Goal: Task Accomplishment & Management: Manage account settings

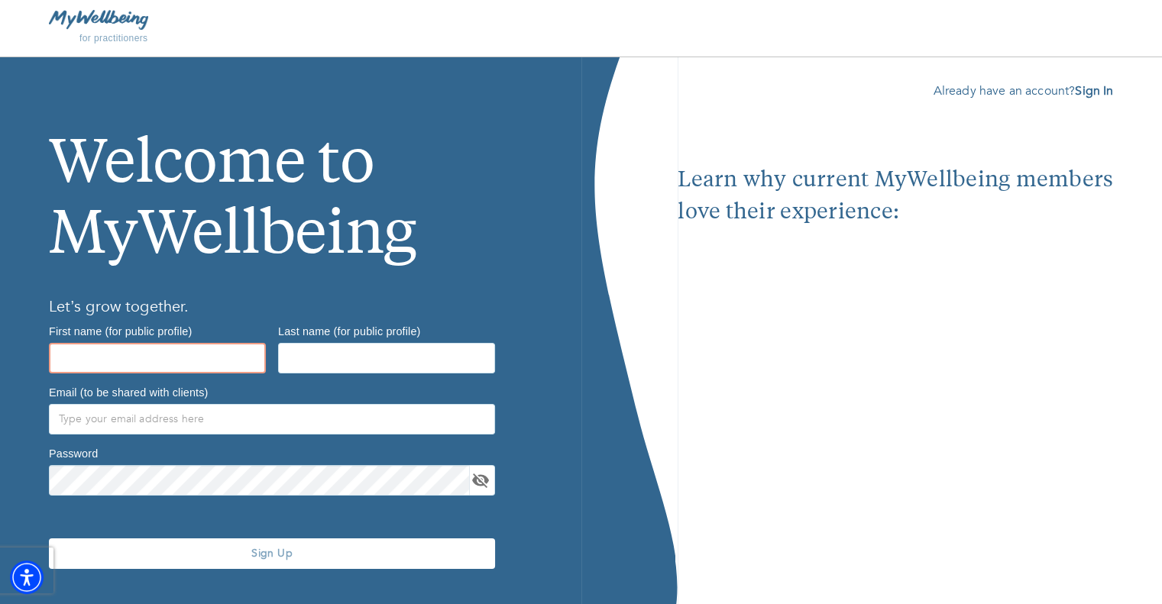
click at [79, 357] on input "text" at bounding box center [157, 358] width 217 height 31
type input "Mark"
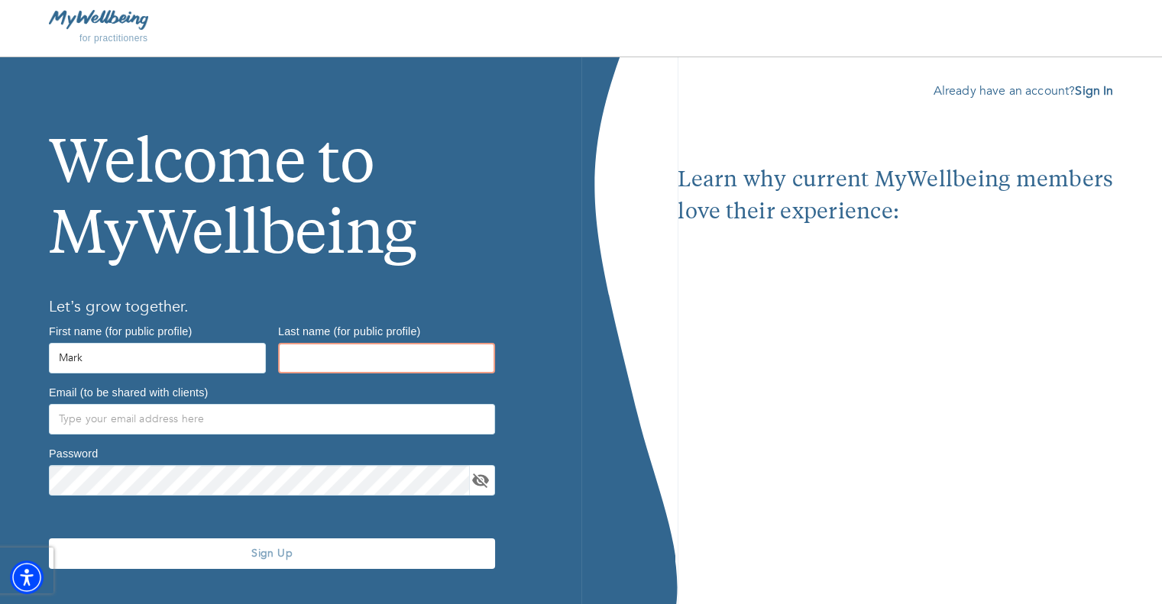
type input "[PERSON_NAME]"
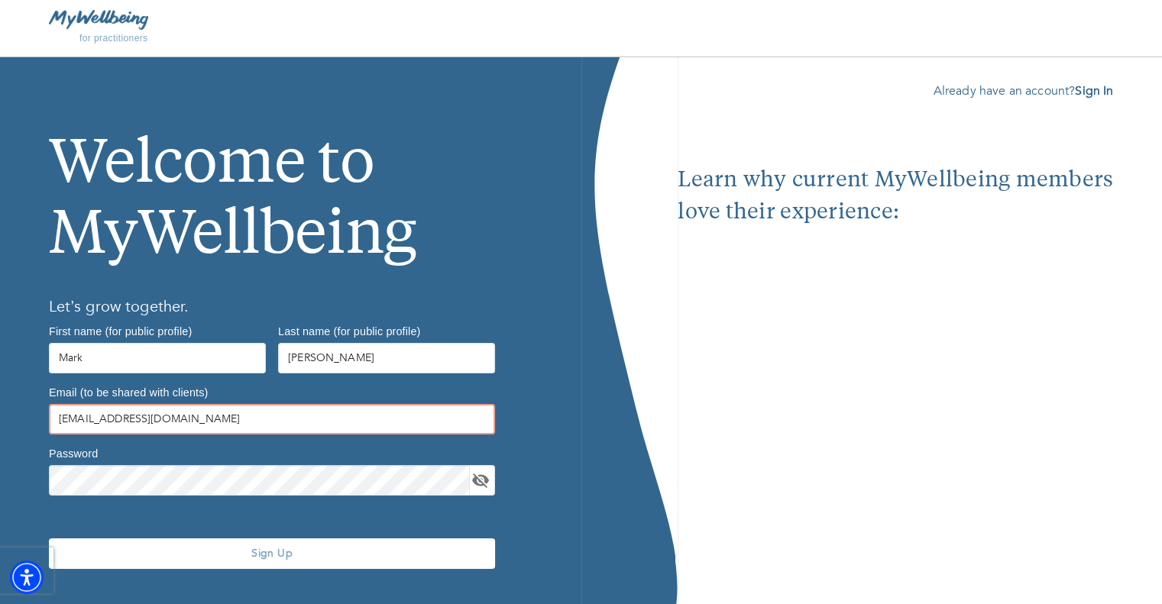
drag, startPoint x: 197, startPoint y: 420, endPoint x: 66, endPoint y: 420, distance: 130.6
click at [66, 420] on input "[EMAIL_ADDRESS][DOMAIN_NAME]" at bounding box center [272, 419] width 446 height 31
type input "m"
paste input "[EMAIL_ADDRESS][DOMAIN_NAME]"
type input "[EMAIL_ADDRESS][DOMAIN_NAME]"
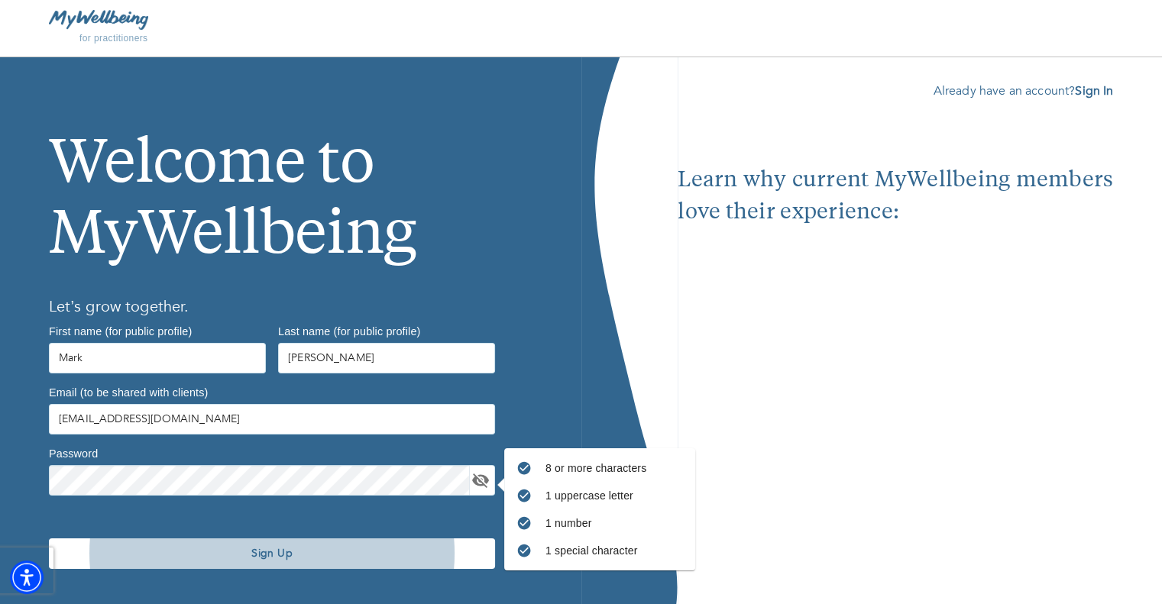
click at [261, 555] on span "Sign Up" at bounding box center [272, 553] width 434 height 15
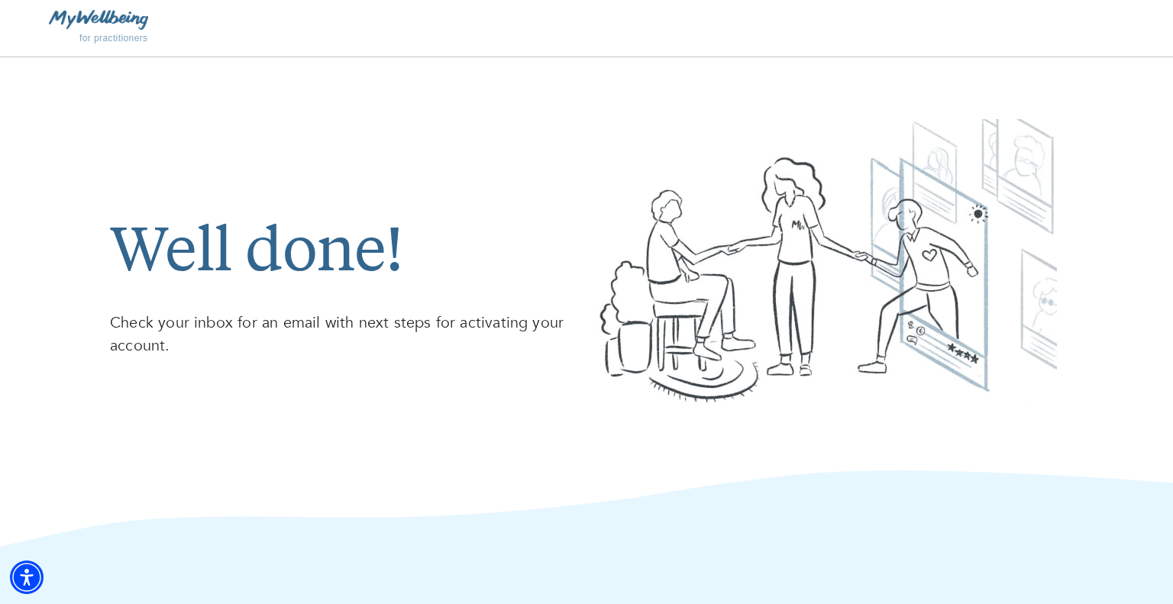
click at [74, 11] on img at bounding box center [98, 19] width 99 height 19
click at [114, 28] on img at bounding box center [98, 19] width 99 height 19
click at [96, 8] on div "for practitioners" at bounding box center [586, 28] width 1173 height 57
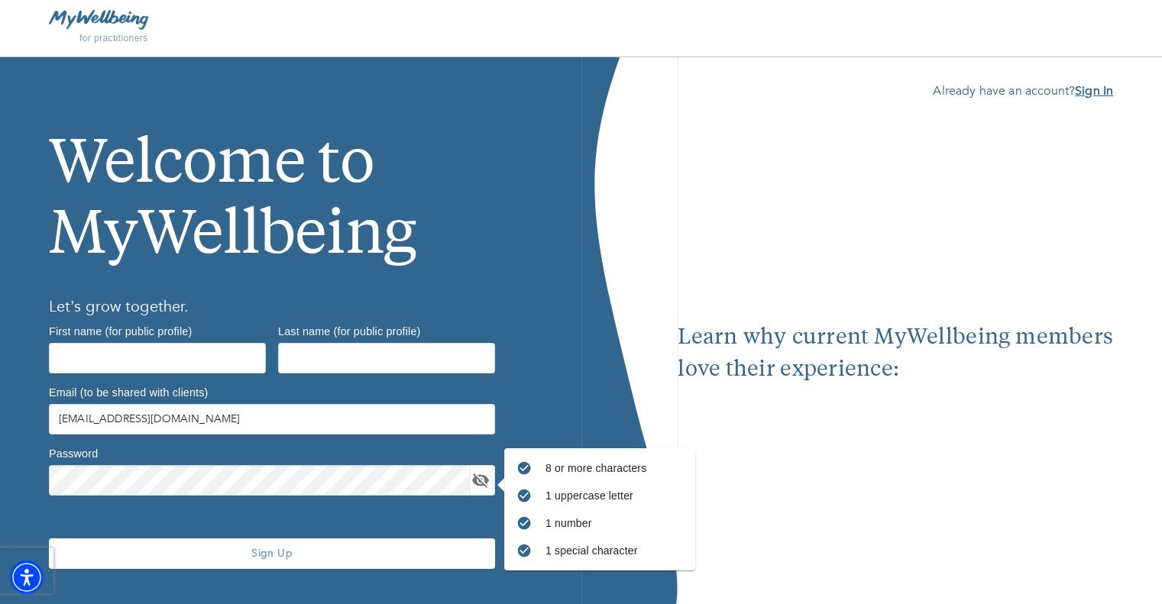
click at [1087, 91] on b "Sign In" at bounding box center [1094, 91] width 38 height 17
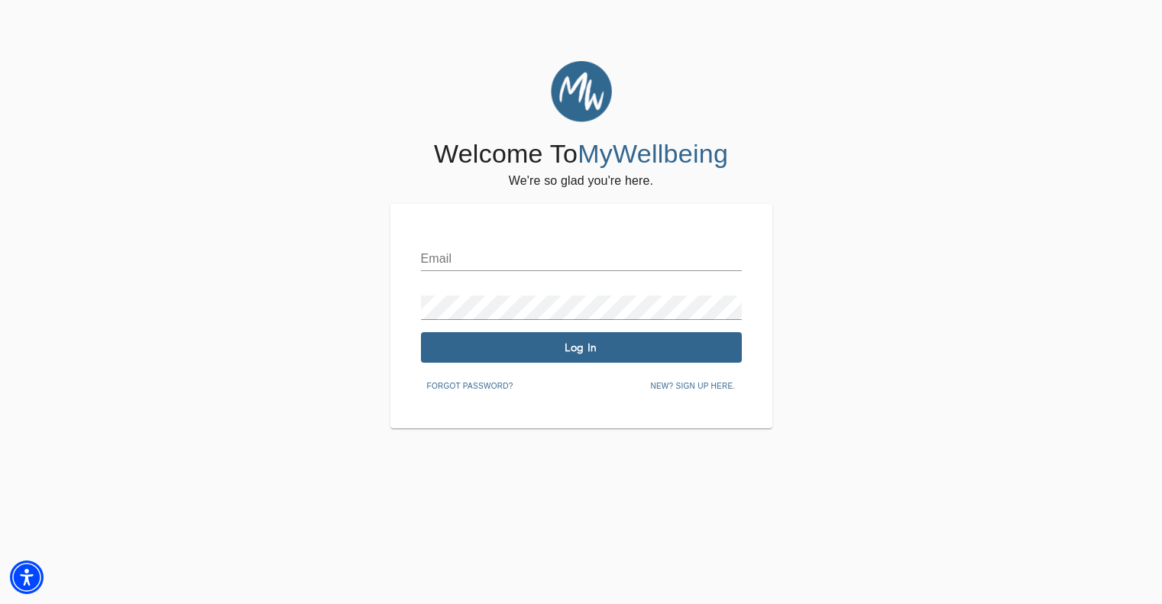
type input "[EMAIL_ADDRESS][DOMAIN_NAME]"
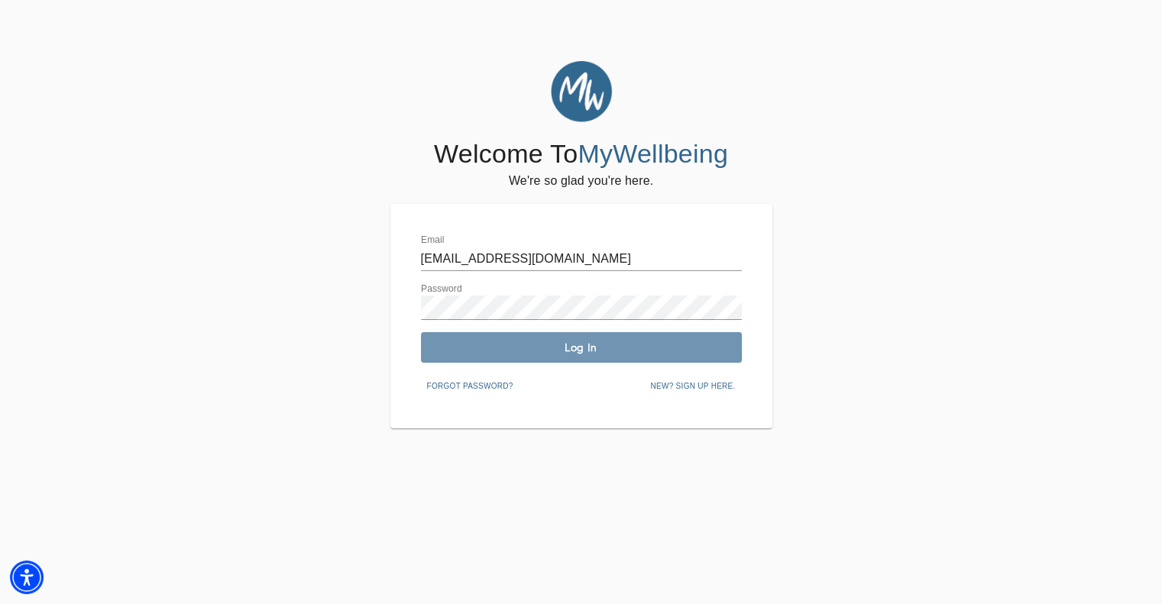
click at [570, 352] on span "Log In" at bounding box center [581, 348] width 309 height 15
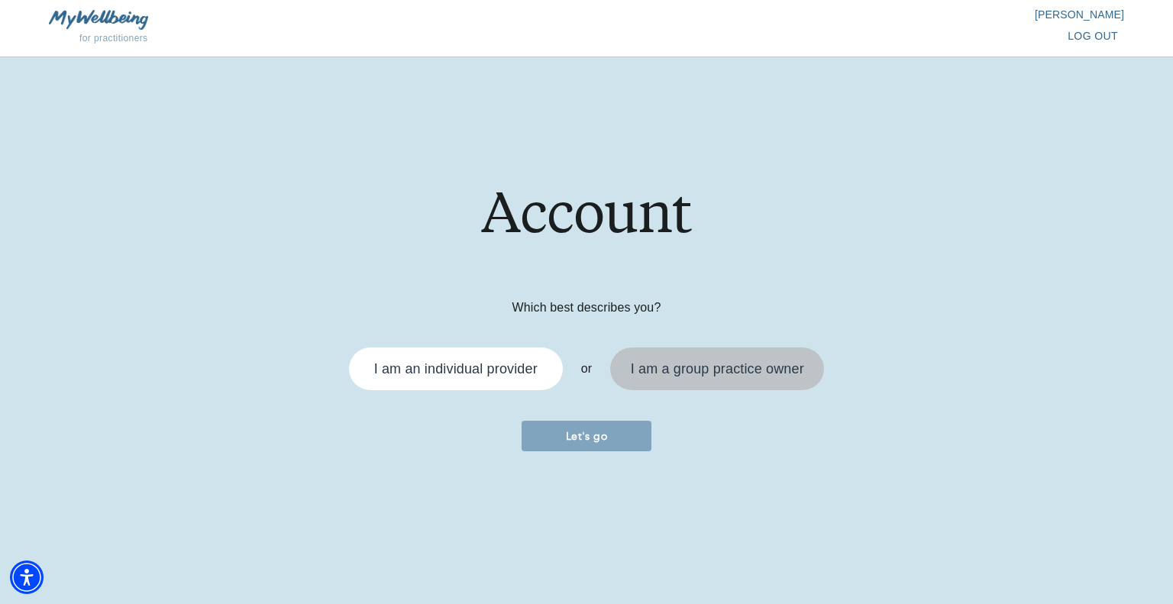
click at [723, 365] on div "I am a group practice owner" at bounding box center [717, 369] width 173 height 14
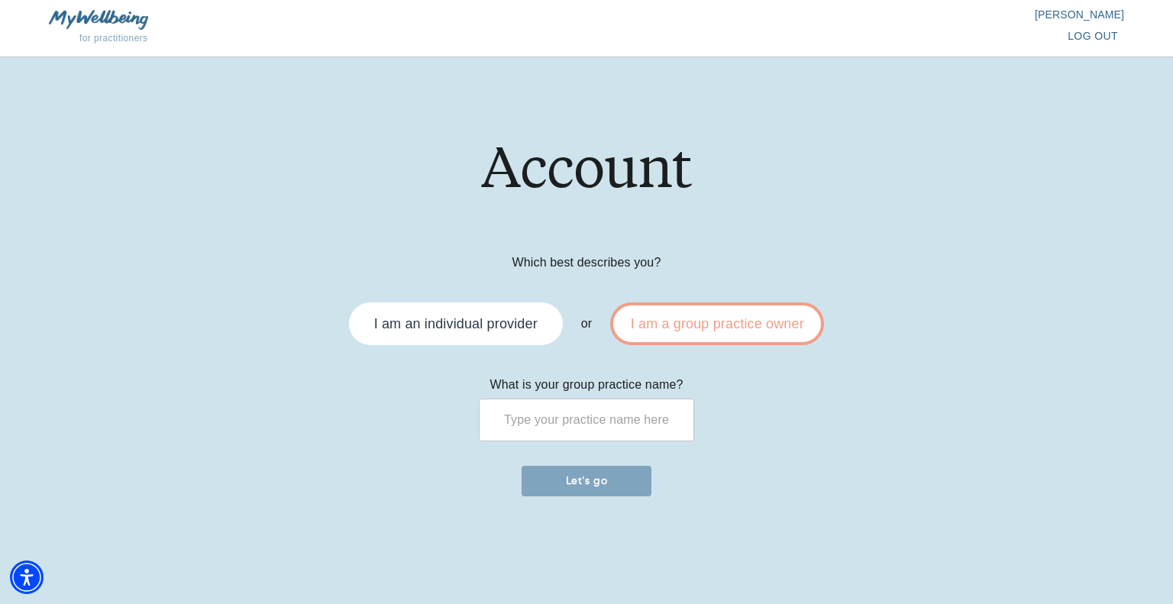
click at [541, 429] on input "text" at bounding box center [587, 420] width 216 height 43
click at [513, 425] on input "text" at bounding box center [587, 420] width 216 height 43
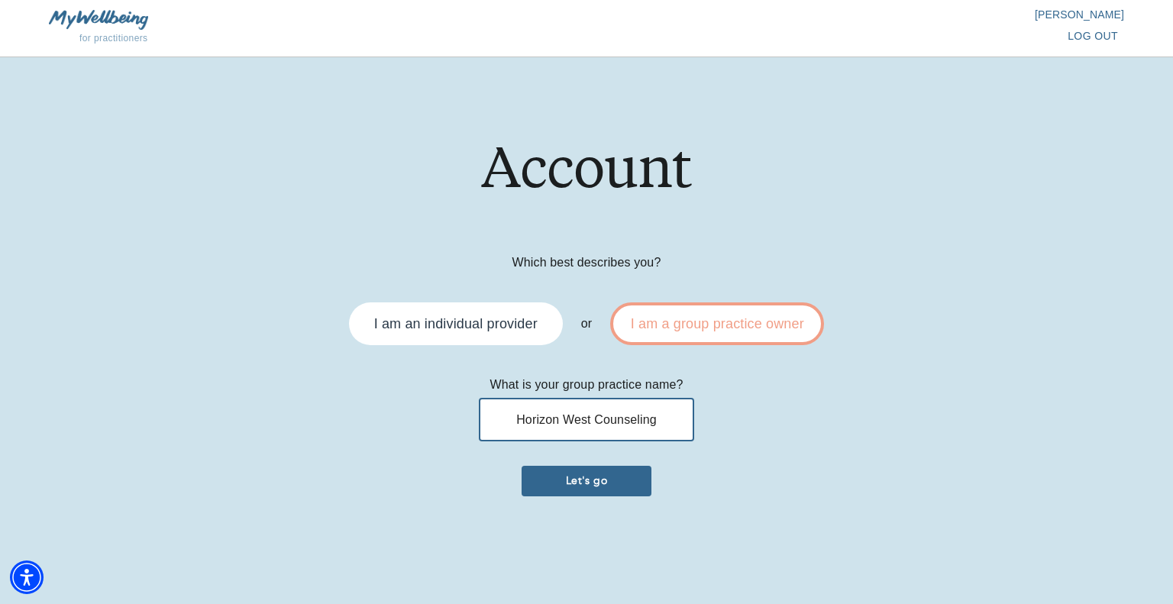
type input "Horizon West Counseling"
click at [587, 481] on span "Let's go" at bounding box center [587, 481] width 118 height 15
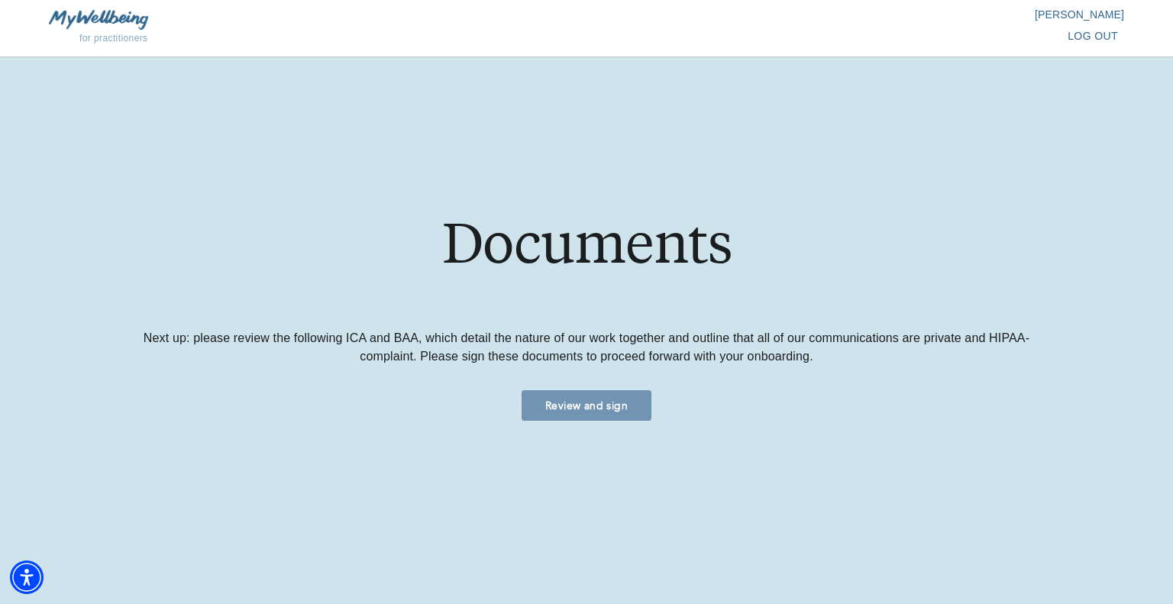
click at [588, 400] on span "Review and sign" at bounding box center [587, 406] width 118 height 15
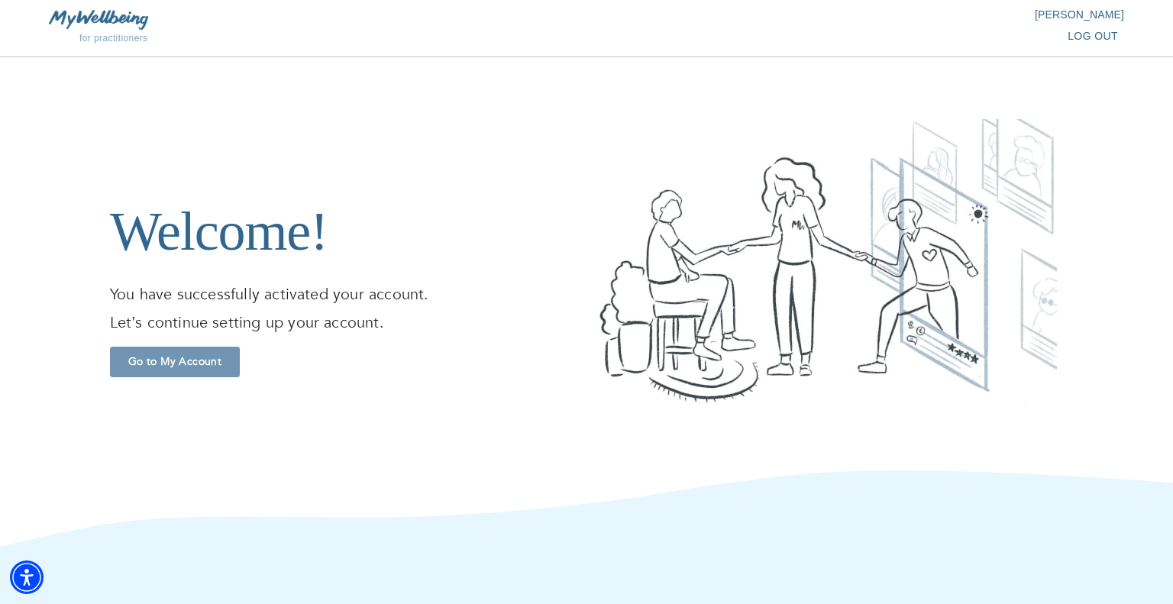
click at [172, 362] on span "Go to My Account" at bounding box center [175, 361] width 118 height 15
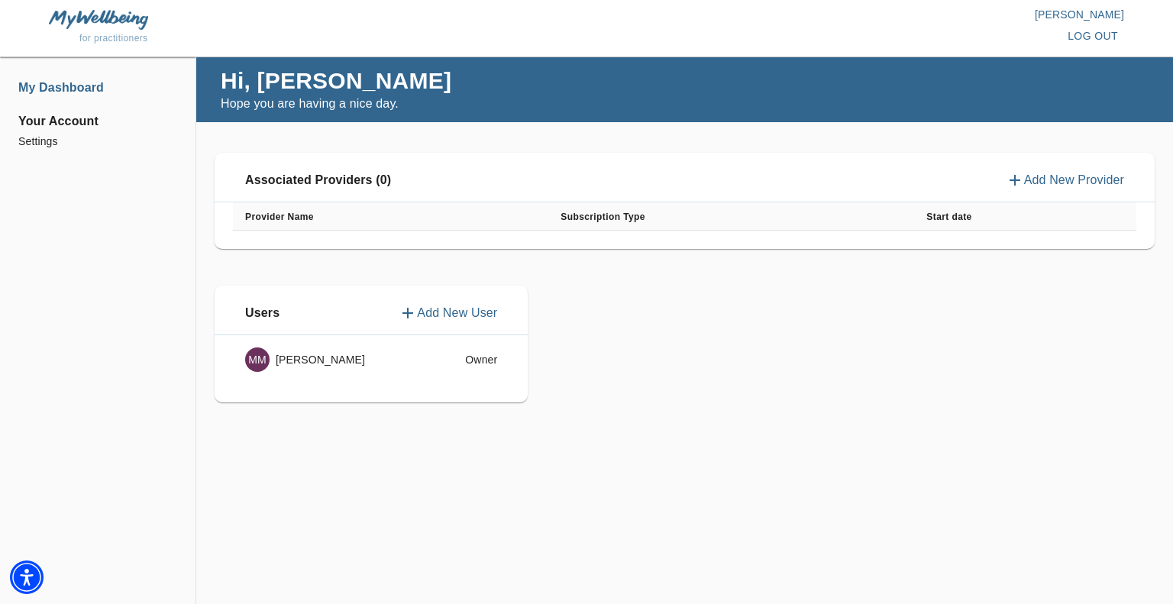
click at [1064, 180] on p "Add New Provider" at bounding box center [1075, 180] width 100 height 18
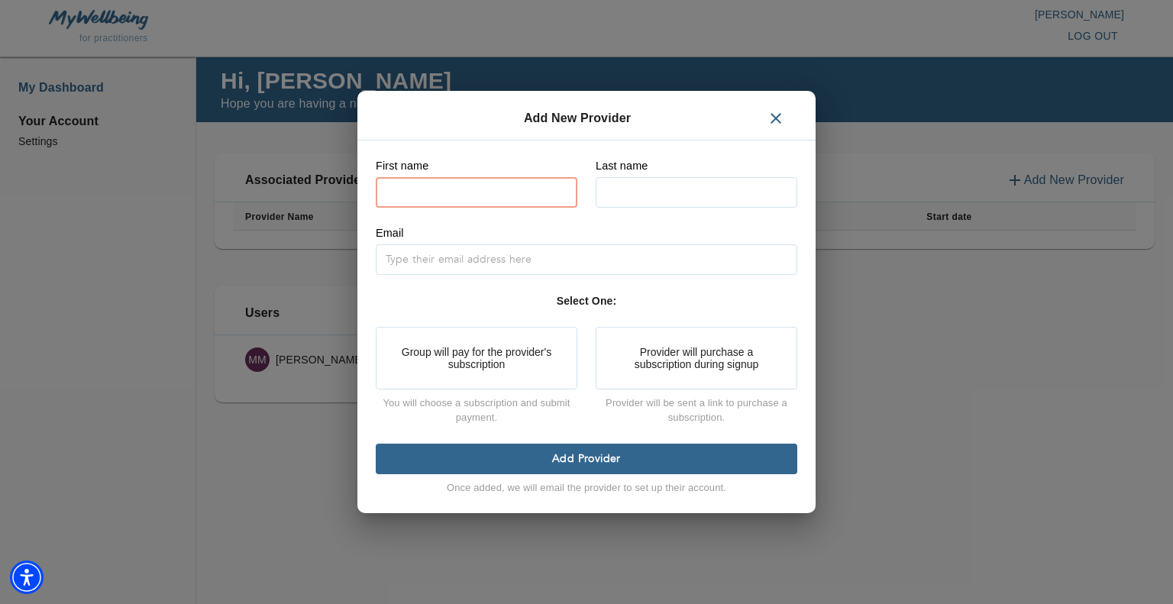
click at [432, 183] on input "text" at bounding box center [477, 192] width 202 height 31
type input "Mark"
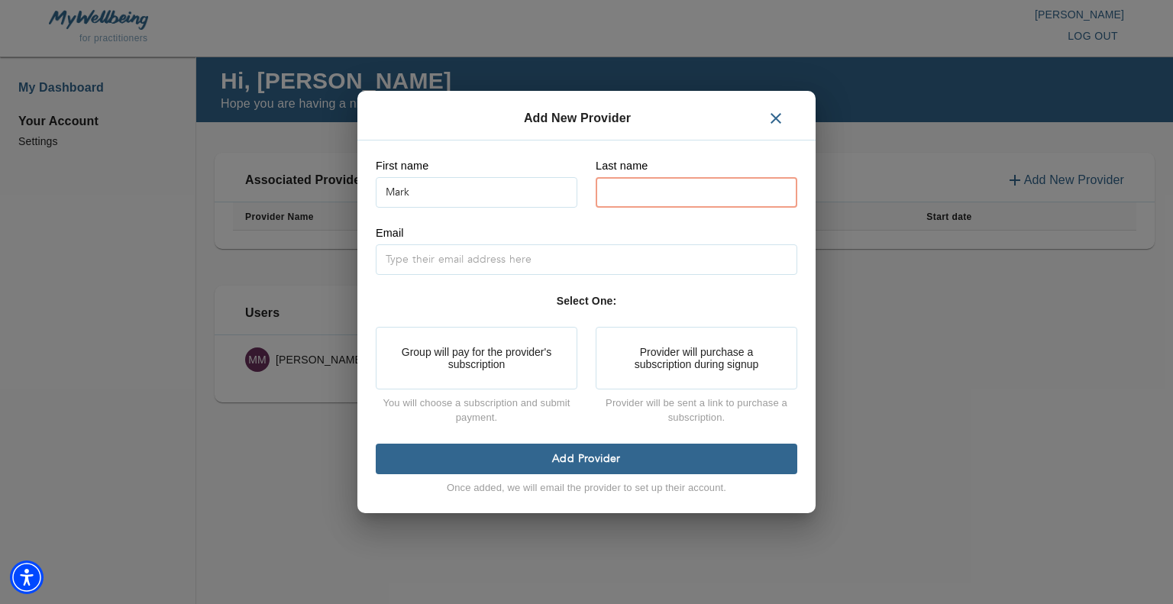
type input "[PERSON_NAME]"
type input "[EMAIL_ADDRESS][DOMAIN_NAME]"
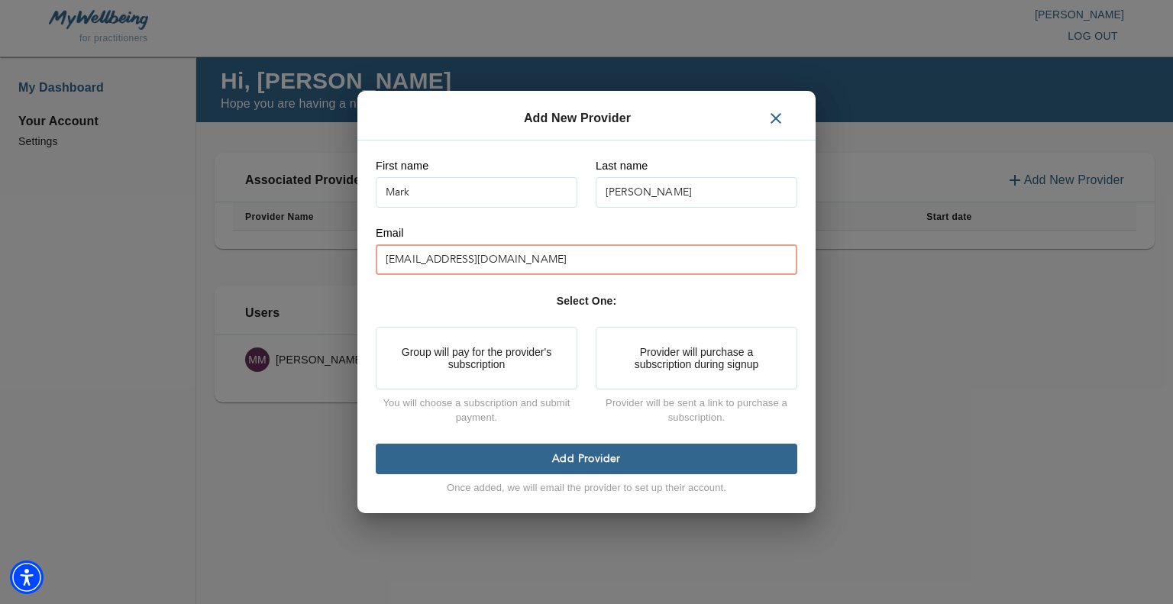
click at [517, 254] on input "[EMAIL_ADDRESS][DOMAIN_NAME]" at bounding box center [587, 259] width 422 height 31
drag, startPoint x: 494, startPoint y: 254, endPoint x: 171, endPoint y: 225, distance: 324.5
click at [171, 225] on div "Add New Provider First name Mark Last name Miceli Email micelimb@gmail.com Sele…" at bounding box center [586, 302] width 1173 height 604
paste input "[EMAIL_ADDRESS][DOMAIN_NAME]"
type input "[EMAIL_ADDRESS][DOMAIN_NAME]"
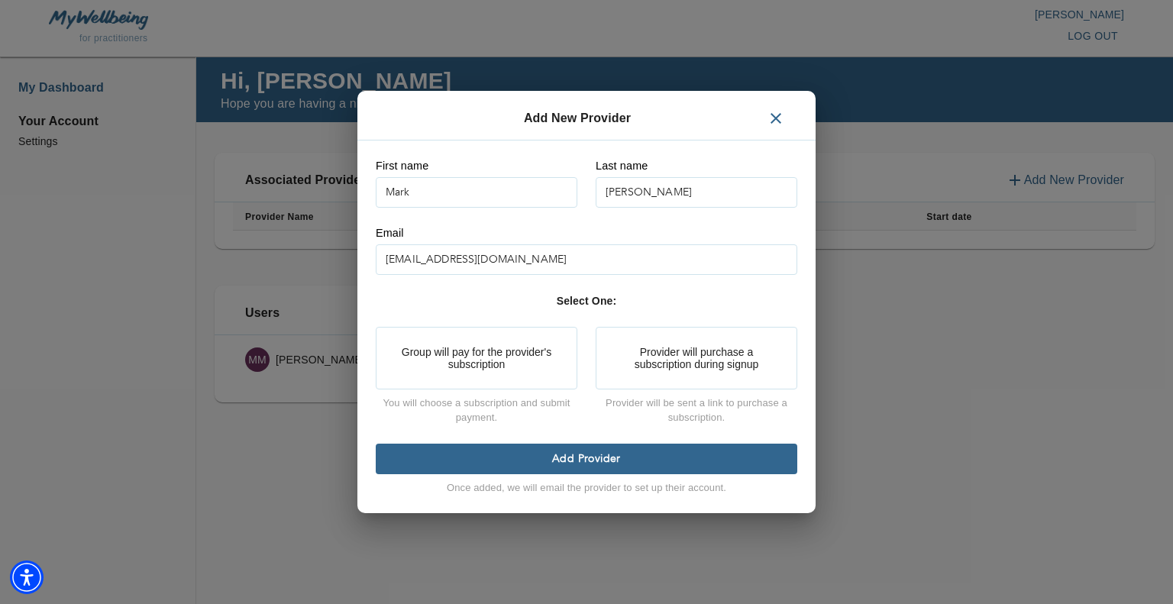
click at [500, 368] on button "Group will pay for the provider's subscription" at bounding box center [477, 358] width 202 height 63
click at [614, 461] on span "Add Provider" at bounding box center [587, 459] width 410 height 15
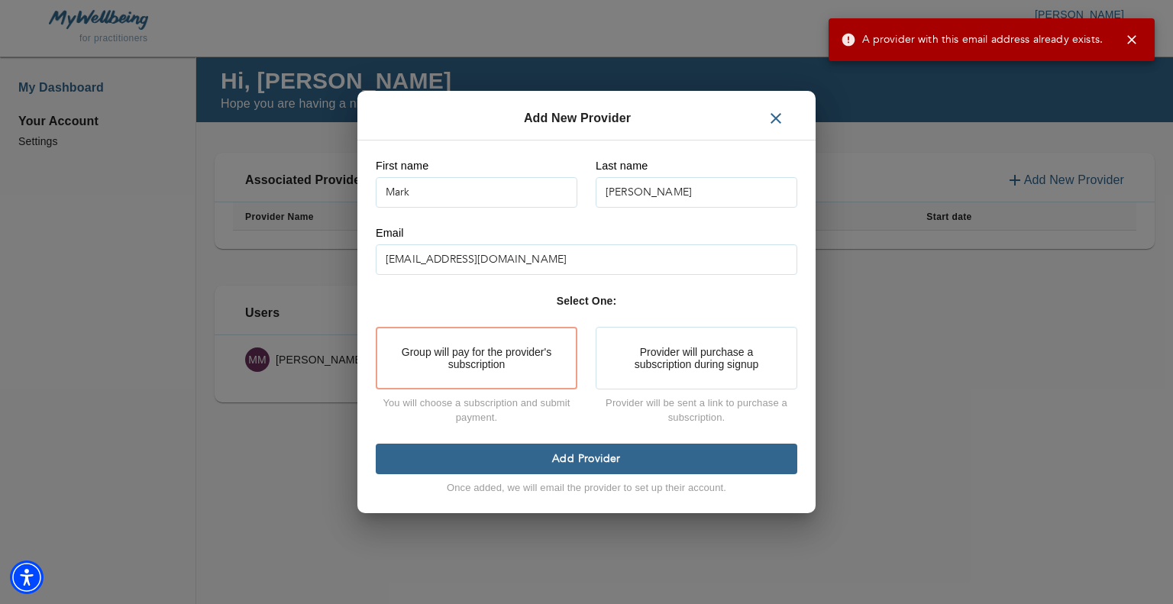
click at [1127, 34] on icon "button" at bounding box center [1132, 39] width 15 height 15
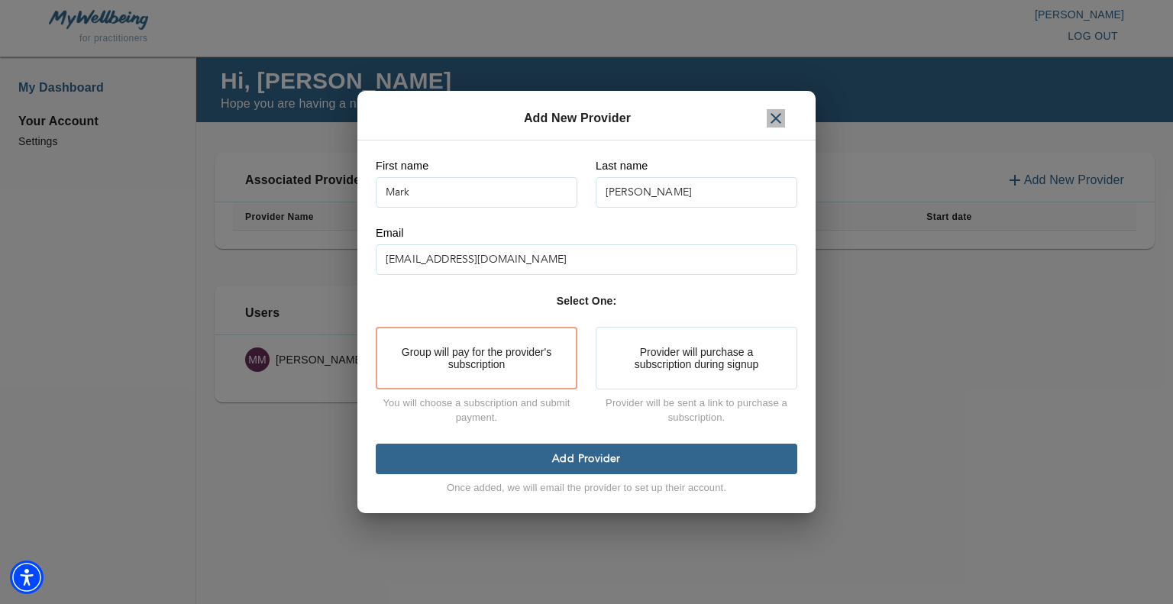
click at [785, 109] on icon "button" at bounding box center [776, 118] width 18 height 18
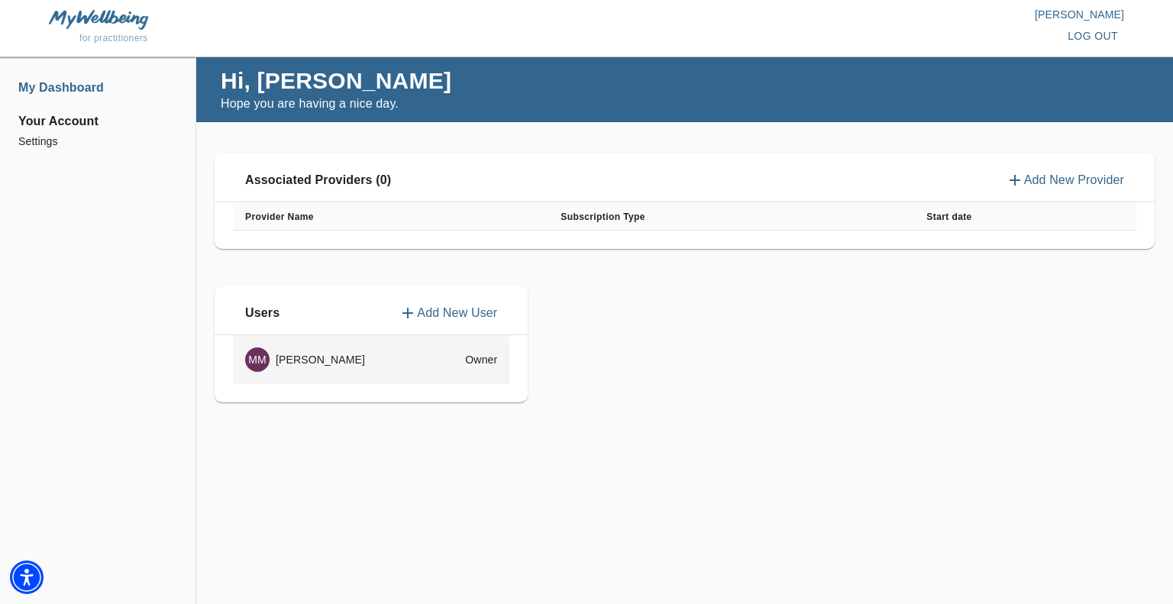
click at [380, 357] on div "MM Mark Miceli" at bounding box center [332, 360] width 174 height 24
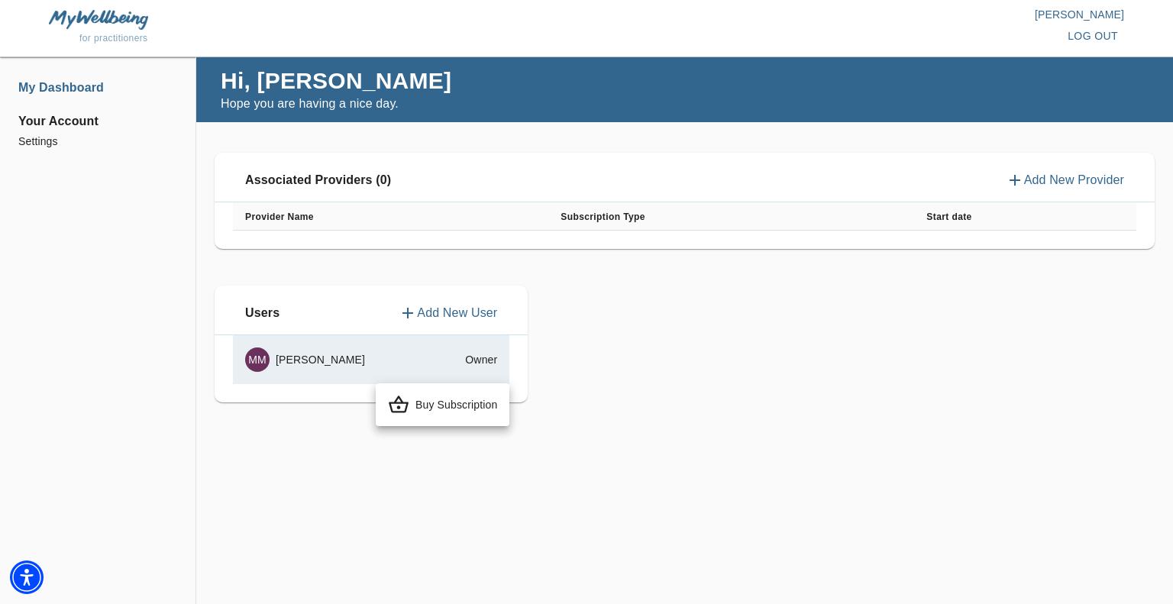
click at [721, 406] on div at bounding box center [586, 302] width 1173 height 604
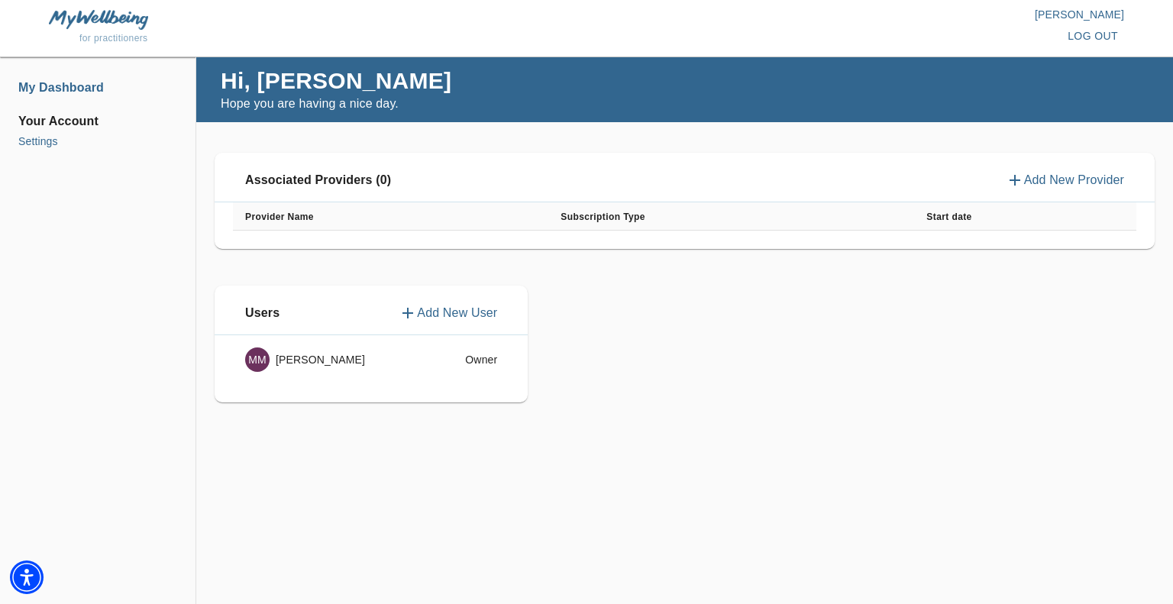
click at [43, 139] on li "Settings" at bounding box center [97, 142] width 159 height 16
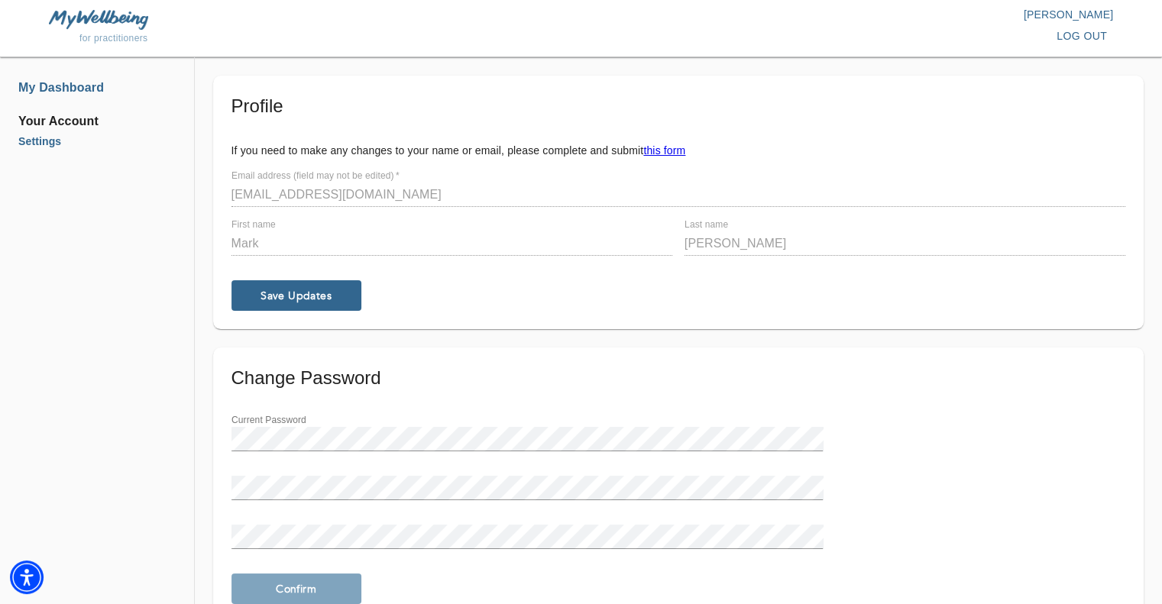
click at [83, 91] on li "My Dashboard" at bounding box center [96, 88] width 157 height 18
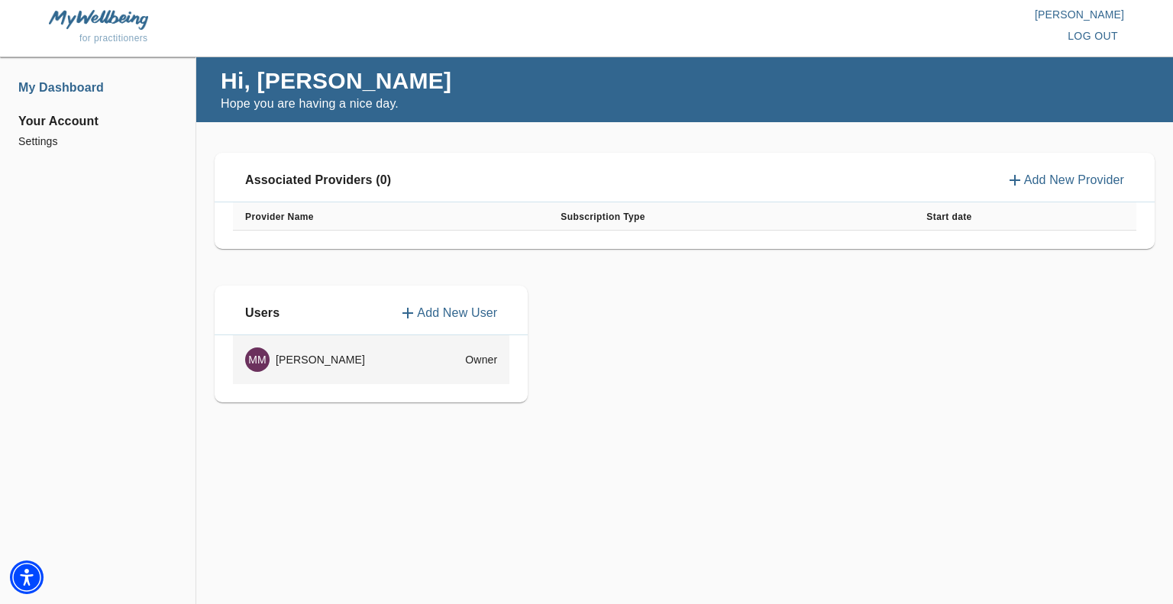
click at [312, 354] on div "MM Mark Miceli" at bounding box center [332, 360] width 174 height 24
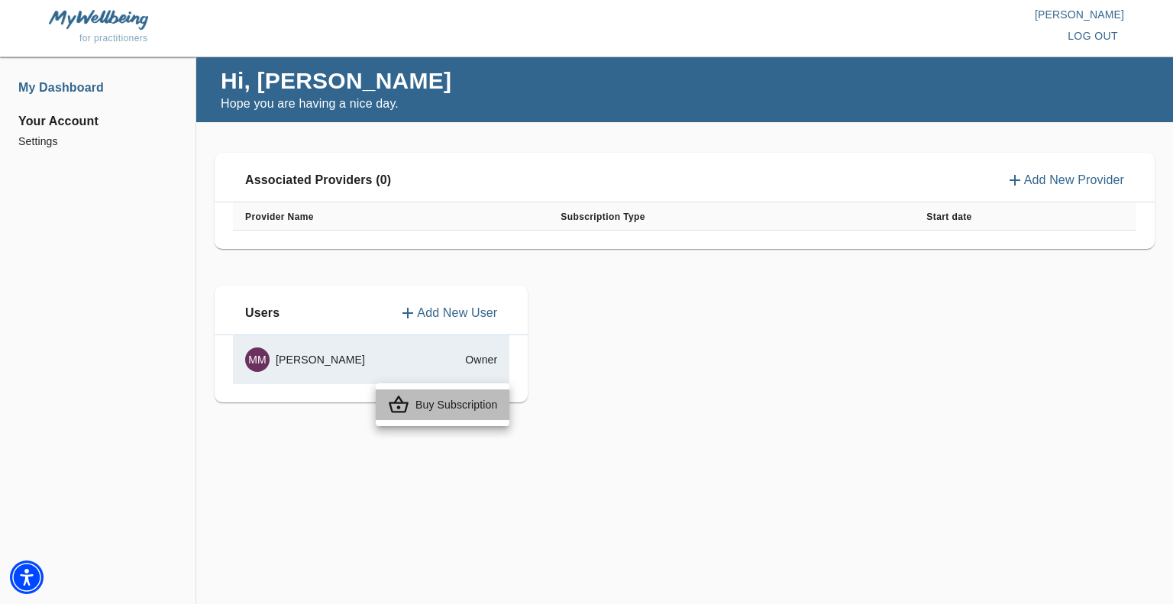
click at [458, 407] on p "Buy Subscription" at bounding box center [457, 404] width 82 height 15
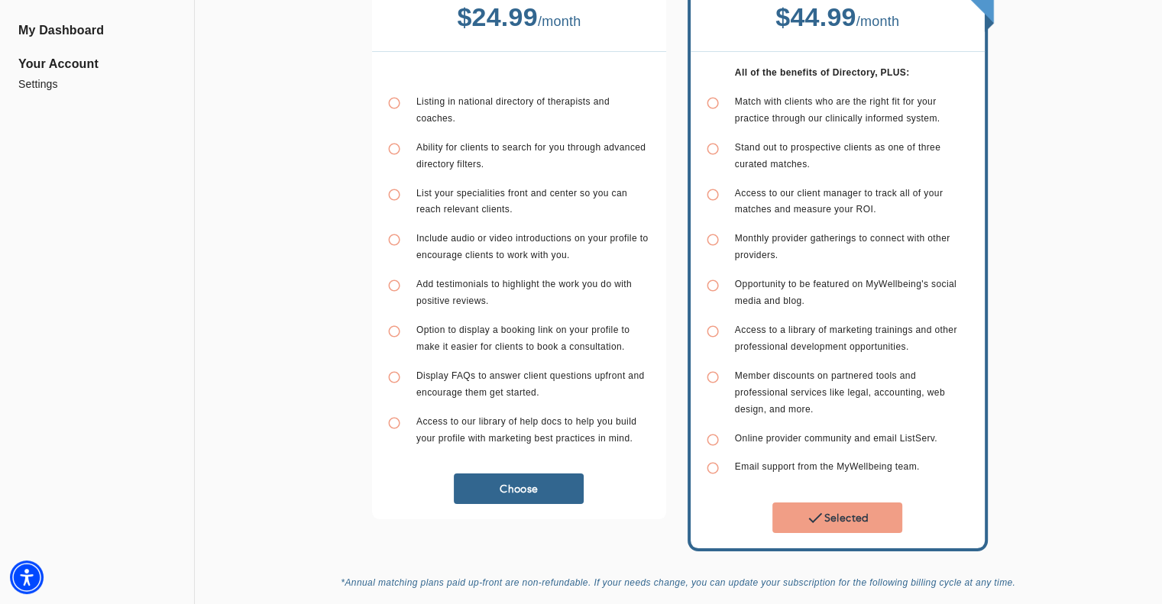
scroll to position [277, 0]
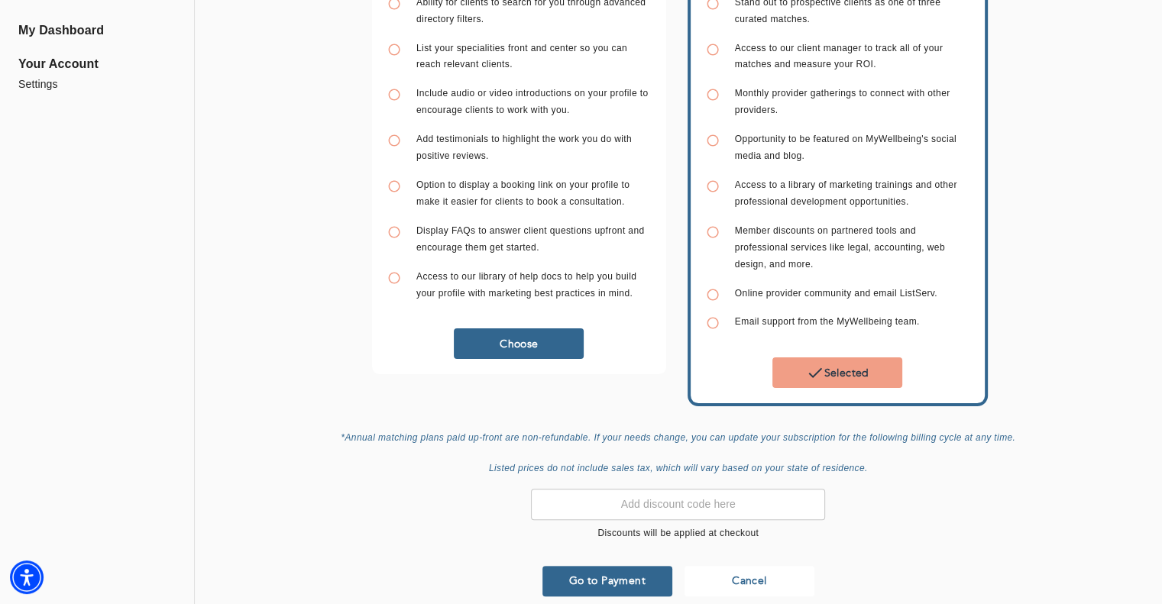
click at [832, 364] on span "Selected" at bounding box center [838, 373] width 118 height 18
click at [605, 574] on span "Go to Payment" at bounding box center [608, 581] width 118 height 15
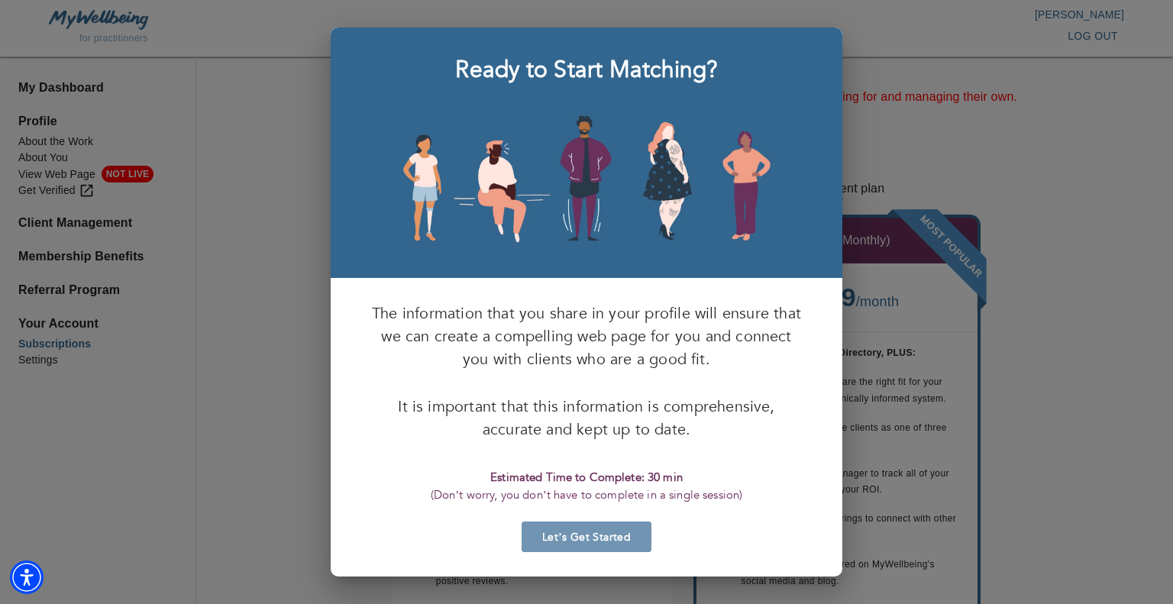
click at [596, 532] on span "Let’s Get Started" at bounding box center [587, 537] width 118 height 15
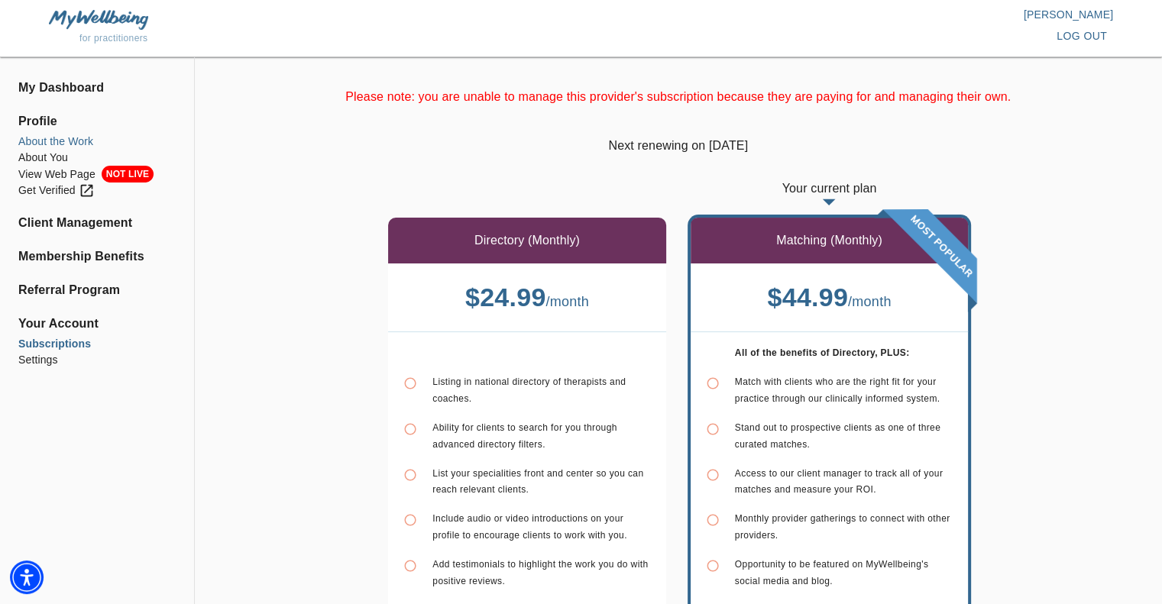
click at [49, 140] on li "About the Work" at bounding box center [96, 142] width 157 height 16
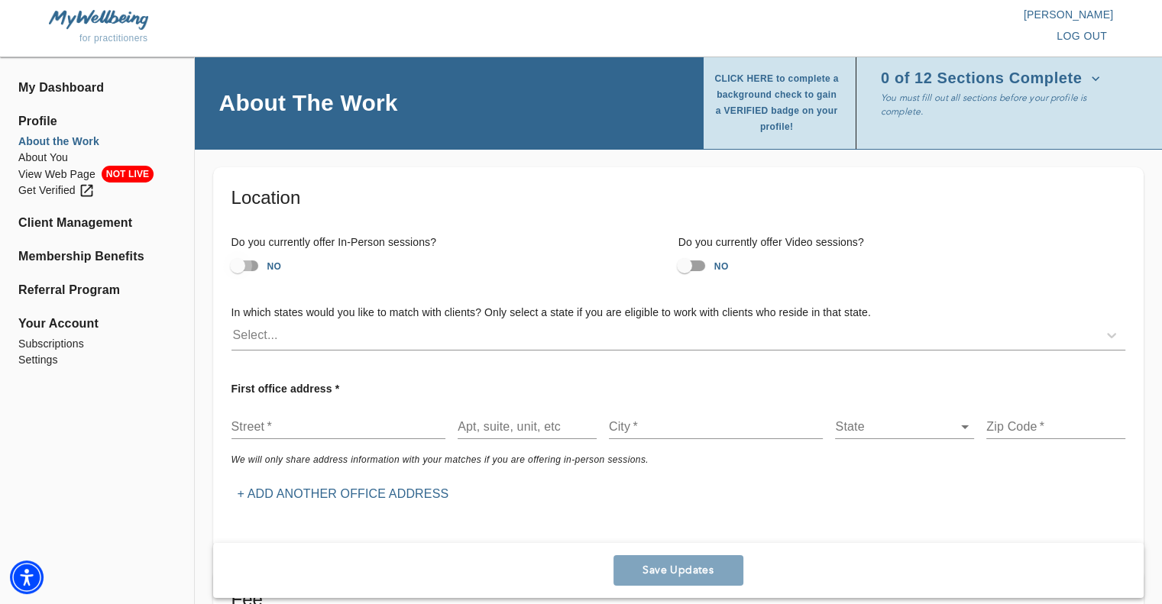
click at [236, 265] on input "NO" at bounding box center [237, 265] width 87 height 29
click at [257, 265] on input "YES" at bounding box center [252, 265] width 87 height 29
checkbox input "false"
click at [688, 259] on input "NO" at bounding box center [684, 265] width 87 height 29
checkbox input "true"
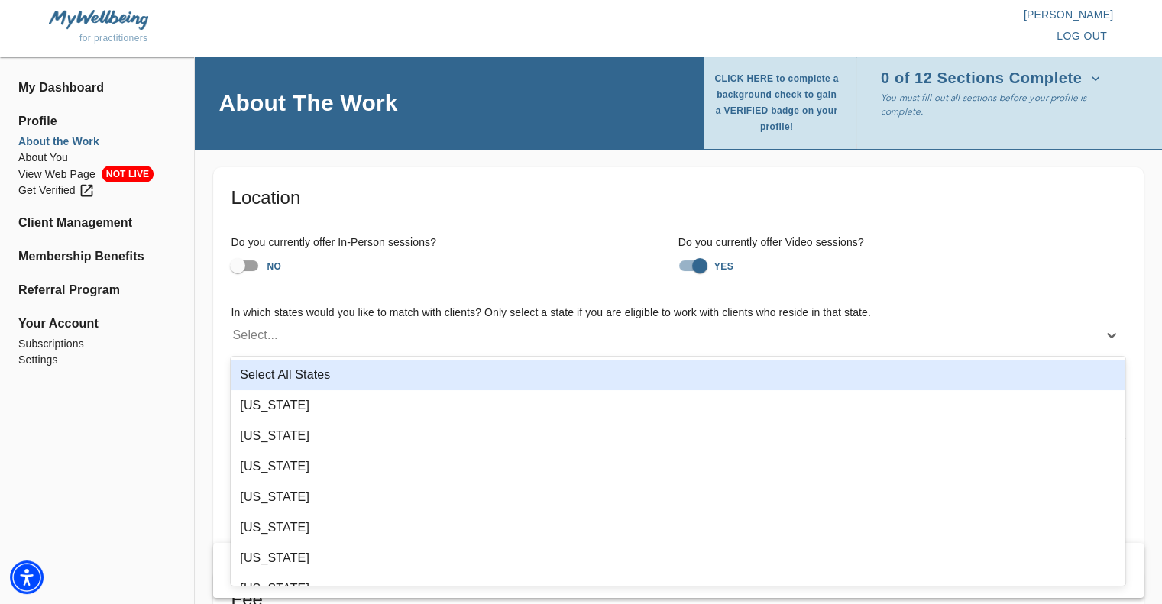
click at [306, 337] on div "Select..." at bounding box center [664, 335] width 866 height 24
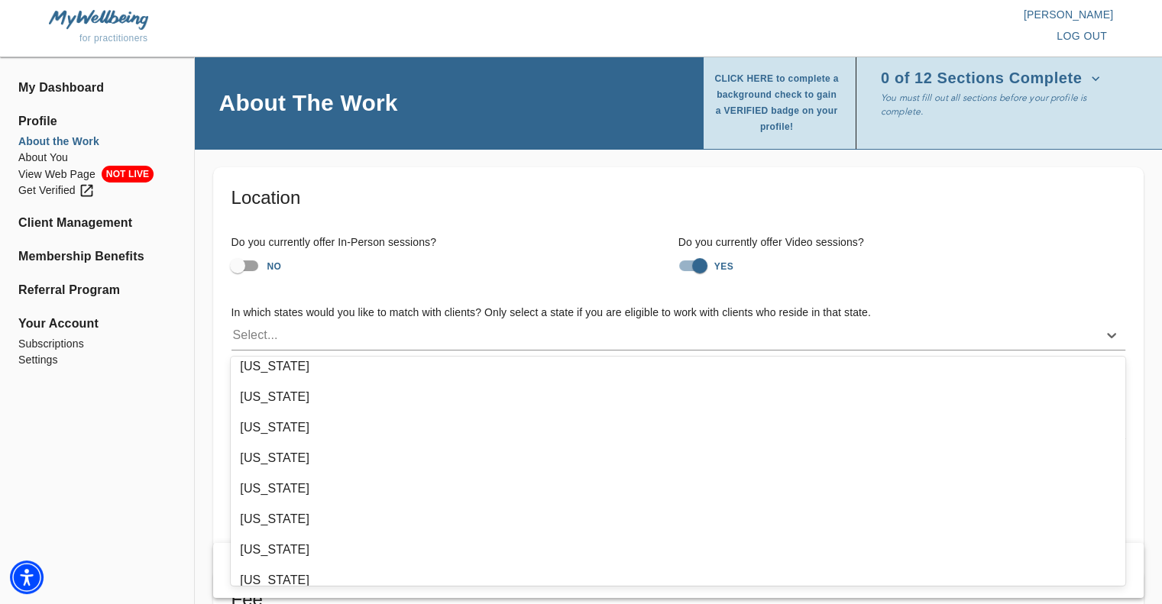
scroll to position [306, 0]
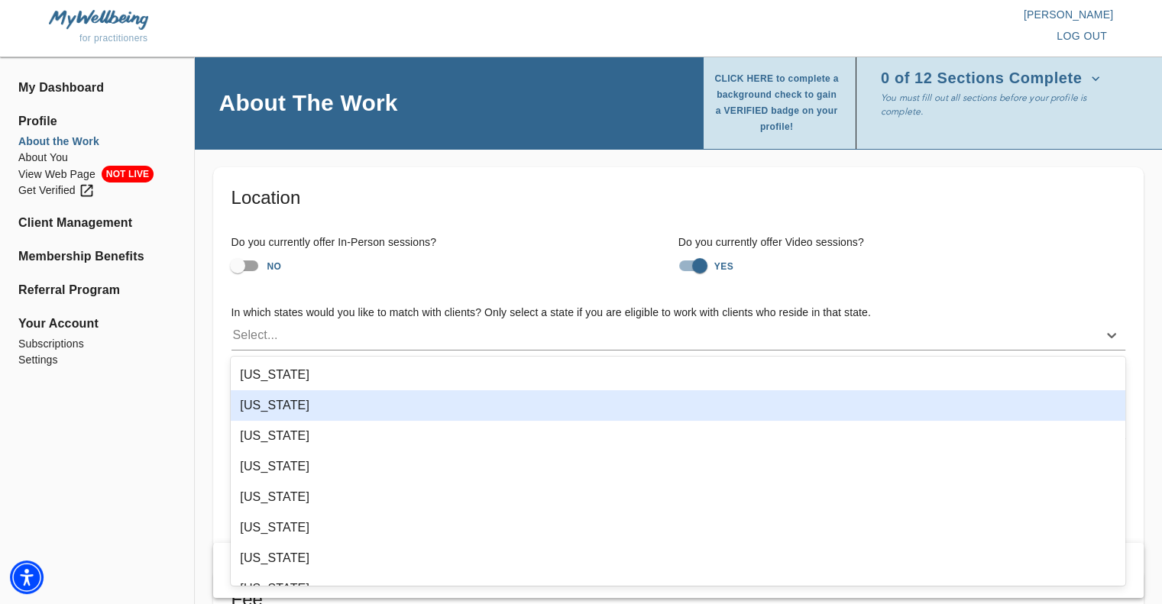
click at [284, 407] on div "[US_STATE]" at bounding box center [678, 405] width 895 height 31
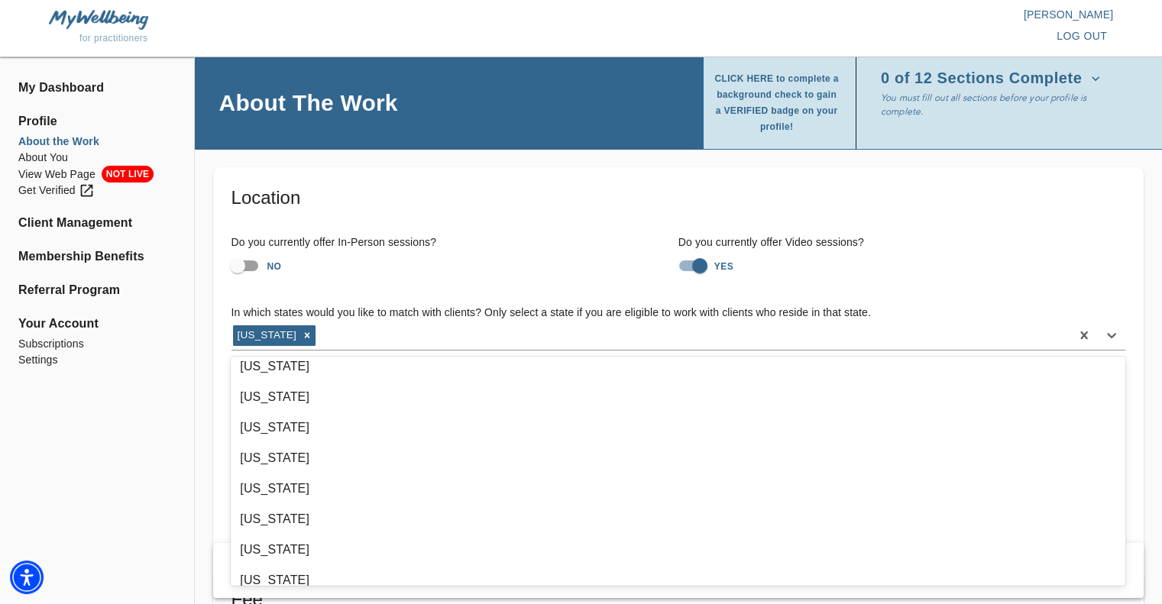
scroll to position [611, 0]
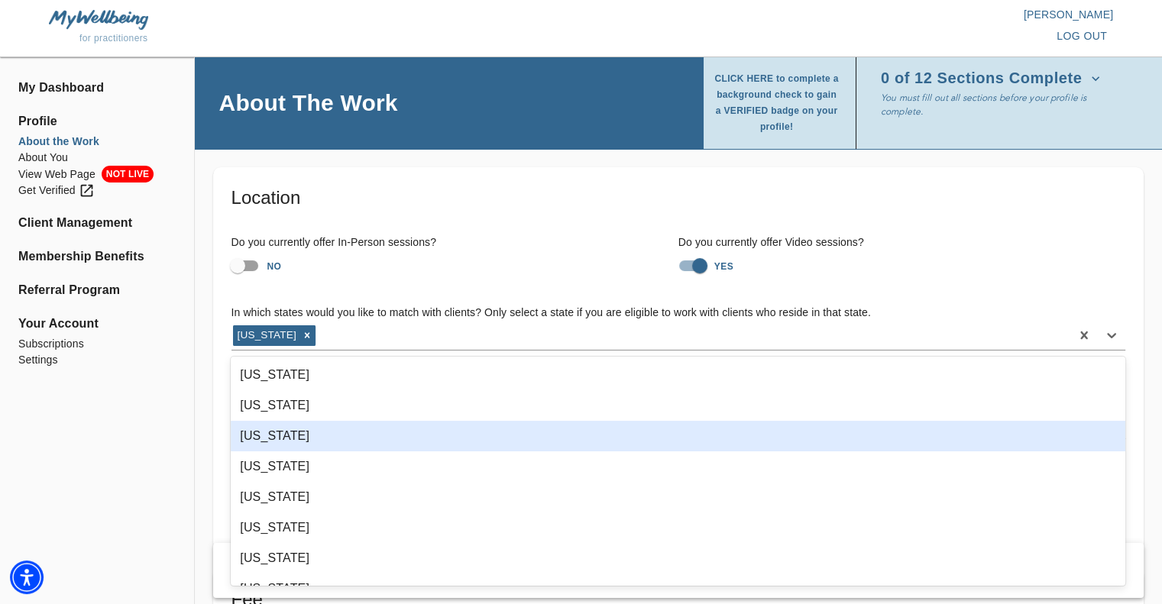
click at [303, 437] on div "[US_STATE]" at bounding box center [678, 436] width 895 height 31
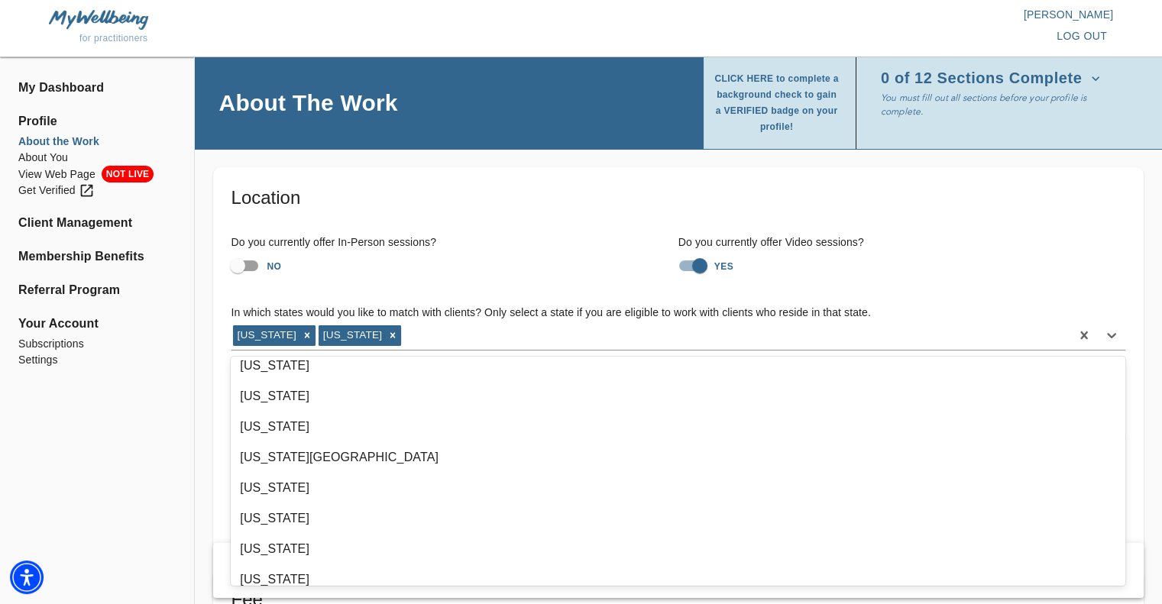
scroll to position [1299, 0]
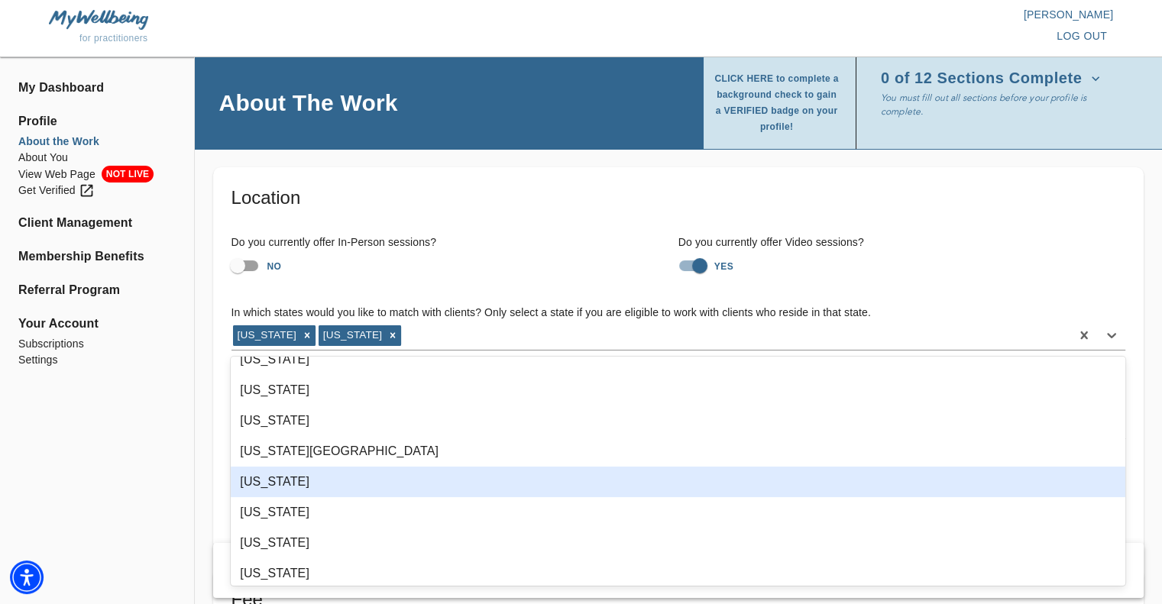
click at [286, 480] on div "[US_STATE]" at bounding box center [678, 482] width 895 height 31
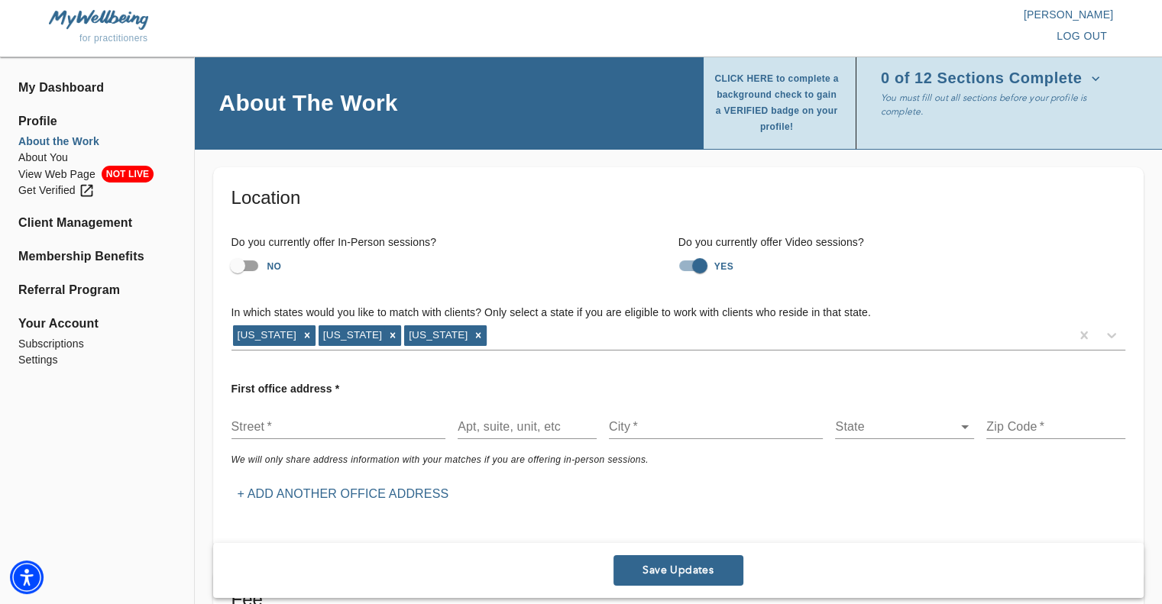
click at [452, 257] on div "NO" at bounding box center [454, 265] width 447 height 29
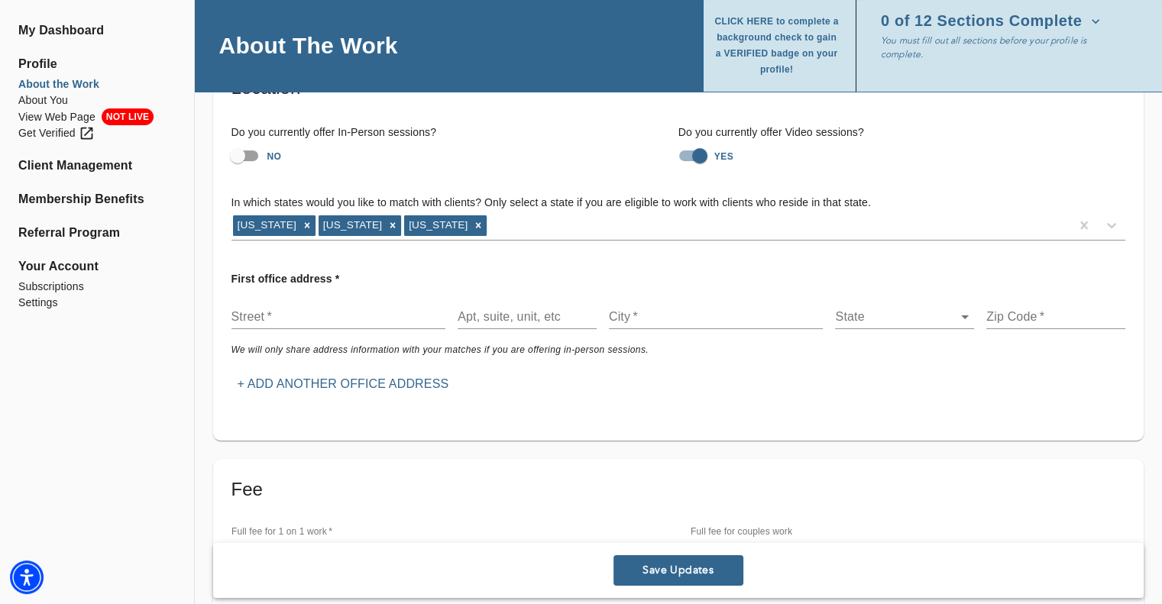
scroll to position [153, 0]
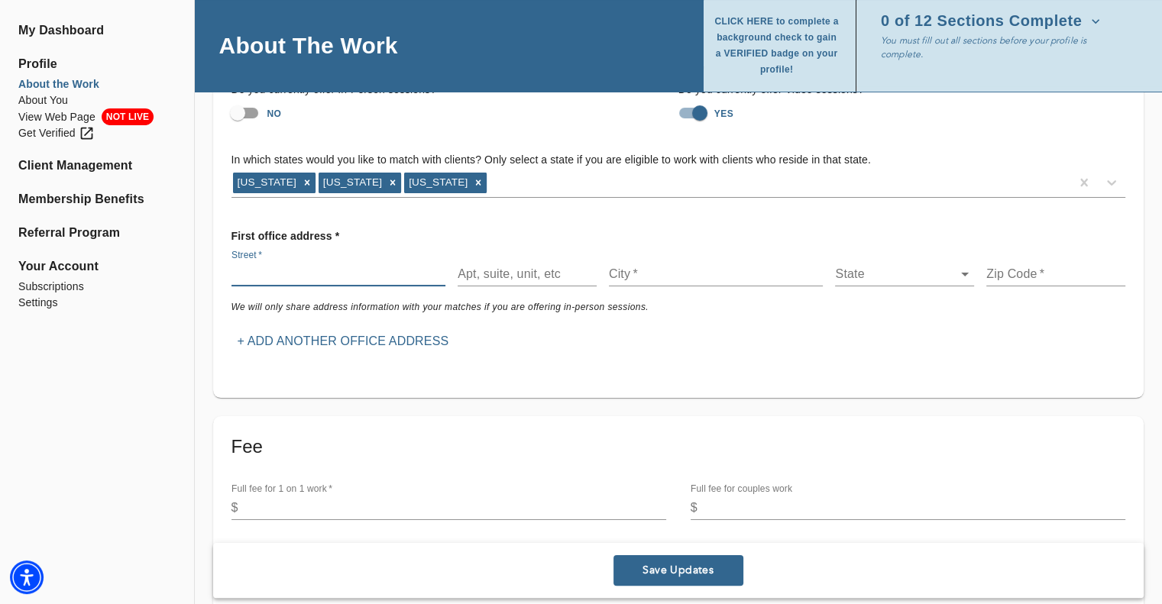
click at [275, 270] on input "text" at bounding box center [338, 274] width 215 height 24
type input "[STREET_ADDRESS][PERSON_NAME]"
type input "Winter Garden"
type input "34787"
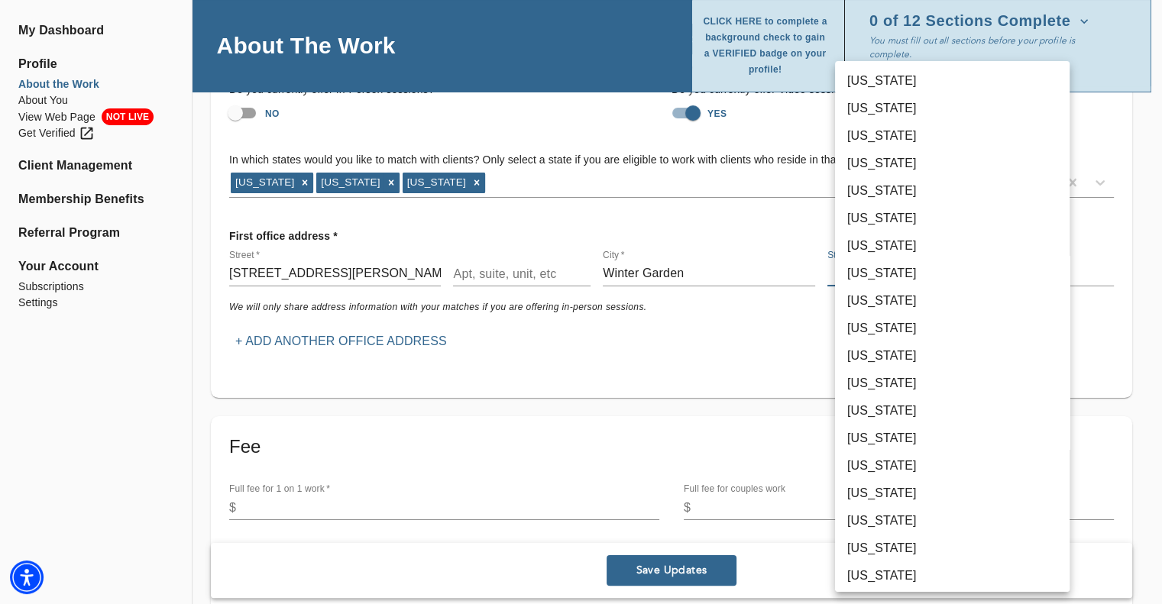
click at [865, 278] on body "for practitioners [PERSON_NAME] log out My Dashboard Profile About the Work Abo…" at bounding box center [581, 149] width 1162 height 604
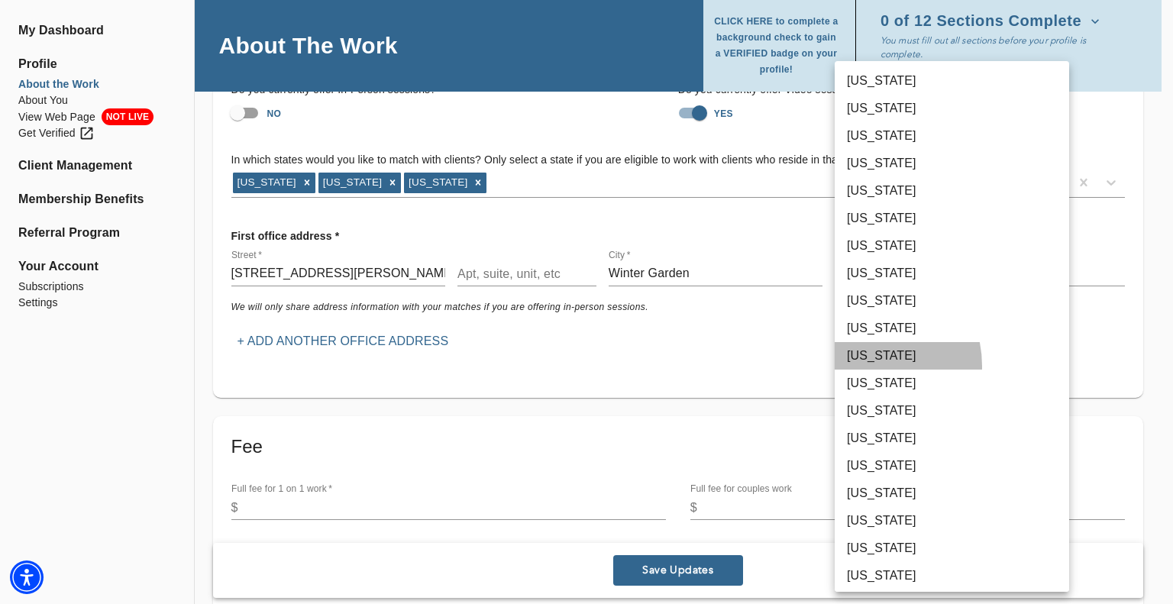
click at [864, 366] on li "[US_STATE]" at bounding box center [952, 356] width 235 height 28
type input "11"
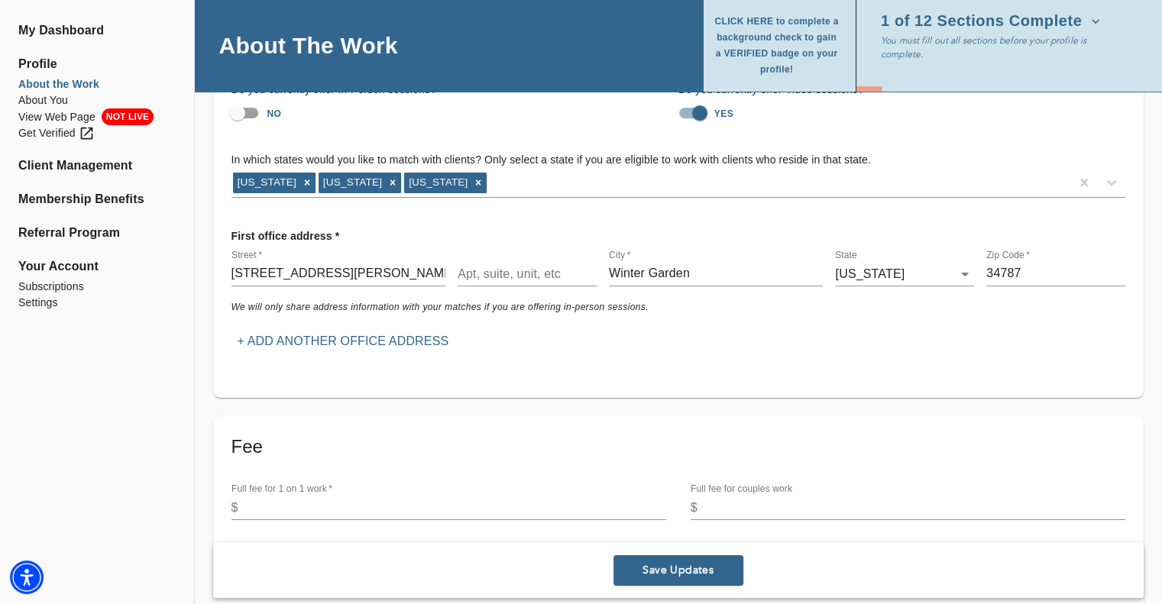
click at [617, 336] on div "First office address * Street   * [STREET_ADDRESS][PERSON_NAME][US_STATE] Zip C…" at bounding box center [678, 288] width 906 height 145
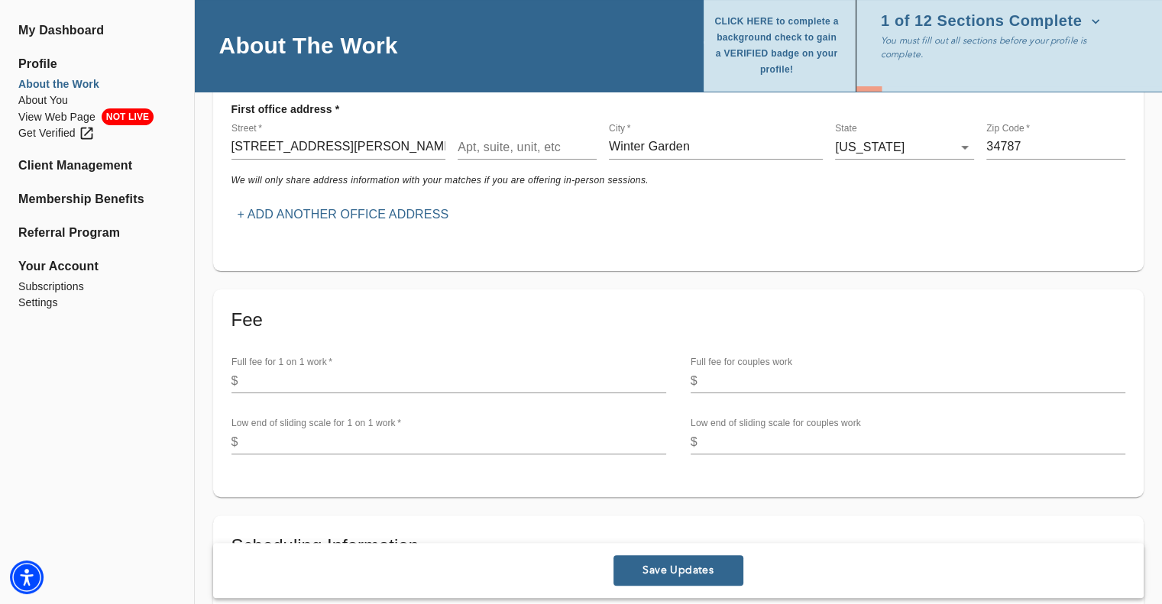
scroll to position [306, 0]
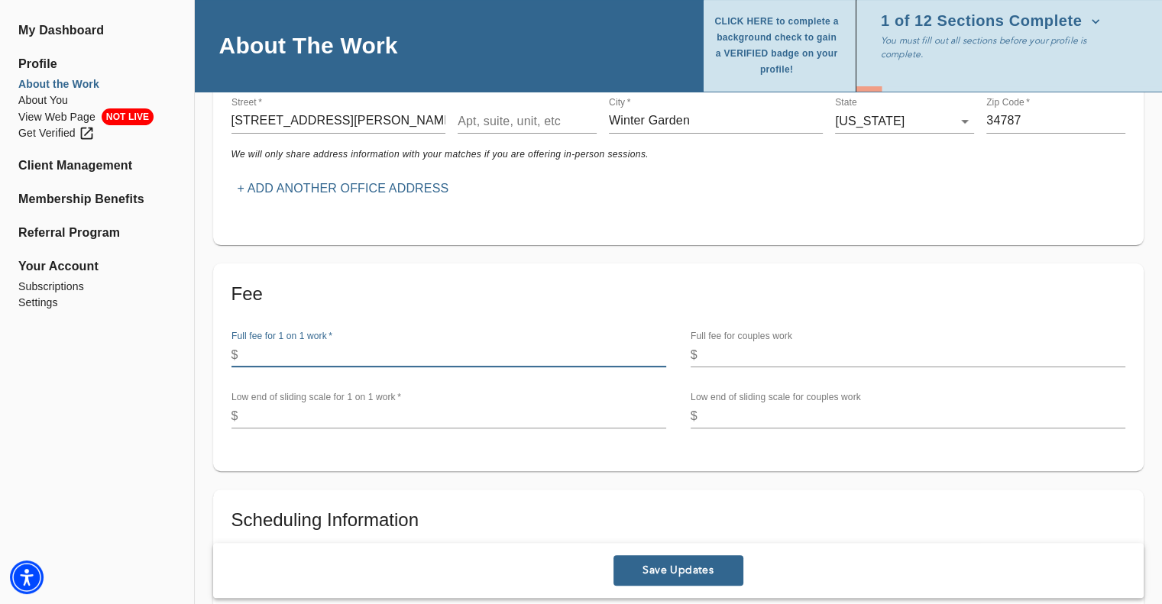
click at [292, 354] on input "number" at bounding box center [455, 355] width 422 height 24
type input "225"
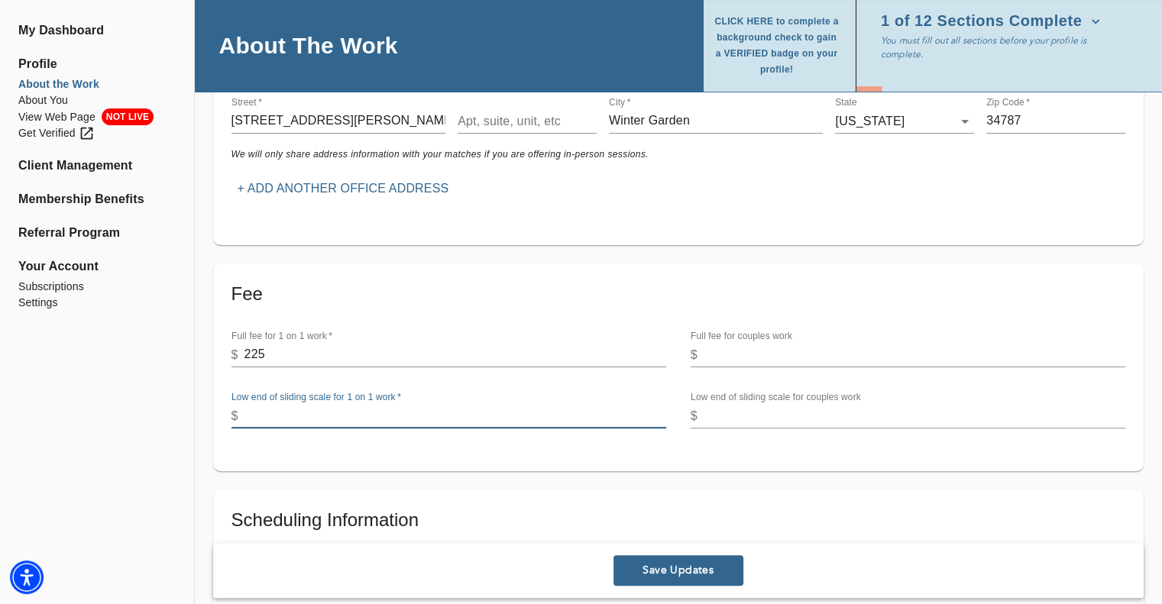
click at [276, 408] on input "number" at bounding box center [455, 416] width 422 height 24
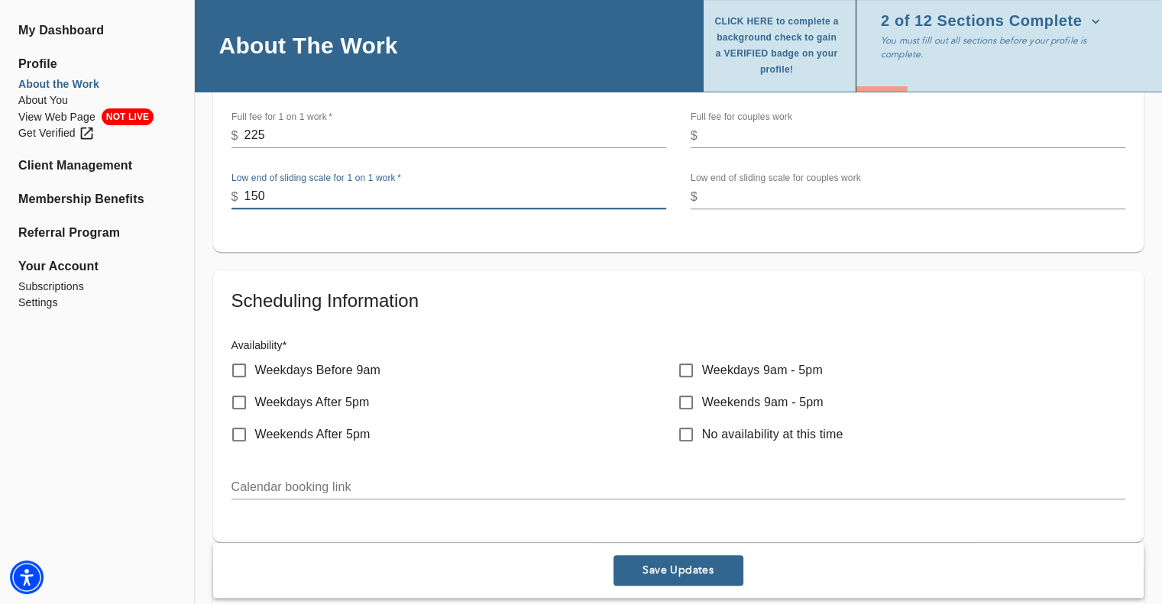
scroll to position [535, 0]
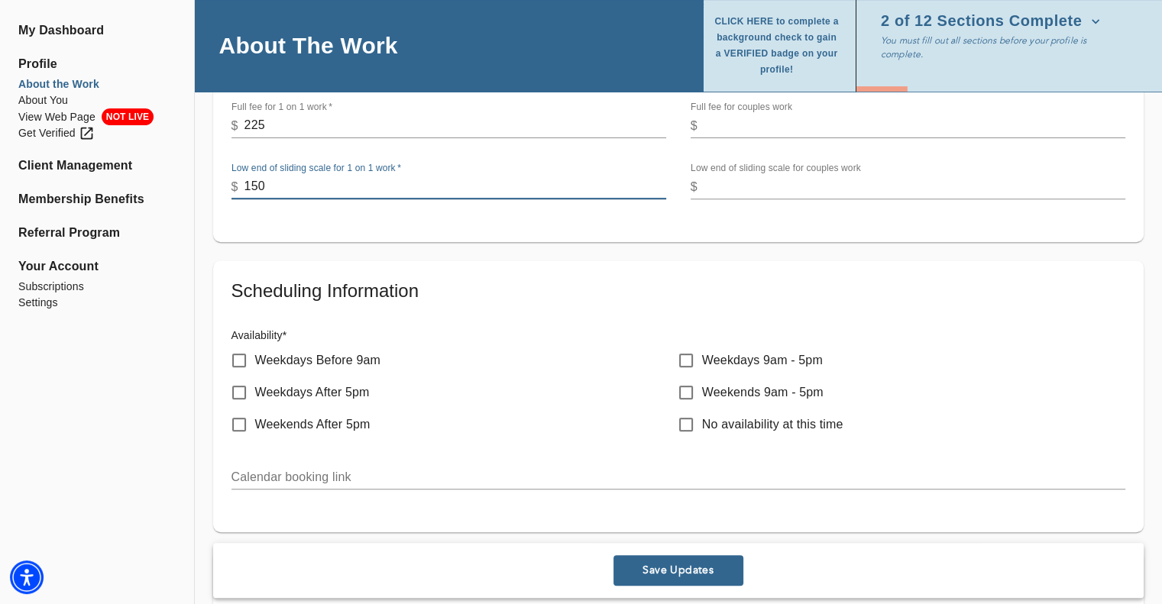
type input "150"
click at [235, 392] on input "Weekdays After 5pm" at bounding box center [239, 393] width 32 height 32
checkbox input "true"
click at [685, 354] on input "Weekdays 9am - 5pm" at bounding box center [686, 361] width 32 height 32
checkbox input "true"
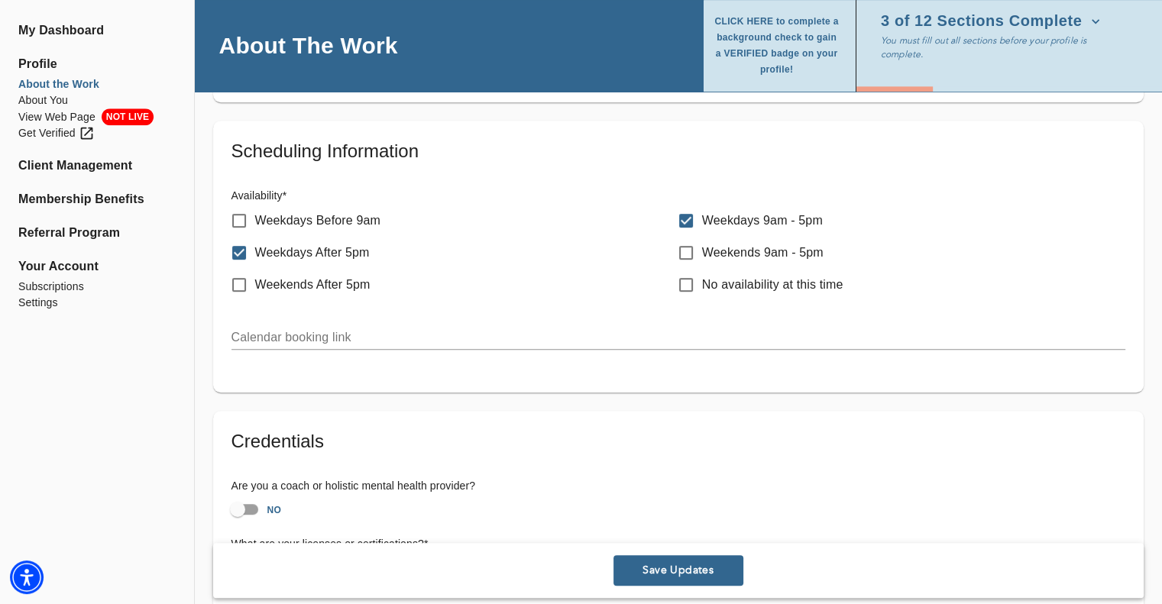
scroll to position [688, 0]
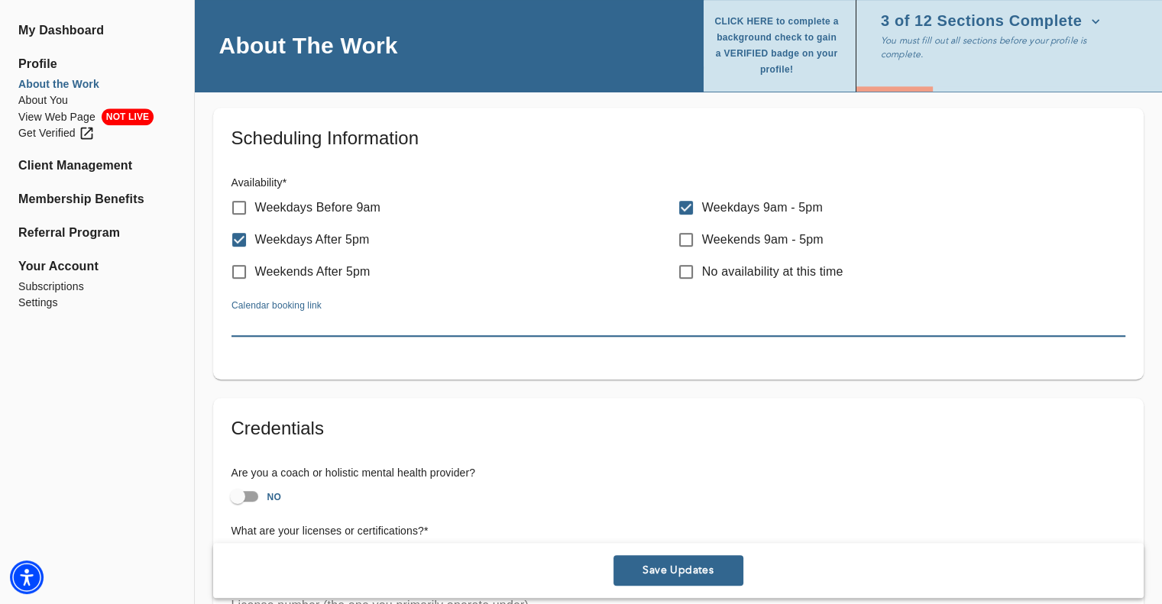
click at [358, 325] on input "text" at bounding box center [678, 324] width 894 height 24
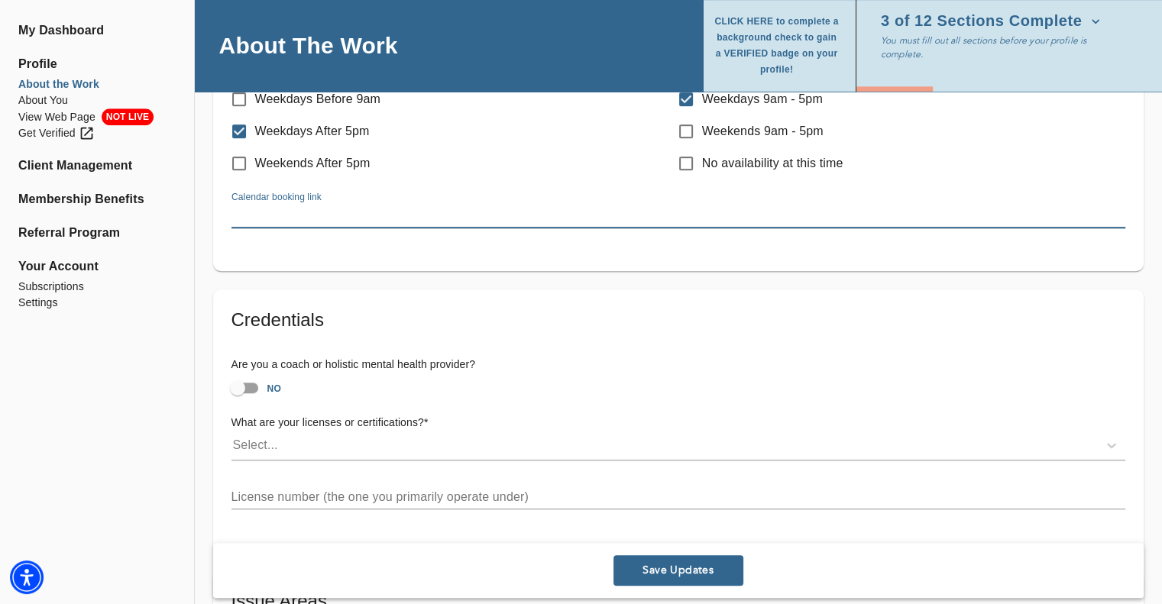
scroll to position [840, 0]
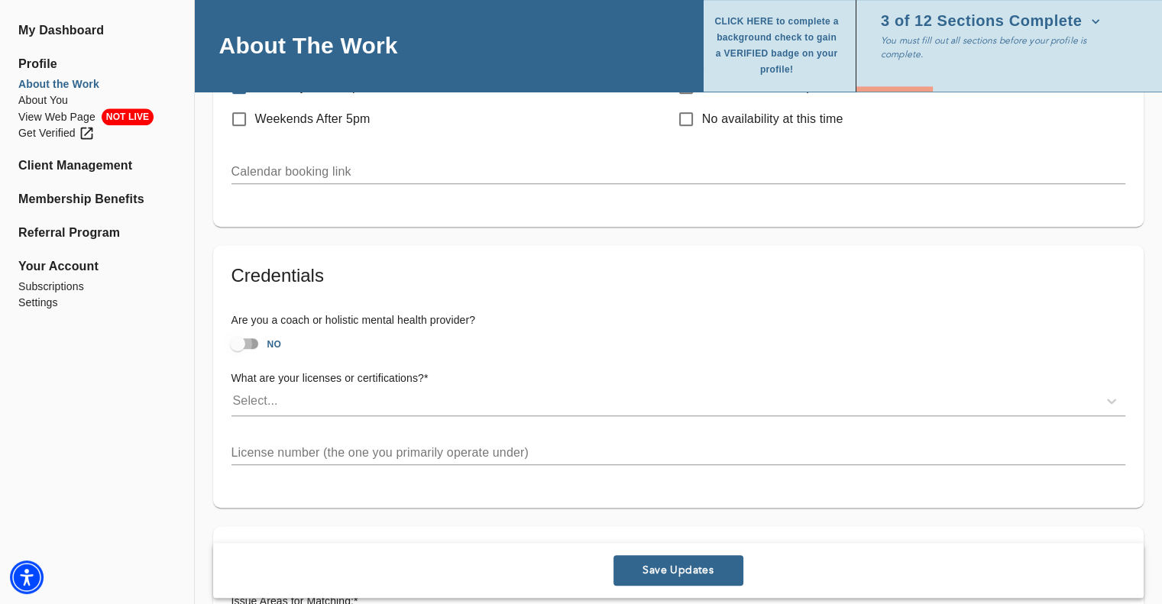
click at [236, 342] on input "NO" at bounding box center [237, 343] width 87 height 29
checkbox input "true"
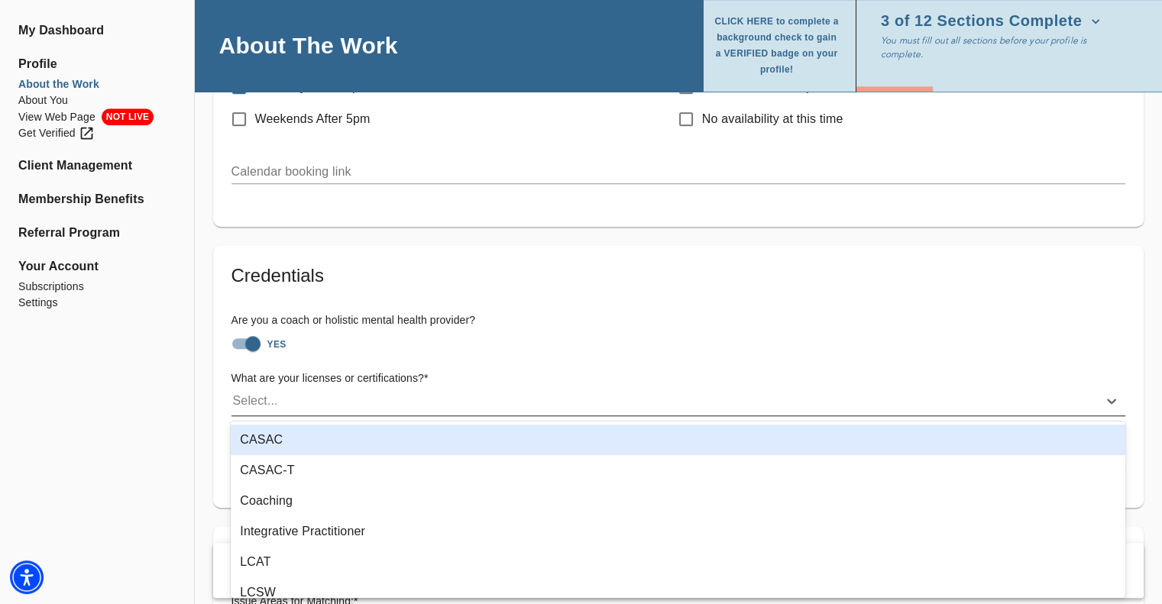
click at [346, 403] on div "Select..." at bounding box center [664, 401] width 866 height 24
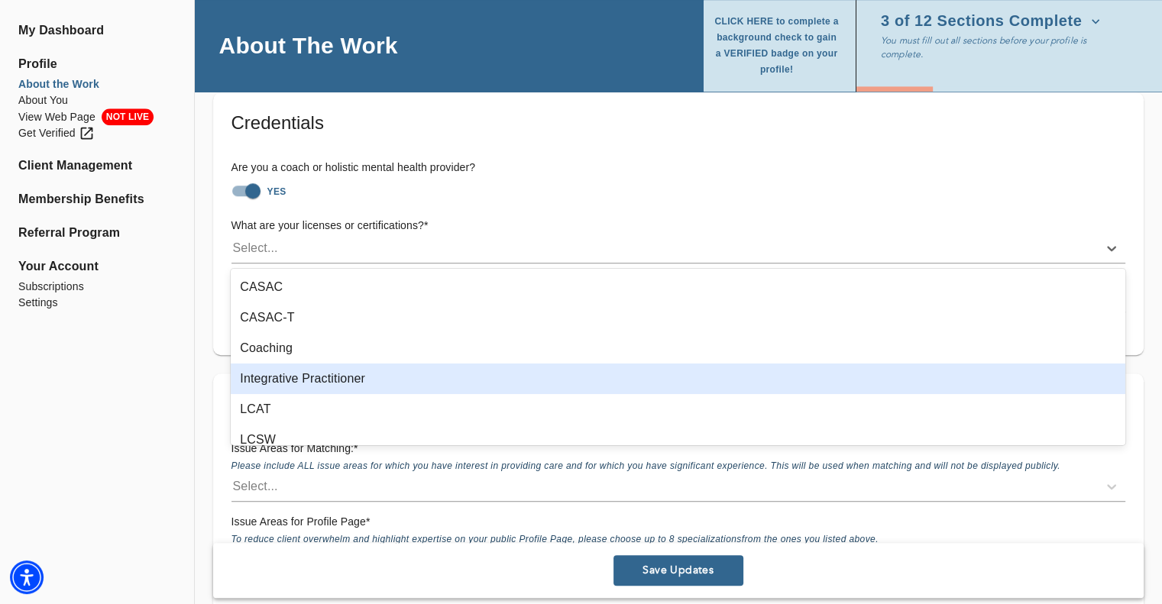
scroll to position [76, 0]
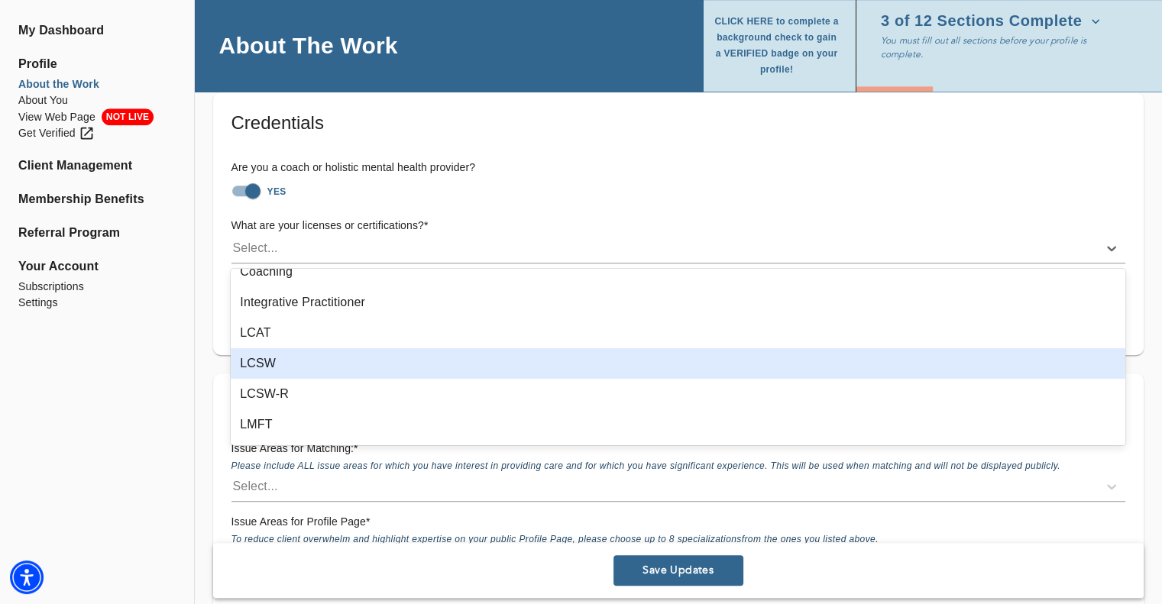
click at [289, 372] on div "LCSW" at bounding box center [678, 363] width 895 height 31
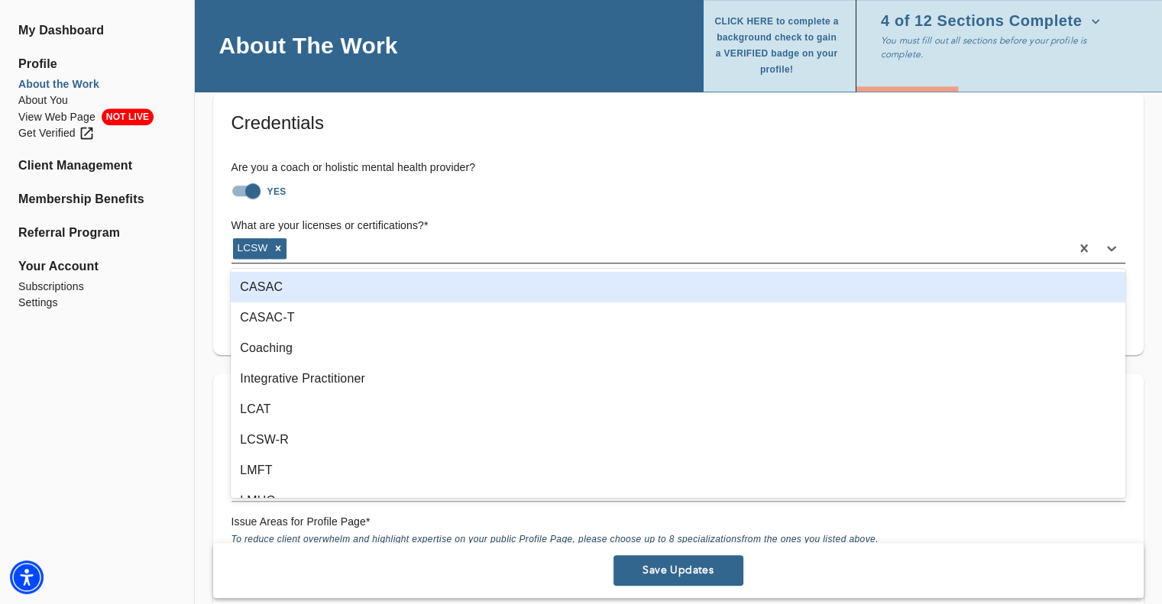
click at [342, 238] on div "LCSW" at bounding box center [650, 248] width 839 height 24
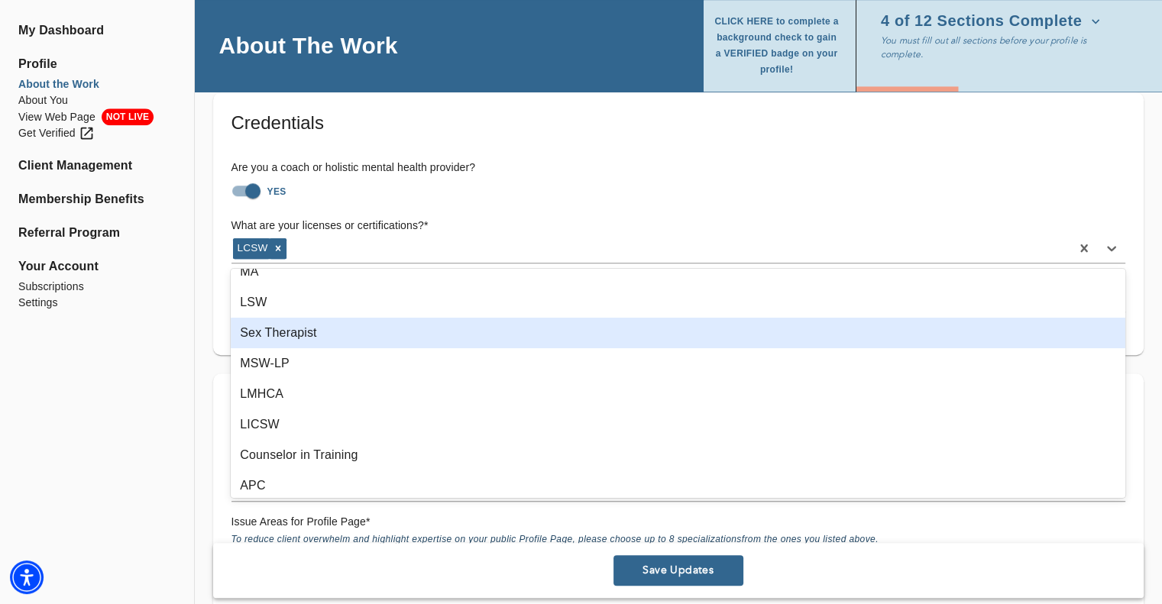
scroll to position [1458, 0]
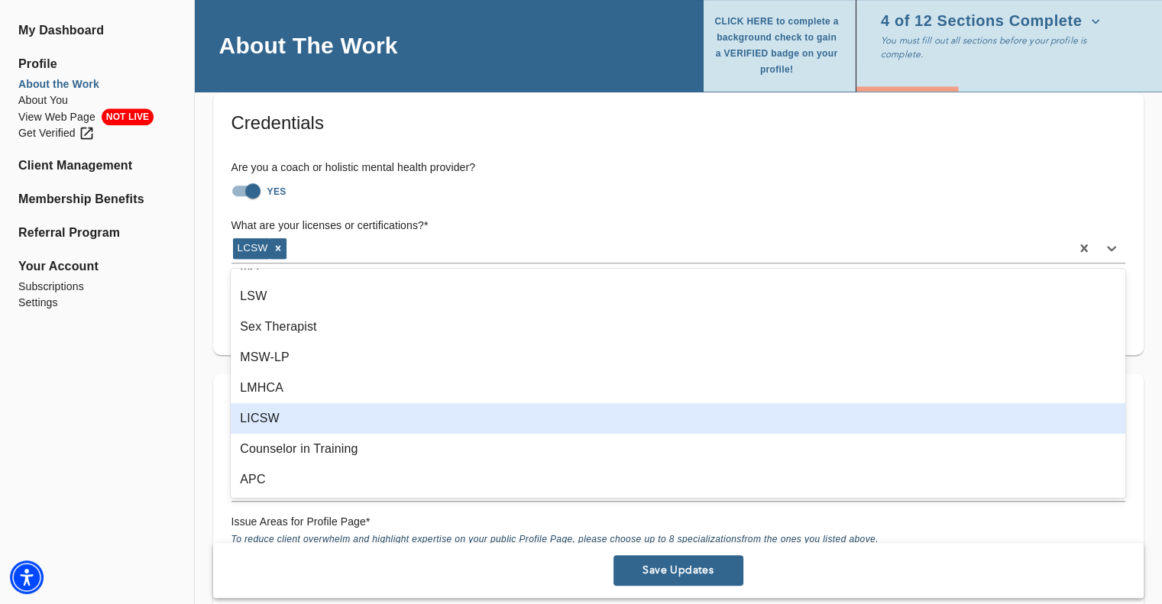
click at [290, 415] on div "LICSW" at bounding box center [678, 418] width 895 height 31
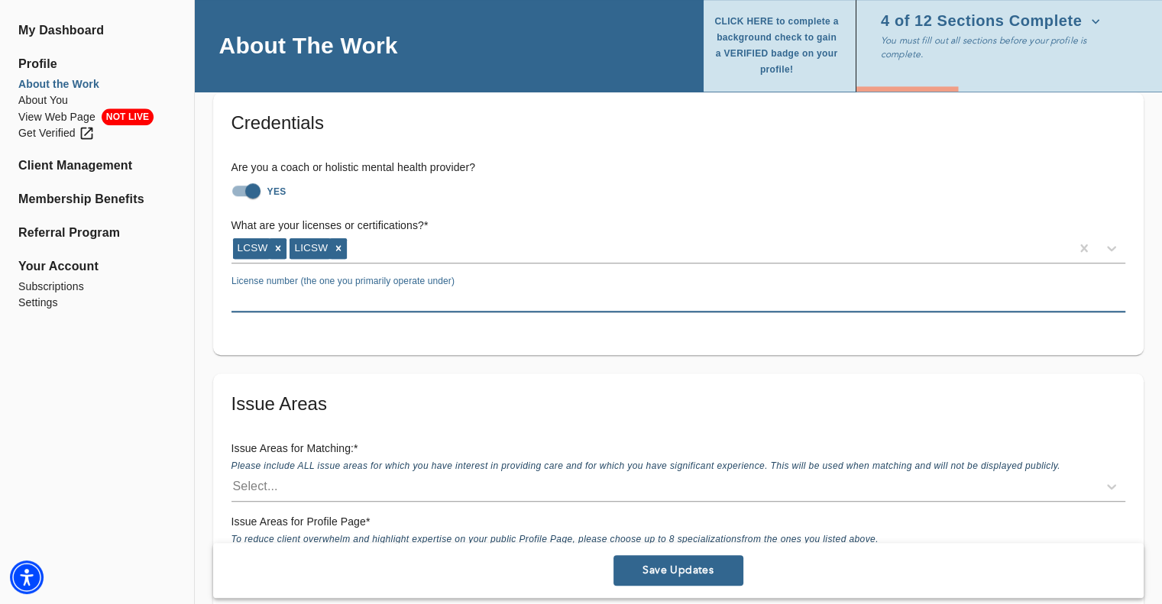
click at [291, 299] on input "text" at bounding box center [678, 300] width 894 height 24
click at [266, 295] on input "text" at bounding box center [678, 300] width 894 height 24
paste input "SW19414"
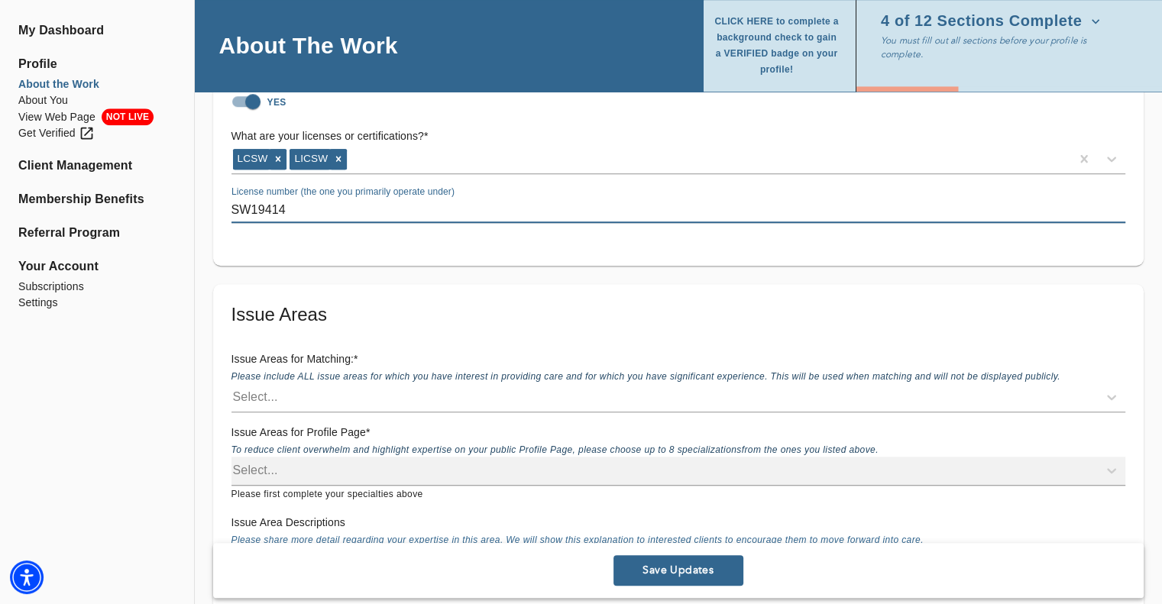
scroll to position [1146, 0]
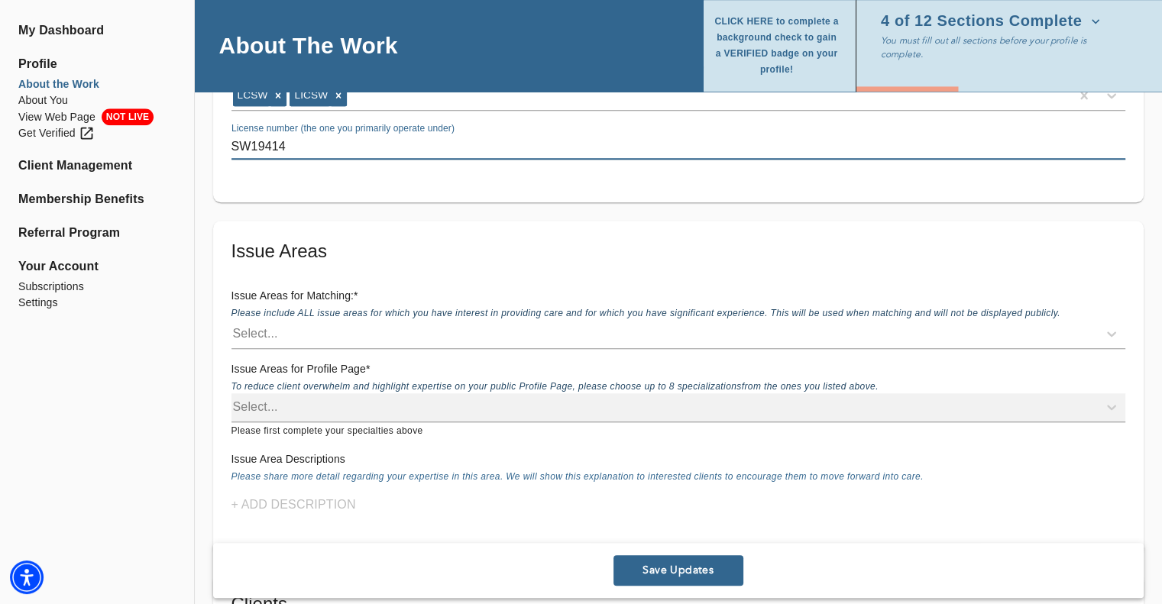
type input "SW19414"
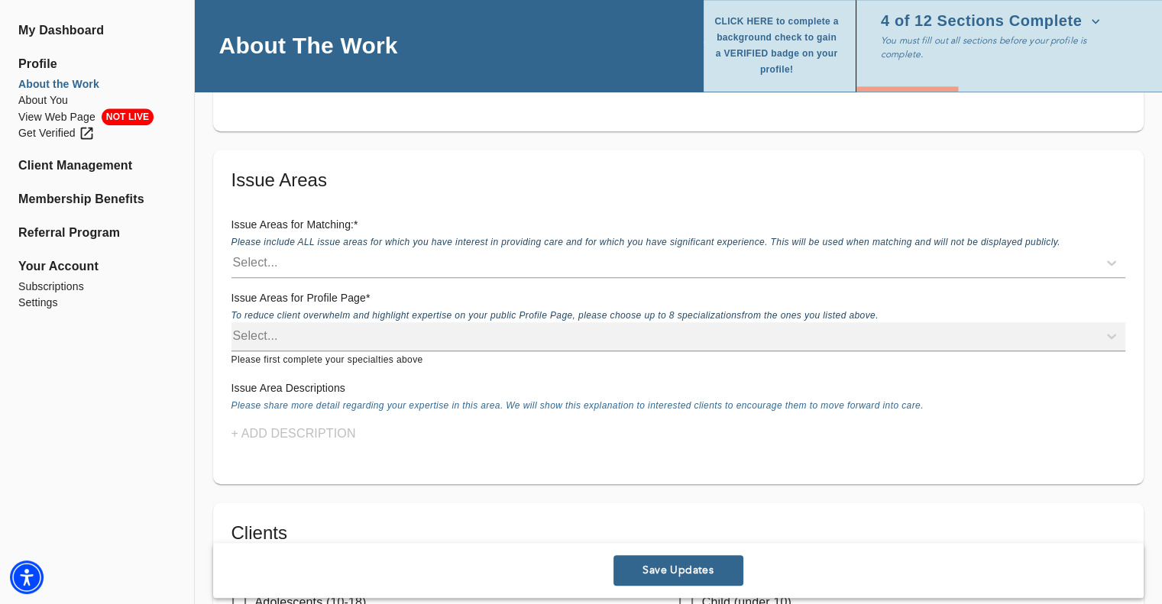
scroll to position [1222, 0]
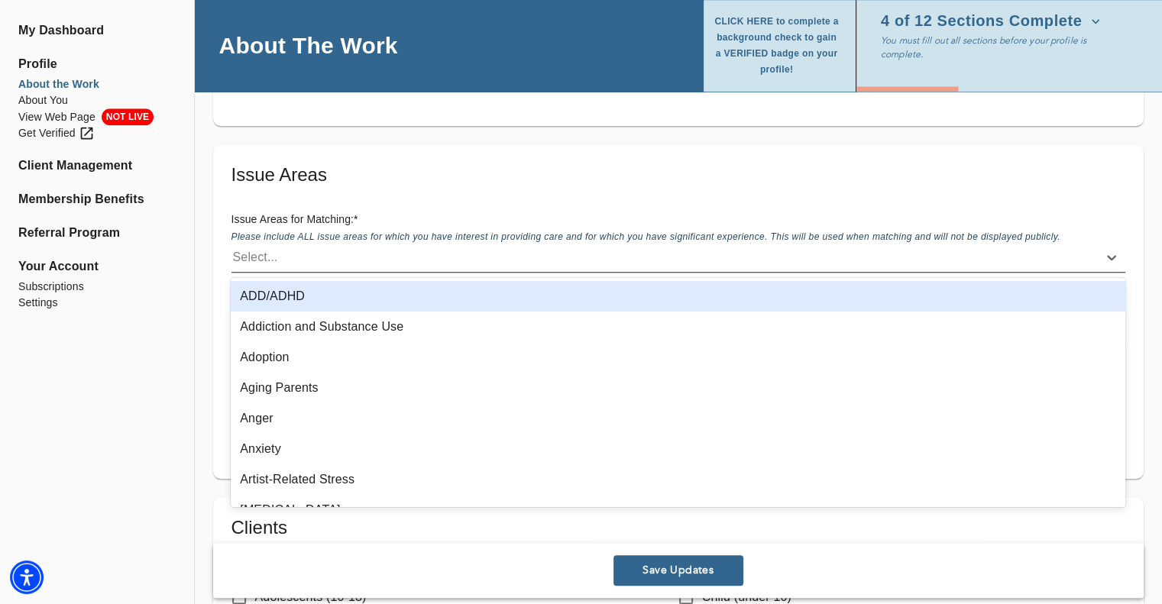
click at [269, 262] on div "Select..." at bounding box center [255, 257] width 45 height 18
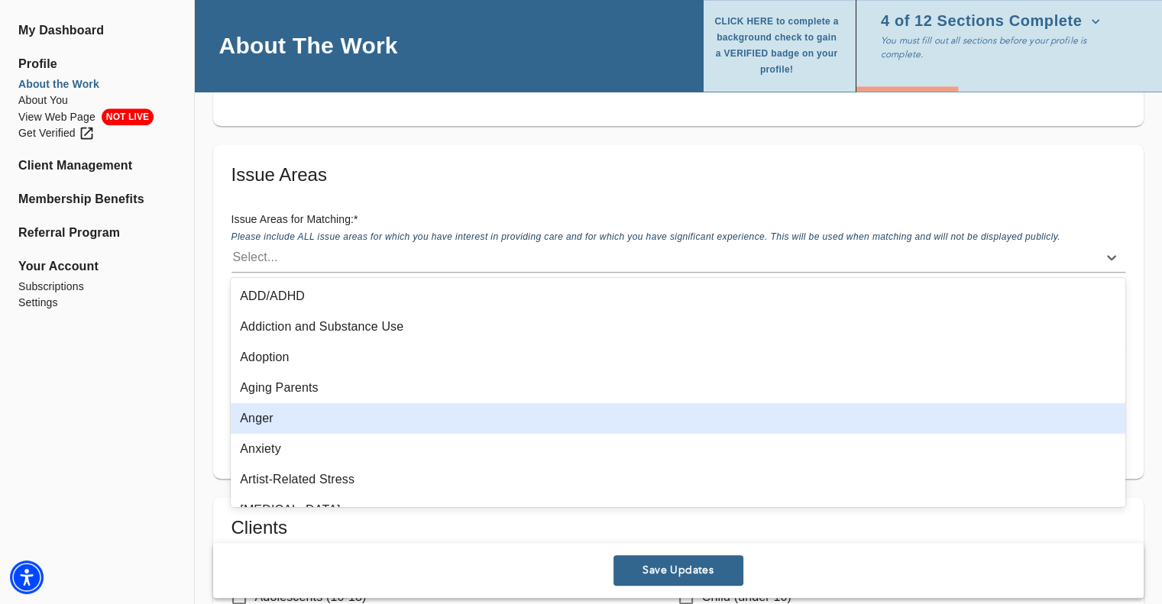
scroll to position [76, 0]
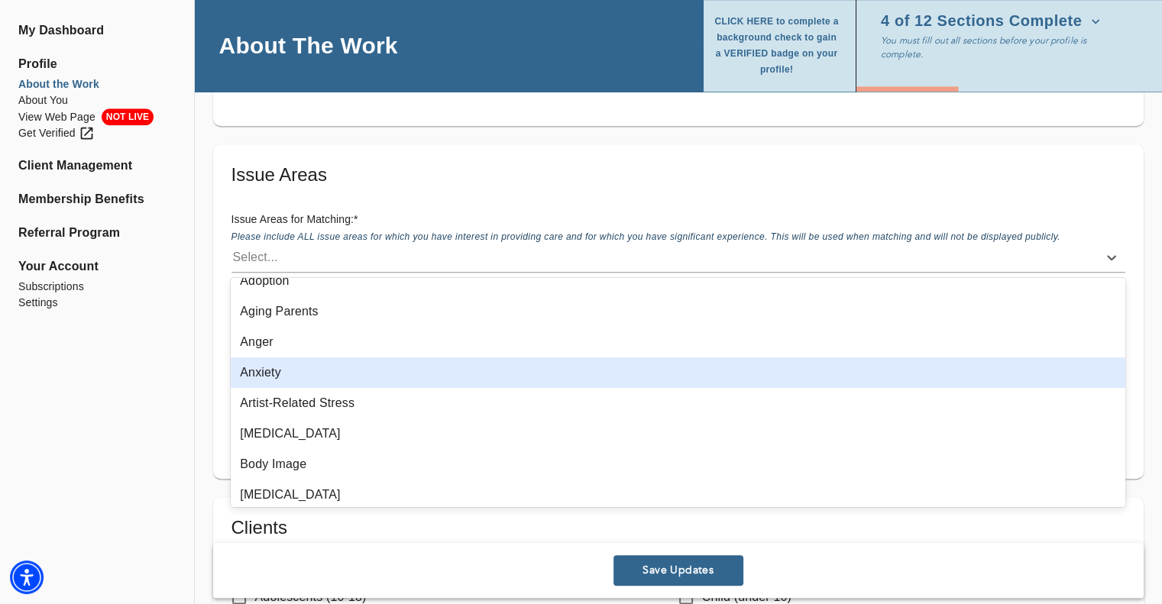
click at [260, 366] on div "Anxiety" at bounding box center [678, 373] width 895 height 31
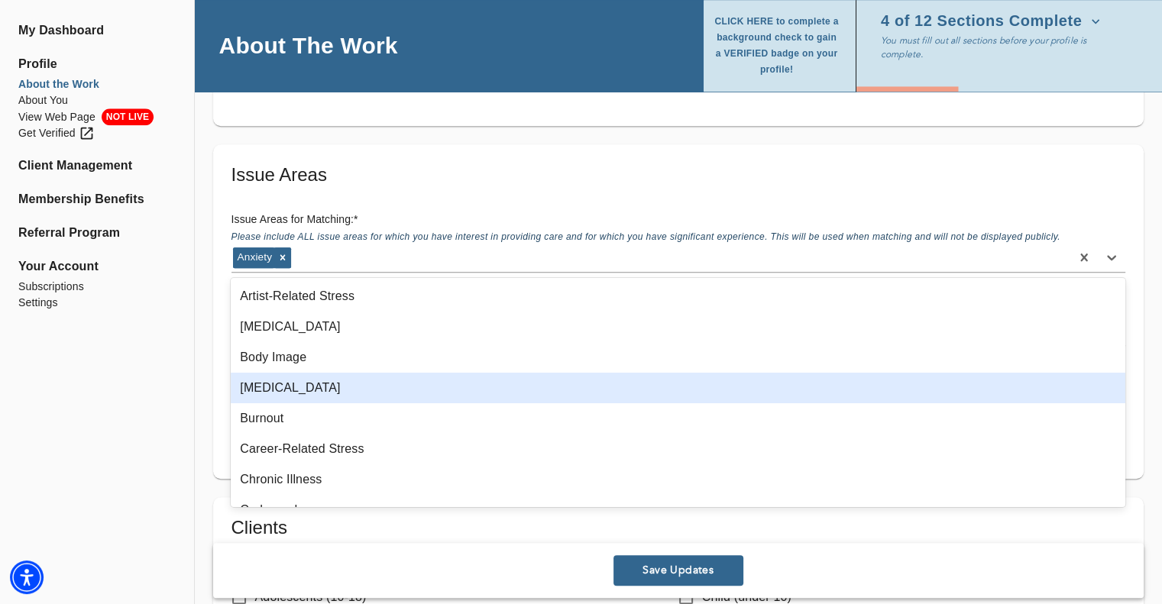
scroll to position [229, 0]
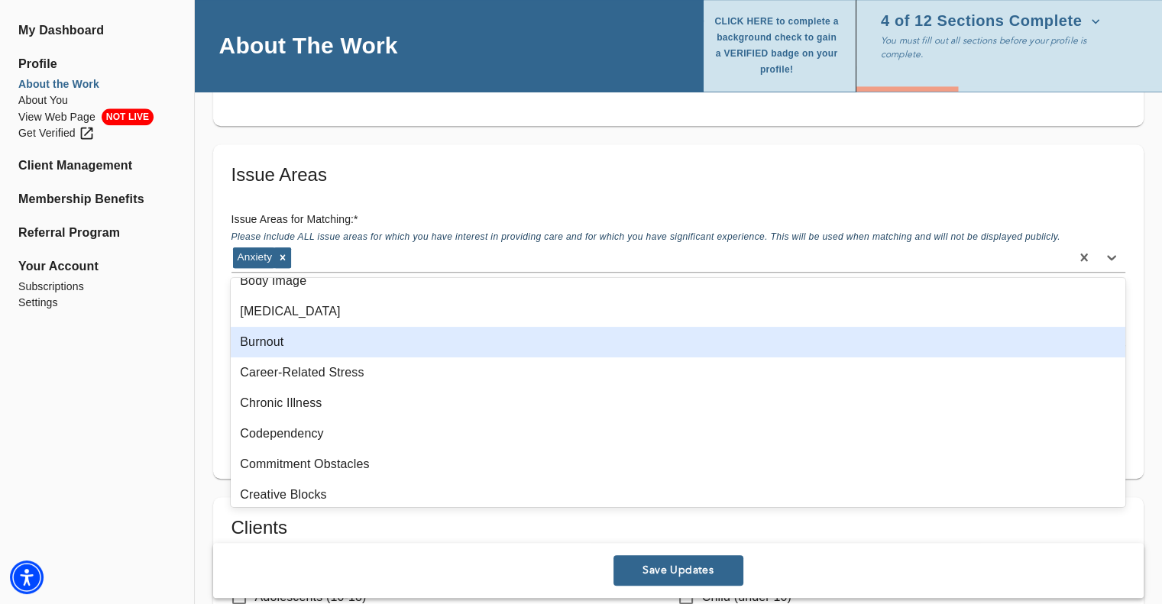
click at [303, 342] on div "Burnout" at bounding box center [678, 342] width 895 height 31
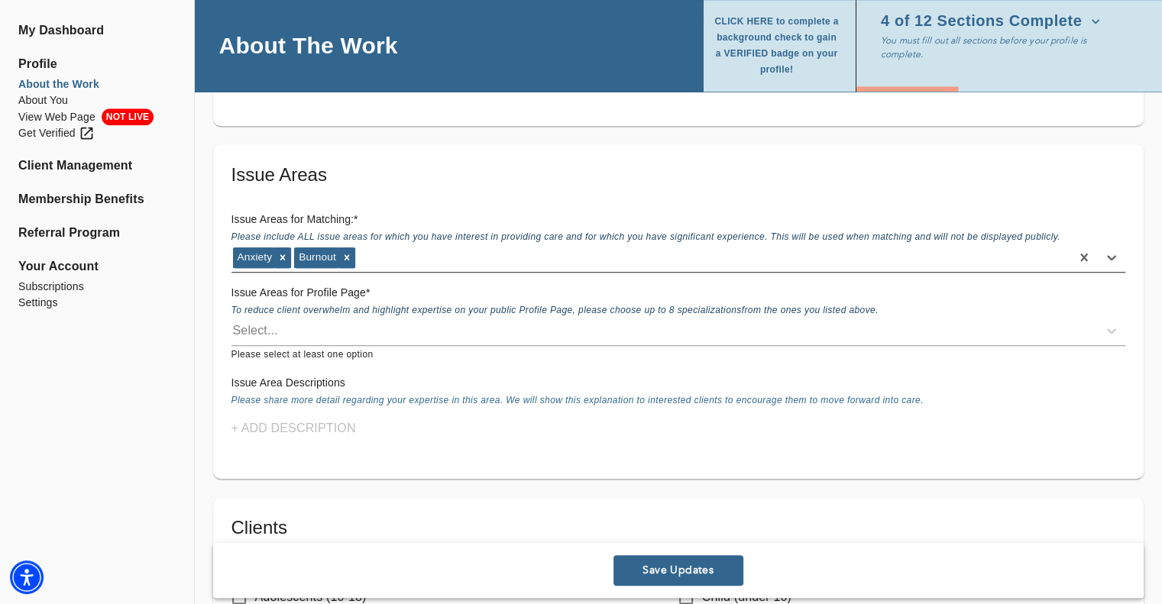
click at [376, 257] on div "Anxiety Burnout" at bounding box center [650, 257] width 839 height 24
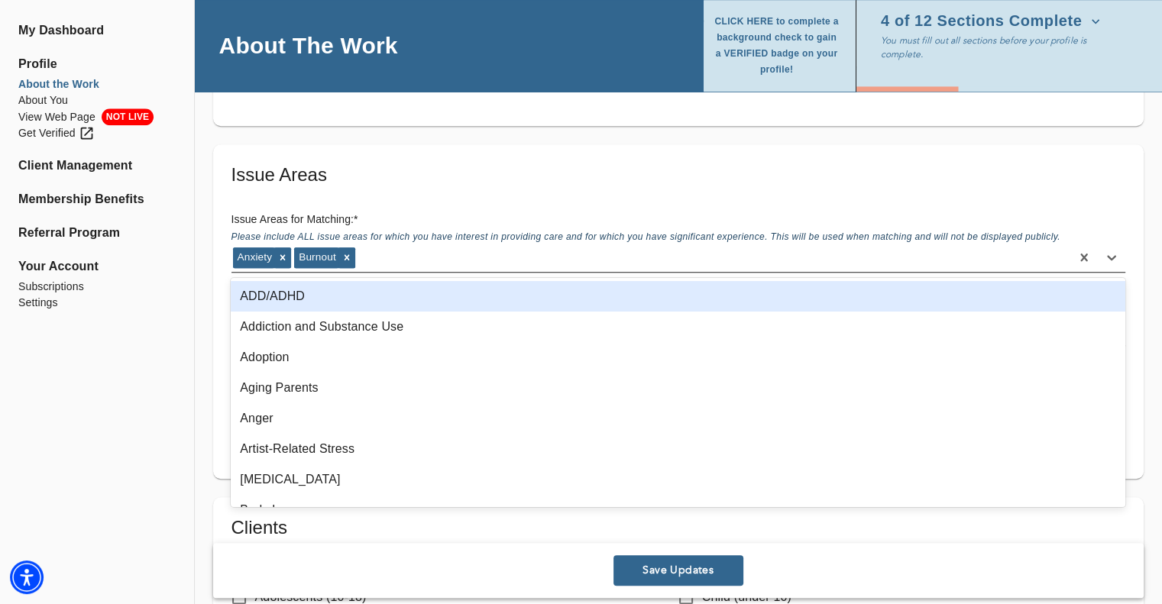
click at [376, 257] on div "Anxiety Burnout" at bounding box center [650, 257] width 839 height 24
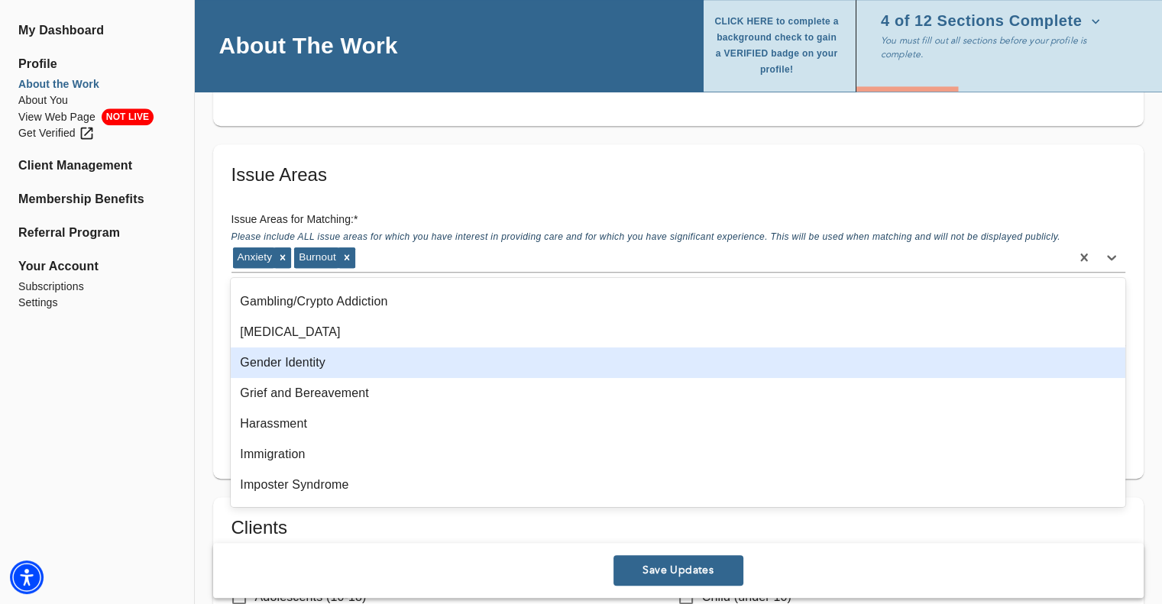
scroll to position [840, 0]
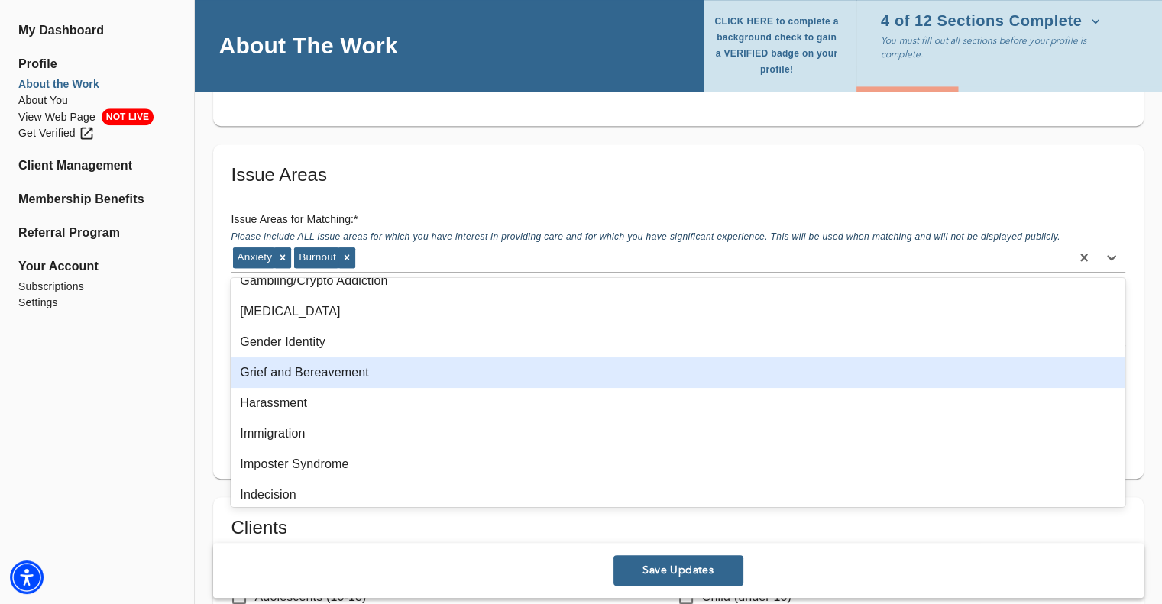
click at [332, 372] on div "Grief and Bereavement" at bounding box center [678, 373] width 895 height 31
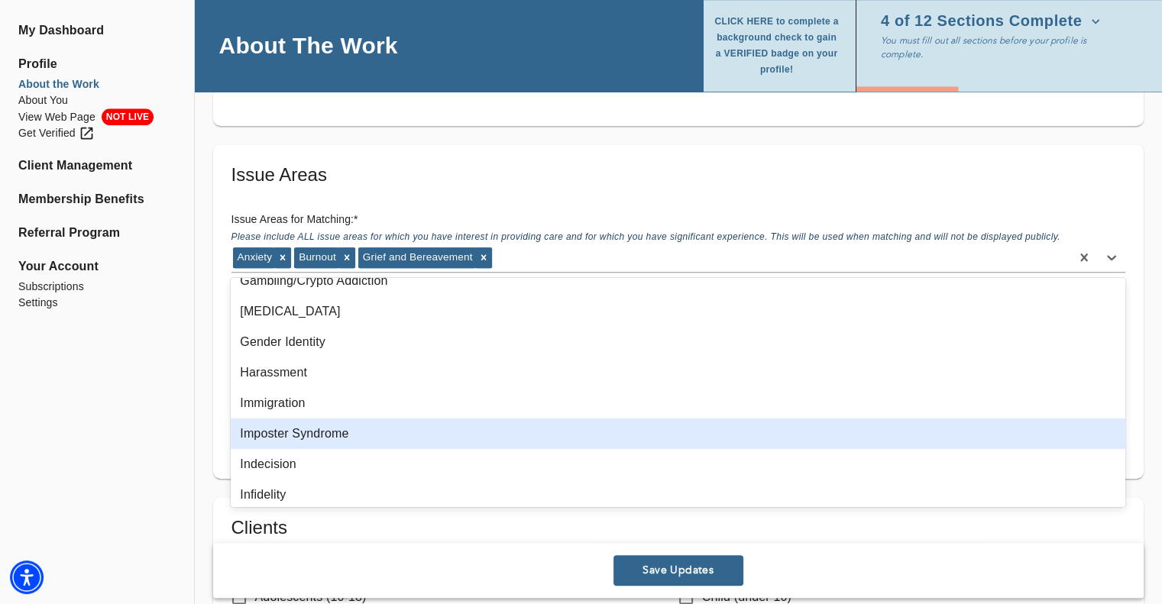
click at [309, 433] on div "Imposter Syndrome" at bounding box center [678, 434] width 895 height 31
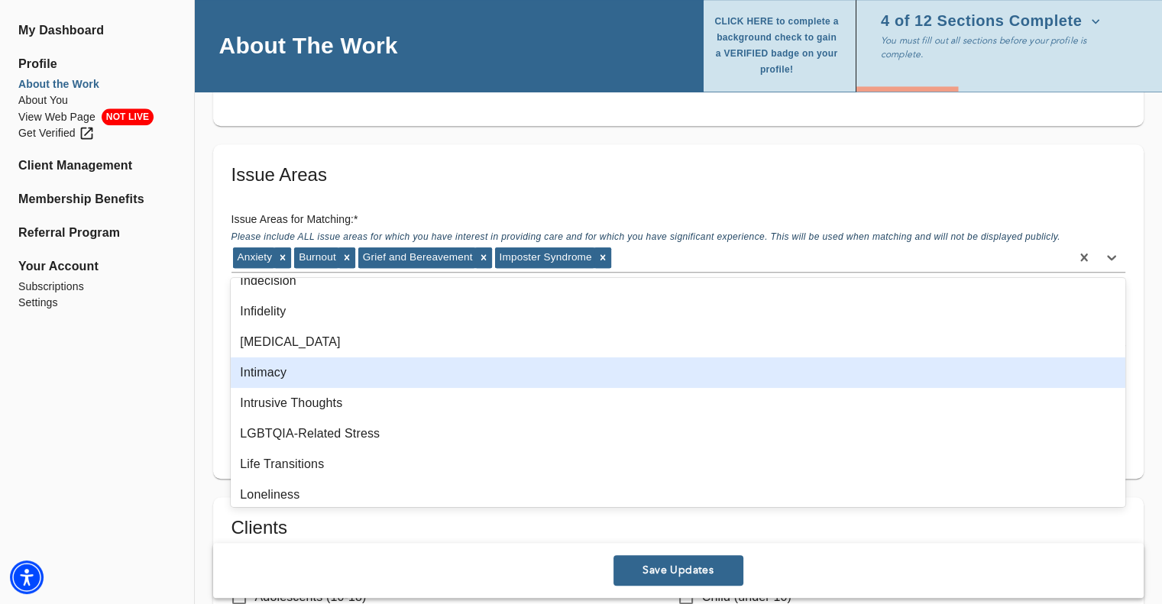
scroll to position [917, 0]
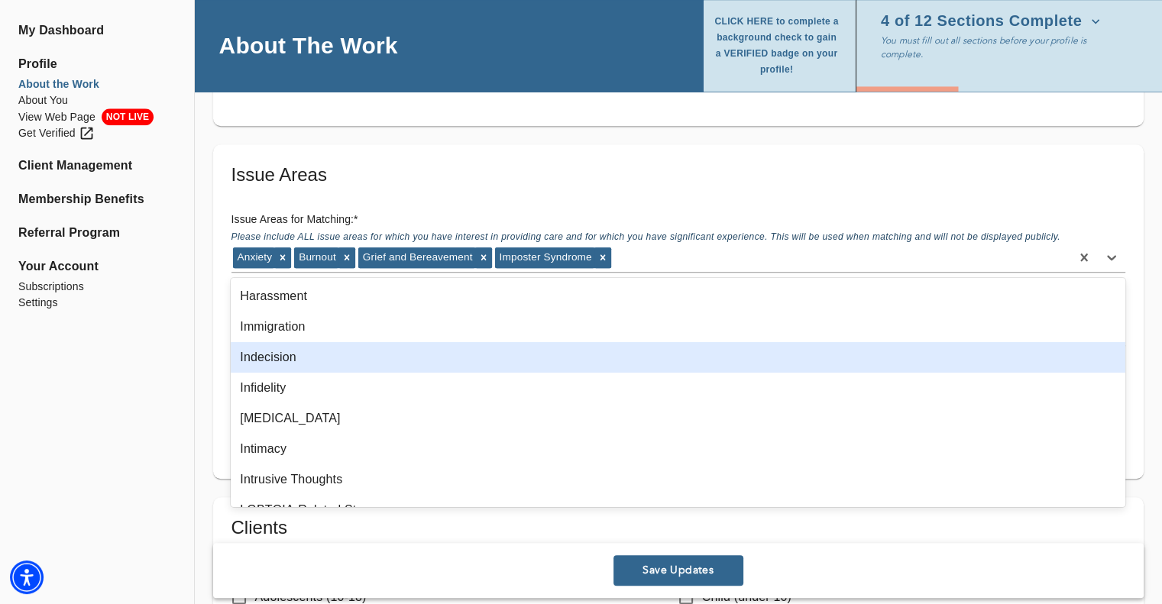
click at [280, 354] on div "Indecision" at bounding box center [678, 357] width 895 height 31
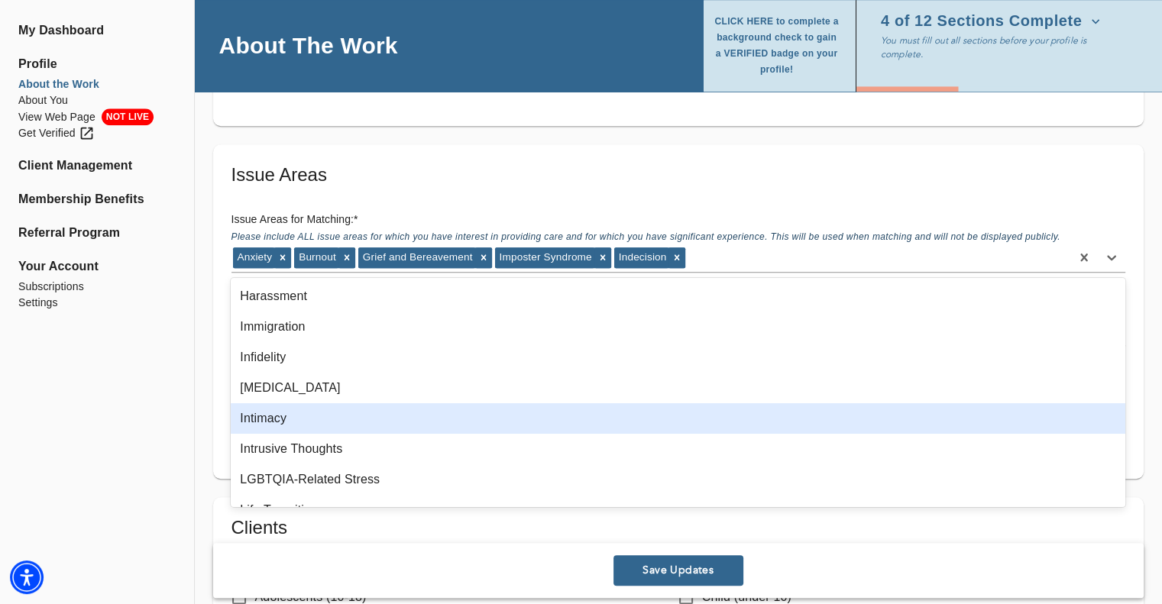
scroll to position [993, 0]
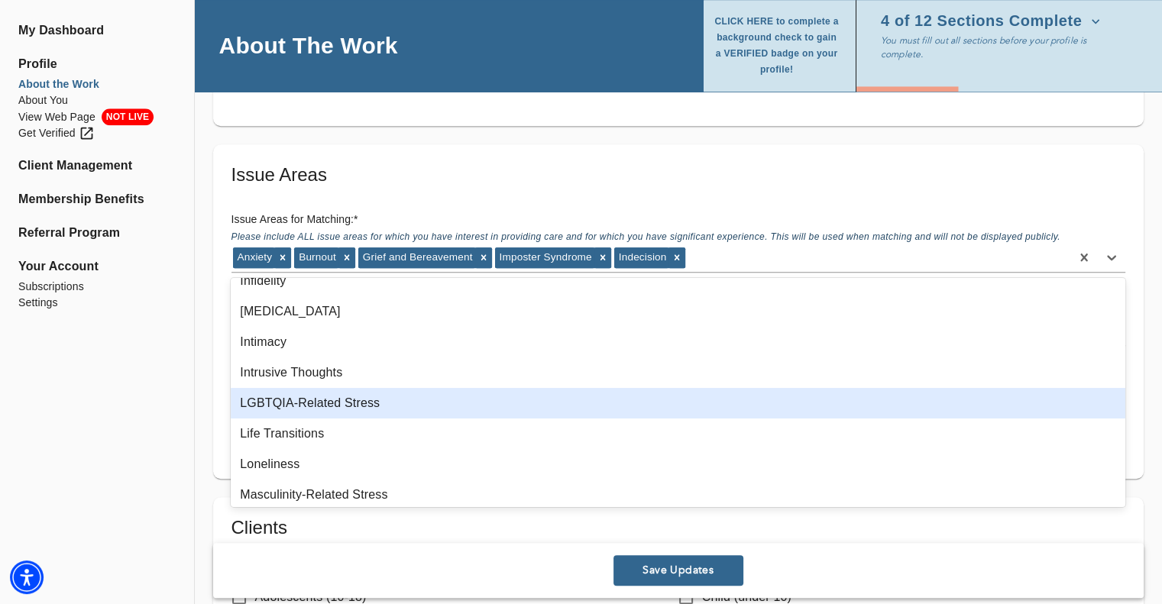
click at [293, 409] on div "LGBTQIA-Related Stress" at bounding box center [678, 403] width 895 height 31
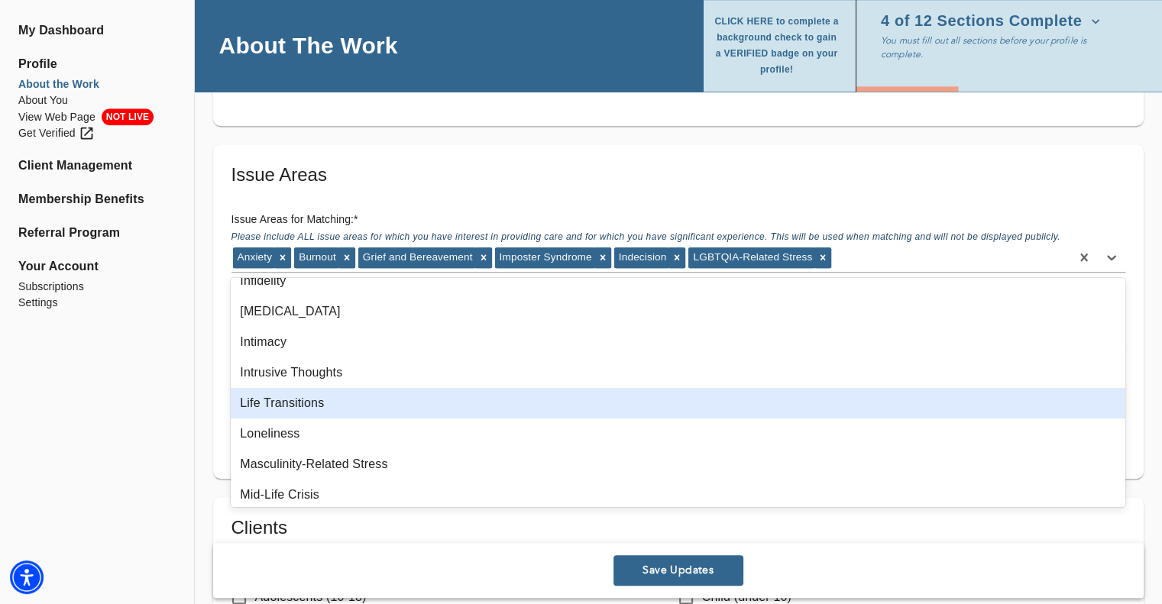
click at [293, 409] on div "Life Transitions" at bounding box center [678, 403] width 895 height 31
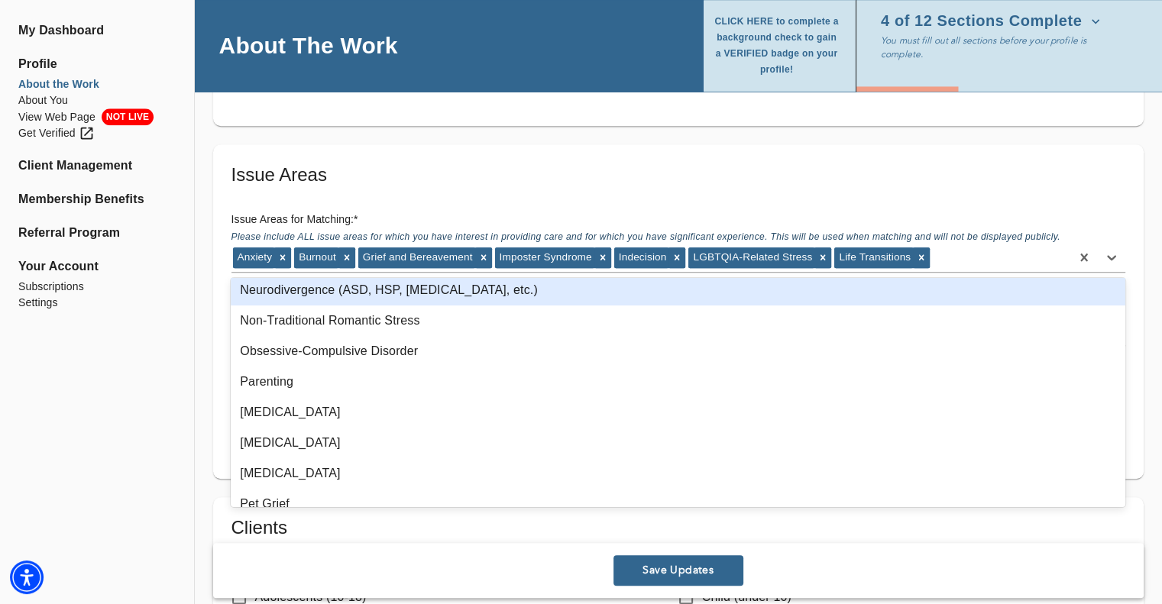
scroll to position [1299, 0]
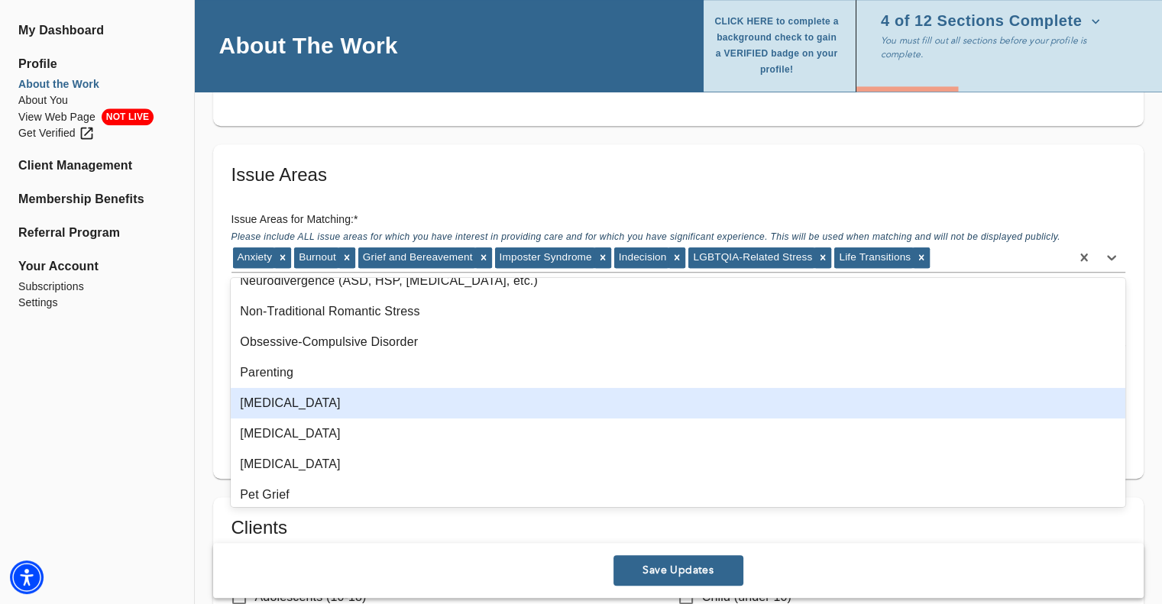
click at [286, 406] on div "[MEDICAL_DATA]" at bounding box center [678, 403] width 895 height 31
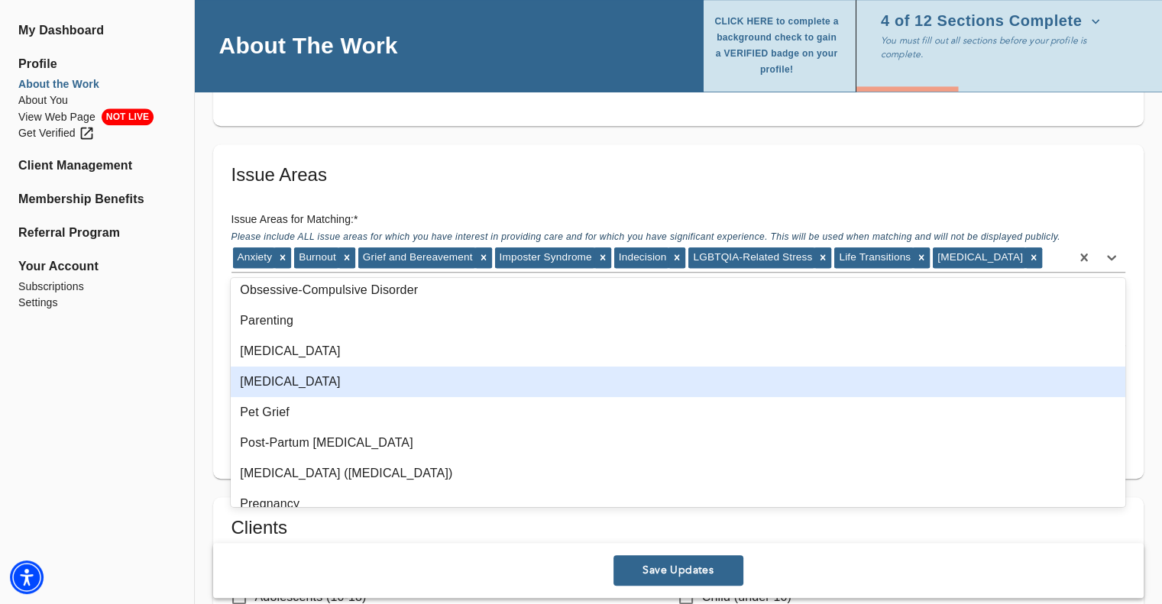
scroll to position [1375, 0]
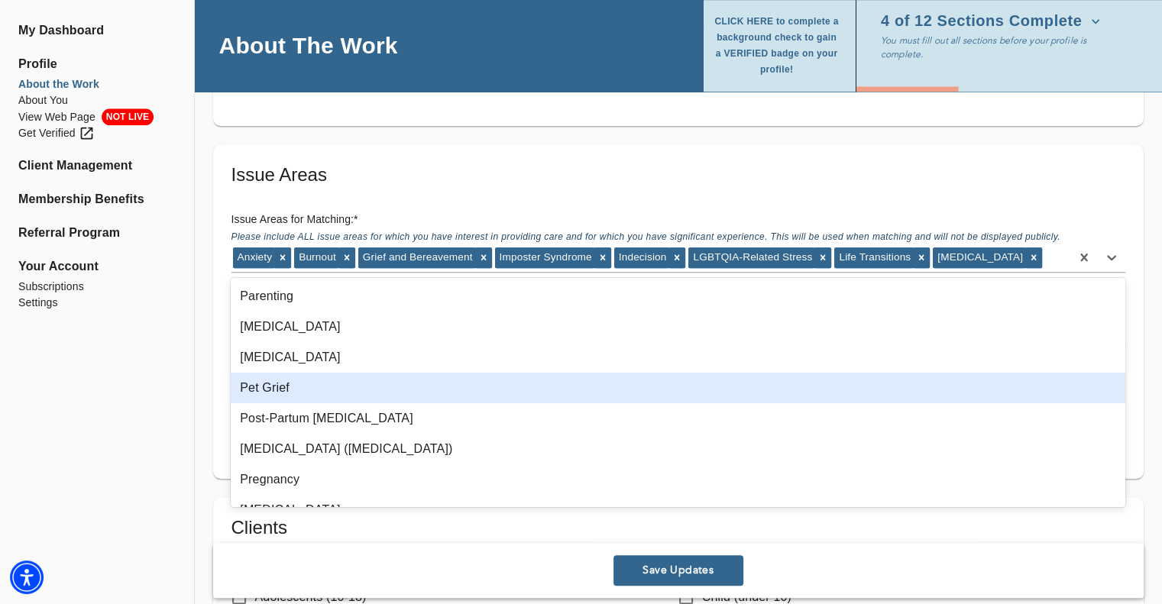
click at [316, 395] on div "Pet Grief" at bounding box center [678, 388] width 895 height 31
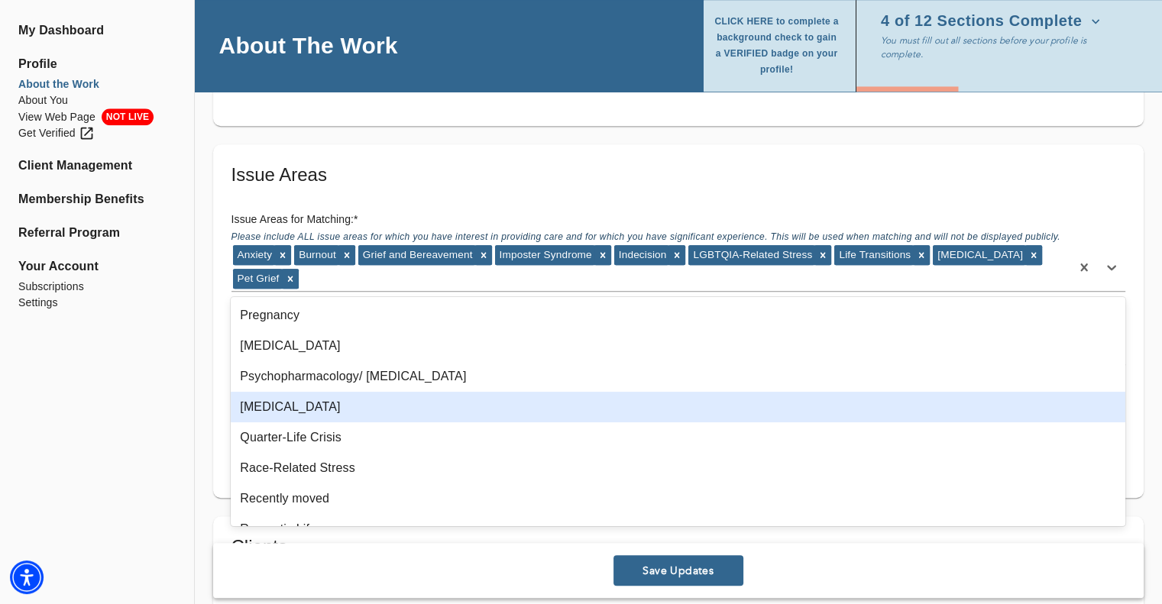
scroll to position [1452, 0]
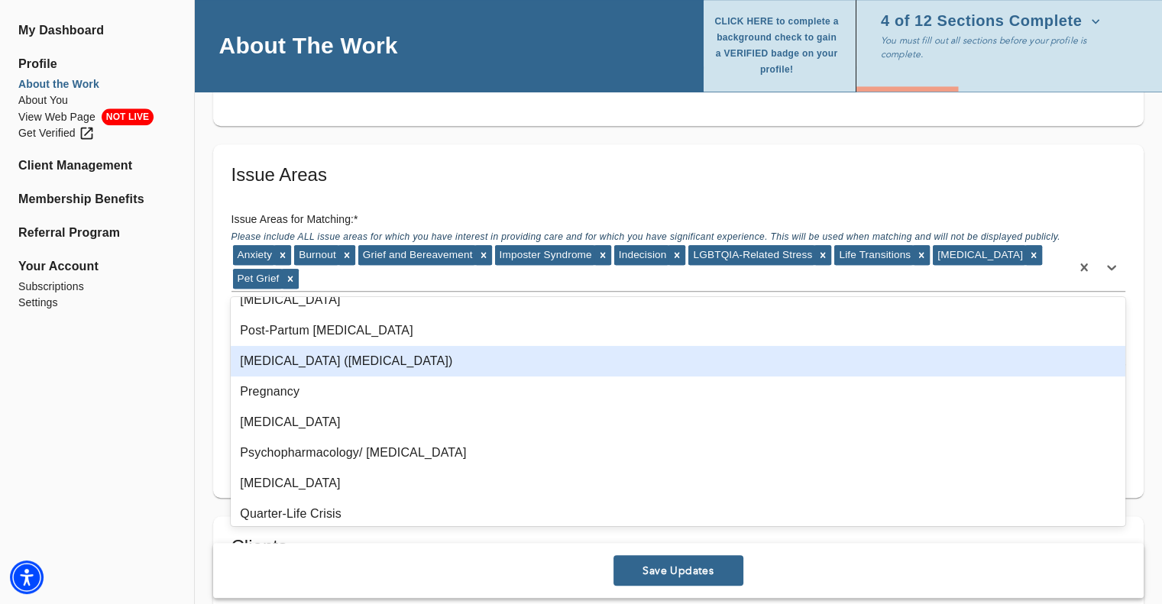
click at [304, 357] on div "[MEDICAL_DATA] ([MEDICAL_DATA])" at bounding box center [678, 361] width 895 height 31
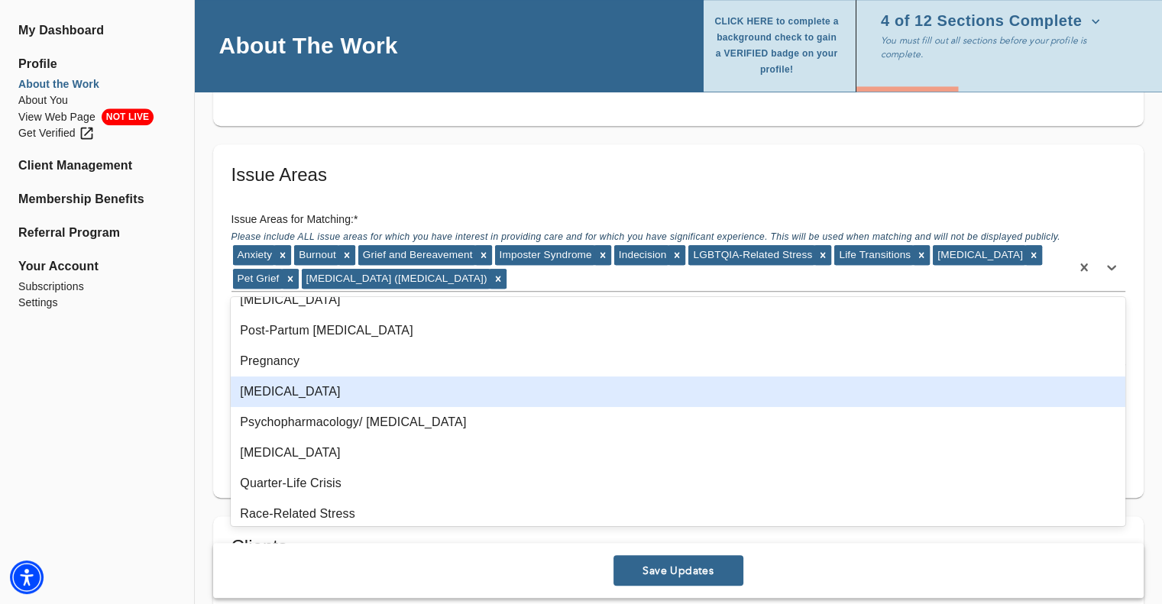
click at [297, 398] on div "[MEDICAL_DATA]" at bounding box center [678, 392] width 895 height 31
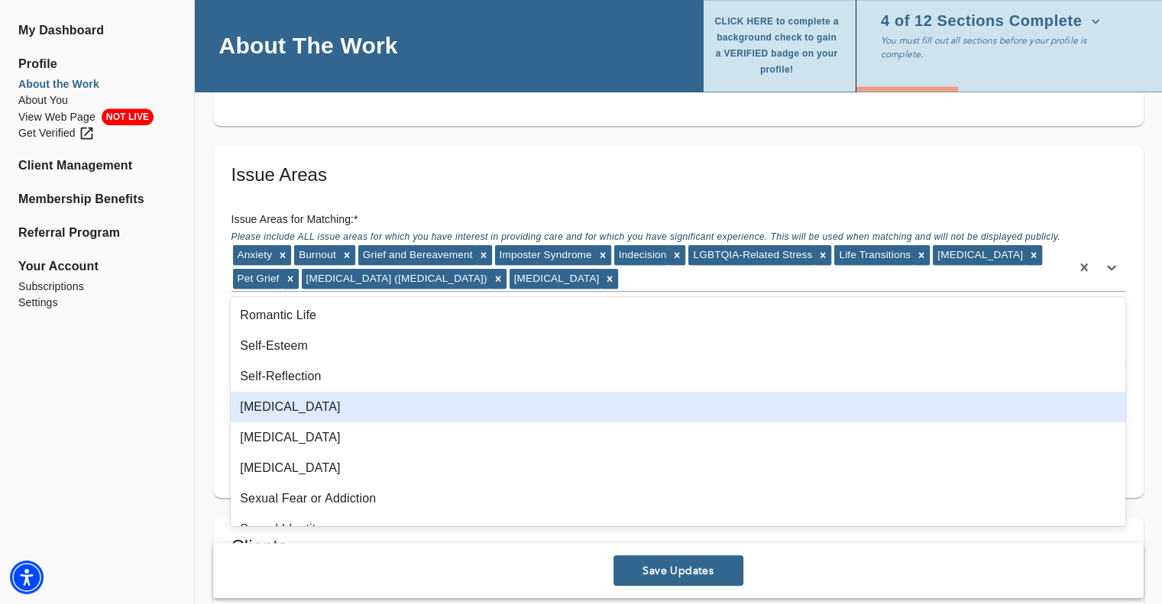
scroll to position [1604, 0]
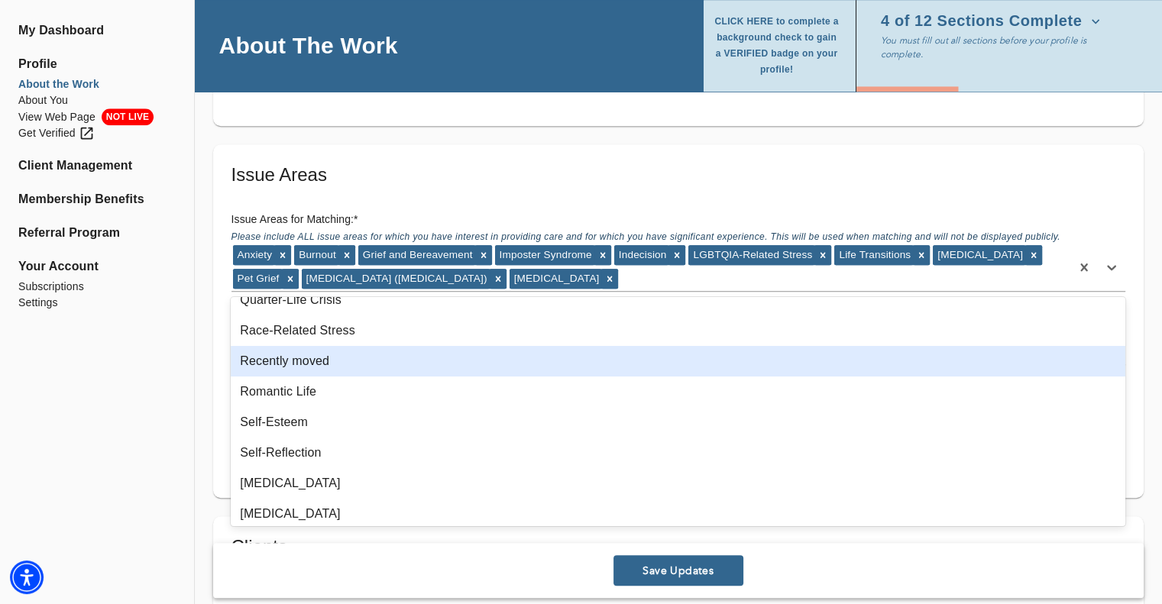
click at [325, 362] on div "Recently moved" at bounding box center [678, 361] width 895 height 31
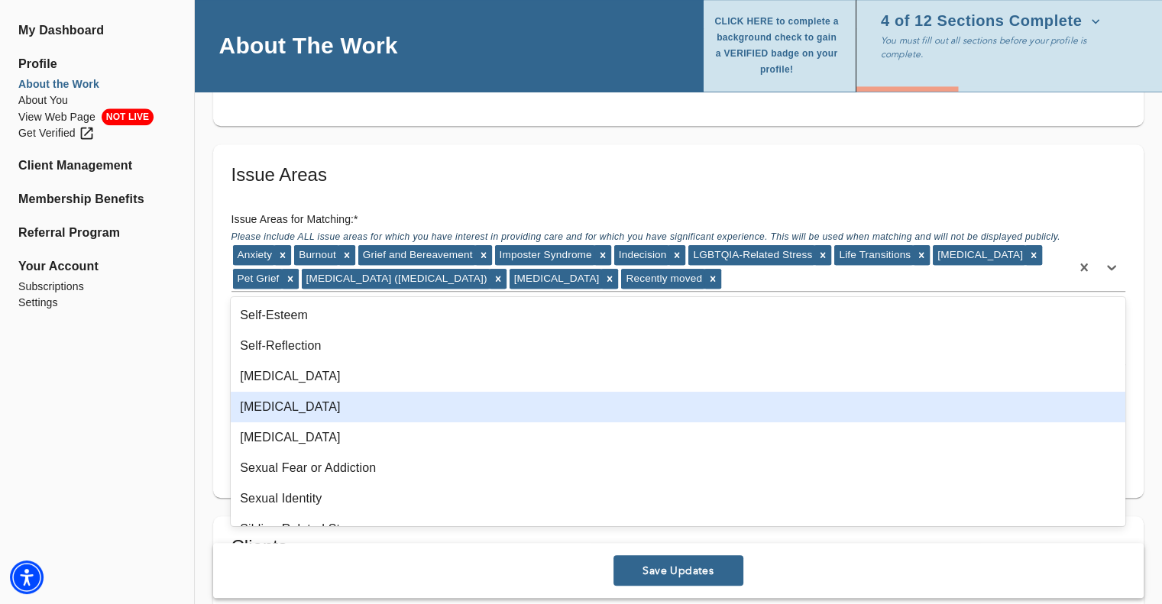
scroll to position [1757, 0]
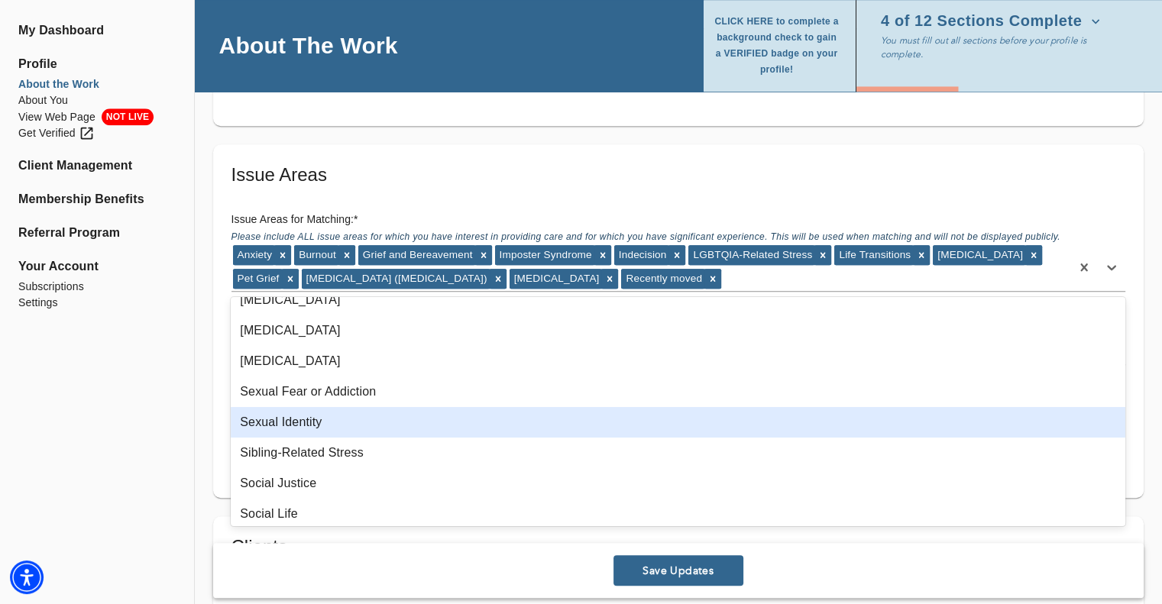
click at [334, 422] on div "Sexual Identity" at bounding box center [678, 422] width 895 height 31
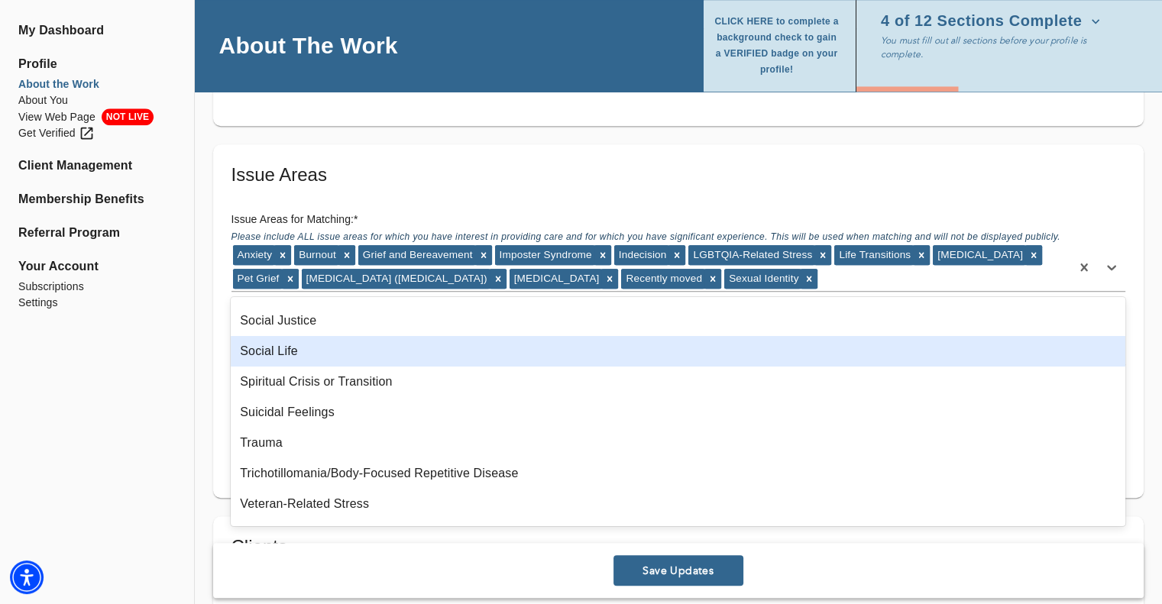
scroll to position [1986, 0]
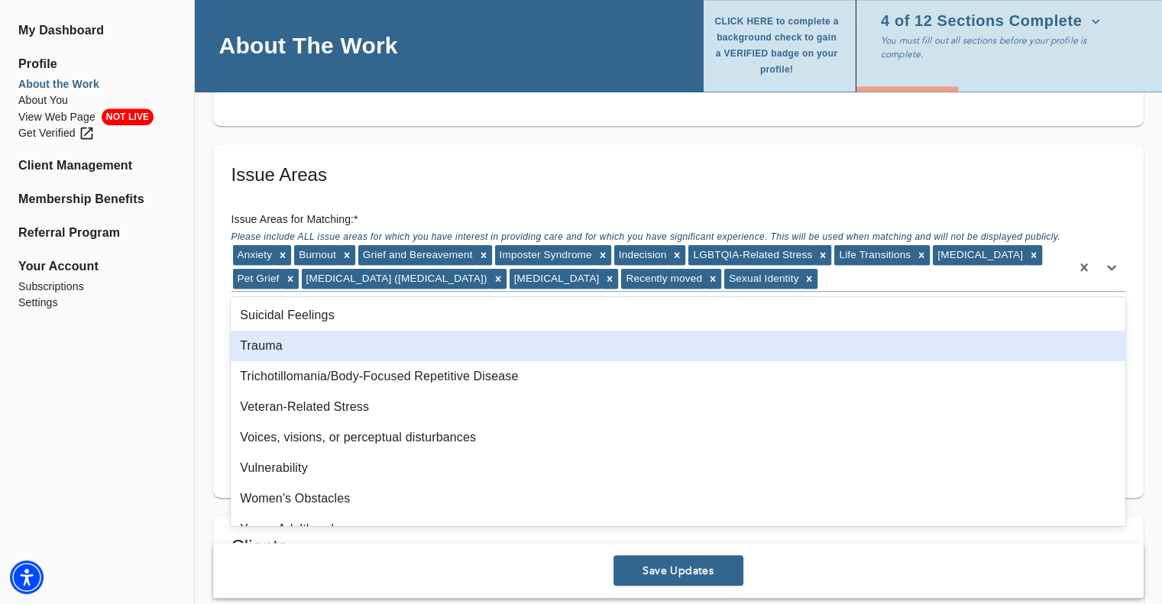
click at [315, 345] on div "Trauma" at bounding box center [678, 346] width 895 height 31
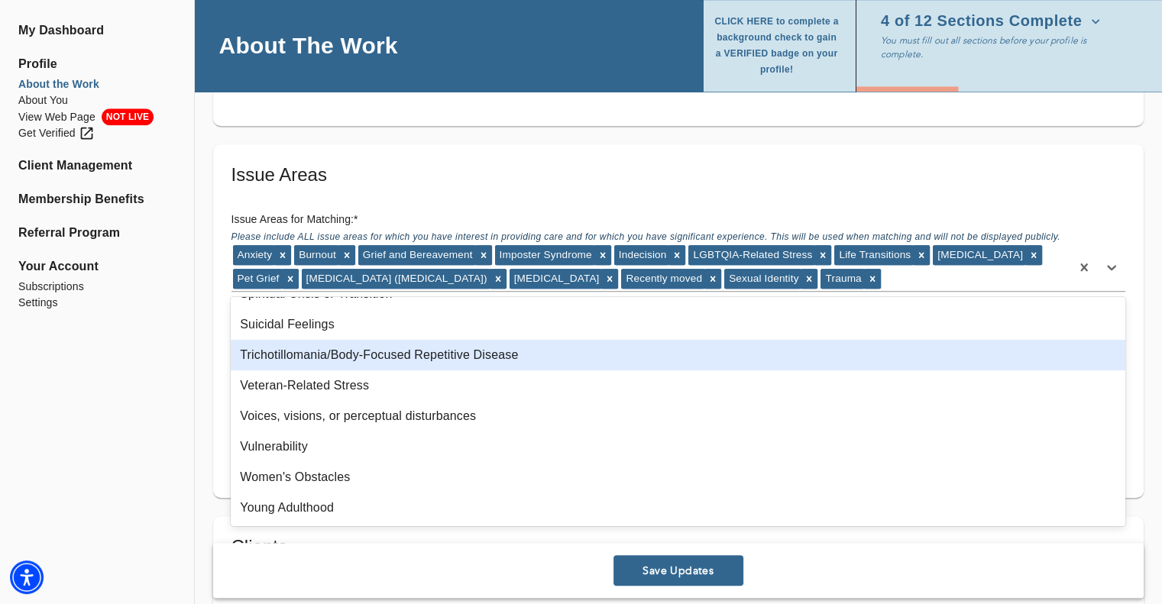
scroll to position [1977, 0]
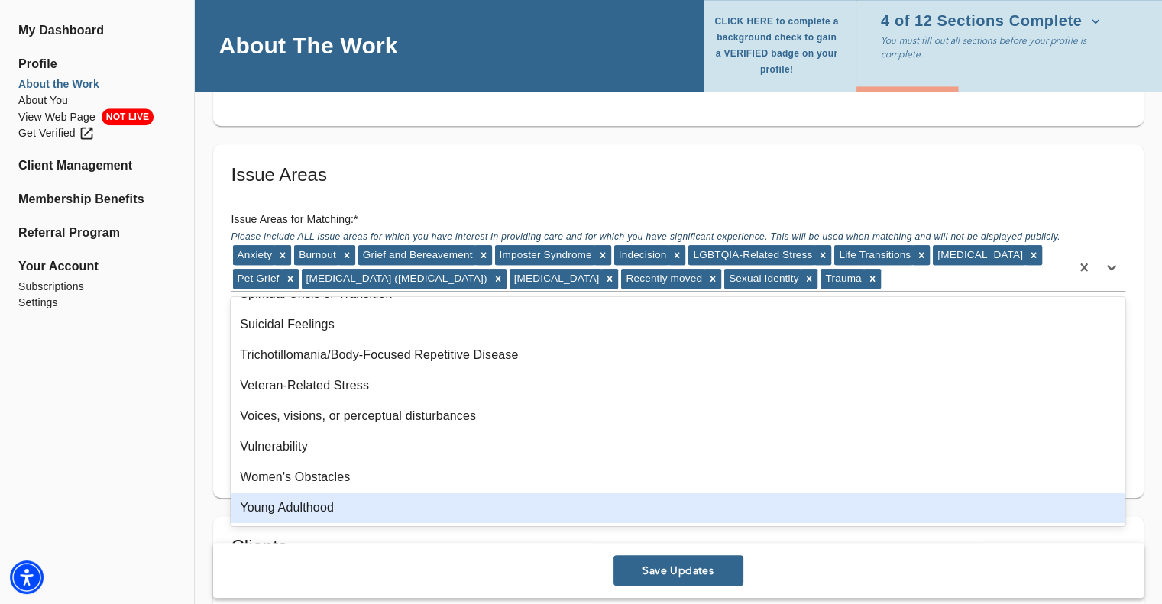
click at [323, 507] on div "Young Adulthood" at bounding box center [678, 508] width 895 height 31
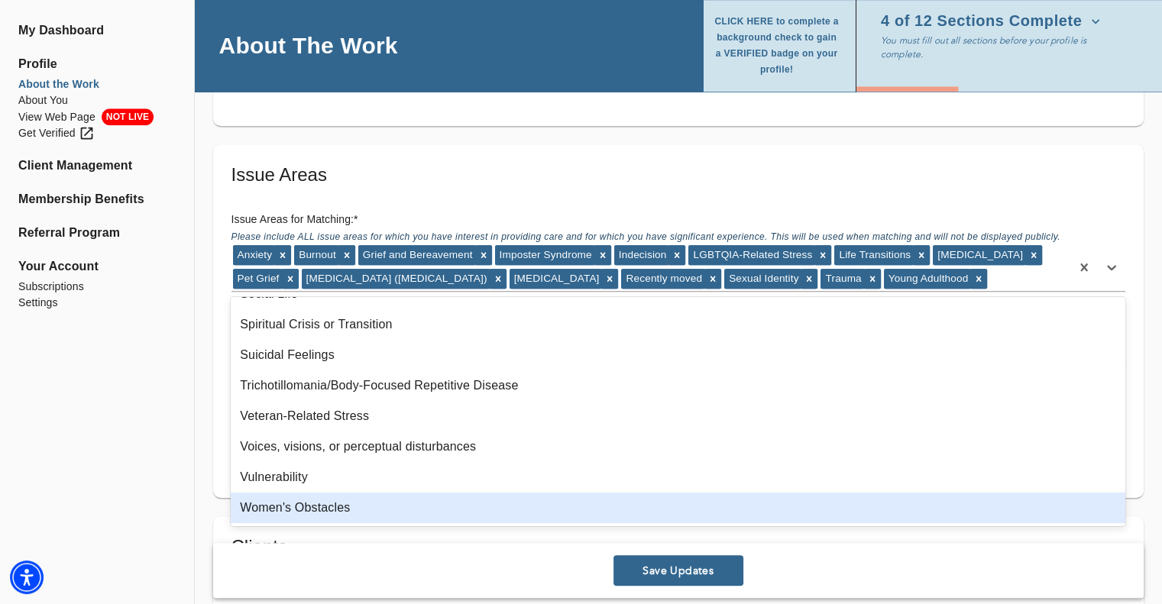
scroll to position [1947, 0]
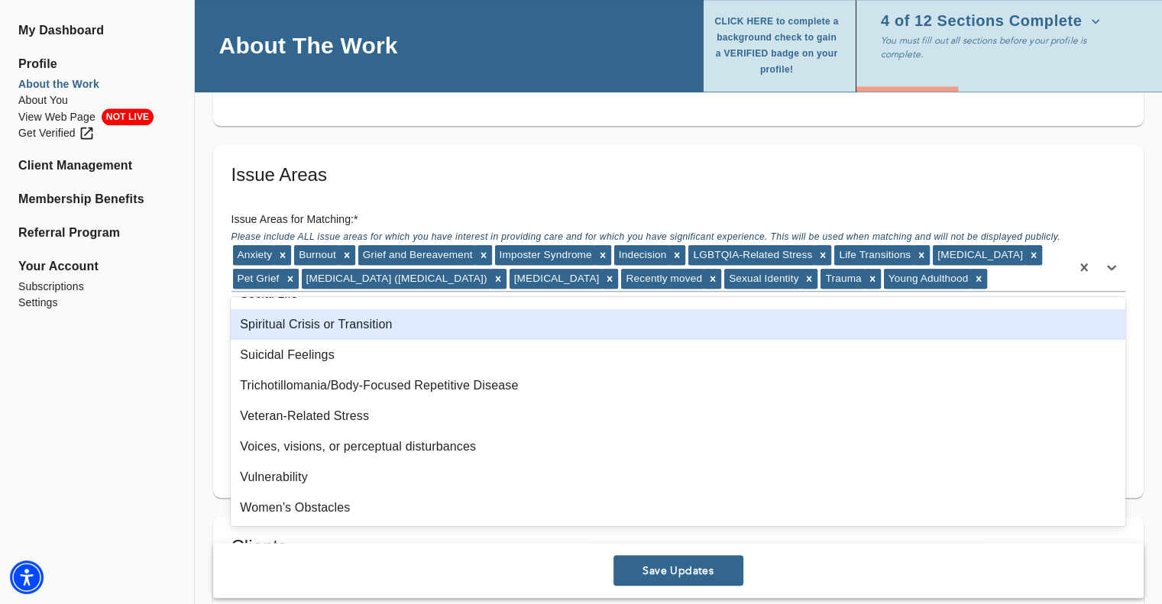
click at [443, 177] on h5 "Issue Areas" at bounding box center [678, 175] width 894 height 24
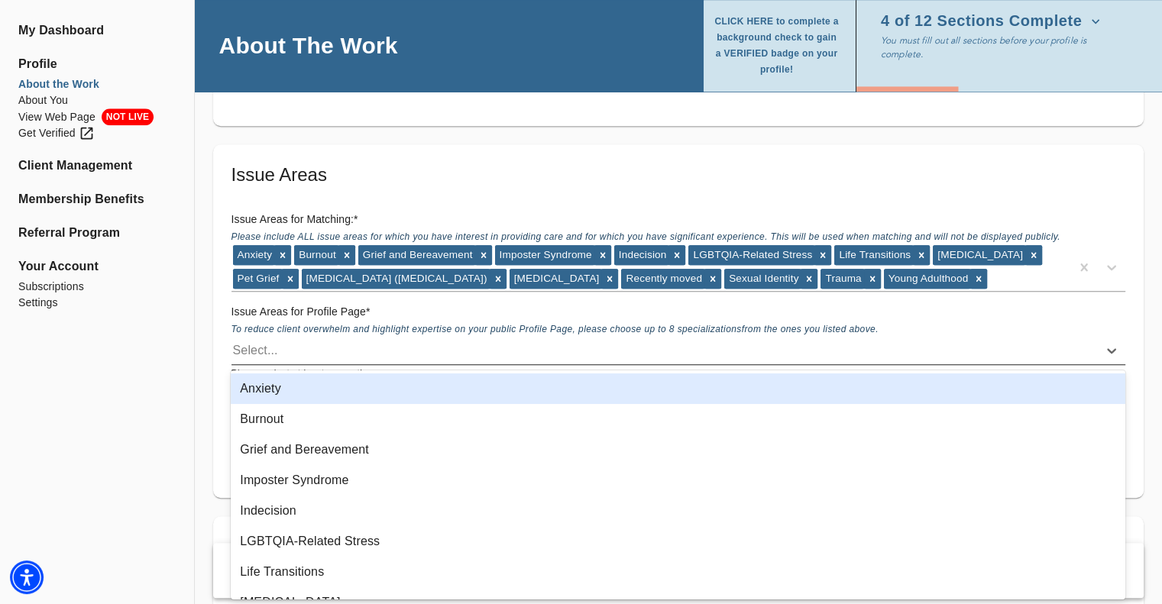
click at [290, 350] on div "Select..." at bounding box center [664, 350] width 866 height 24
click at [276, 390] on div "Anxiety" at bounding box center [678, 389] width 895 height 31
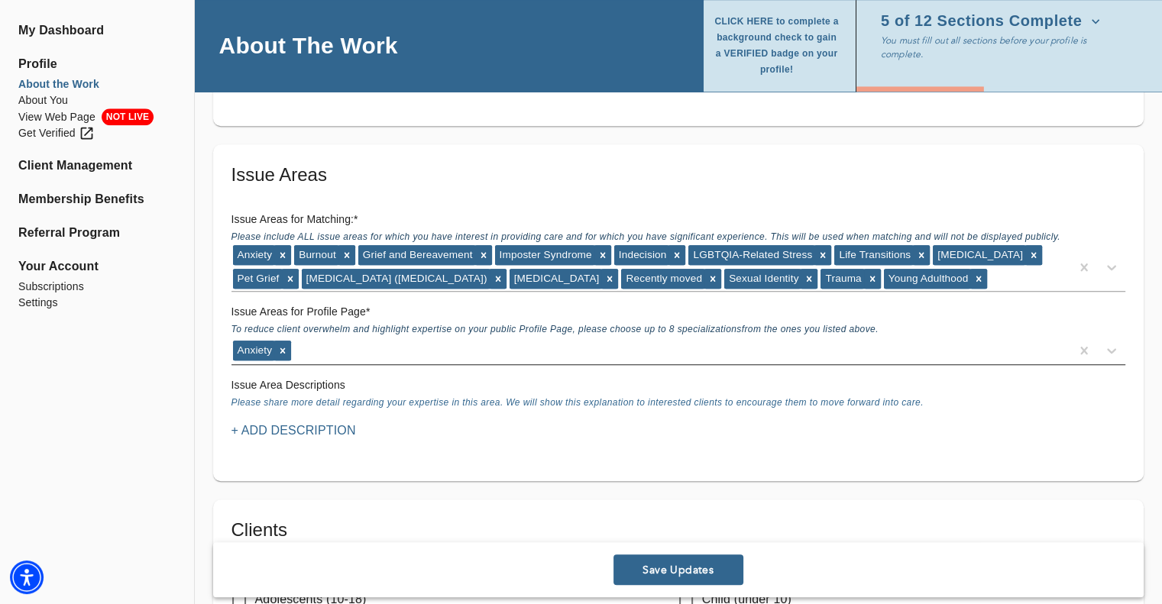
click at [327, 342] on div "Anxiety" at bounding box center [650, 350] width 839 height 24
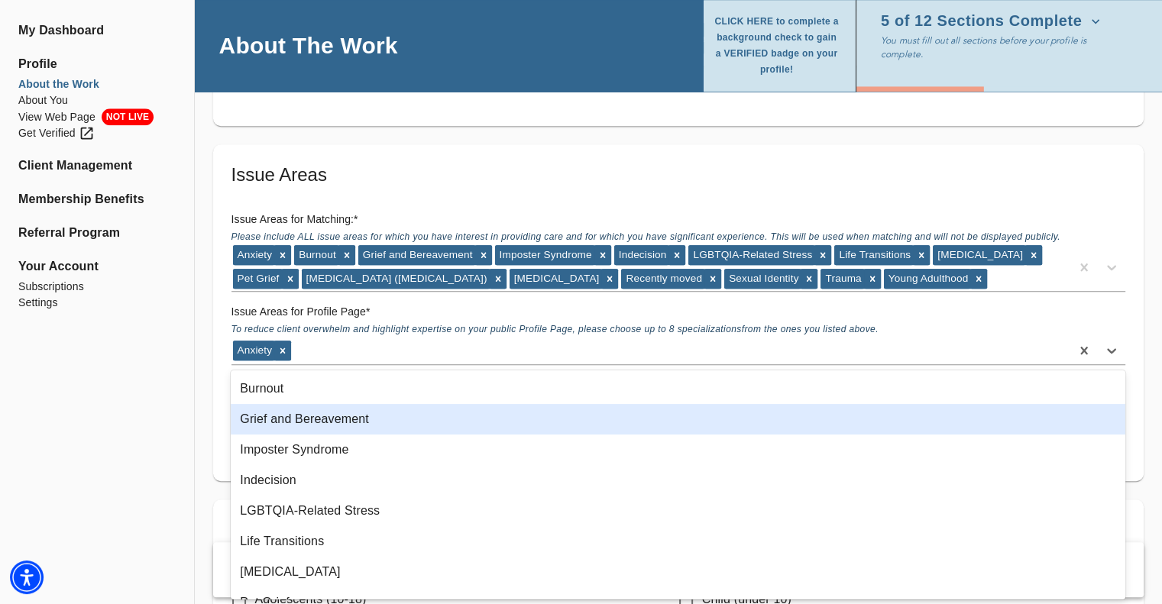
click at [317, 423] on div "Grief and Bereavement" at bounding box center [678, 419] width 895 height 31
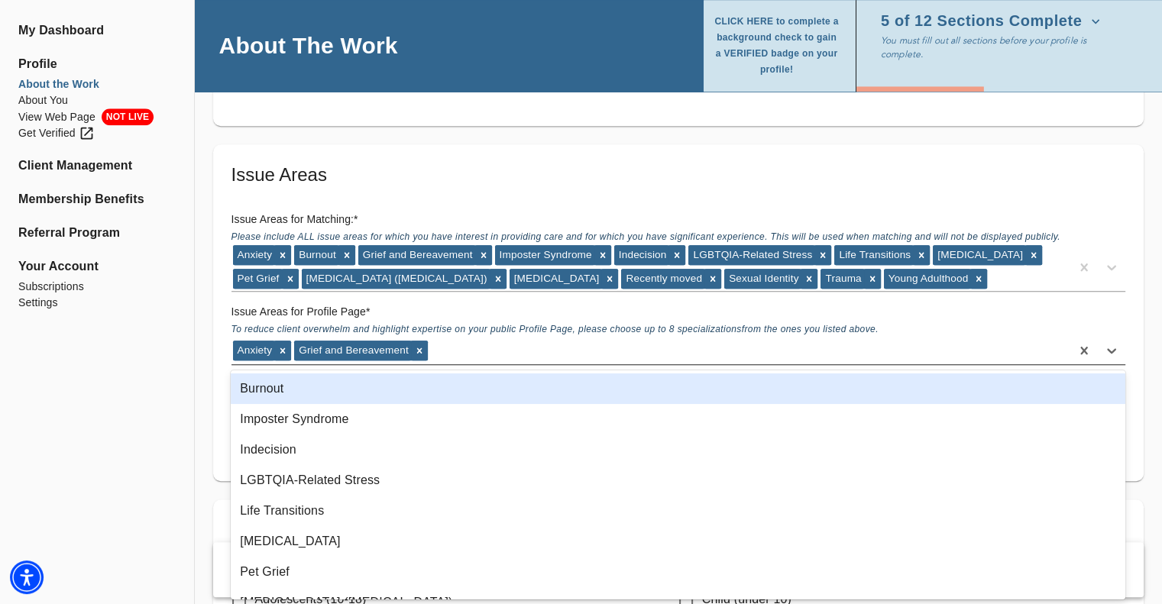
click at [454, 348] on div "Anxiety Grief and Bereavement" at bounding box center [650, 350] width 839 height 24
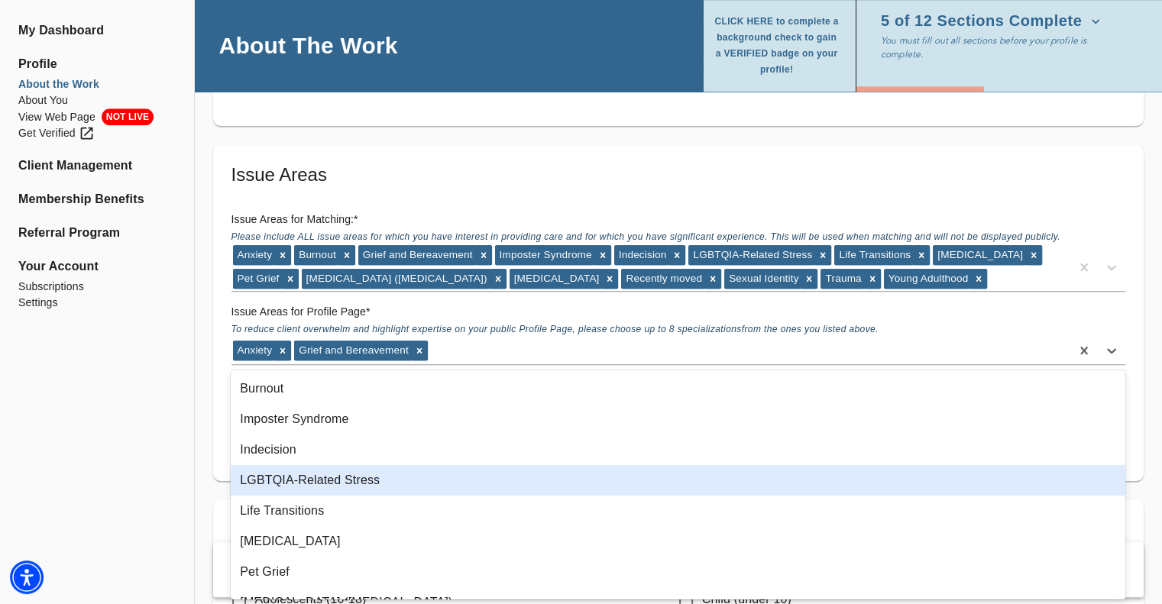
click at [358, 471] on div "LGBTQIA-Related Stress" at bounding box center [678, 480] width 895 height 31
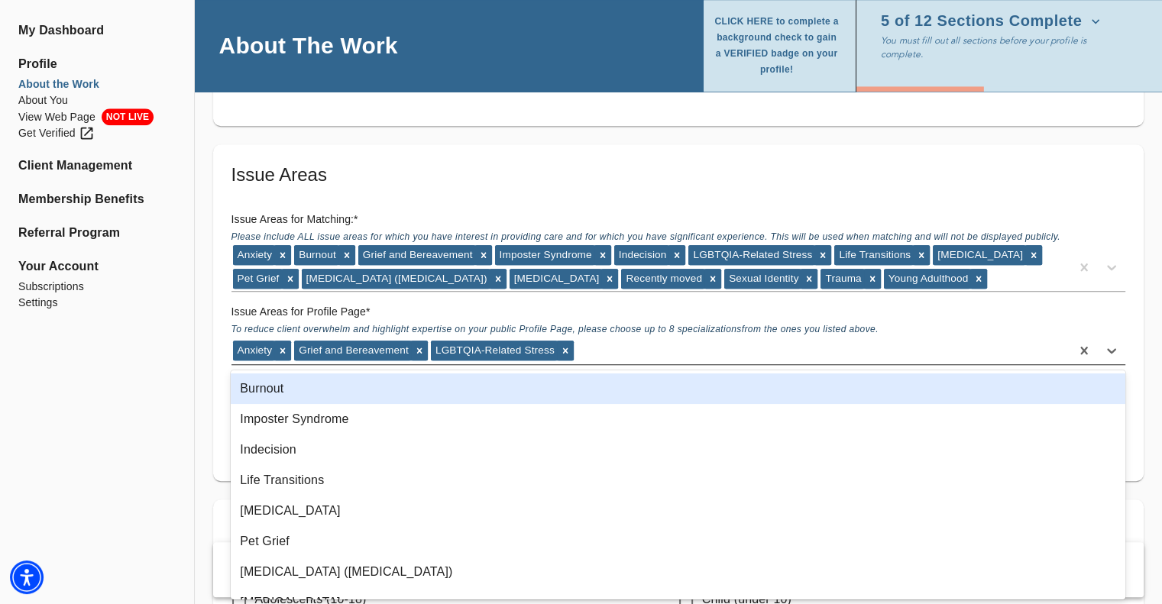
click at [596, 345] on div "Anxiety Grief and Bereavement LGBTQIA-Related Stress" at bounding box center [650, 350] width 839 height 24
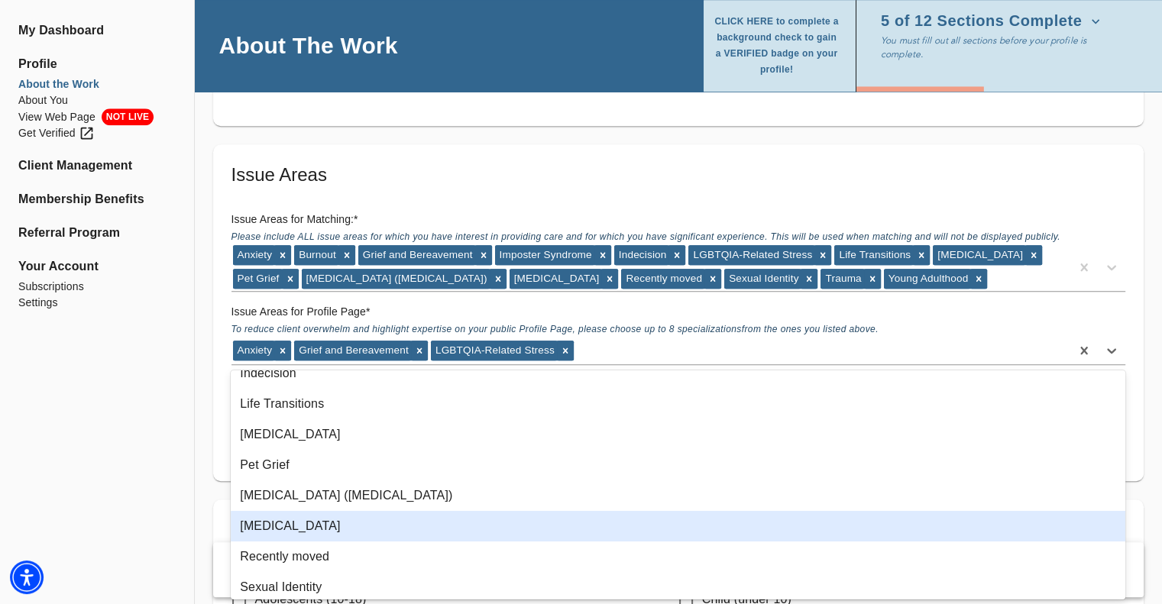
scroll to position [144, 0]
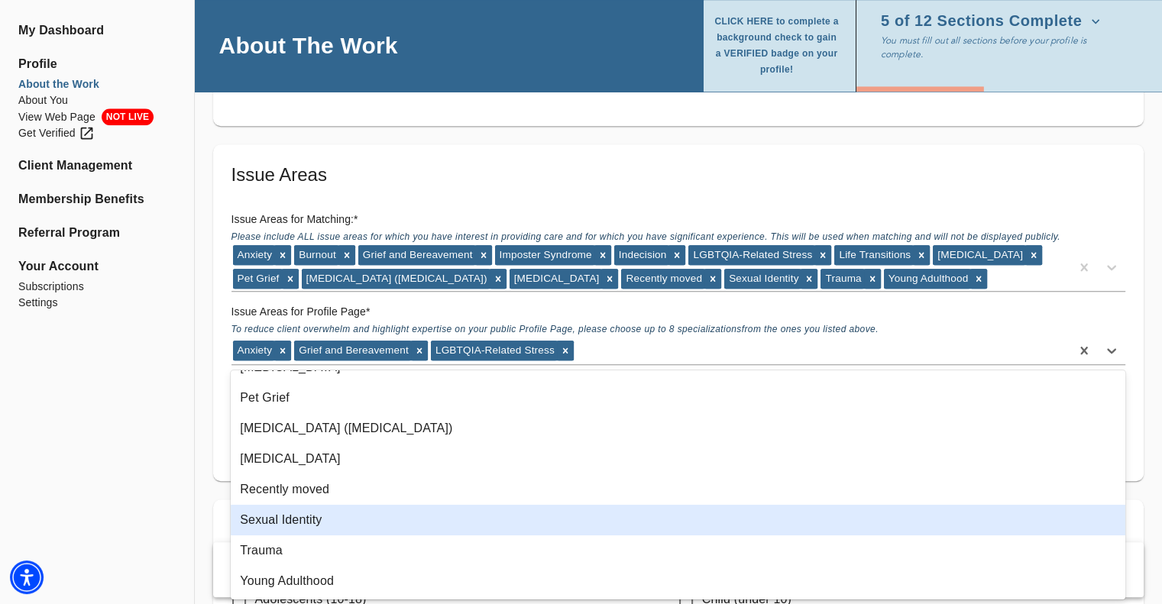
click at [312, 524] on div "Sexual Identity" at bounding box center [678, 520] width 895 height 31
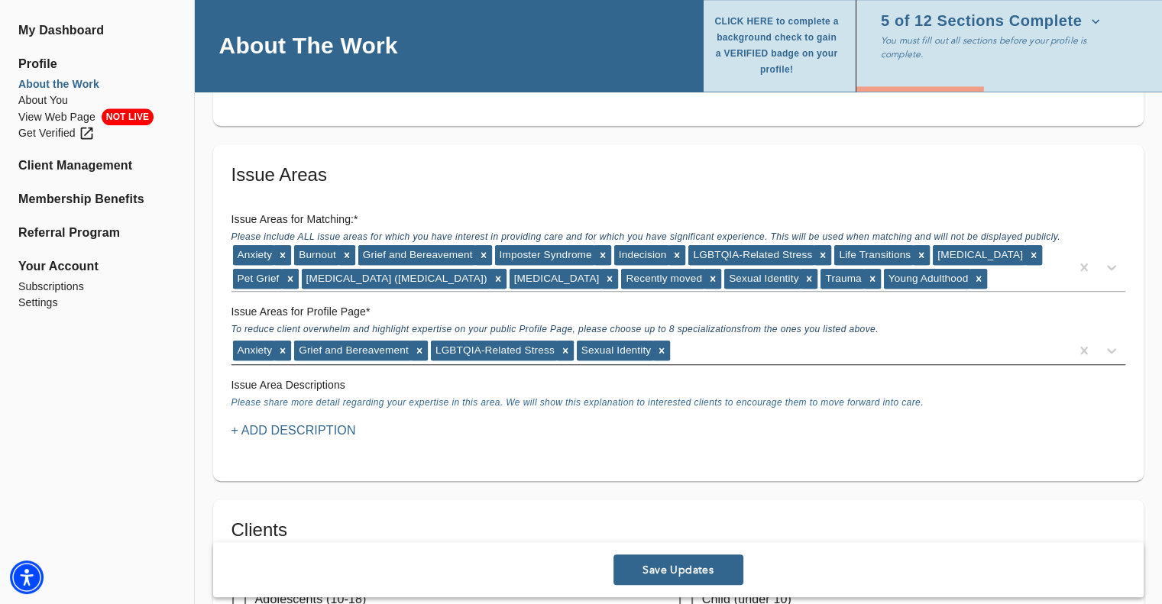
click at [711, 354] on div "Anxiety Grief and Bereavement LGBTQIA-Related Stress Sexual Identity" at bounding box center [650, 350] width 839 height 24
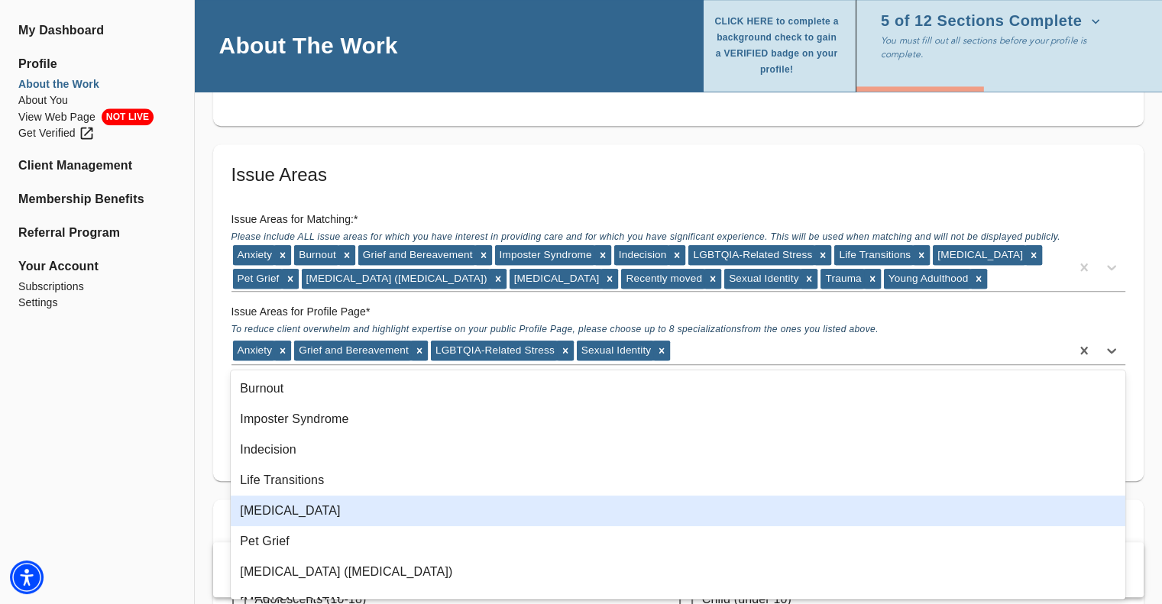
scroll to position [113, 0]
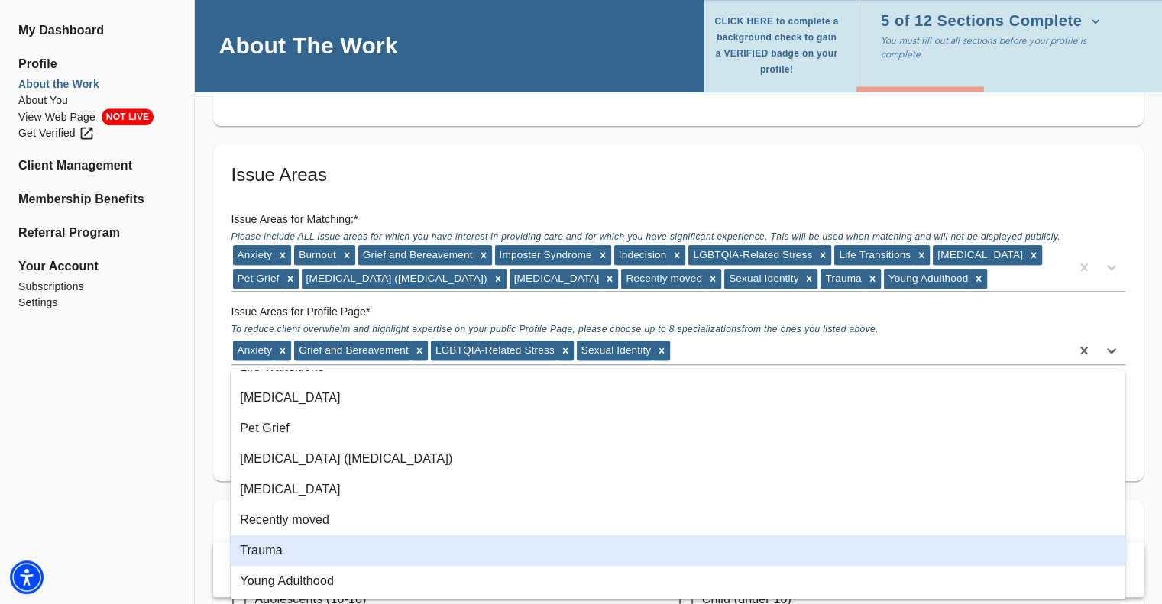
click at [350, 548] on div "Trauma" at bounding box center [678, 551] width 895 height 31
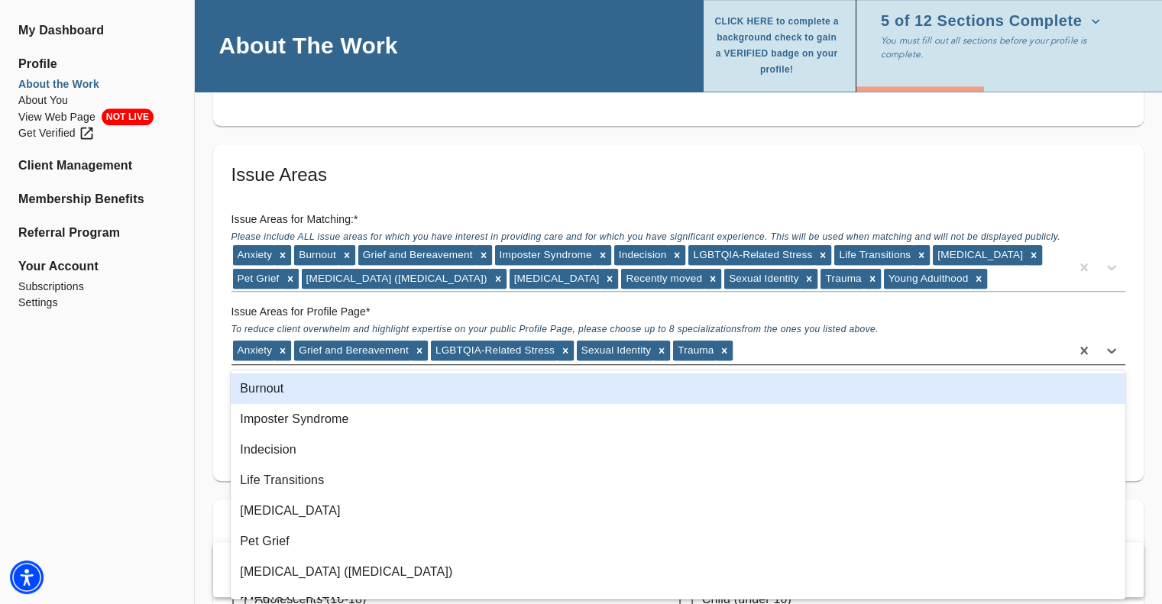
click at [749, 348] on div "Anxiety Grief and Bereavement LGBTQIA-Related Stress Sexual Identity Trauma" at bounding box center [650, 350] width 839 height 24
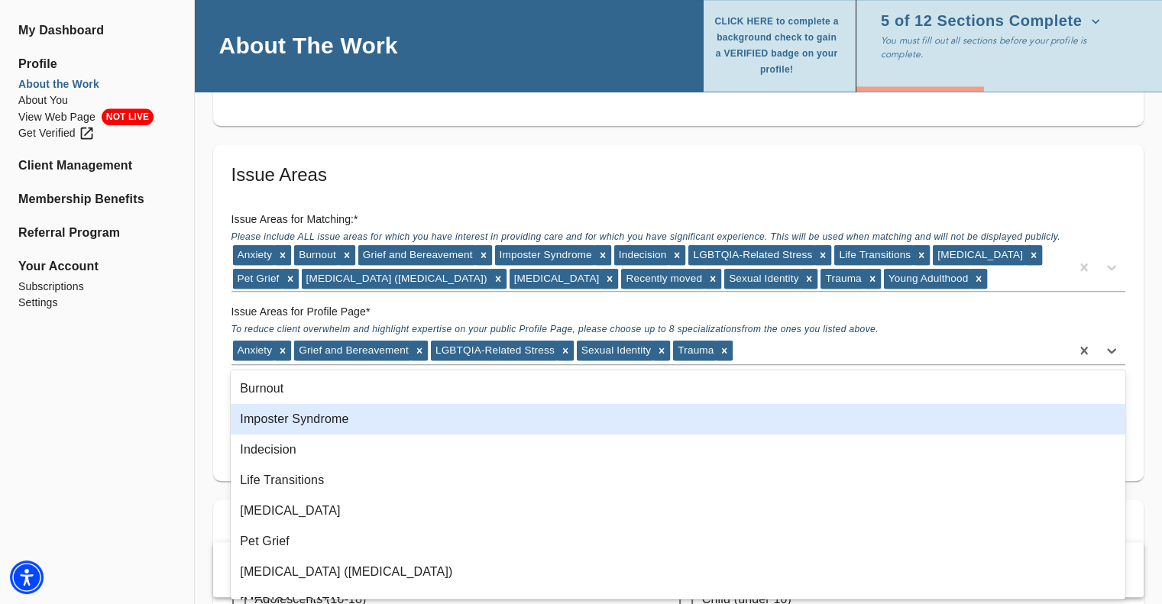
click at [328, 414] on div "Imposter Syndrome" at bounding box center [678, 419] width 895 height 31
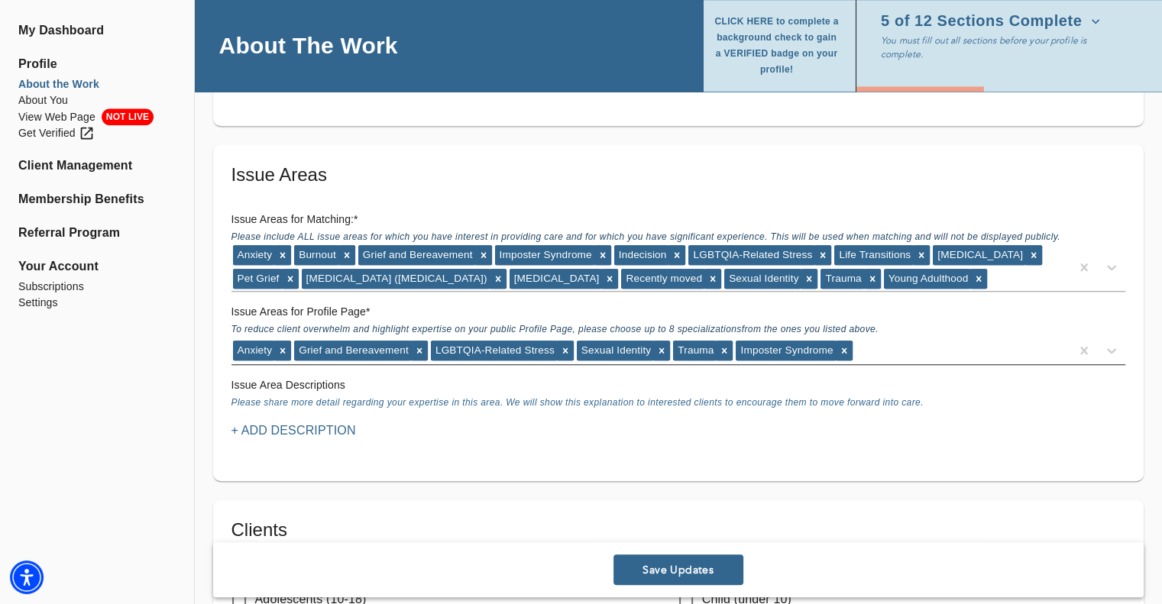
click at [895, 345] on div "Anxiety Grief and Bereavement LGBTQIA-Related Stress Sexual Identity Trauma Imp…" at bounding box center [650, 350] width 839 height 24
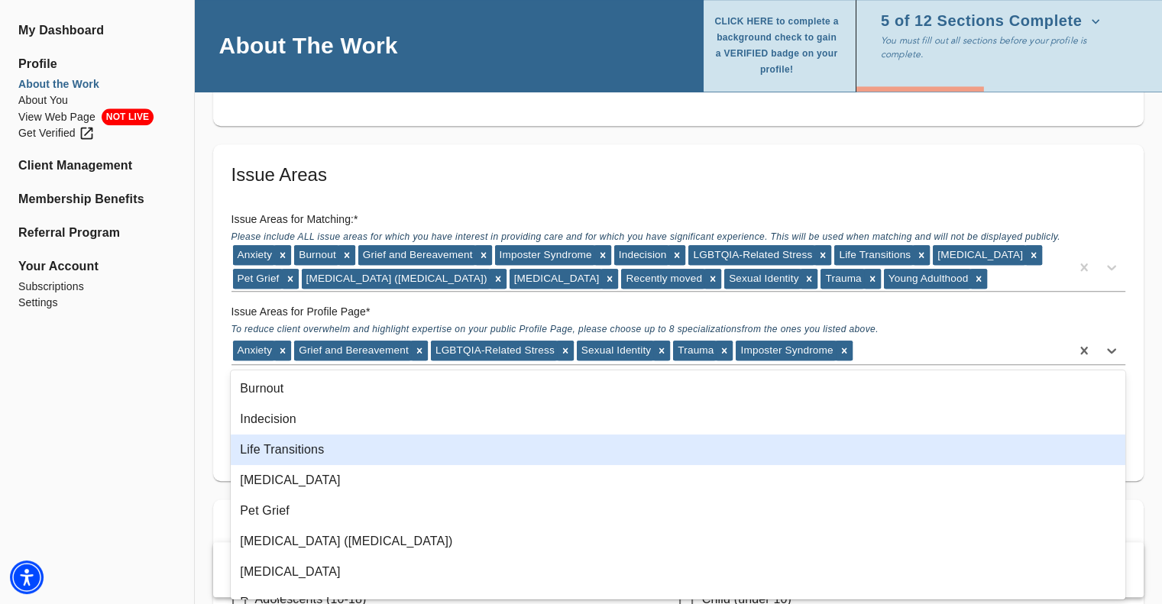
click at [385, 444] on div "Life Transitions" at bounding box center [678, 450] width 895 height 31
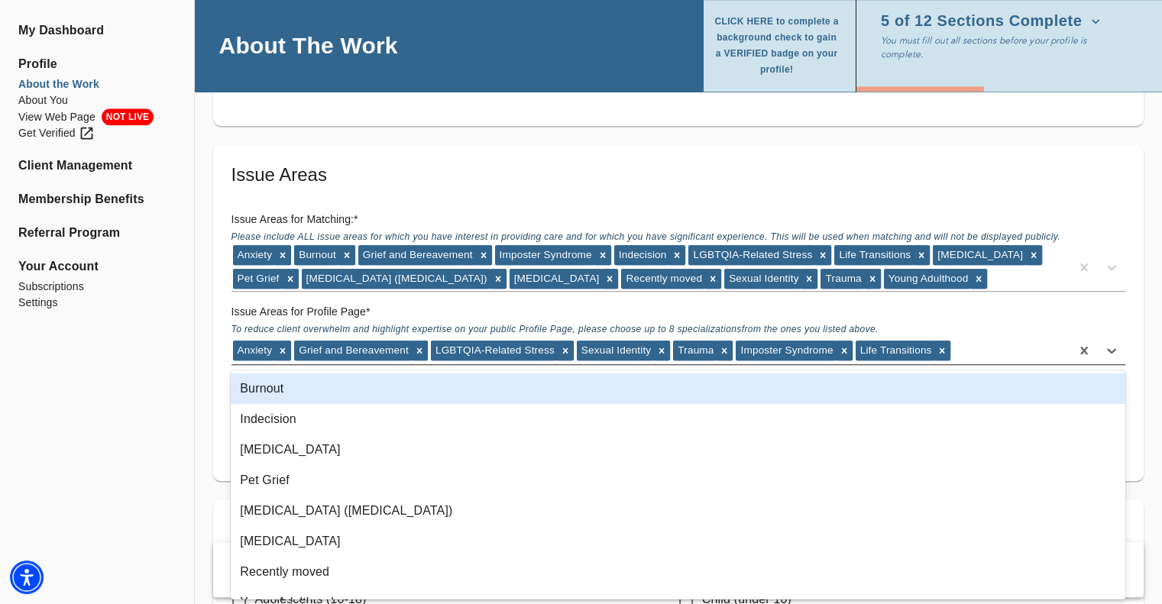
click at [982, 351] on div "Anxiety Grief and Bereavement LGBTQIA-Related Stress Sexual Identity Trauma Imp…" at bounding box center [650, 350] width 839 height 24
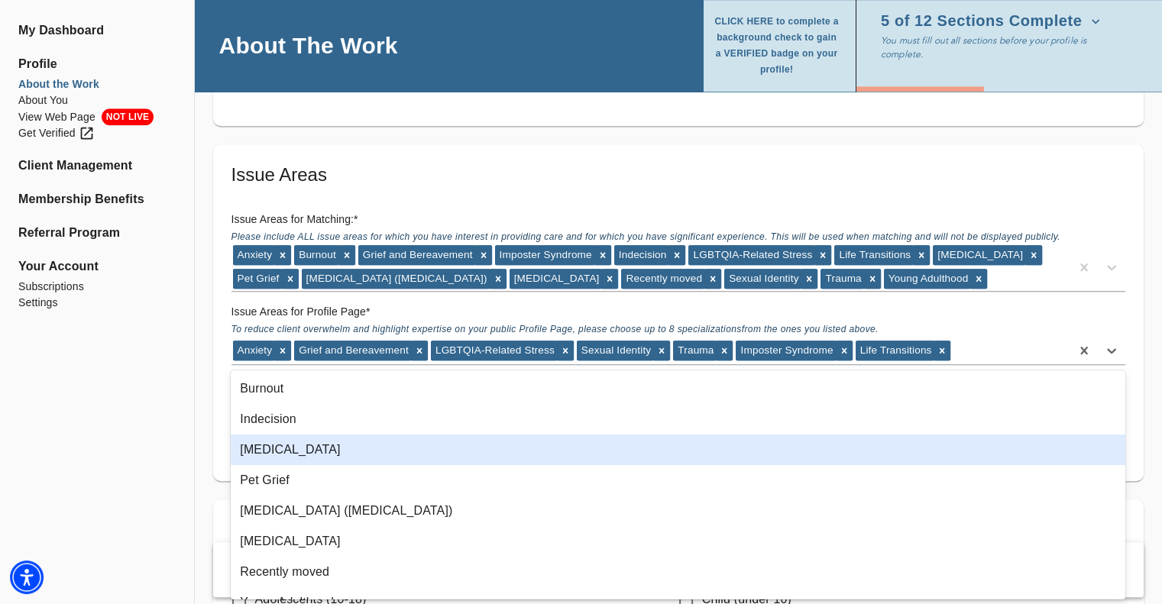
click at [342, 457] on div "[MEDICAL_DATA]" at bounding box center [678, 450] width 895 height 31
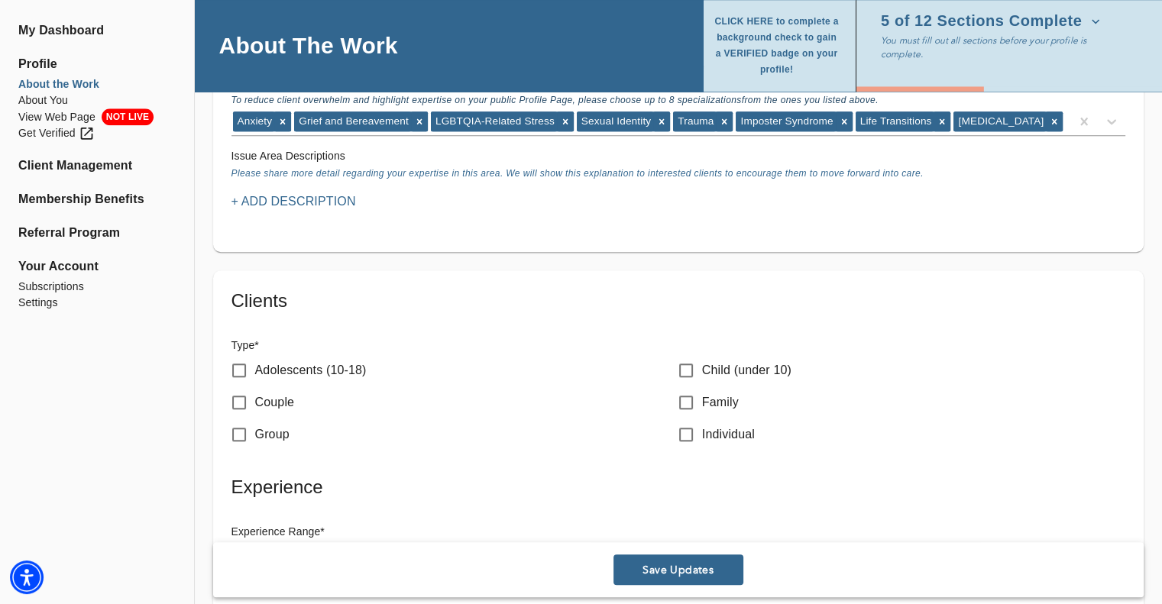
scroll to position [1375, 0]
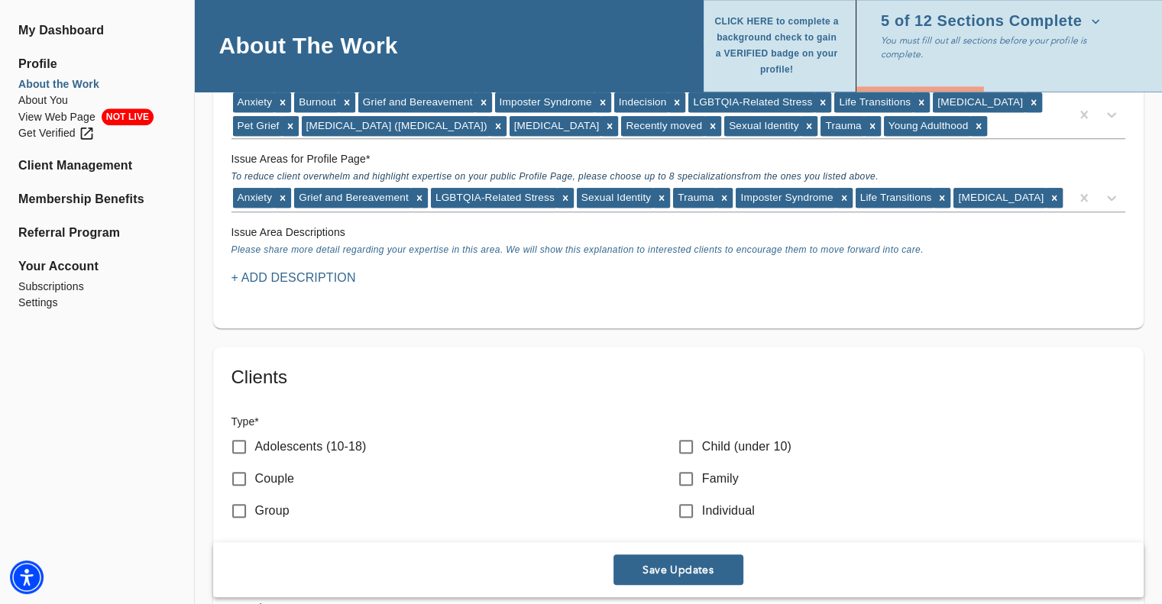
click at [284, 277] on p "+ Add Description" at bounding box center [293, 278] width 125 height 18
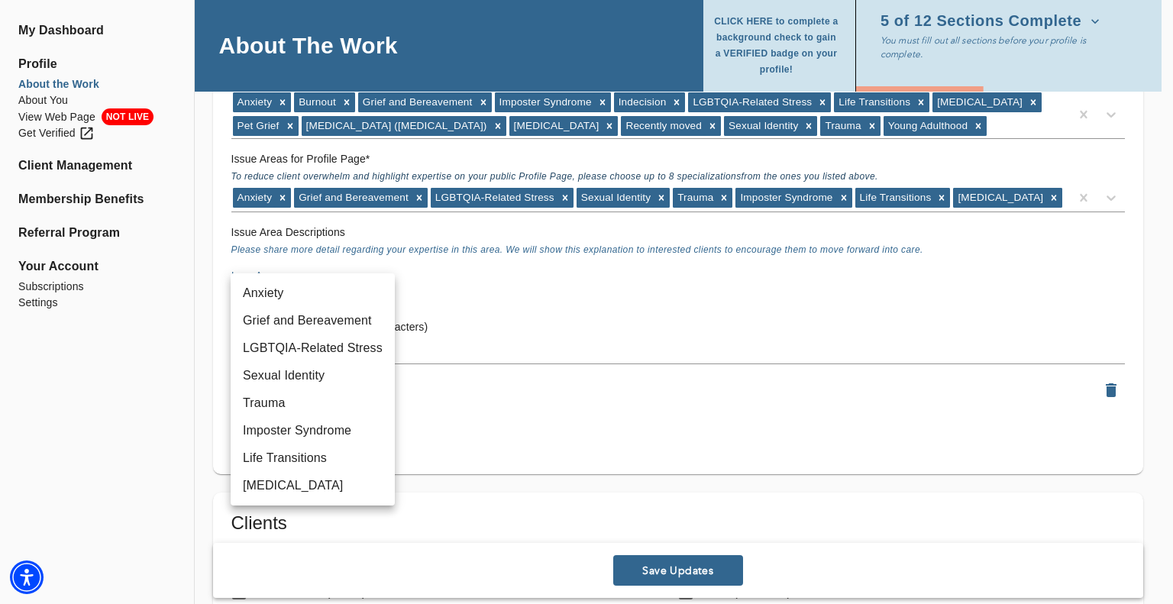
click at [534, 283] on div at bounding box center [586, 302] width 1173 height 604
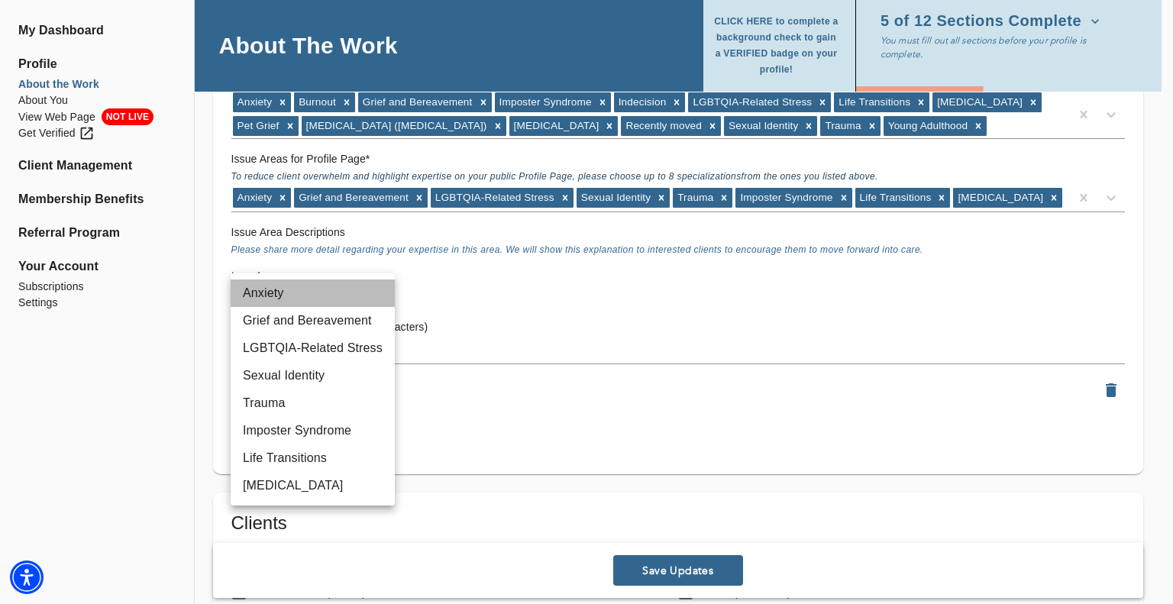
click at [299, 296] on li "Anxiety" at bounding box center [313, 294] width 164 height 28
type input "5"
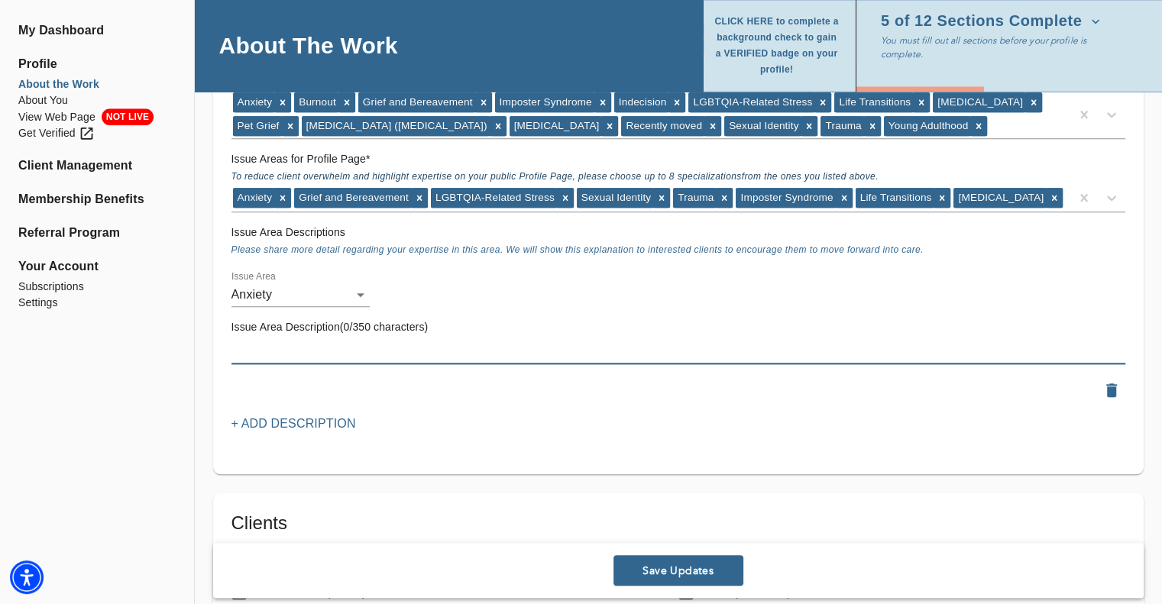
click at [397, 352] on textarea at bounding box center [678, 352] width 894 height 15
paste textarea "Gain tools to manage overwhelming thoughts, regulate emotions, and reconnect wi…"
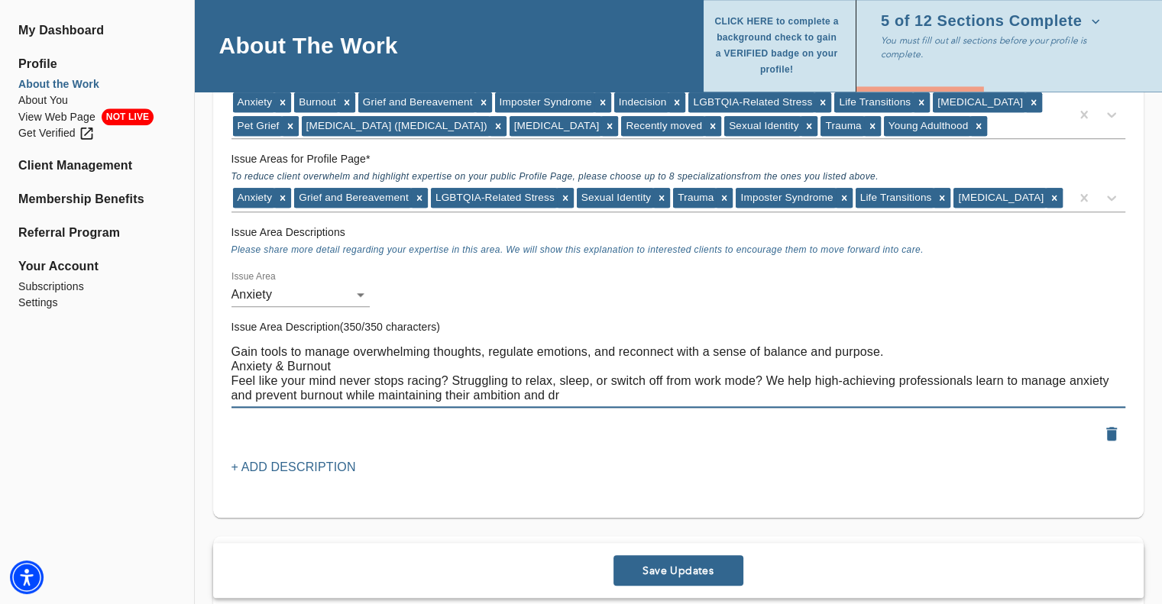
click at [339, 361] on textarea "Gain tools to manage overwhelming thoughts, regulate emotions, and reconnect wi…" at bounding box center [678, 374] width 894 height 58
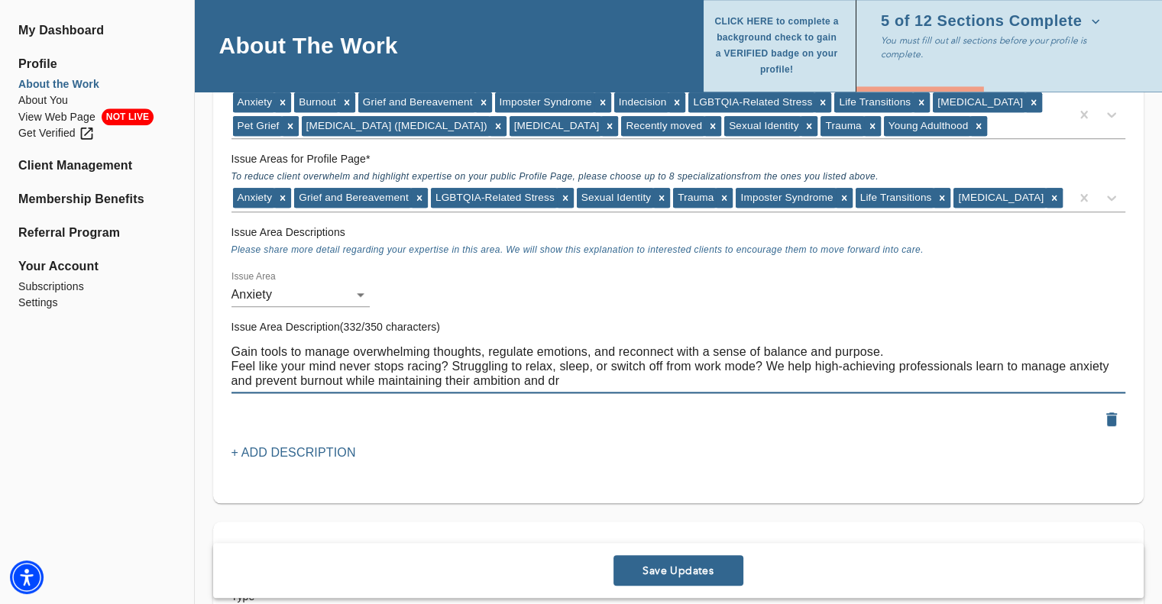
type textarea "Gain tools to manage overwhelming thoughts, regulate emotions, and reconnect wi…"
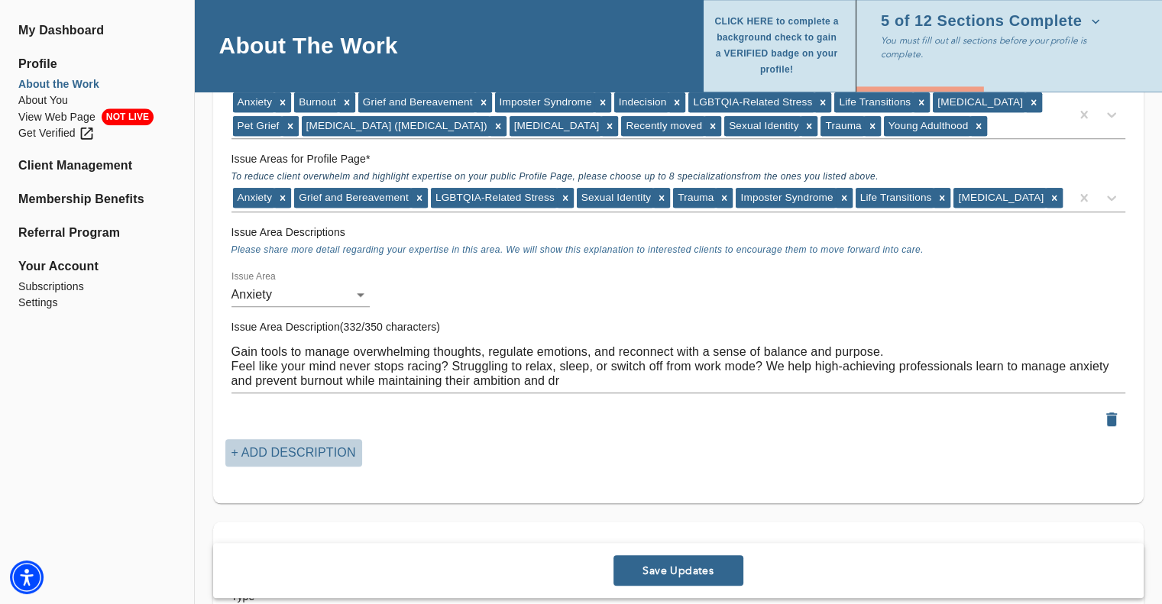
click at [309, 452] on p "+ Add Description" at bounding box center [293, 453] width 125 height 18
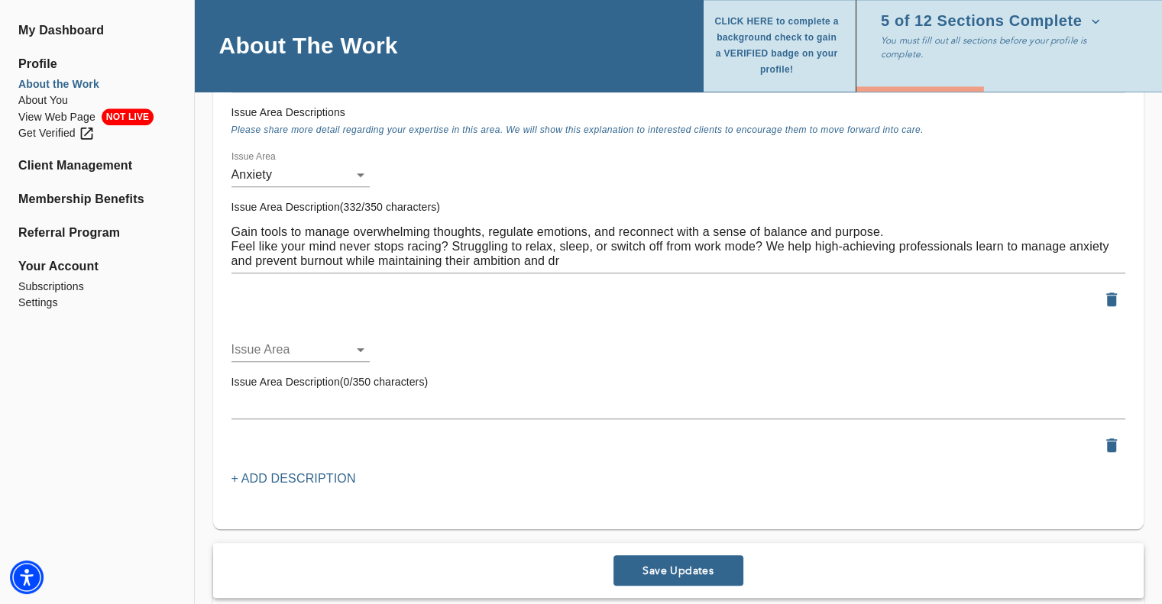
scroll to position [1528, 0]
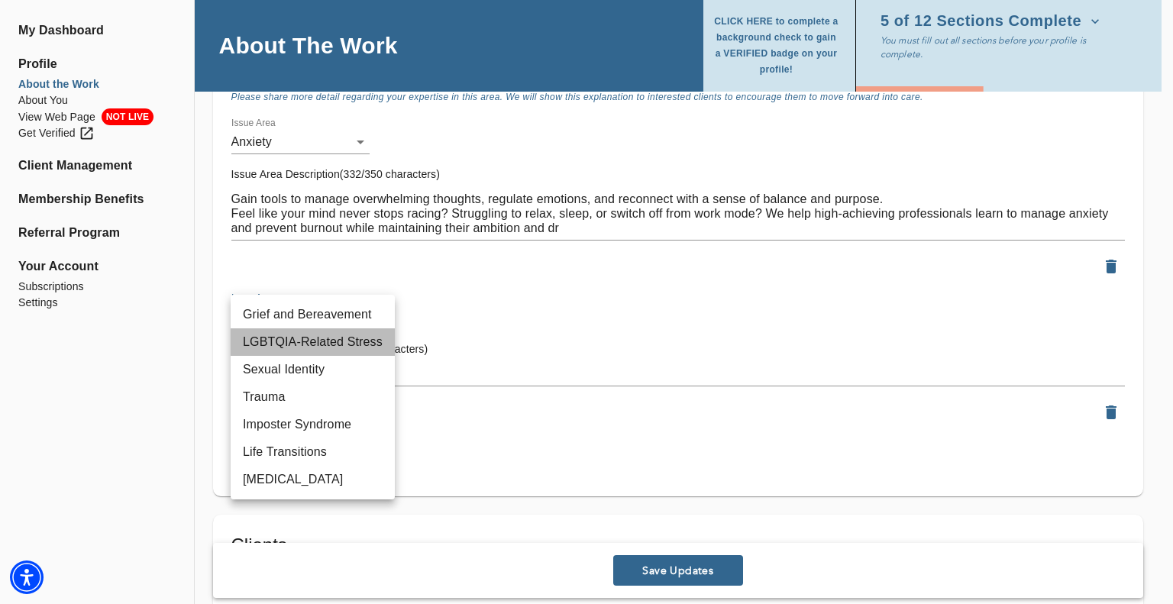
click at [331, 342] on li "LGBTQIA-Related Stress" at bounding box center [313, 343] width 164 height 28
type input "62"
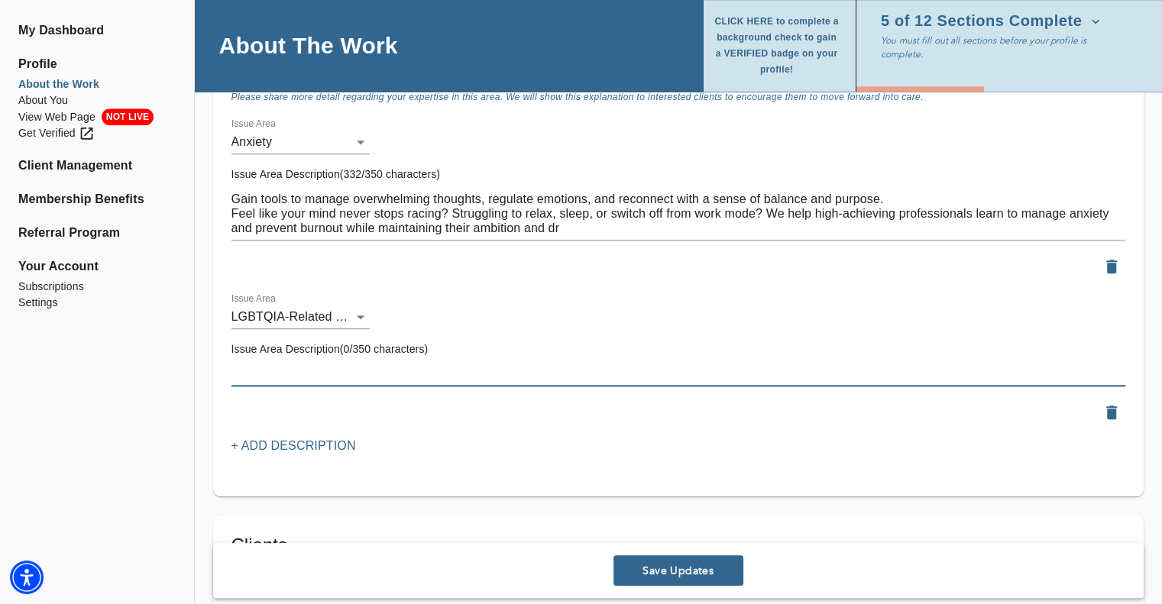
click at [295, 375] on textarea at bounding box center [678, 374] width 894 height 15
paste textarea "Navigate identity, relationships, and community with a therapist who celebrates…"
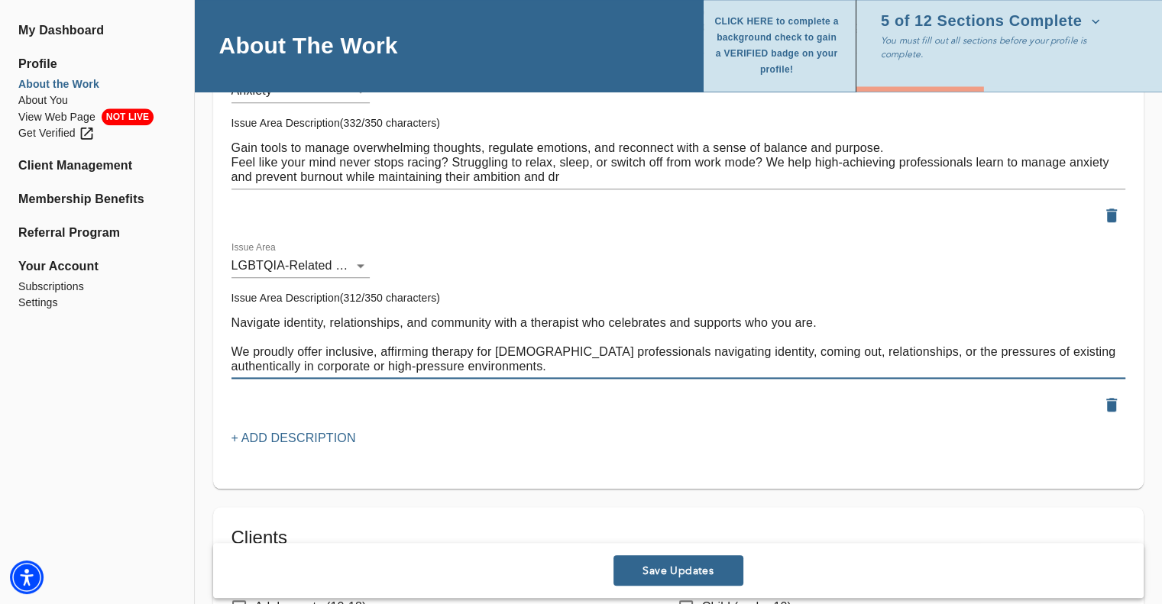
scroll to position [1604, 0]
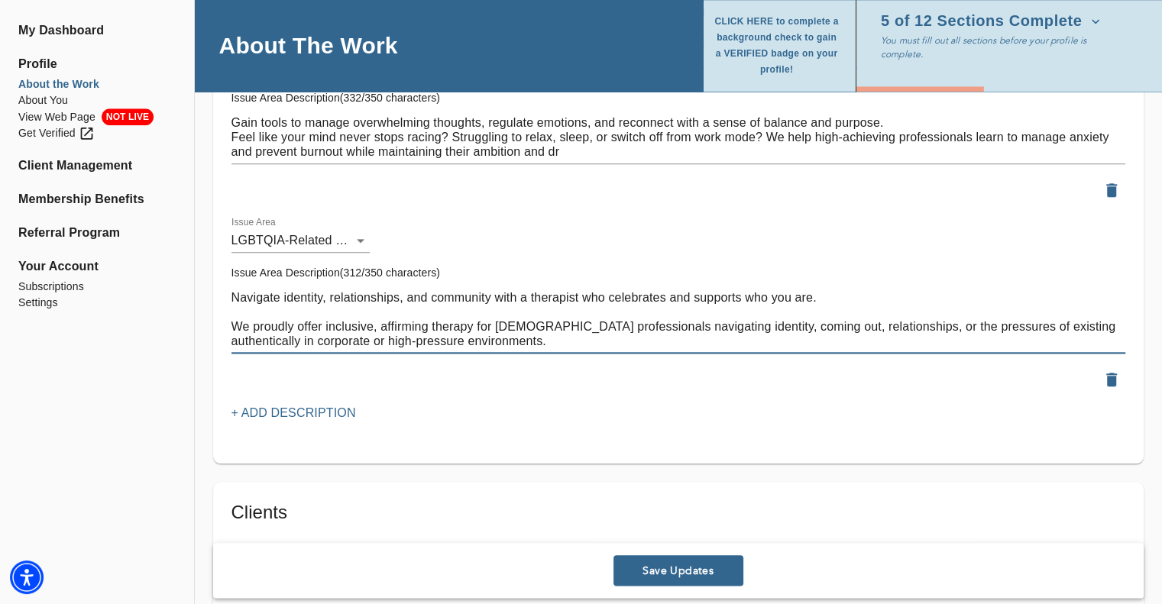
type textarea "Navigate identity, relationships, and community with a therapist who celebrates…"
click at [278, 408] on p "+ Add Description" at bounding box center [293, 413] width 125 height 18
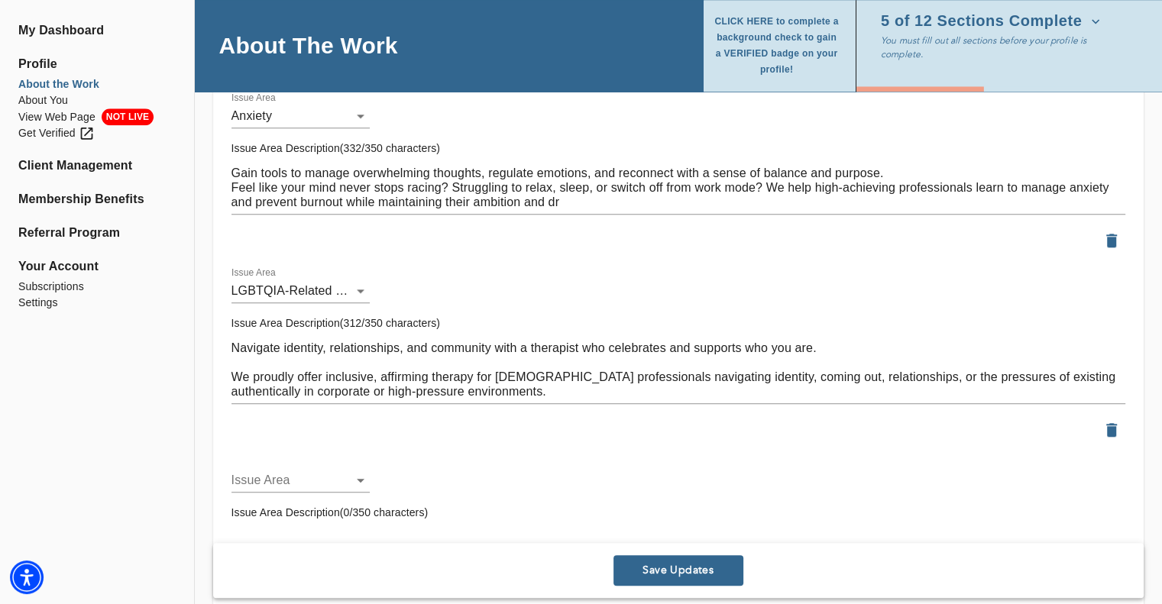
scroll to position [1528, 0]
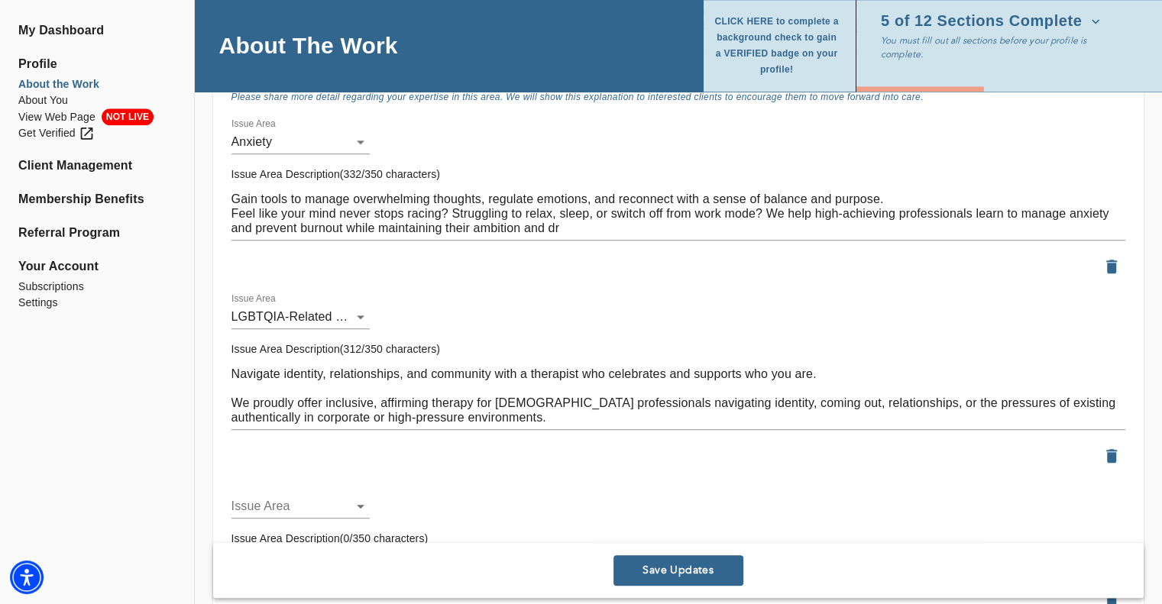
click at [558, 225] on textarea "Gain tools to manage overwhelming thoughts, regulate emotions, and reconnect wi…" at bounding box center [678, 214] width 894 height 44
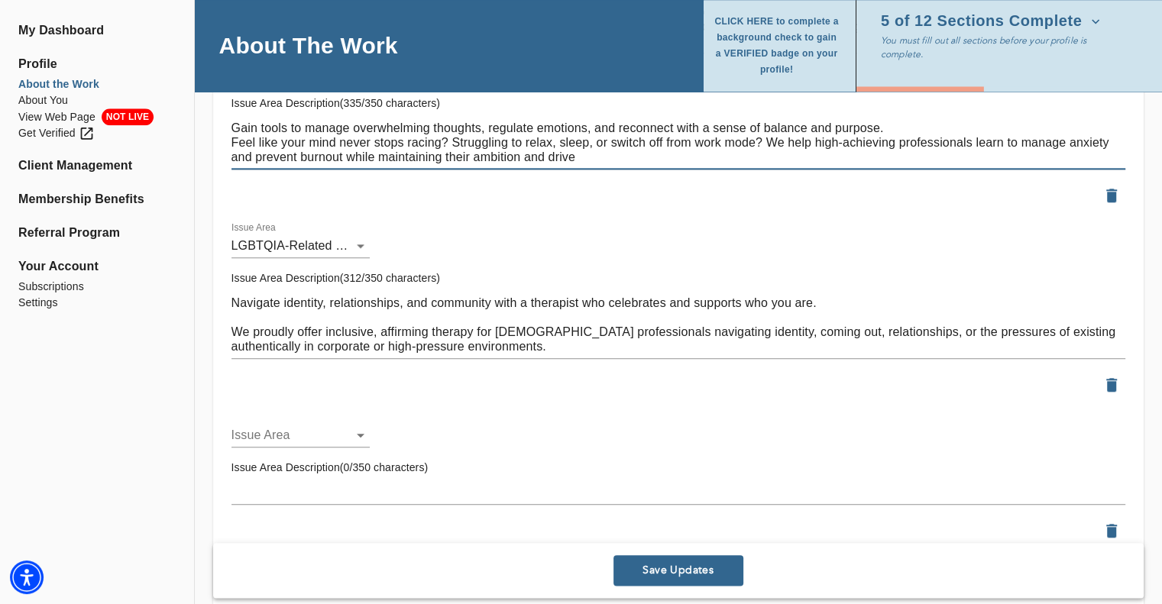
scroll to position [1681, 0]
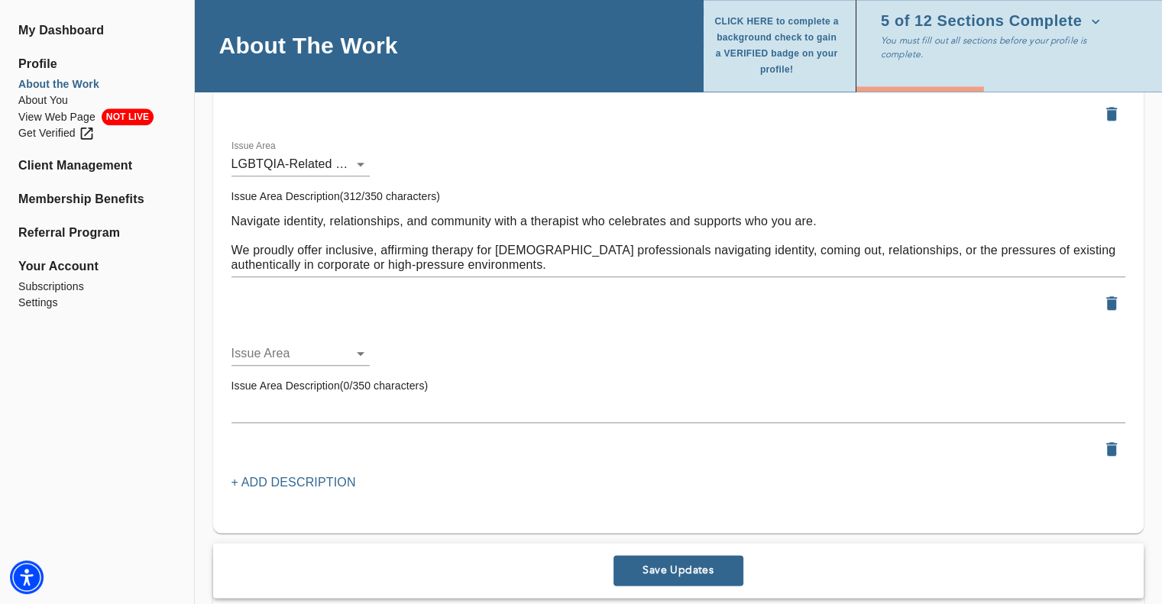
type textarea "Gain tools to manage overwhelming thoughts, regulate emotions, and reconnect wi…"
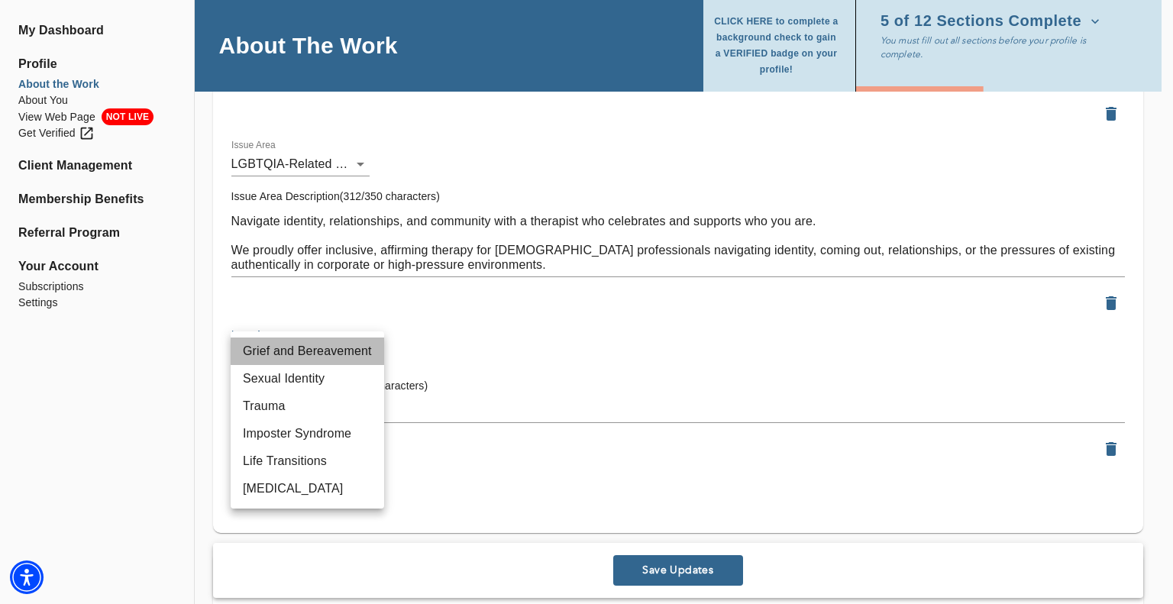
click at [315, 354] on li "Grief and Bereavement" at bounding box center [308, 352] width 154 height 28
type input "24"
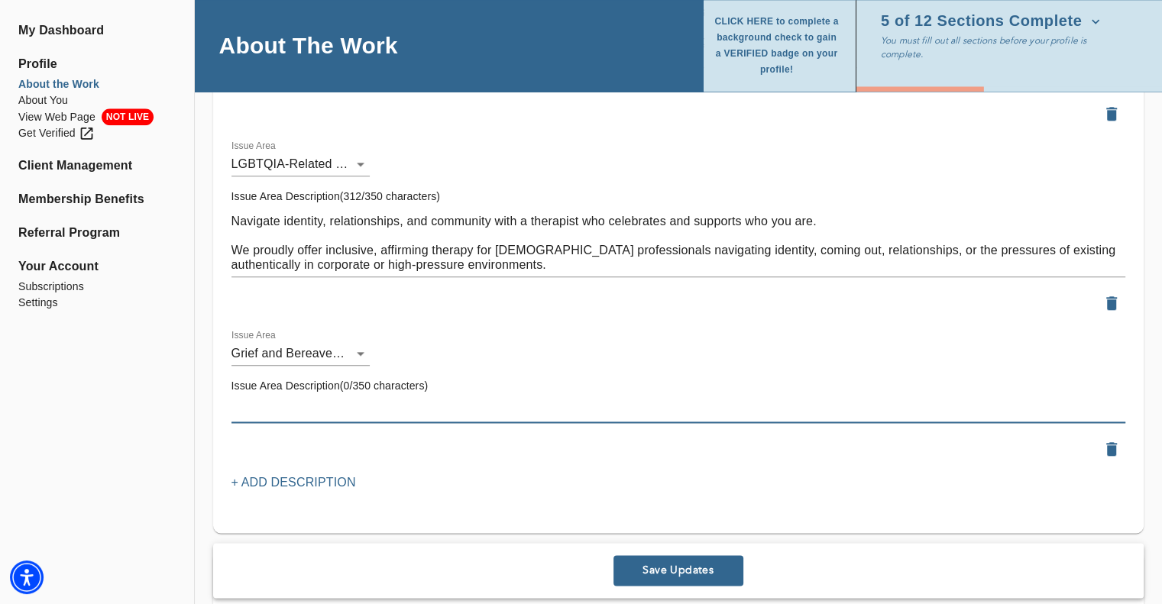
click at [285, 407] on textarea at bounding box center [678, 410] width 894 height 15
paste textarea "Honor your loss while finding new ways to move forward with compassion and resi…"
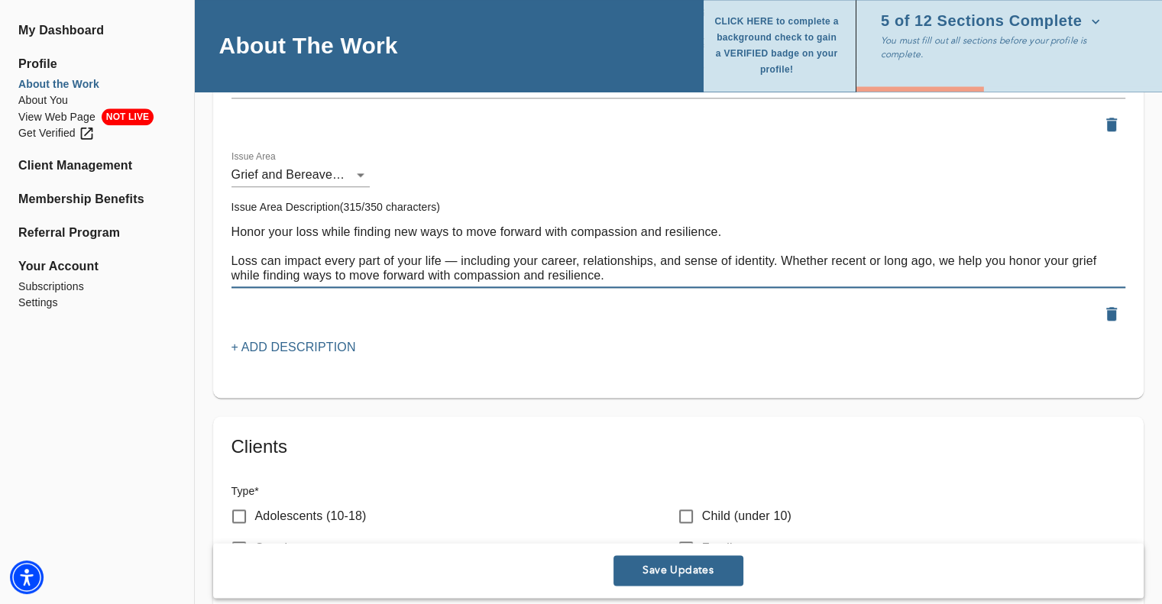
scroll to position [1910, 0]
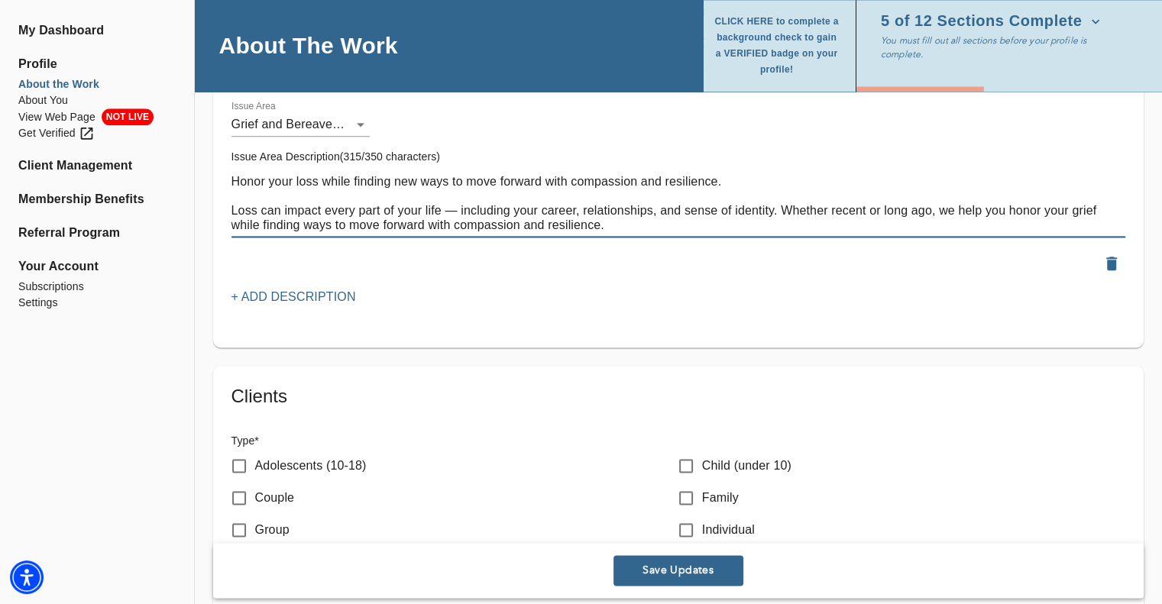
type textarea "Honor your loss while finding new ways to move forward with compassion and resi…"
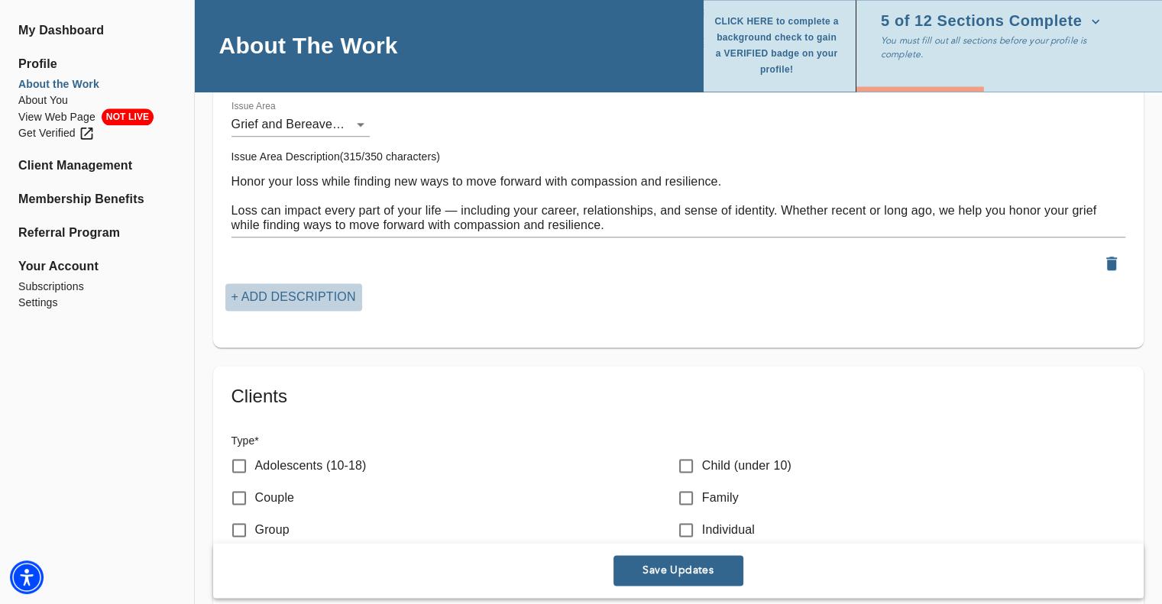
click at [319, 293] on p "+ Add Description" at bounding box center [293, 297] width 125 height 18
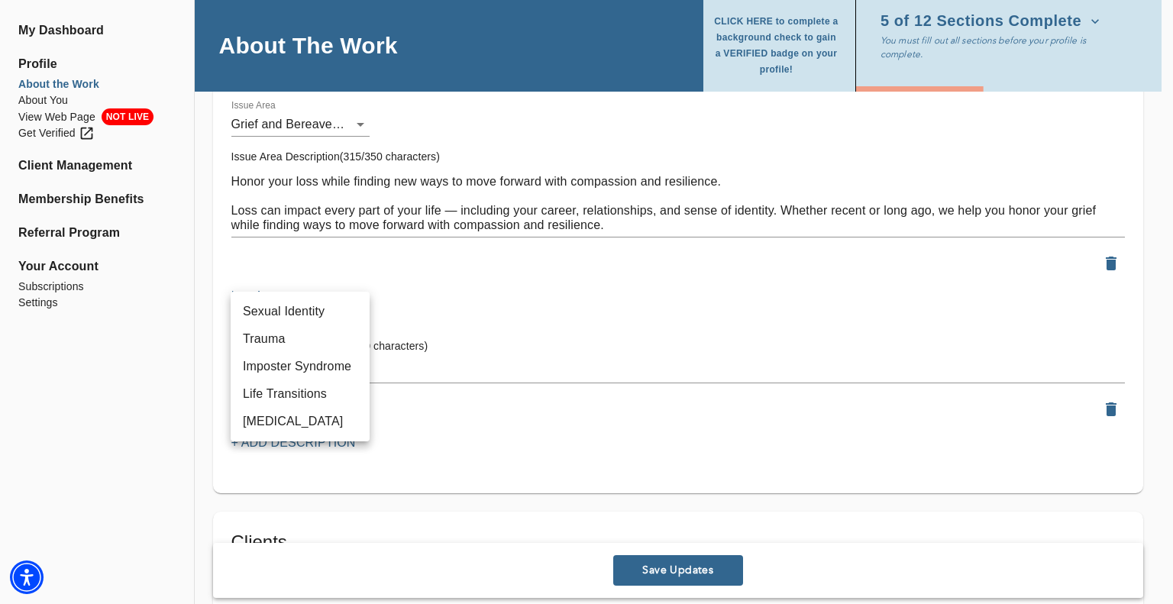
click at [284, 342] on li "Trauma" at bounding box center [300, 339] width 139 height 28
type input "58"
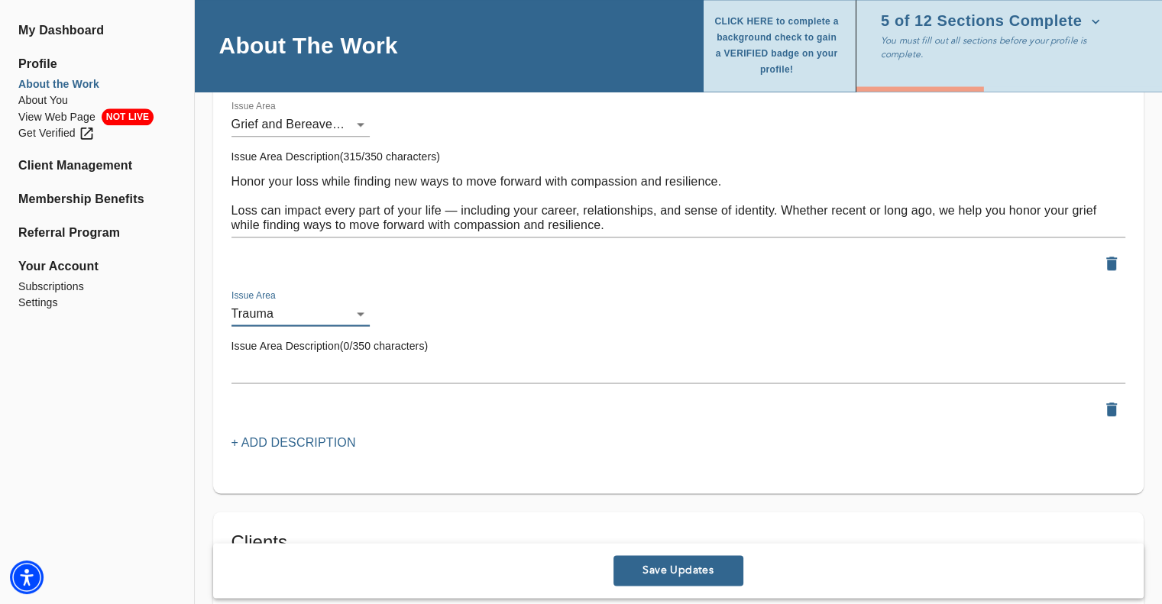
click at [272, 364] on textarea at bounding box center [678, 371] width 894 height 15
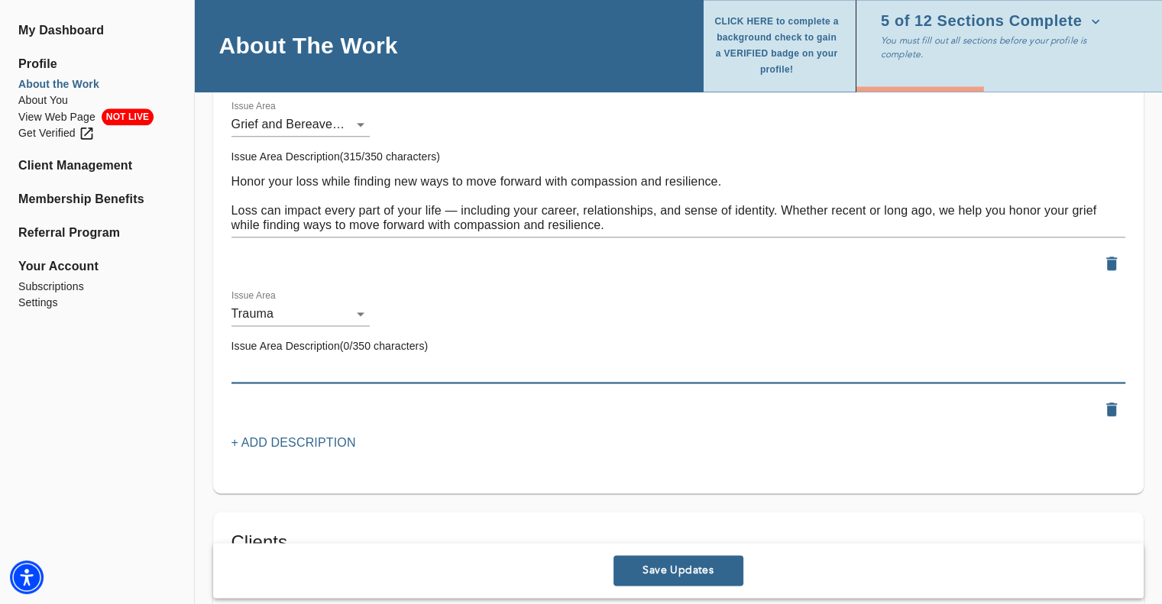
paste textarea "Work through past experiences at your own pace in a safe, nonjudgmental environ…"
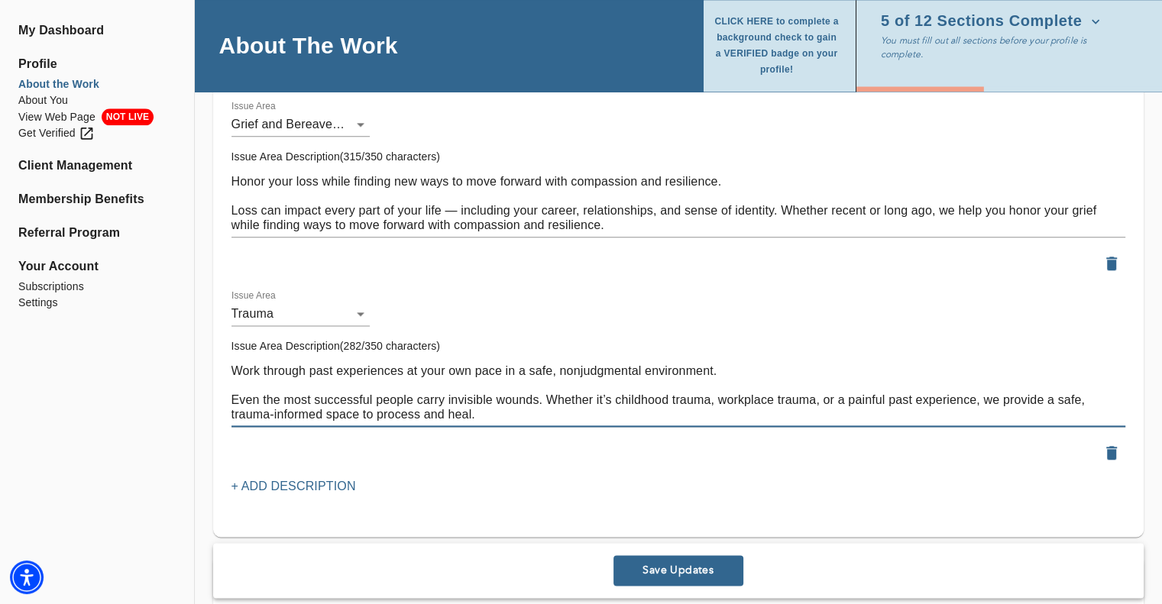
type textarea "Work through past experiences at your own pace in a safe, nonjudgmental environ…"
click at [306, 482] on p "+ Add Description" at bounding box center [293, 486] width 125 height 18
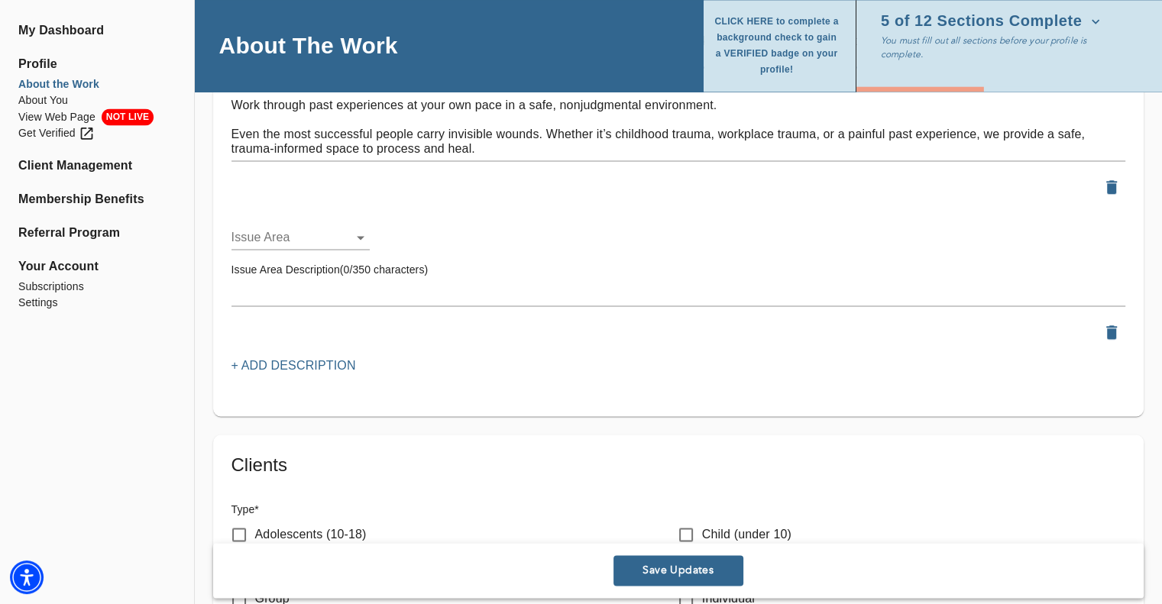
scroll to position [2139, 0]
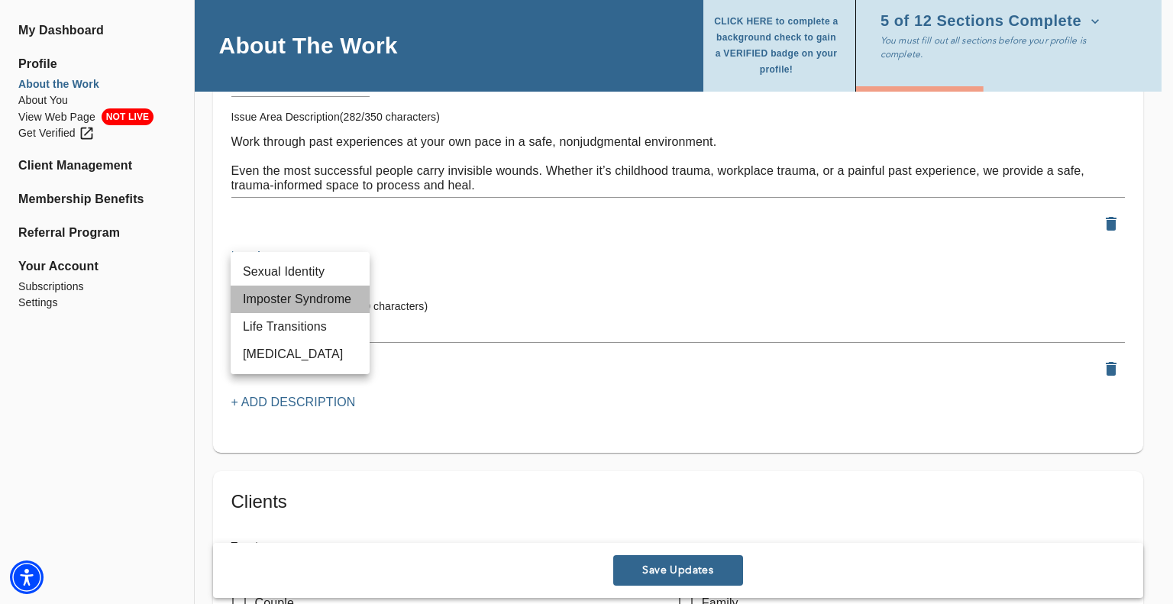
click at [278, 296] on li "Imposter Syndrome" at bounding box center [300, 300] width 139 height 28
type input "72"
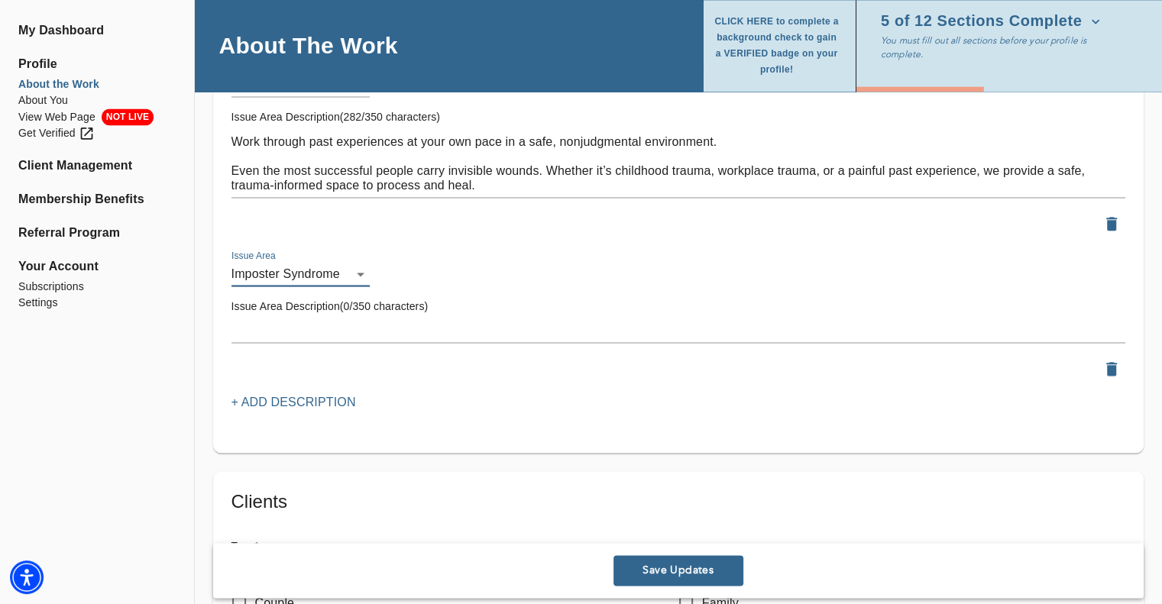
click at [305, 327] on textarea at bounding box center [678, 330] width 894 height 15
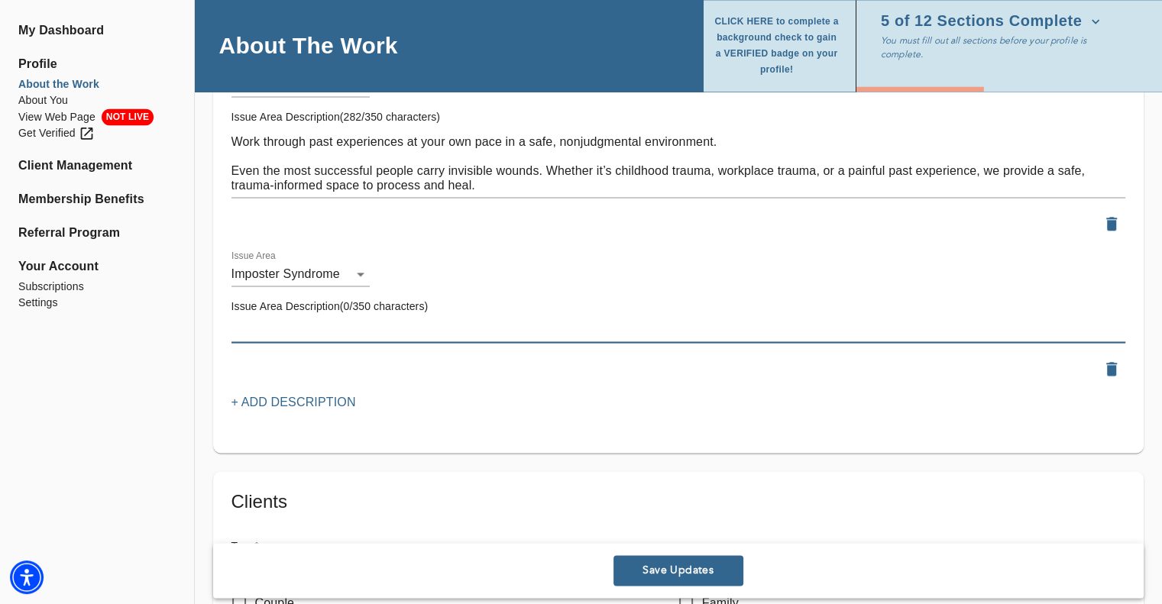
click at [264, 330] on textarea at bounding box center [678, 330] width 894 height 15
paste textarea "overcome imposter syndrome by identifying unhelpful thought patterns, reconnect…"
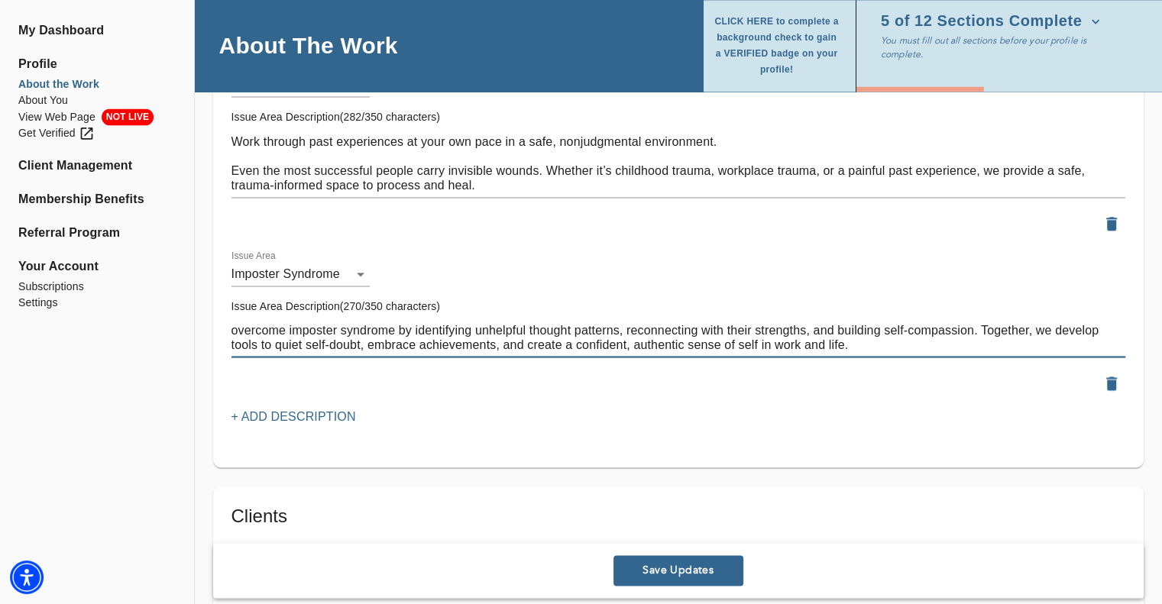
click at [235, 325] on textarea "overcome imposter syndrome by identifying unhelpful thought patterns, reconnect…" at bounding box center [678, 337] width 894 height 29
type textarea "Overcome imposter syndrome by identifying unhelpful thought patterns, reconnect…"
click at [274, 420] on p "+ Add Description" at bounding box center [293, 417] width 125 height 18
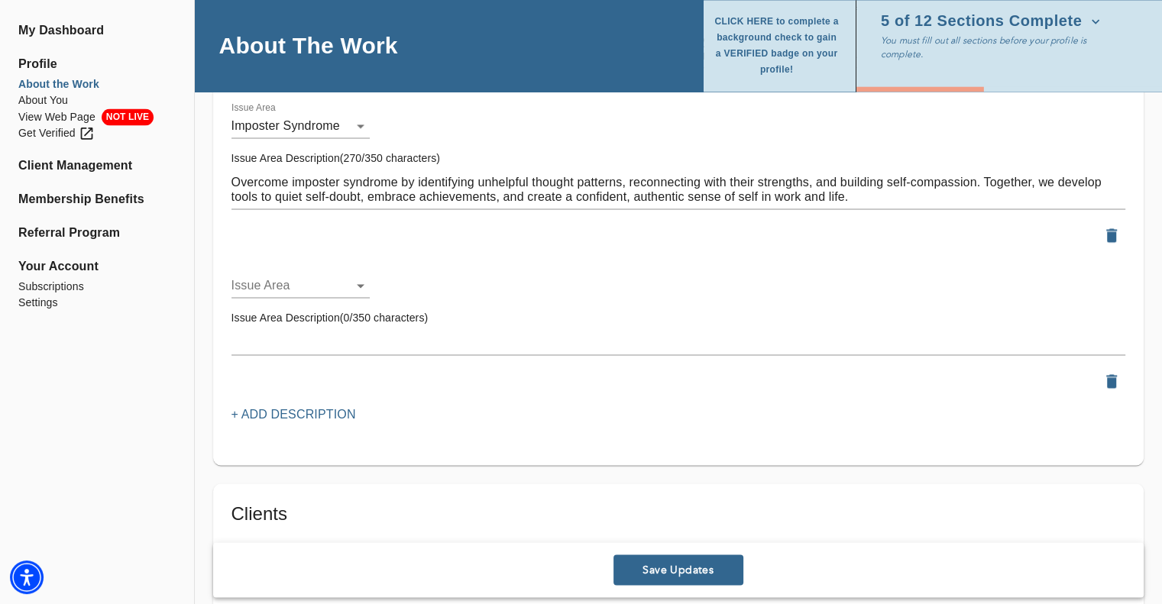
scroll to position [2292, 0]
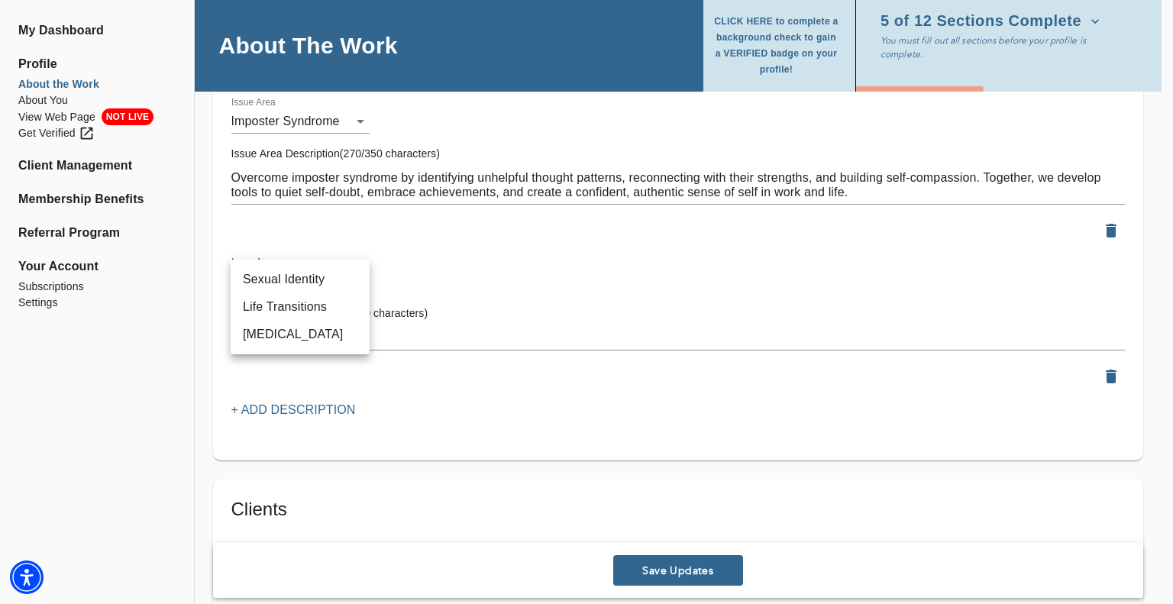
click at [325, 308] on li "Life Transitions" at bounding box center [300, 307] width 139 height 28
type input "31"
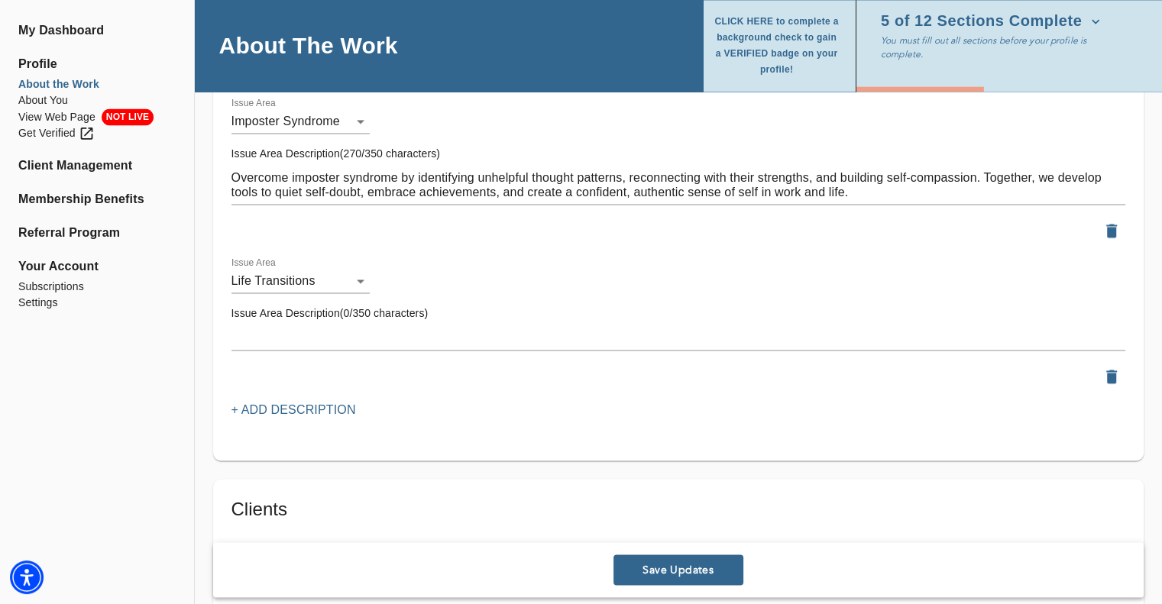
click at [264, 338] on textarea at bounding box center [678, 338] width 894 height 15
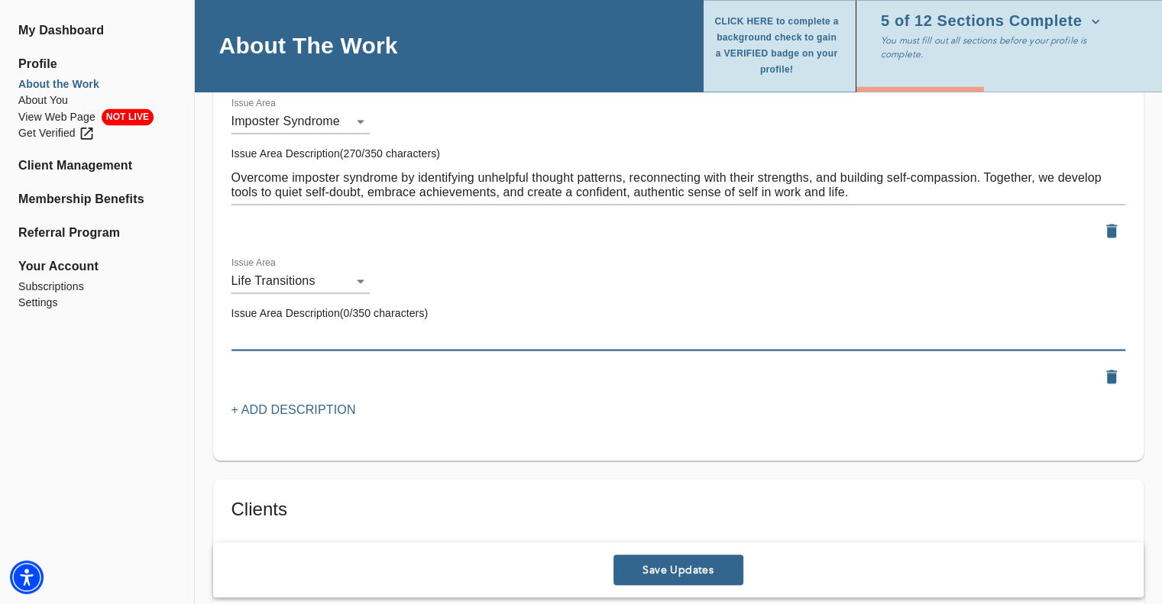
paste textarea "I guide clients through life transitions by helping them navigate uncertainty, …"
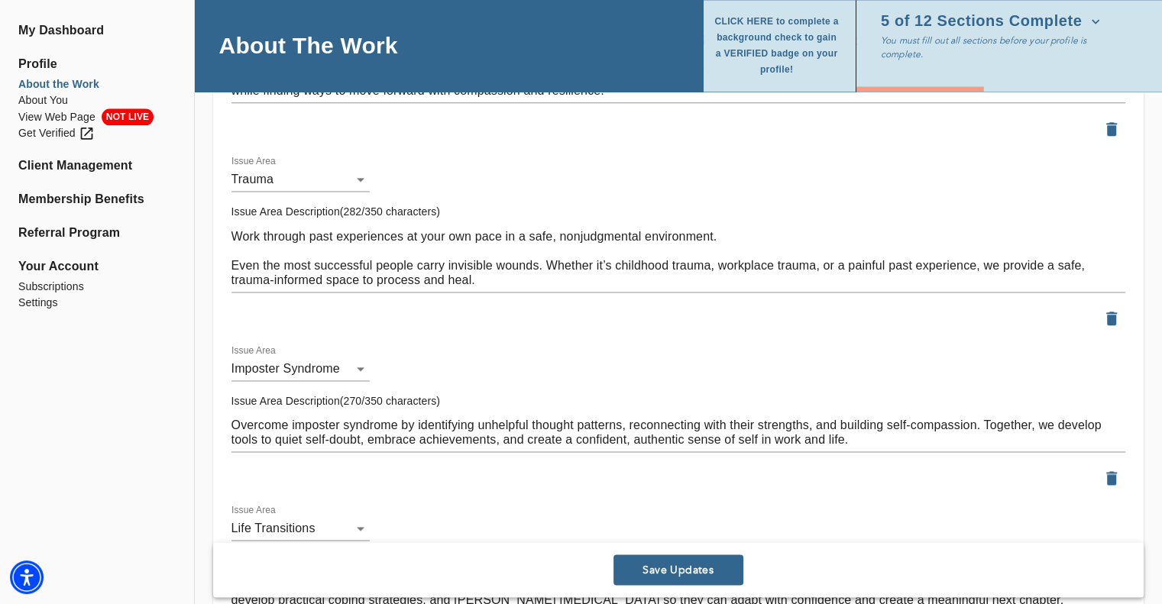
scroll to position [1986, 0]
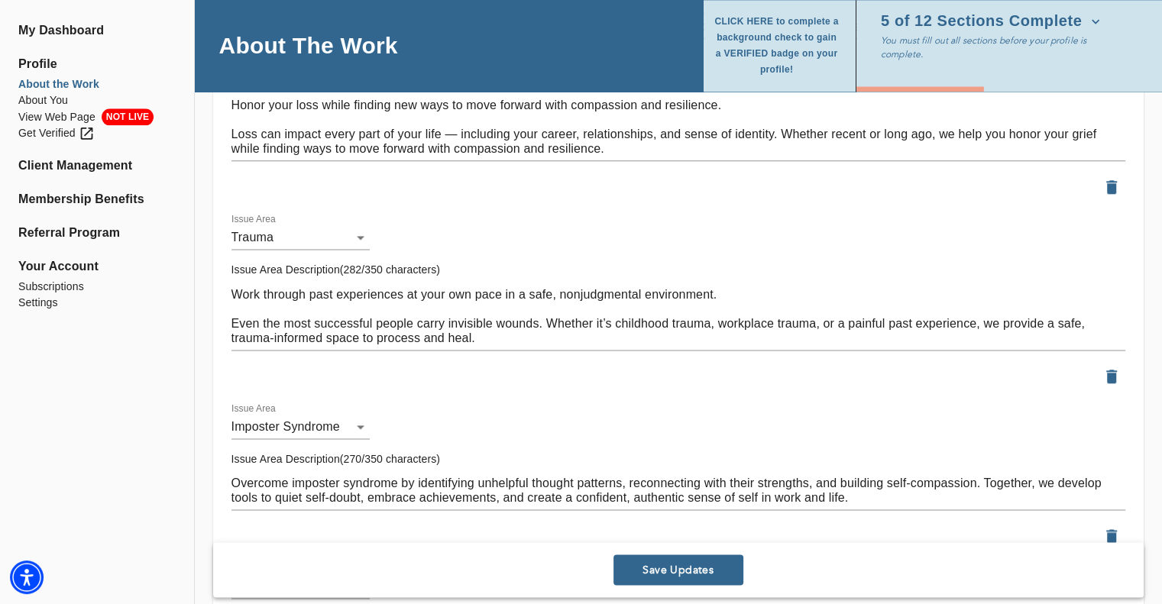
type textarea "I guide clients through life transitions by helping them navigate uncertainty, …"
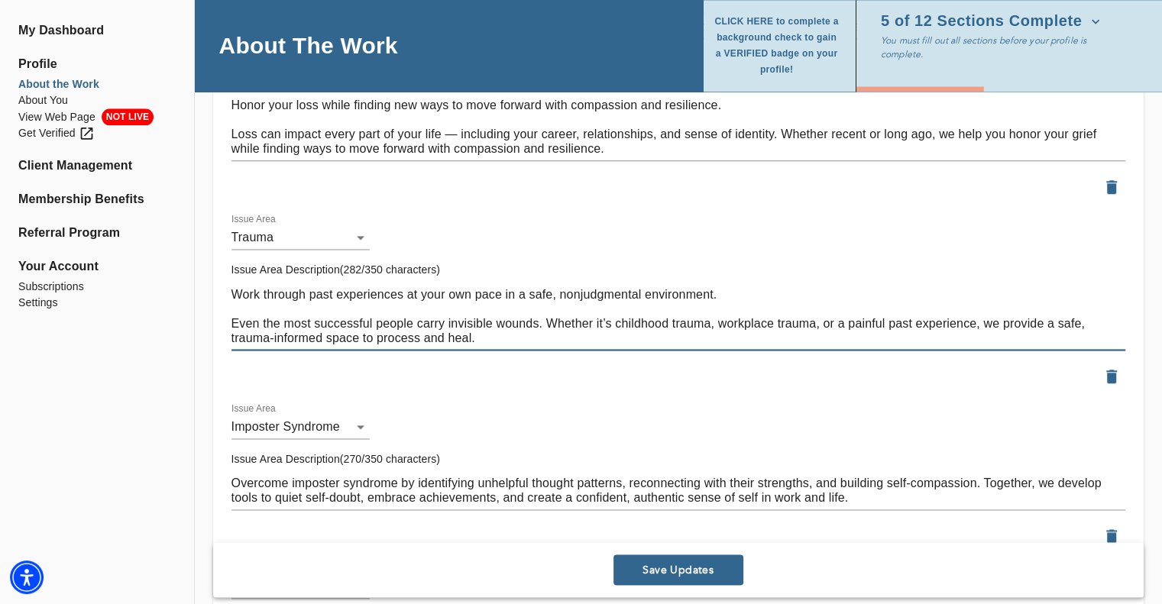
click at [996, 319] on textarea "Work through past experiences at your own pace in a safe, nonjudgmental environ…" at bounding box center [678, 316] width 894 height 58
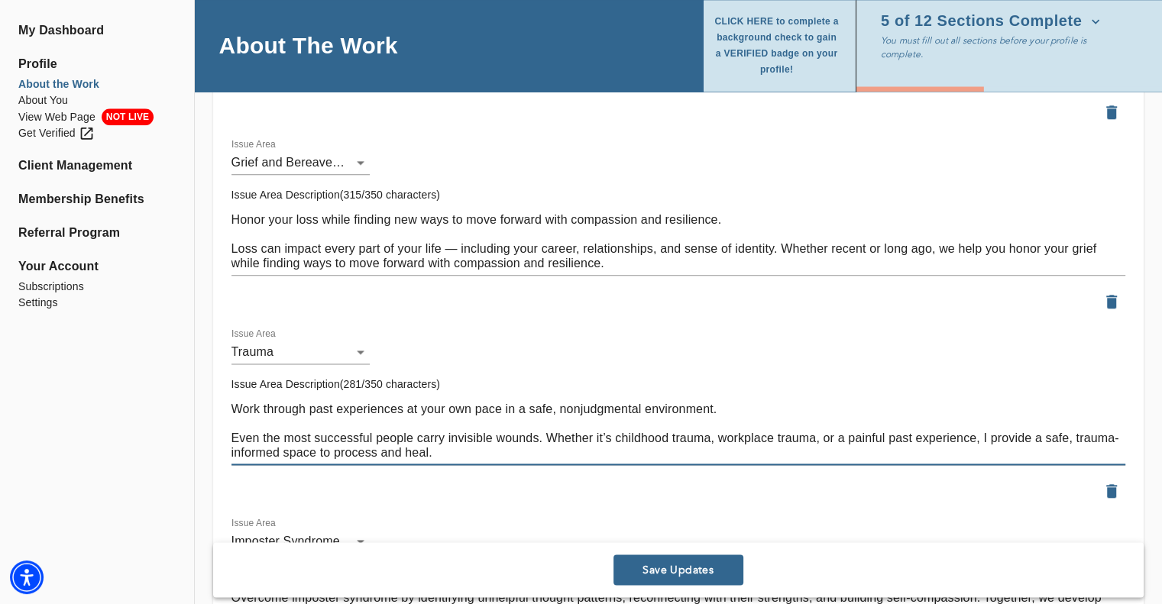
scroll to position [1834, 0]
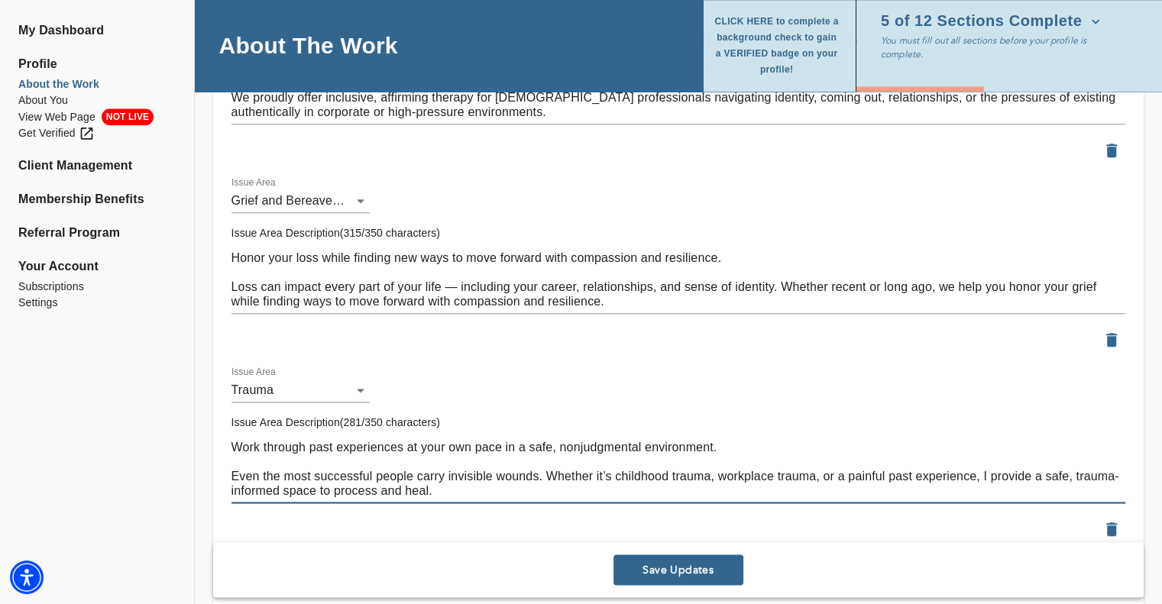
type textarea "Work through past experiences at your own pace in a safe, nonjudgmental environ…"
click at [953, 288] on textarea "Honor your loss while finding new ways to move forward with compassion and resi…" at bounding box center [678, 280] width 894 height 58
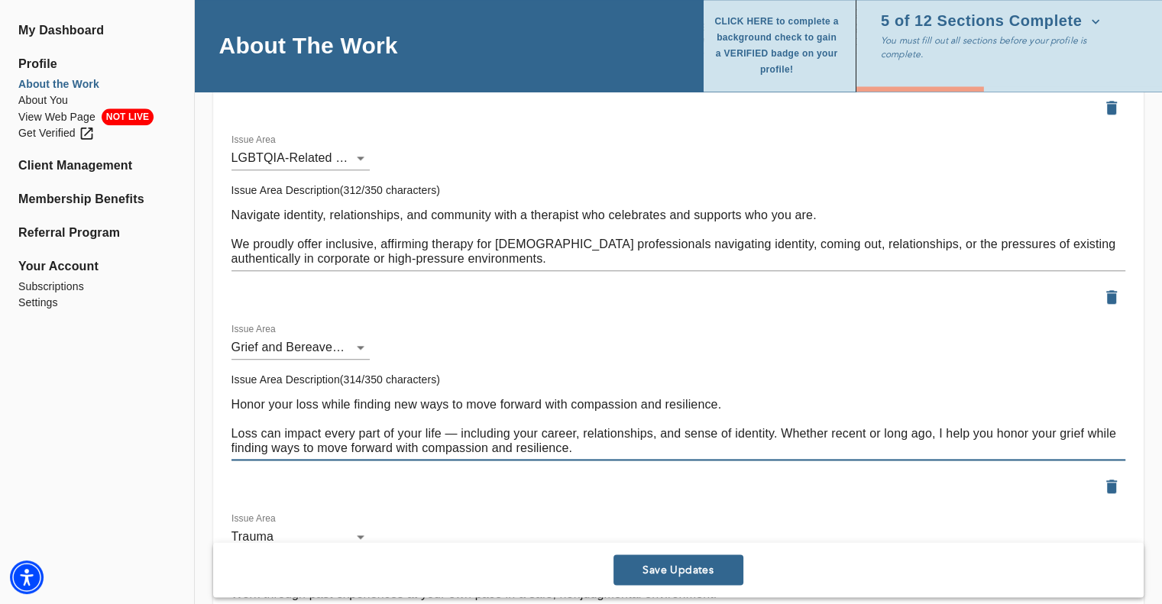
scroll to position [1681, 0]
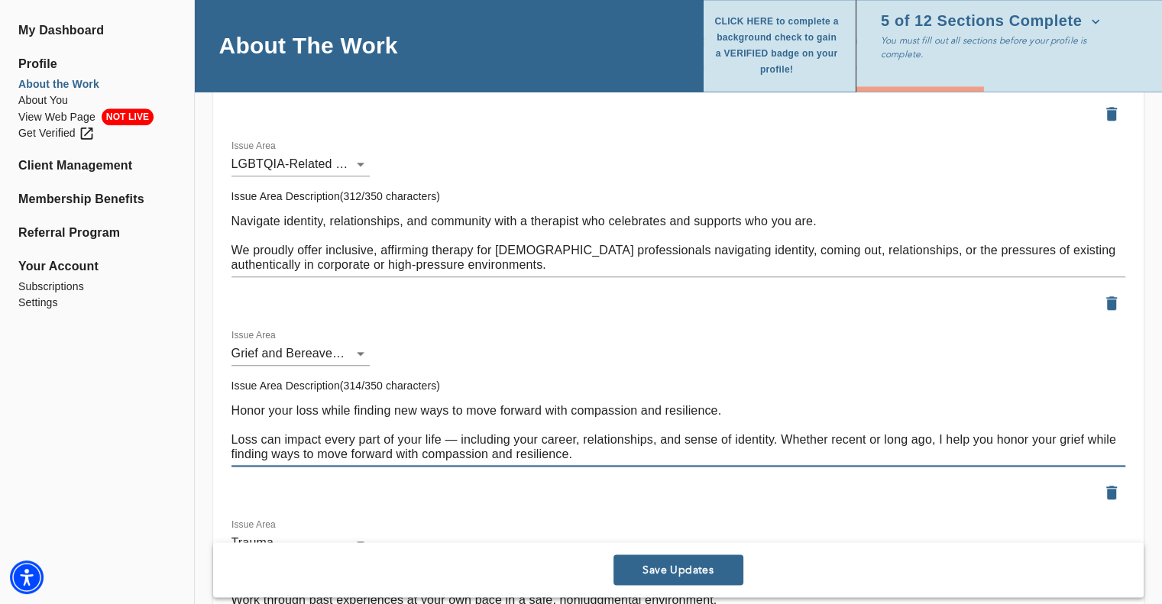
type textarea "Honor your loss while finding new ways to move forward with compassion and resi…"
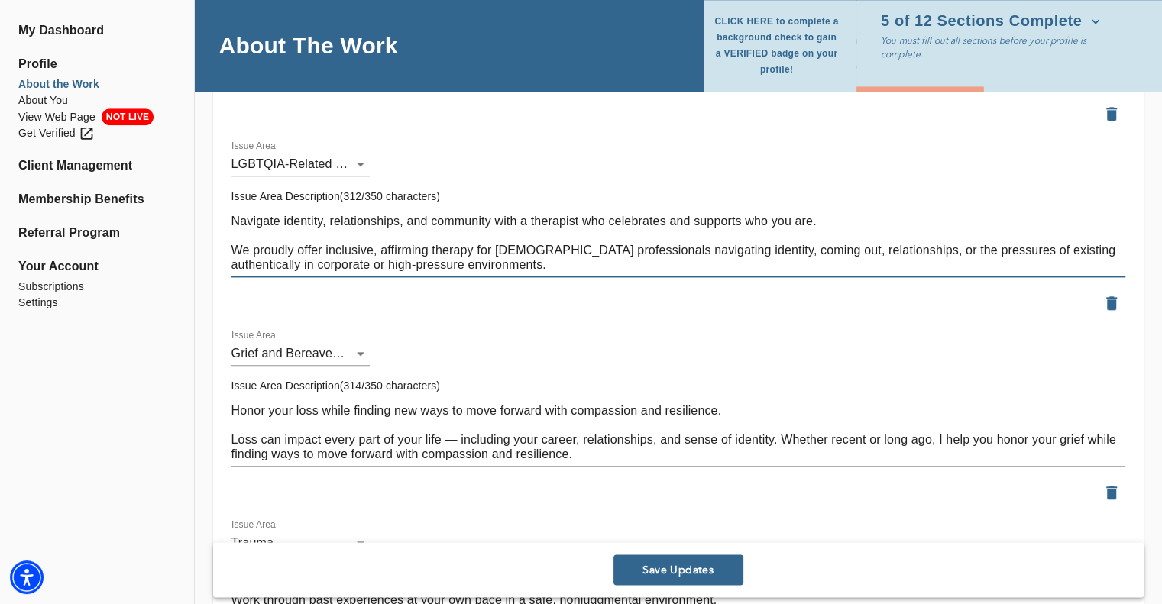
click at [251, 241] on textarea "Navigate identity, relationships, and community with a therapist who celebrates…" at bounding box center [678, 243] width 894 height 58
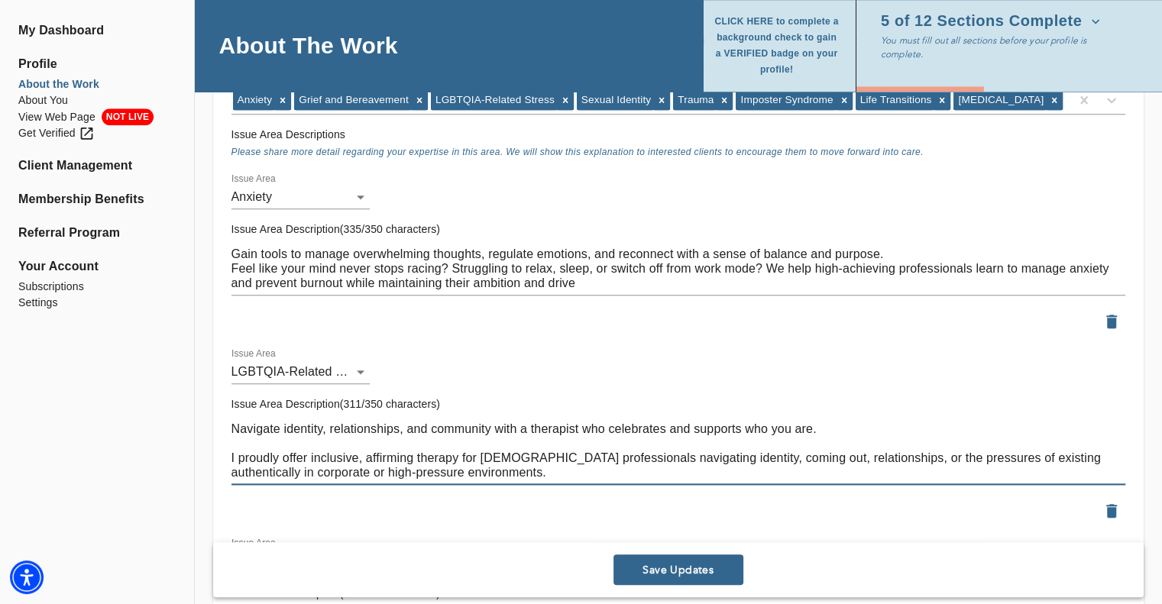
scroll to position [1452, 0]
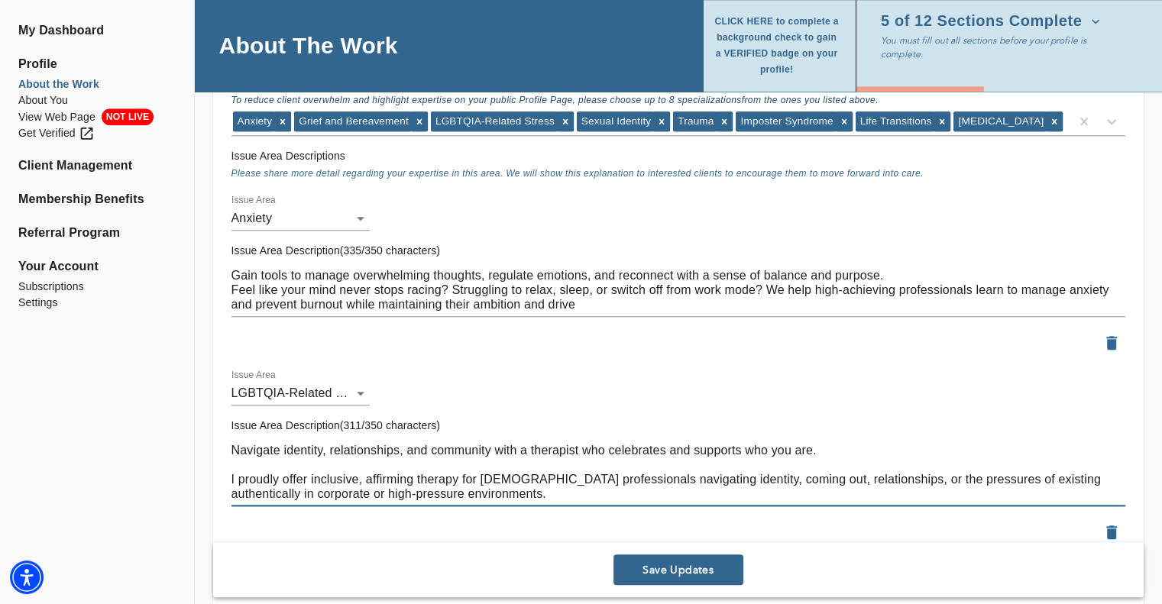
type textarea "Navigate identity, relationships, and community with a therapist who celebrates…"
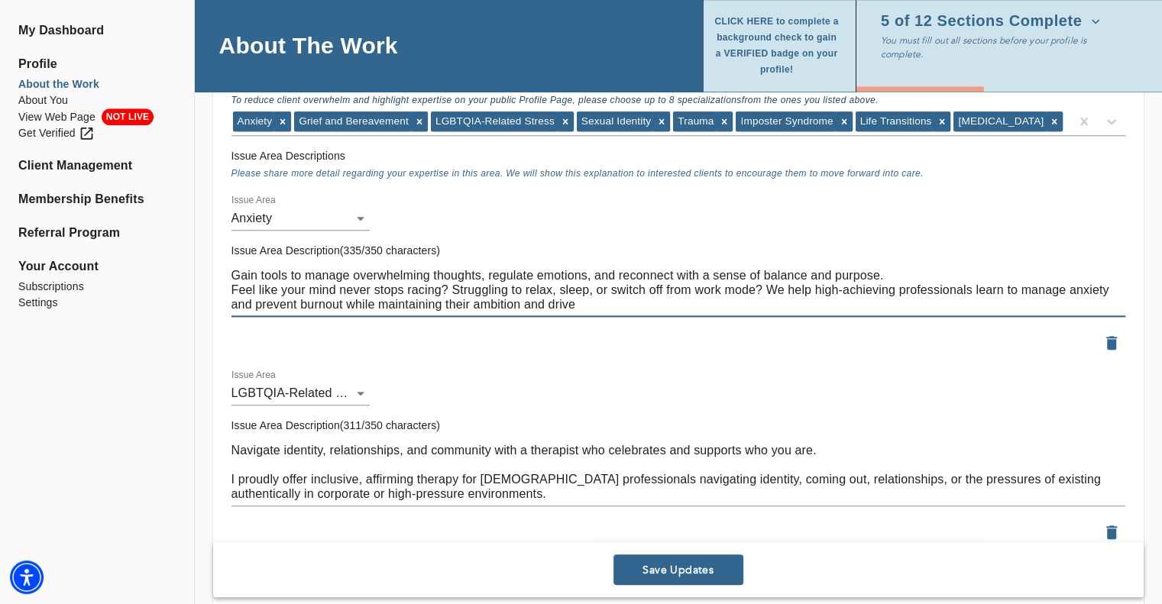
drag, startPoint x: 775, startPoint y: 283, endPoint x: 788, endPoint y: 283, distance: 13.8
click at [775, 283] on textarea "Gain tools to manage overwhelming thoughts, regulate emotions, and reconnect wi…" at bounding box center [678, 290] width 894 height 44
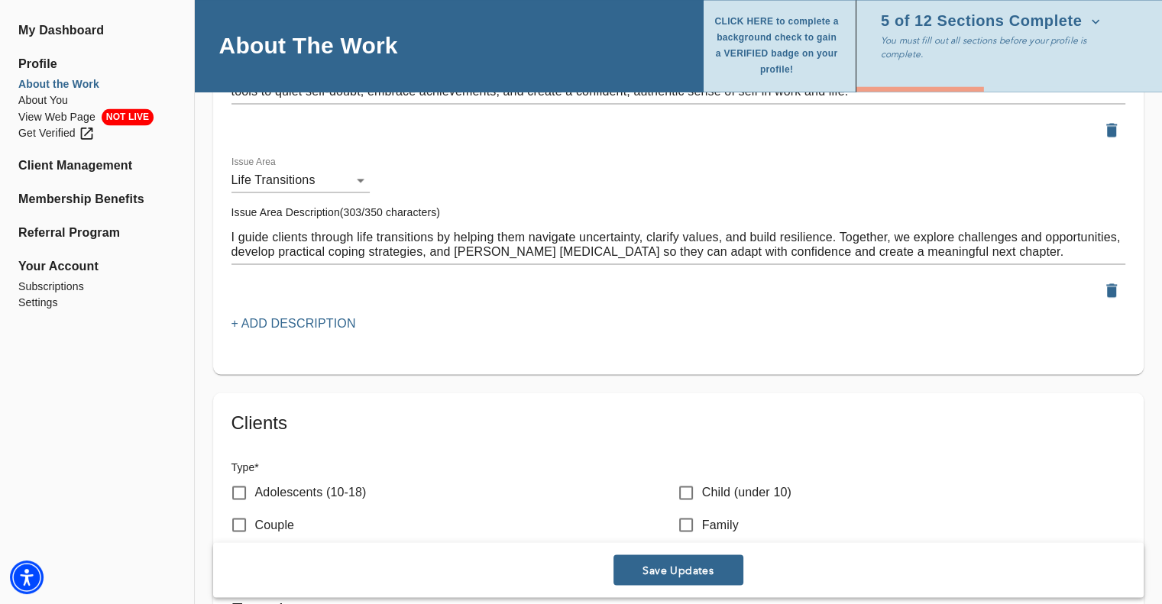
scroll to position [2368, 0]
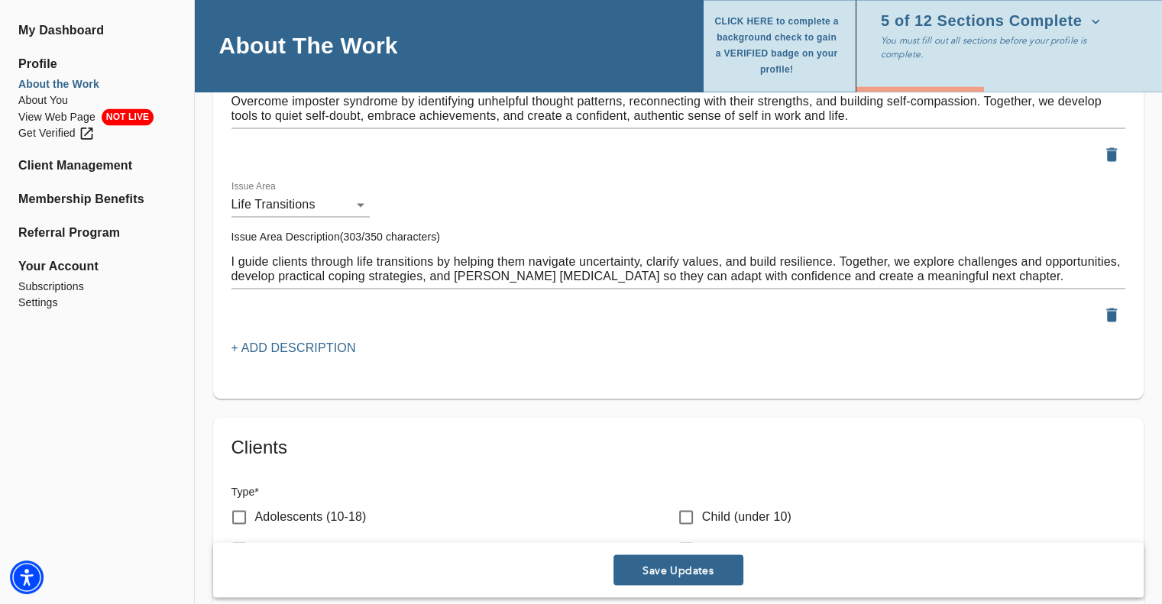
type textarea "Gain tools to manage overwhelming thoughts, regulate emotions, and reconnect wi…"
click at [261, 342] on p "+ Add Description" at bounding box center [293, 348] width 125 height 18
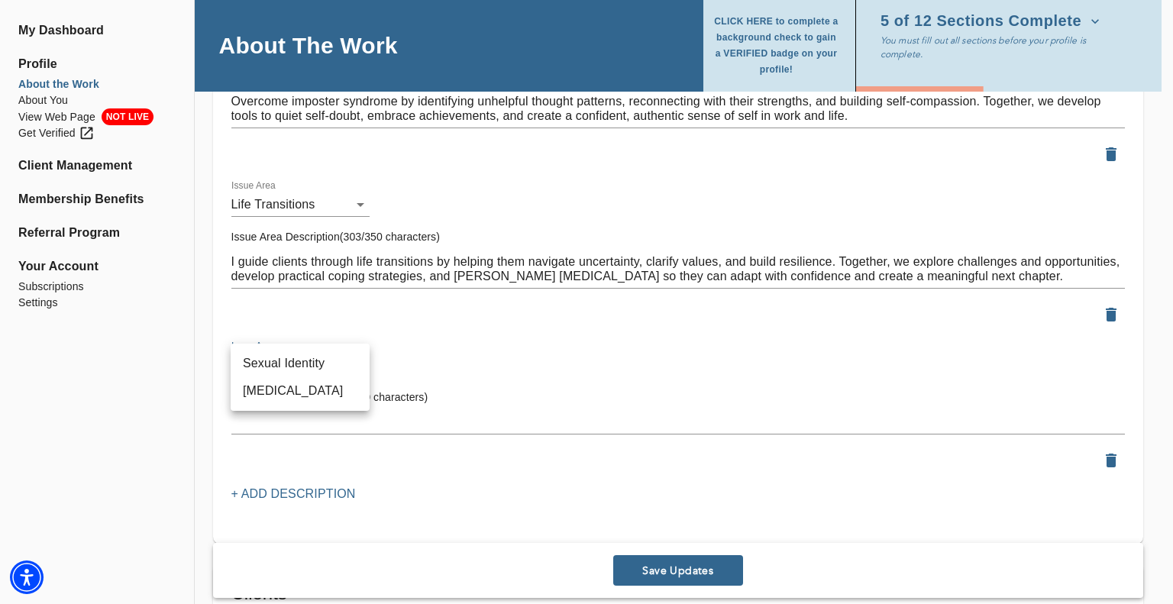
click at [277, 360] on li "Sexual Identity" at bounding box center [300, 364] width 139 height 28
type input "52"
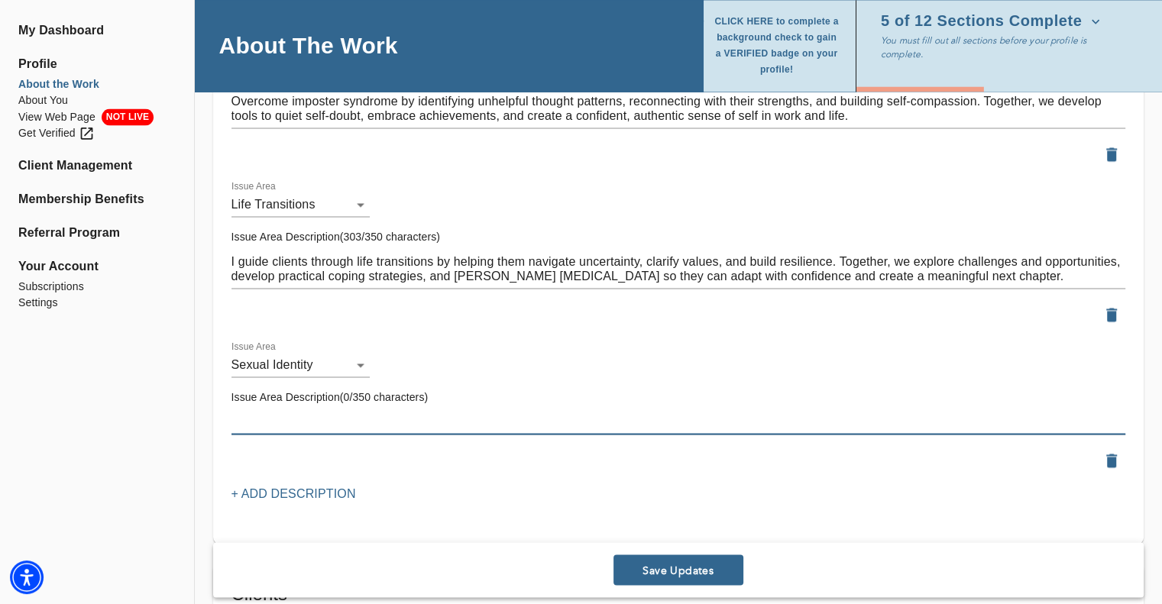
click at [254, 416] on textarea at bounding box center [678, 422] width 894 height 15
paste textarea "I support clients exploring their sexual identity by providing a safe, affirmin…"
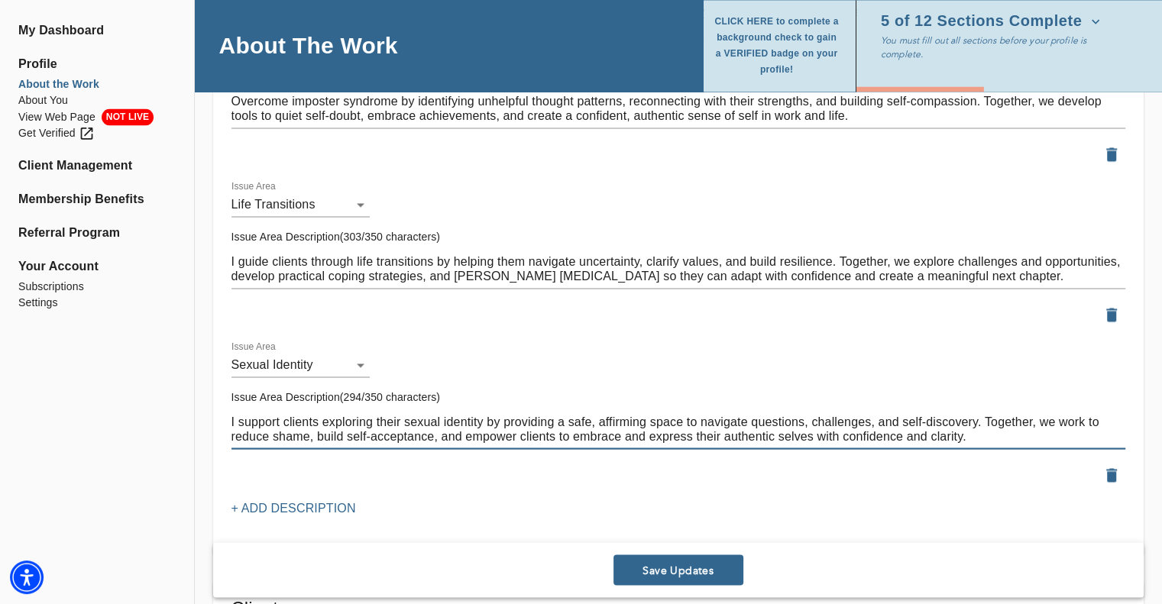
drag, startPoint x: 523, startPoint y: 433, endPoint x: 681, endPoint y: 517, distance: 179.8
click at [523, 434] on textarea "I support clients exploring their sexual identity by providing a safe, affirmin…" at bounding box center [678, 429] width 894 height 29
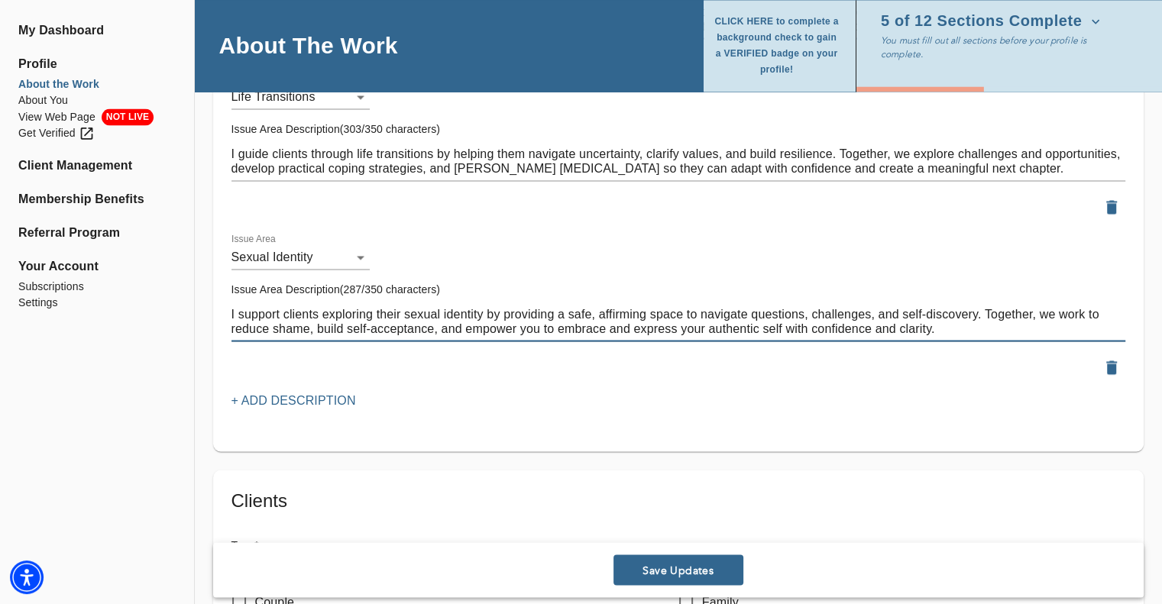
scroll to position [2521, 0]
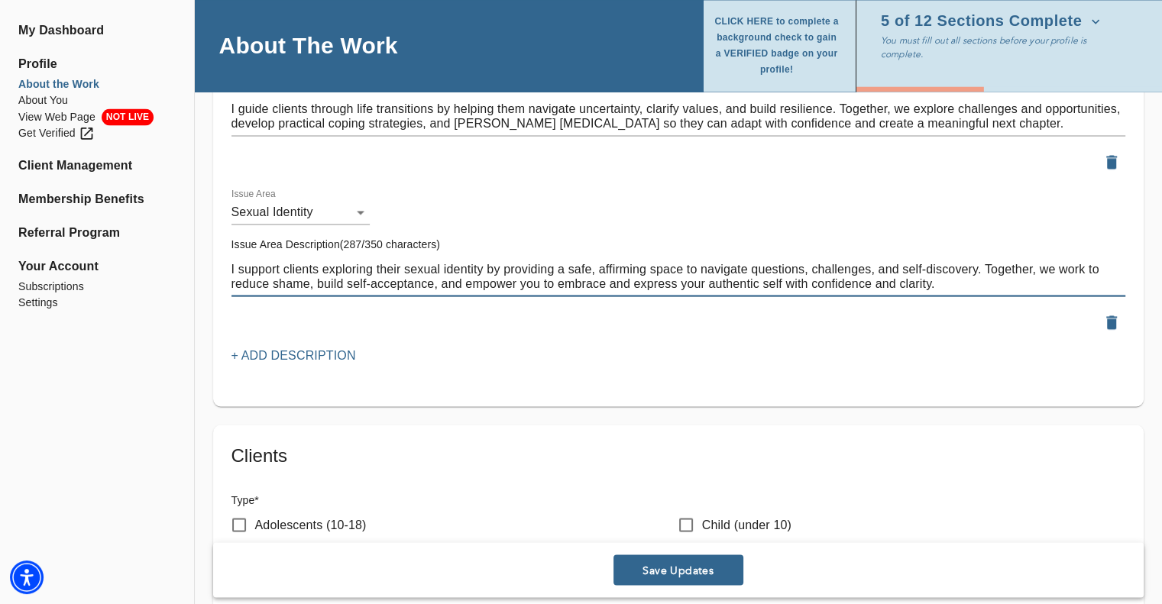
type textarea "I support clients exploring their sexual identity by providing a safe, affirmin…"
click at [293, 347] on p "+ Add Description" at bounding box center [293, 356] width 125 height 18
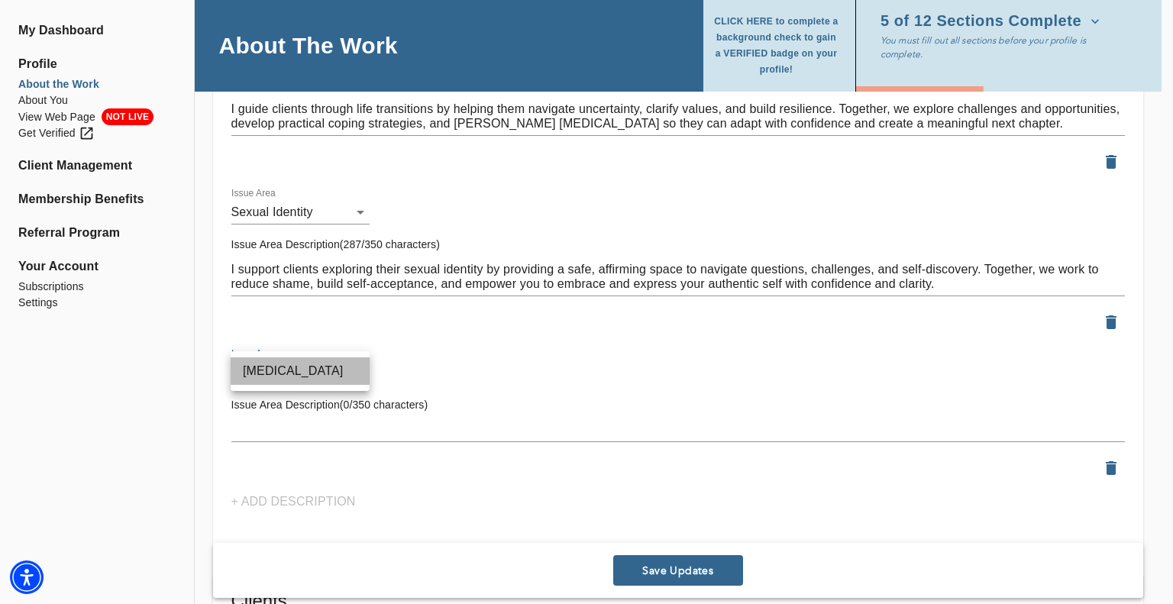
click at [303, 371] on li "[MEDICAL_DATA]" at bounding box center [300, 372] width 139 height 28
type input "40"
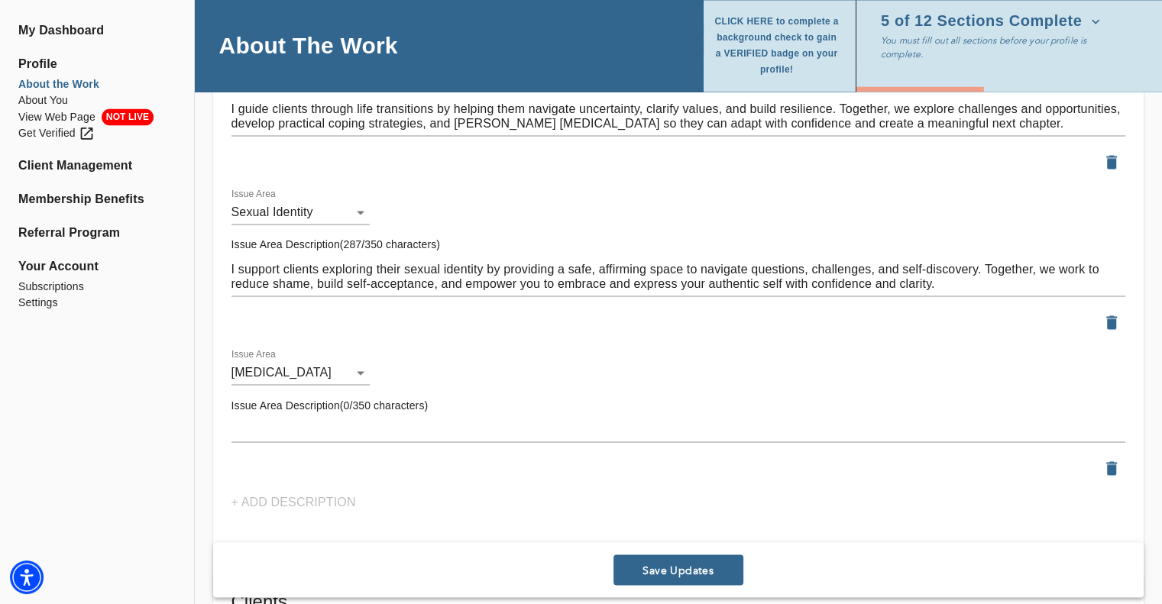
click at [280, 418] on div "x" at bounding box center [678, 430] width 894 height 24
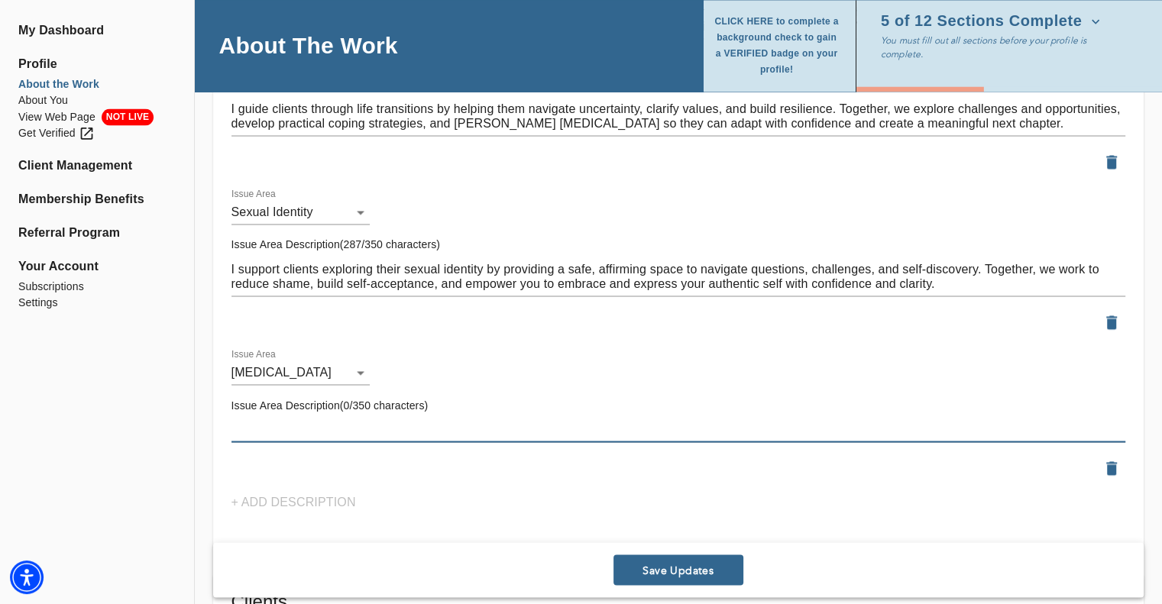
paste textarea "I help clients overcome [MEDICAL_DATA] by addressing the unrealistic standards …"
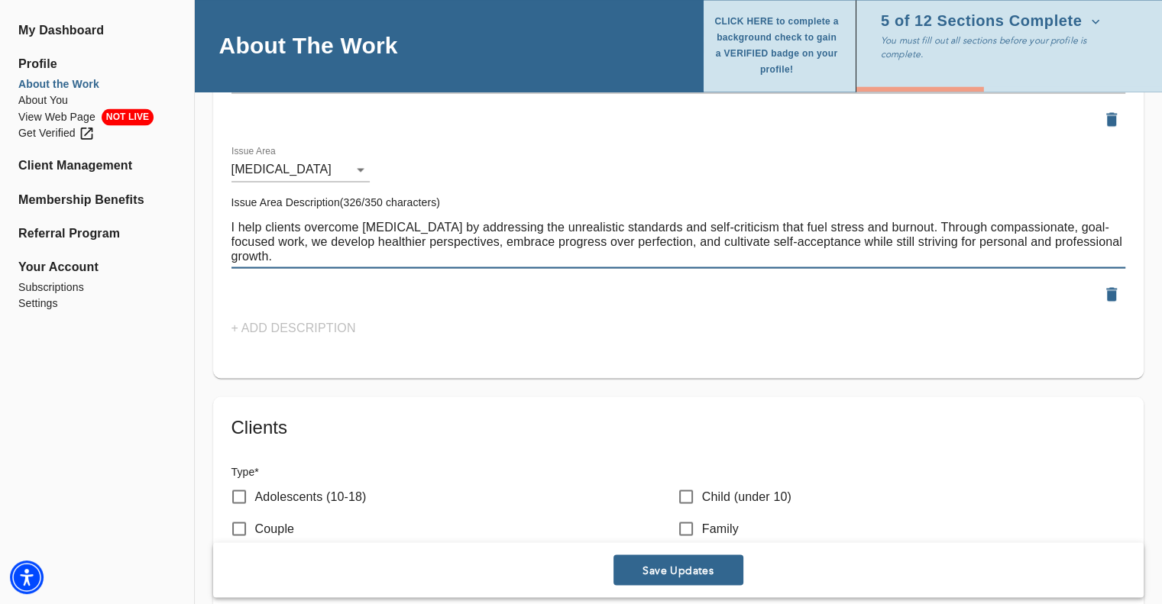
scroll to position [2750, 0]
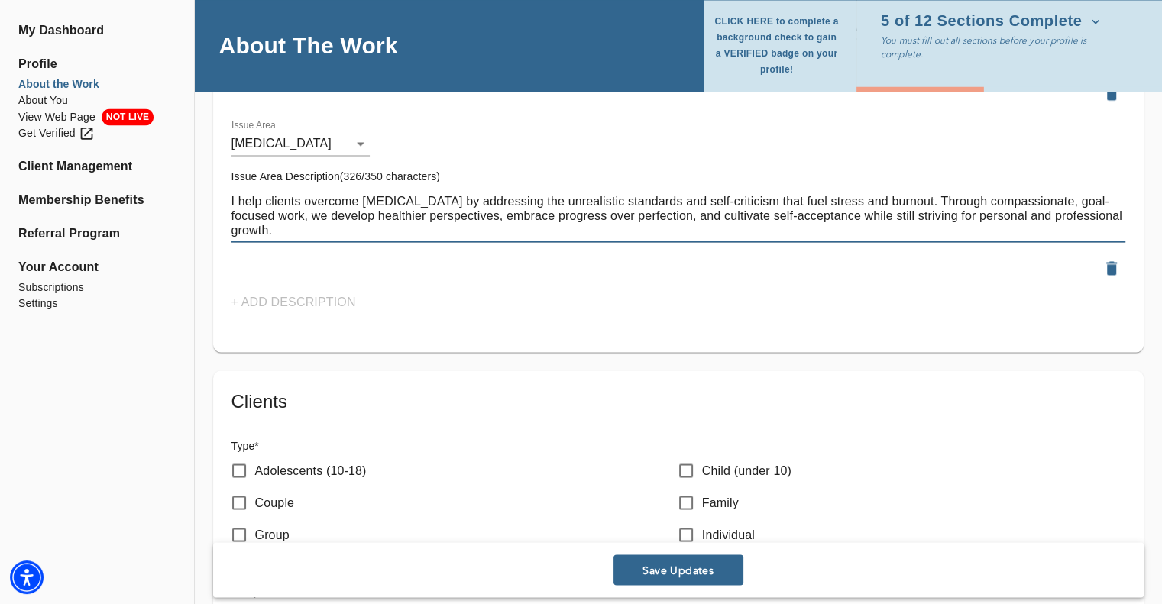
type textarea "I help clients overcome [MEDICAL_DATA] by addressing the unrealistic standards …"
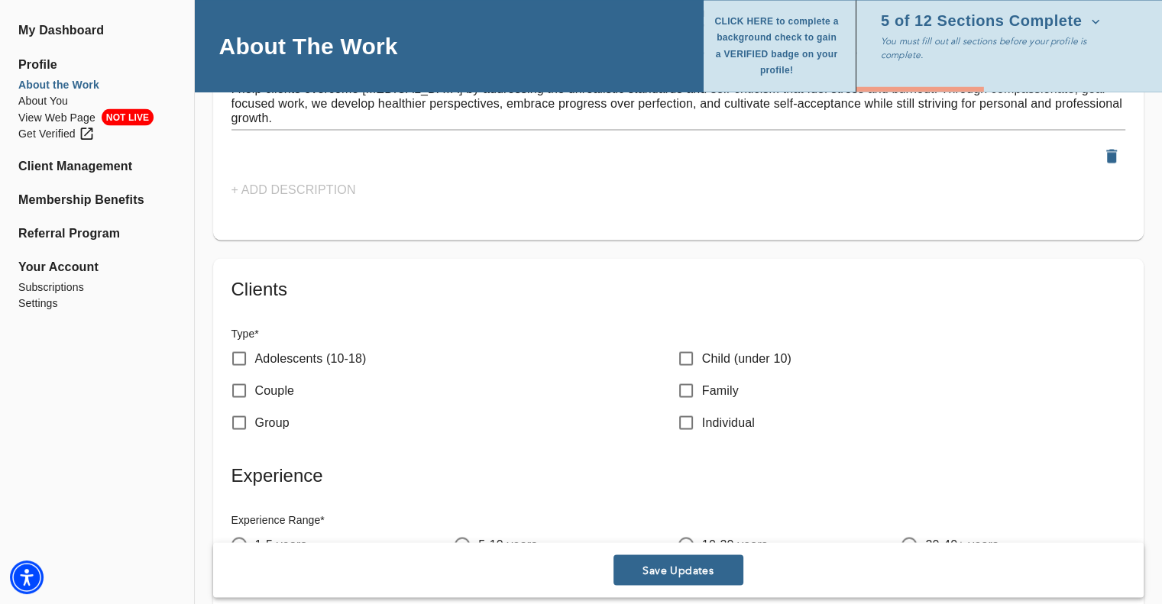
scroll to position [2980, 0]
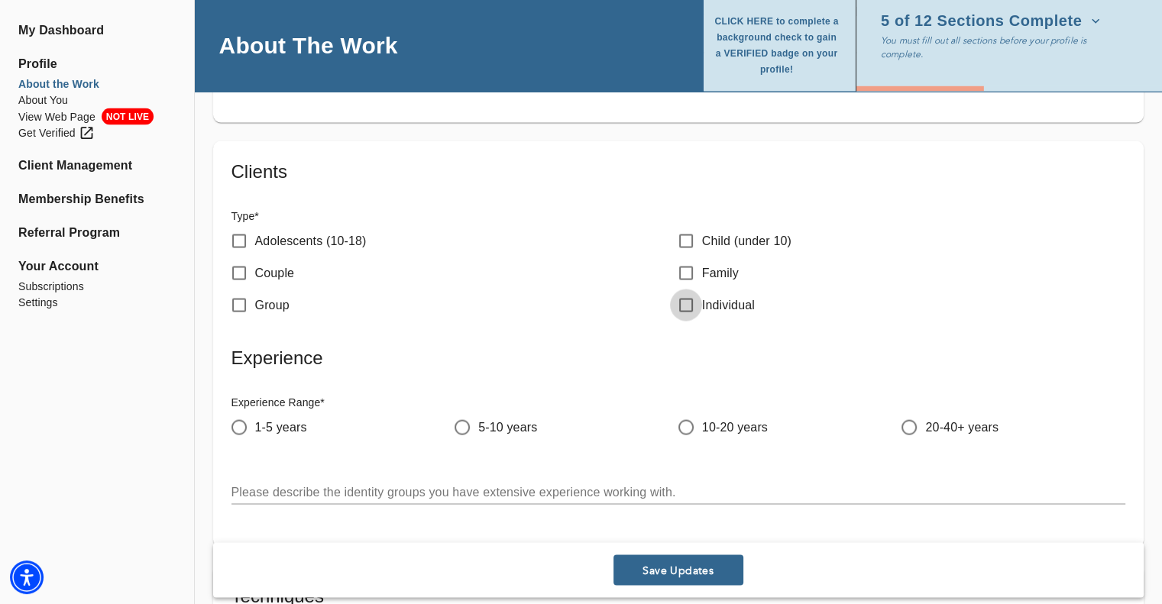
click at [689, 303] on input "Individual" at bounding box center [686, 306] width 32 height 32
checkbox input "true"
click at [458, 422] on input "5-10 years" at bounding box center [462, 428] width 32 height 32
radio input "true"
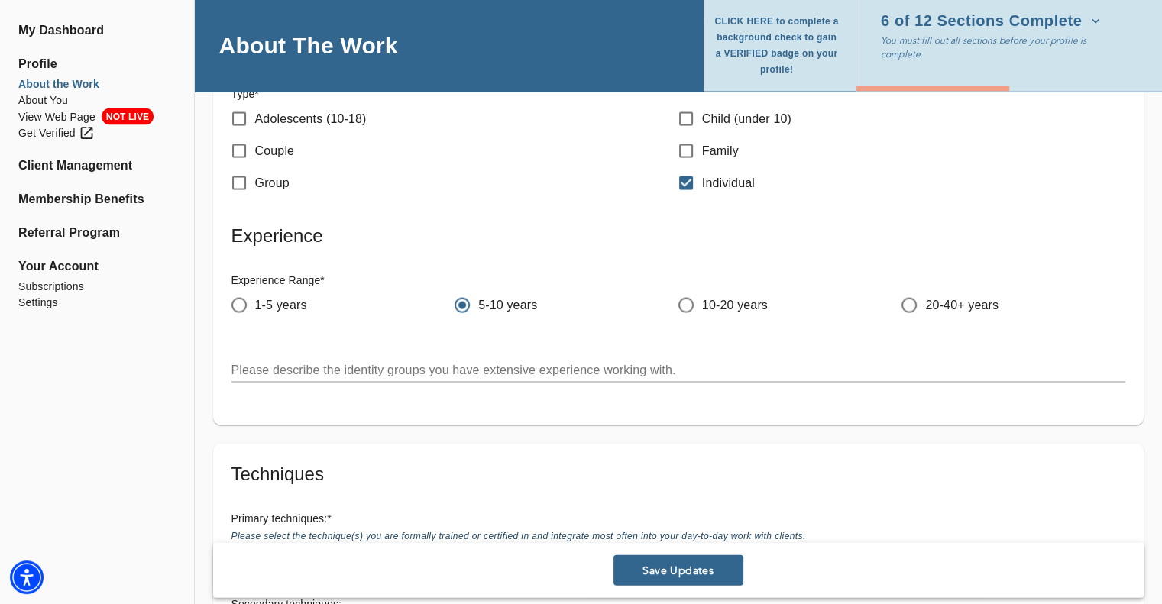
scroll to position [3132, 0]
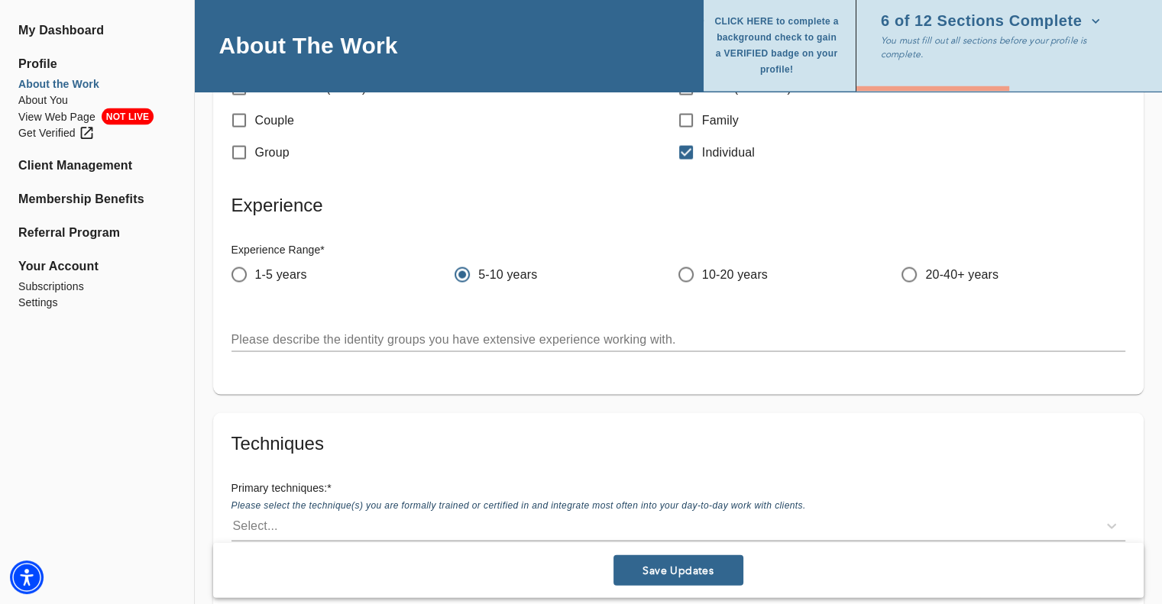
click at [293, 338] on textarea at bounding box center [678, 339] width 894 height 15
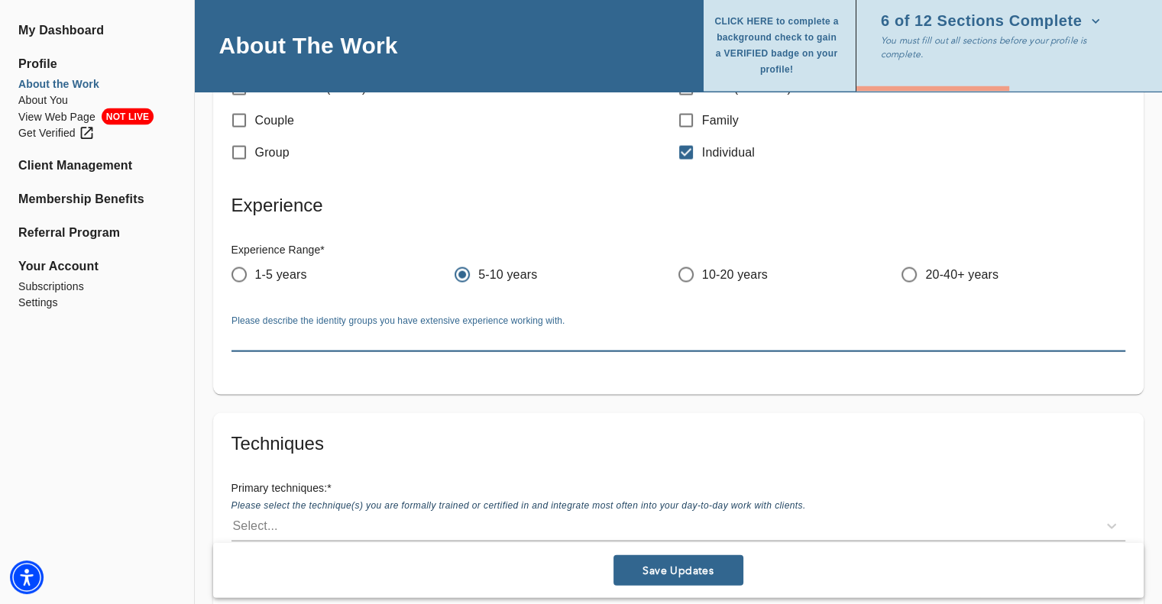
paste textarea "I work with a diverse range of clients, including young adults navigating early…"
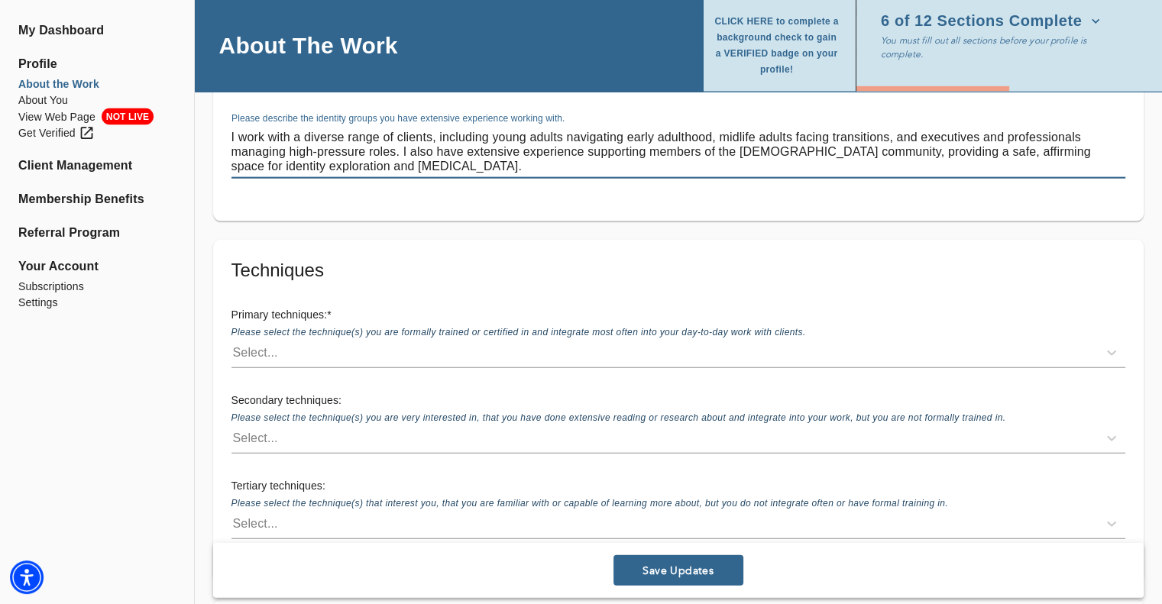
scroll to position [3362, 0]
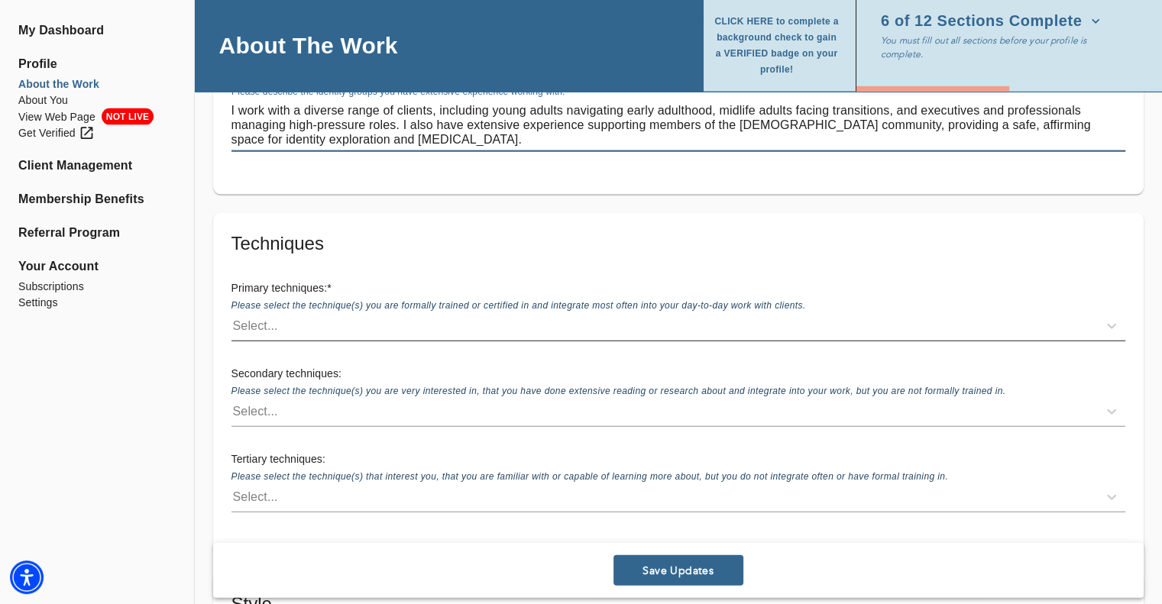
type textarea "I work with a diverse range of clients, including young adults navigating early…"
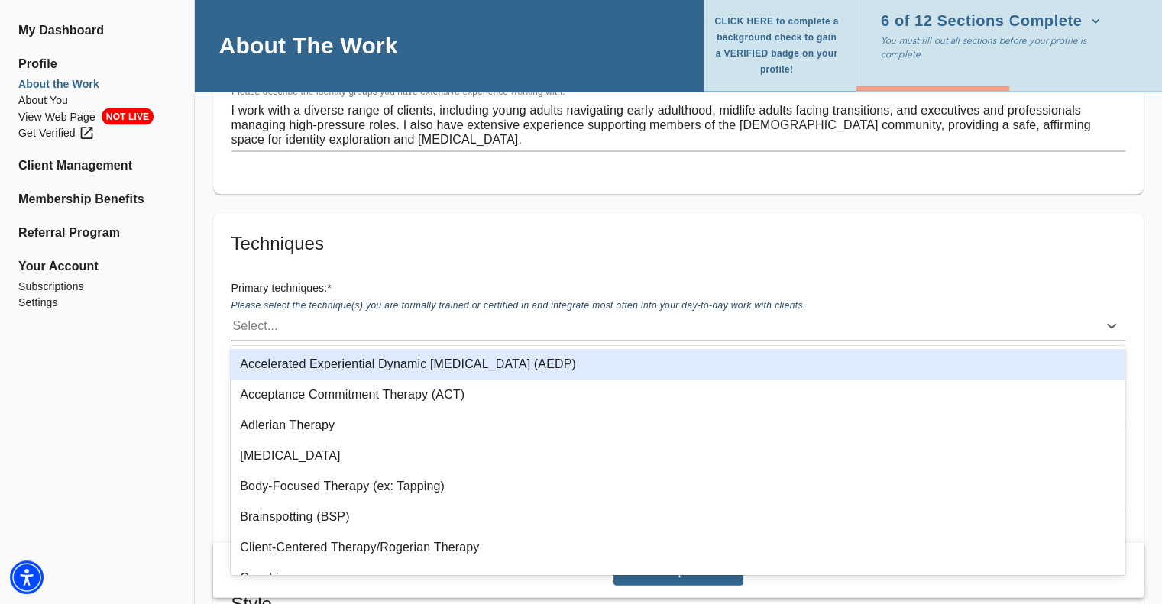
click at [299, 316] on div "Select..." at bounding box center [664, 326] width 866 height 24
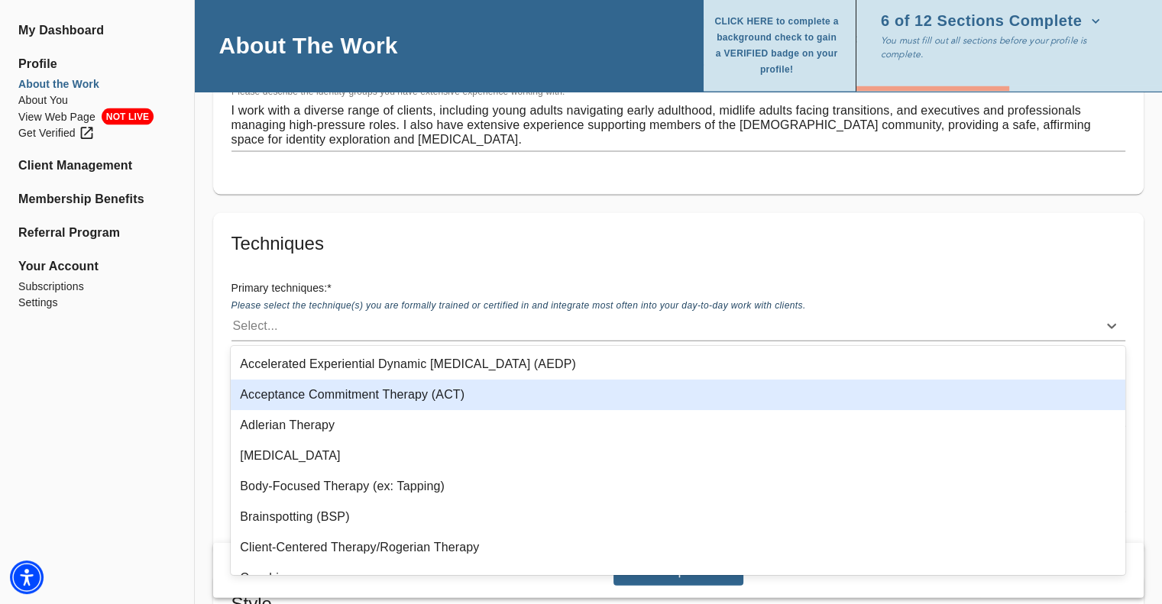
click at [321, 397] on div "Acceptance Commitment Therapy (ACT)" at bounding box center [678, 395] width 895 height 31
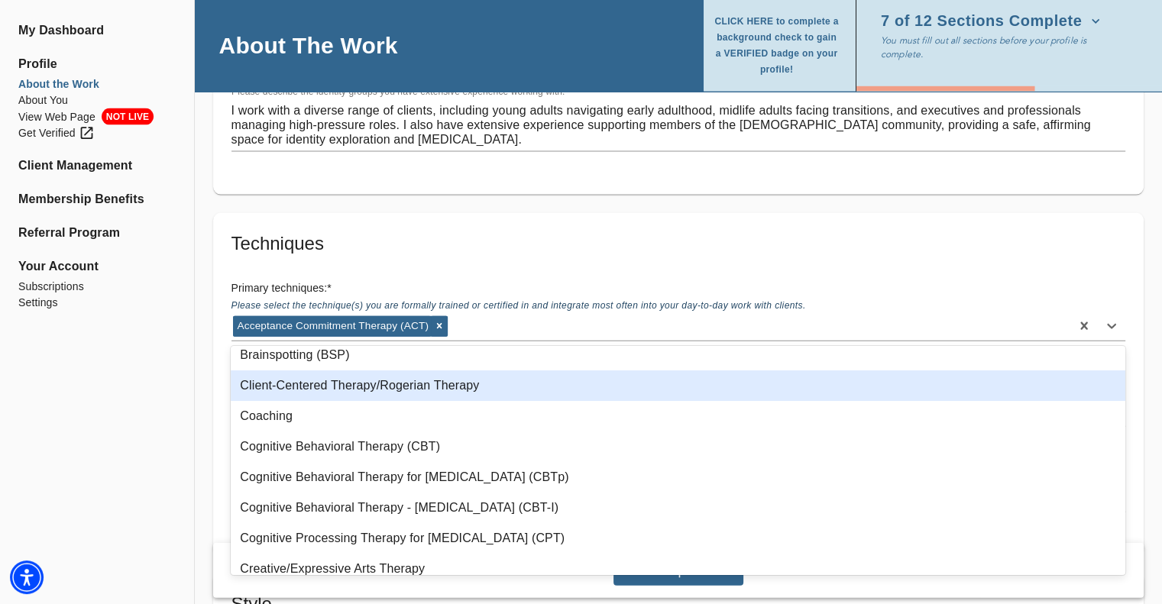
scroll to position [153, 0]
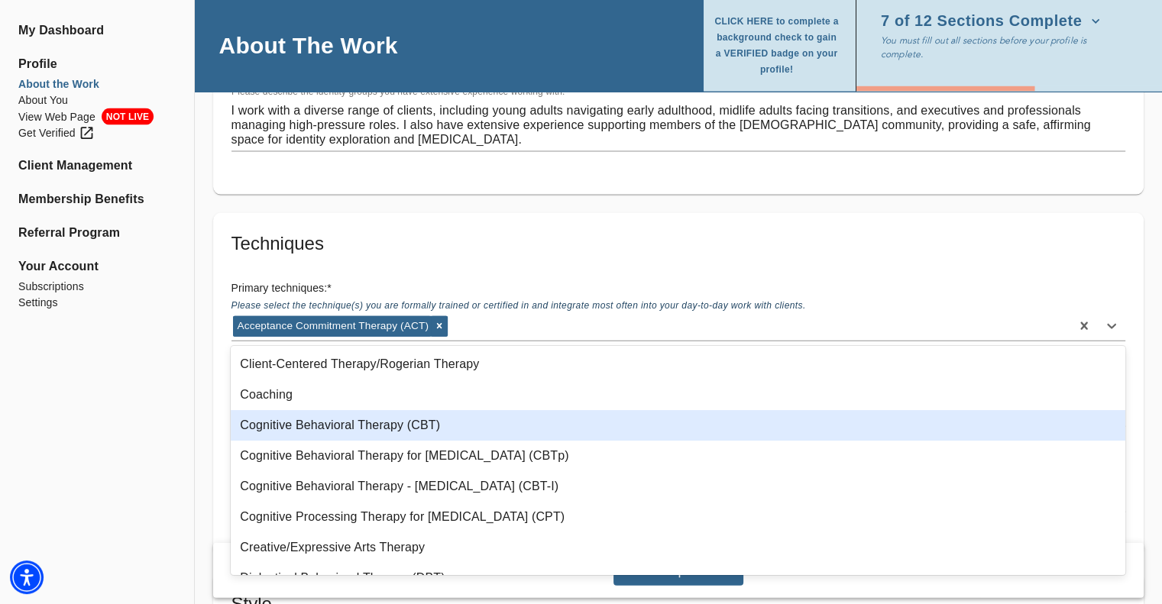
click at [379, 432] on div "Cognitive Behavioral Therapy (CBT)" at bounding box center [678, 425] width 895 height 31
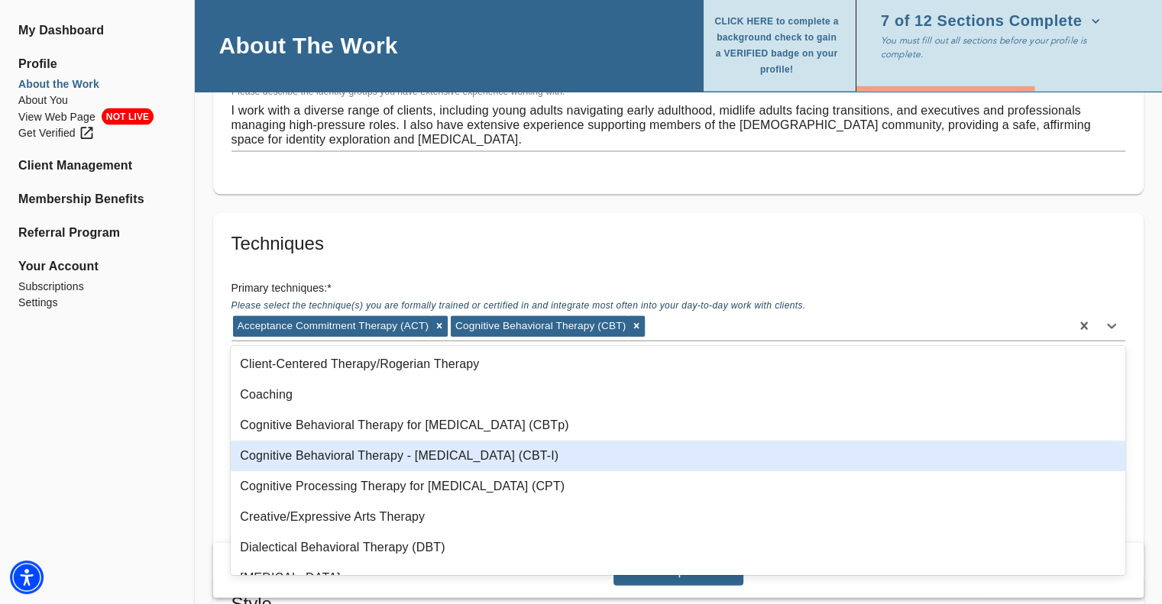
click at [363, 451] on div "Cognitive Behavioral Therapy - [MEDICAL_DATA] (CBT-I)" at bounding box center [678, 456] width 895 height 31
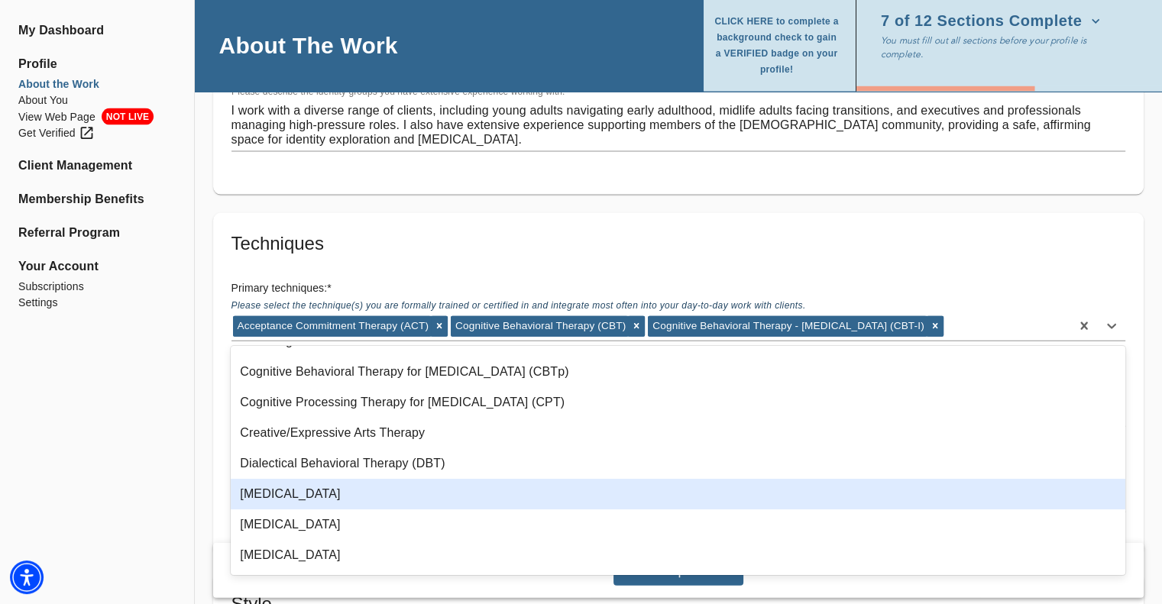
scroll to position [229, 0]
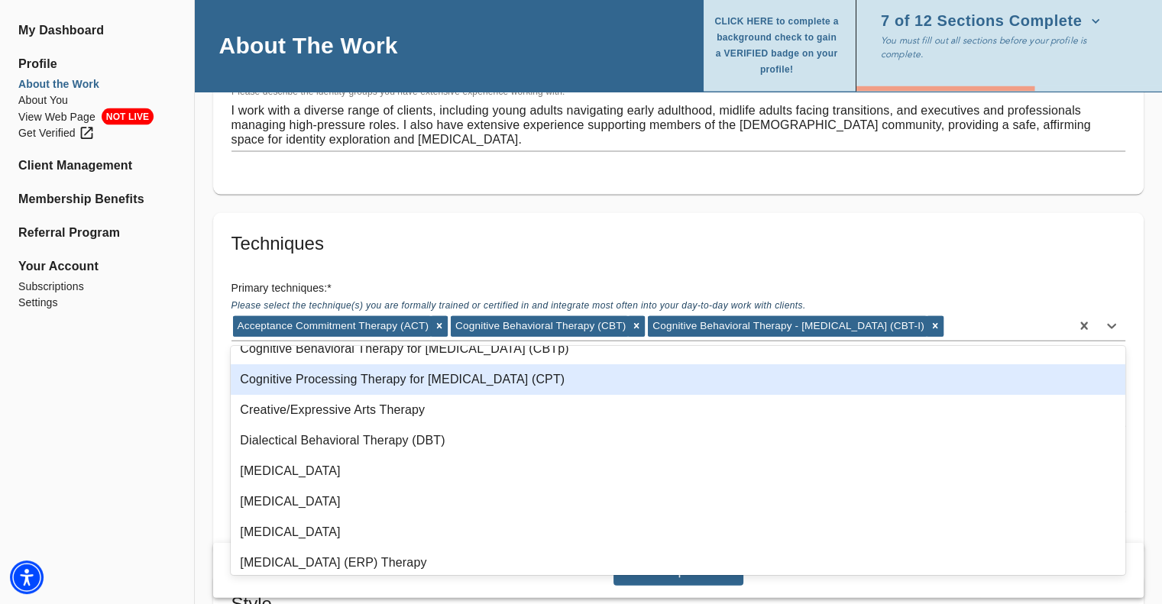
click at [351, 384] on div "Cognitive Processing Therapy for [MEDICAL_DATA] (CPT)" at bounding box center [678, 379] width 895 height 31
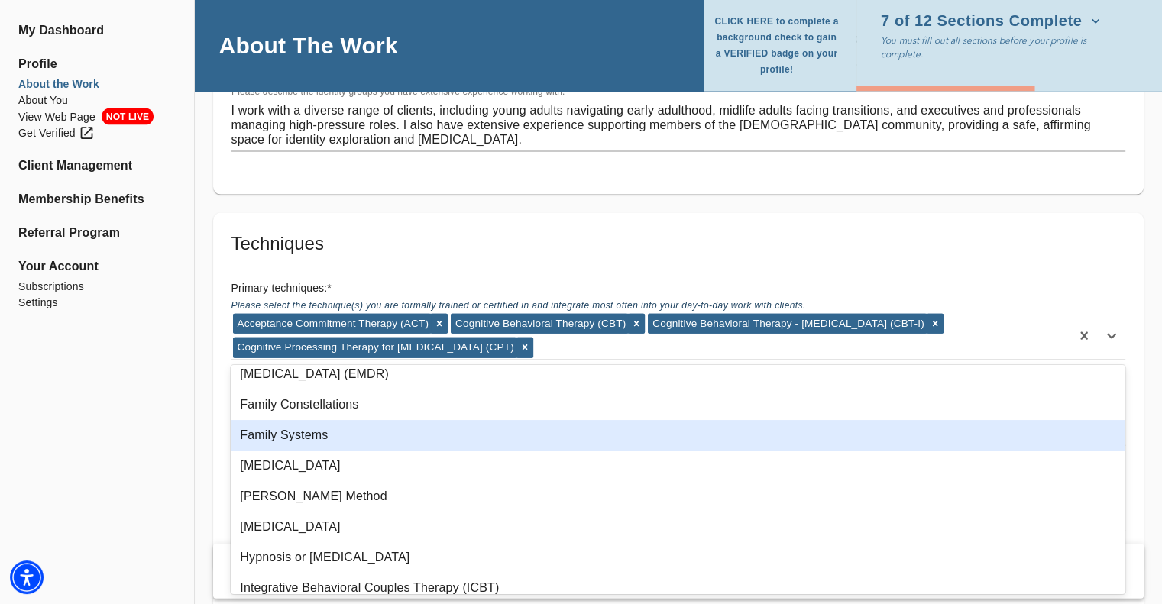
scroll to position [458, 0]
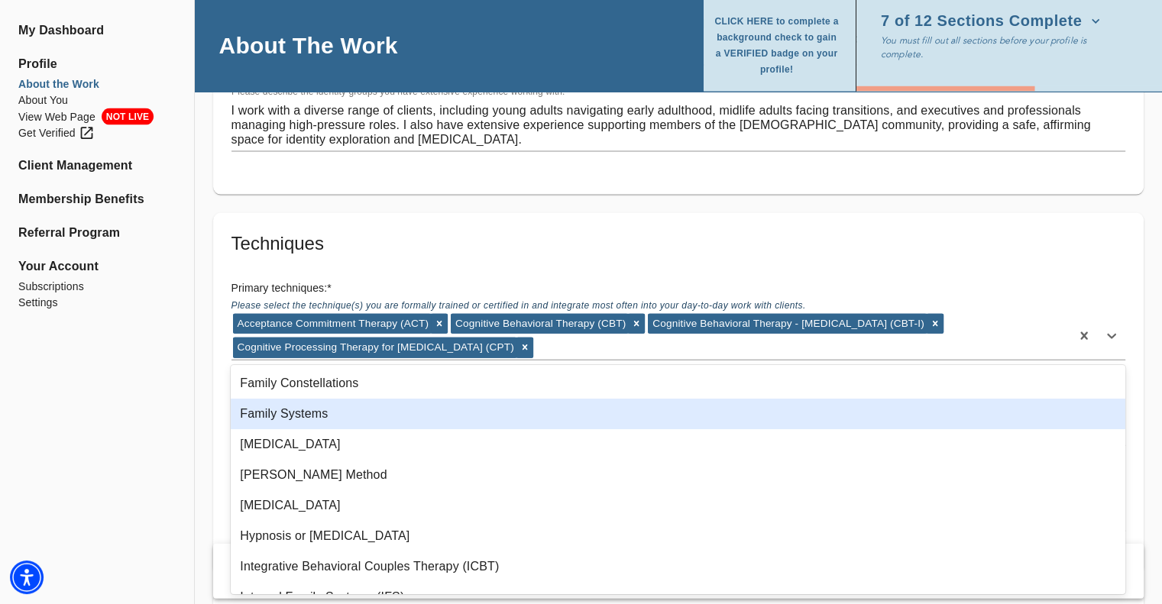
click at [316, 416] on div "Family Systems" at bounding box center [678, 414] width 895 height 31
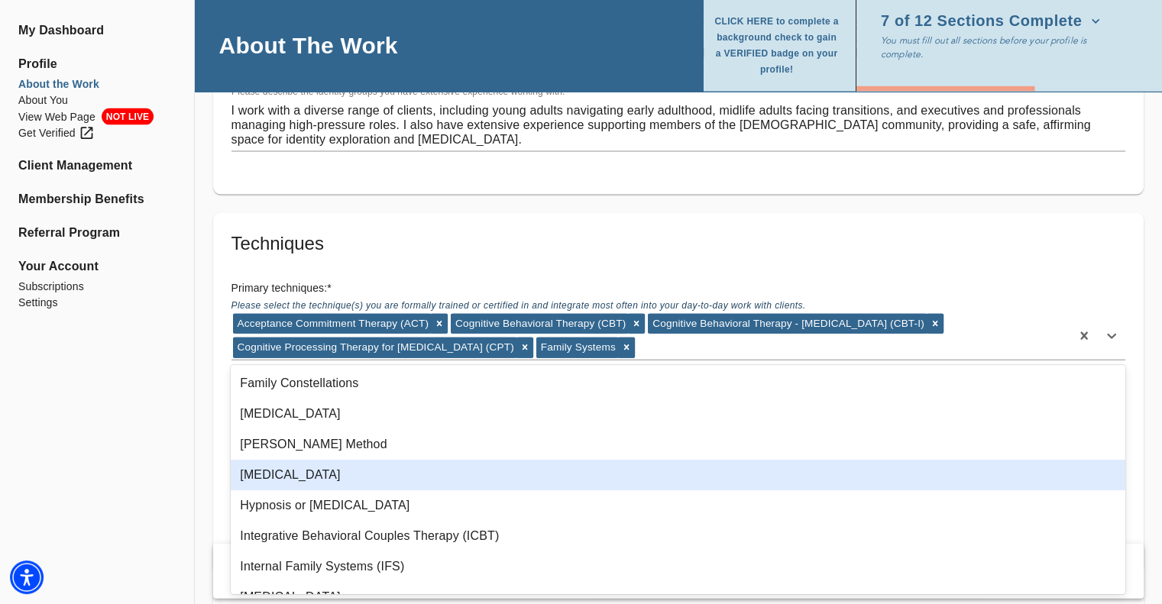
scroll to position [535, 0]
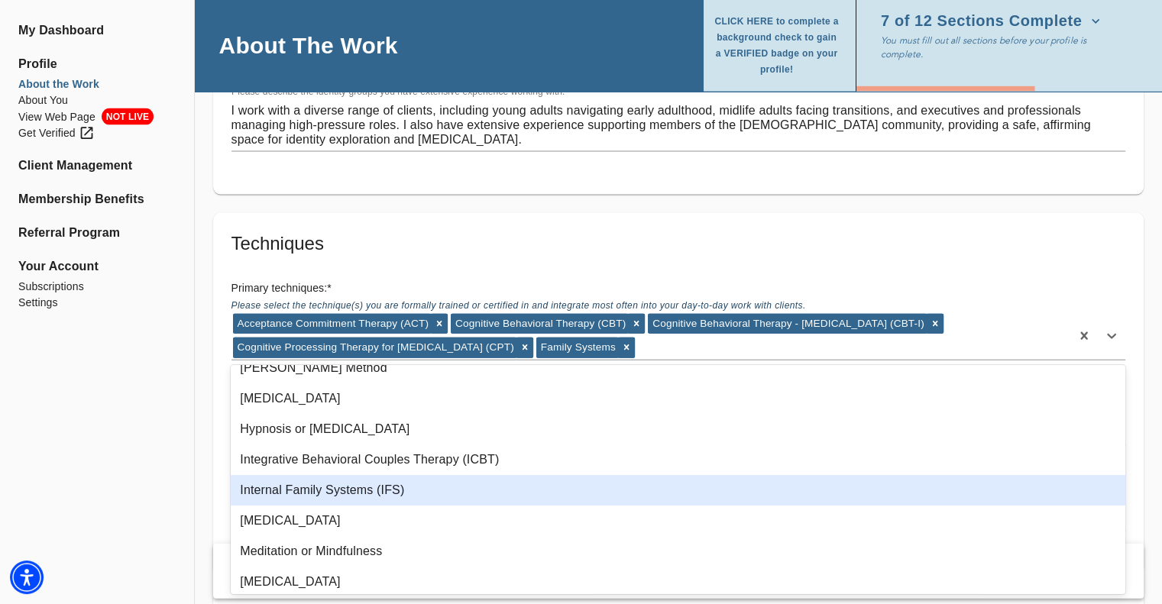
click at [318, 491] on div "Internal Family Systems (IFS)" at bounding box center [678, 490] width 895 height 31
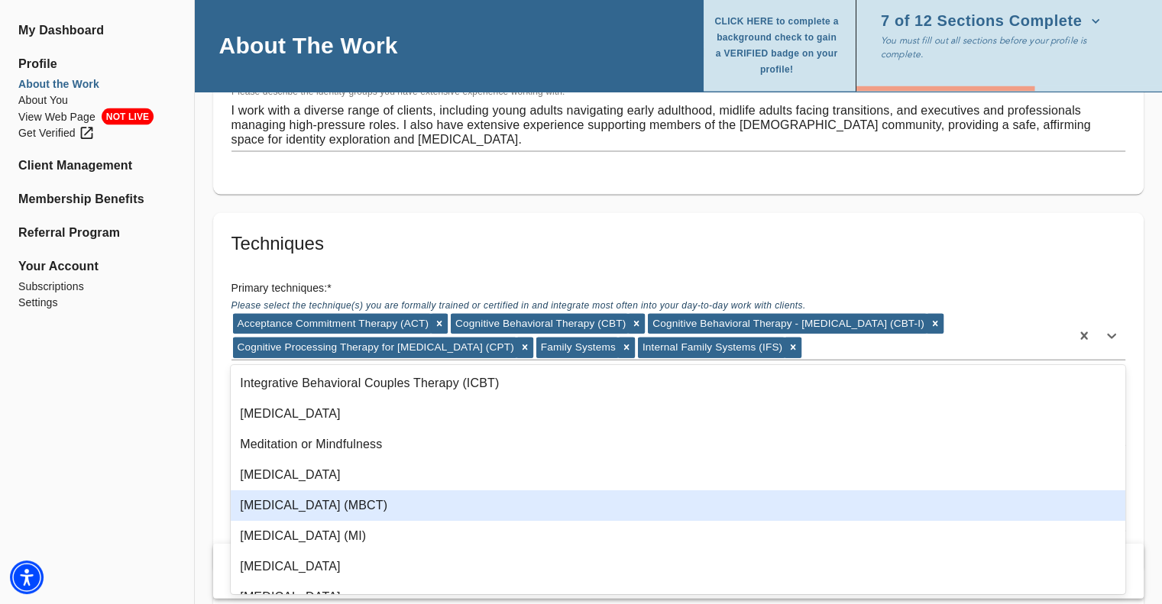
scroll to position [688, 0]
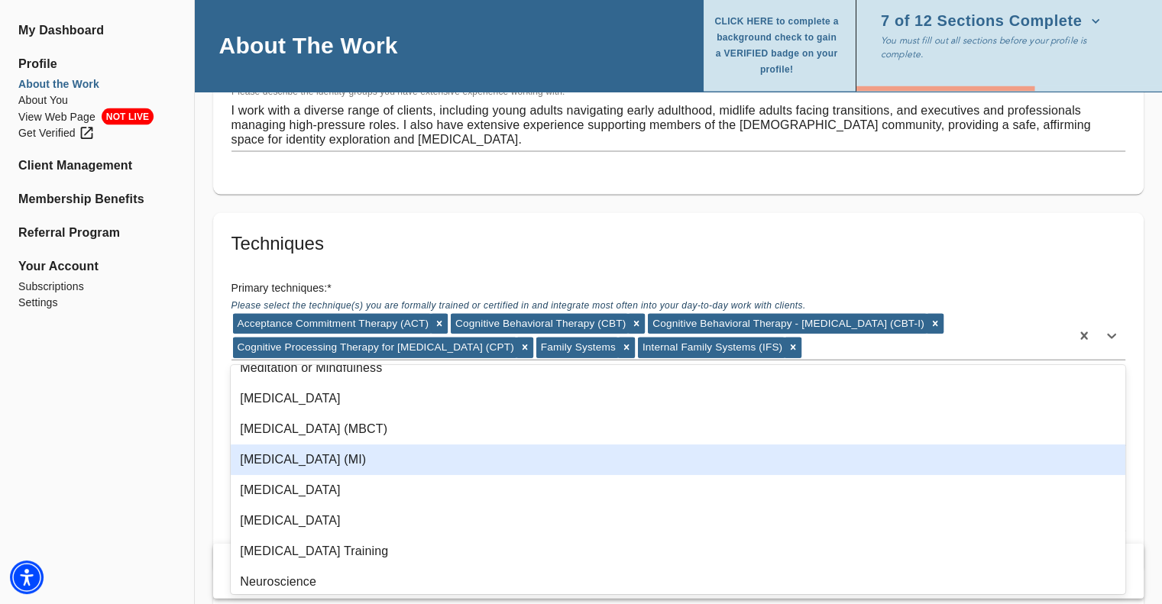
click at [329, 464] on div "[MEDICAL_DATA] (MI)" at bounding box center [678, 460] width 895 height 31
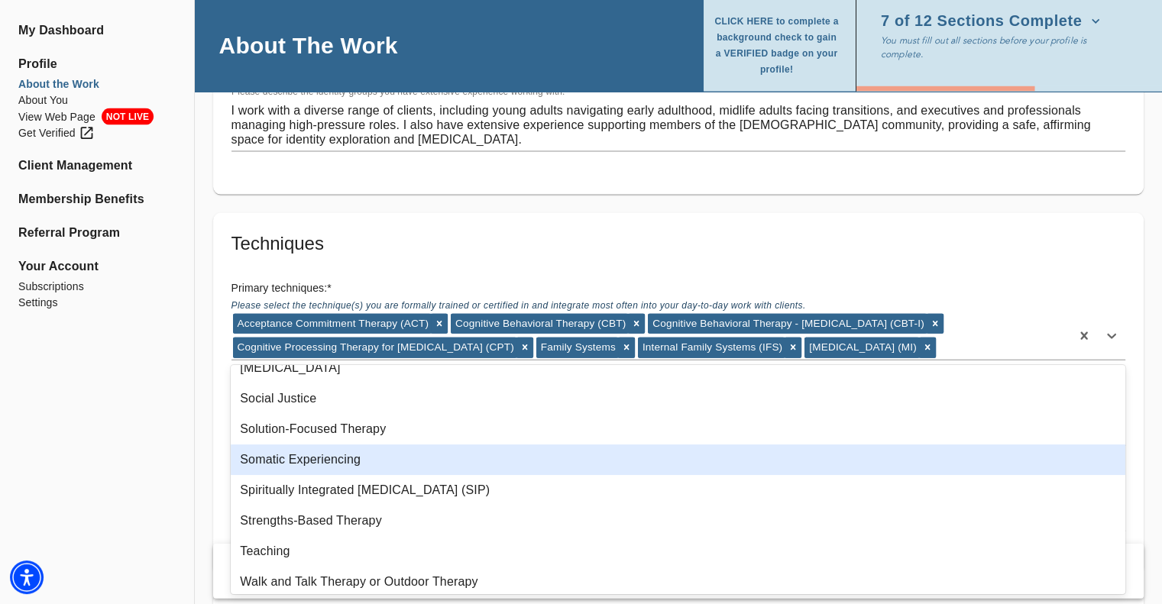
scroll to position [1183, 0]
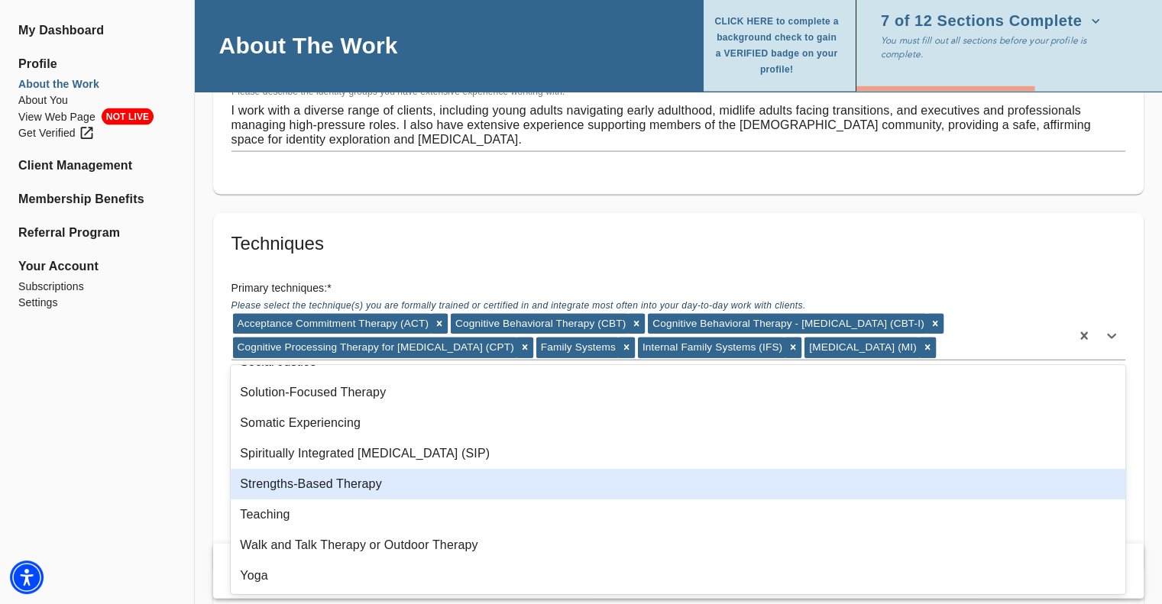
click at [323, 487] on div "Strengths-Based Therapy" at bounding box center [678, 484] width 895 height 31
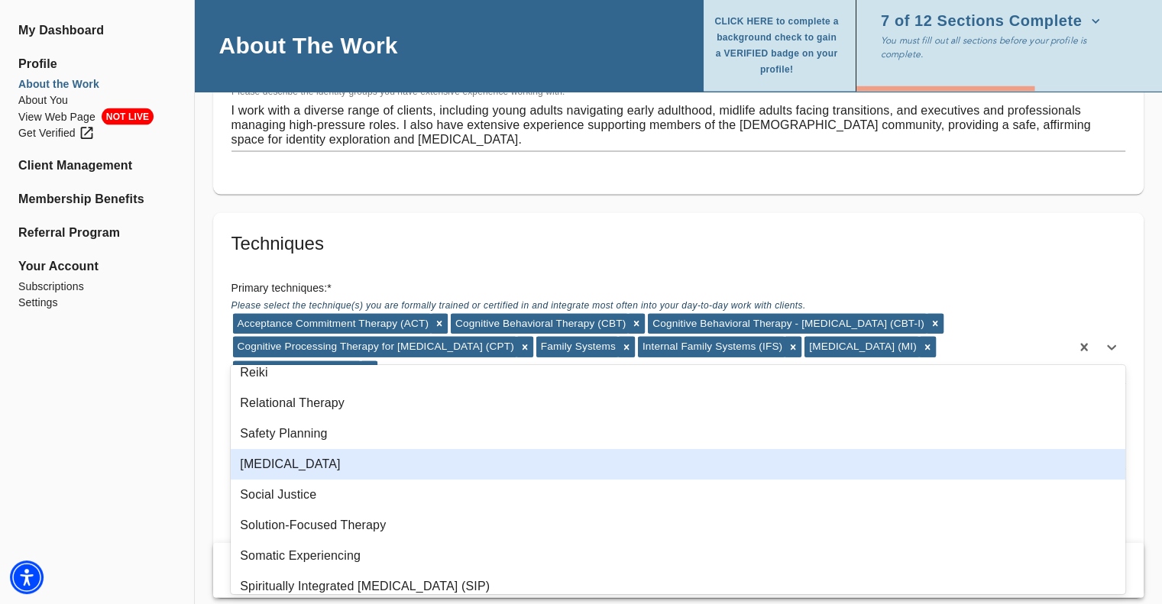
scroll to position [1076, 0]
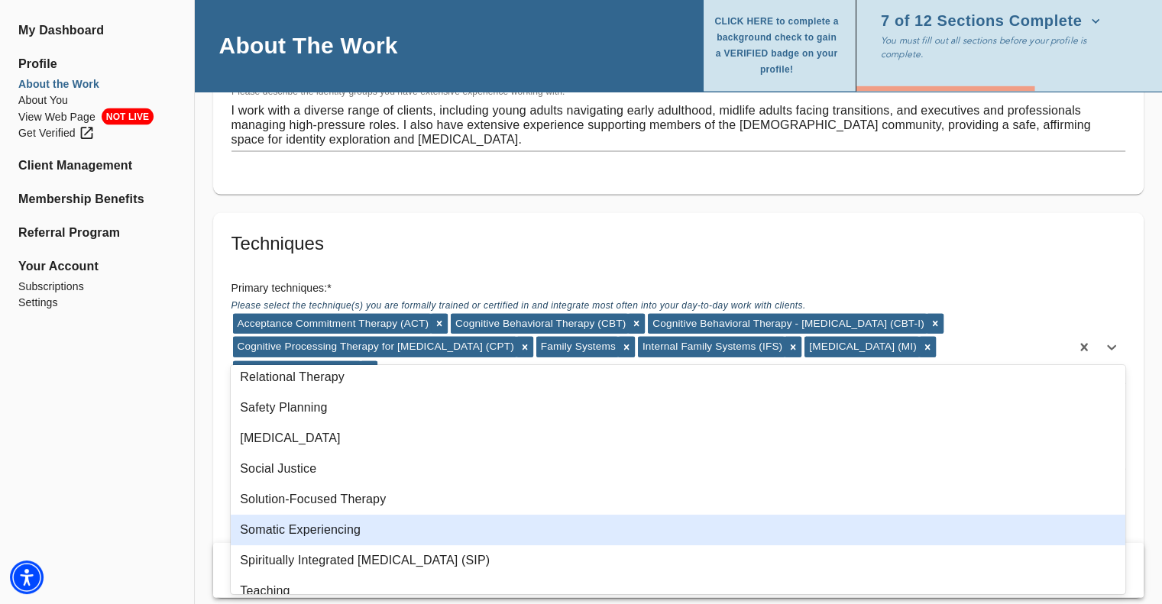
click at [327, 530] on div "Somatic Experiencing" at bounding box center [678, 530] width 895 height 31
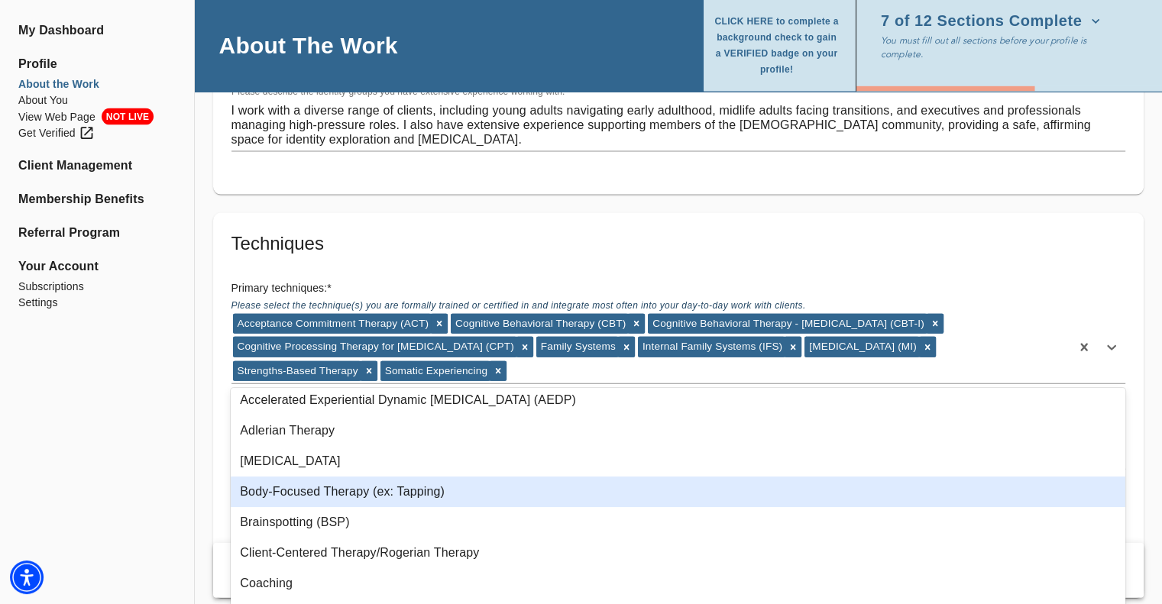
scroll to position [0, 0]
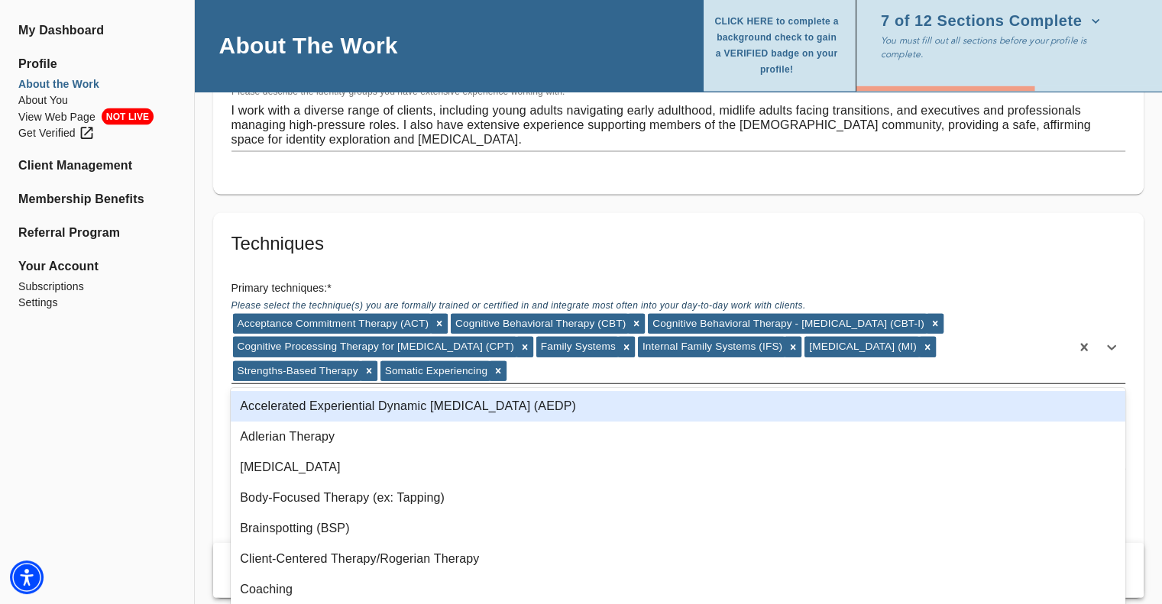
click at [621, 342] on icon at bounding box center [626, 347] width 11 height 11
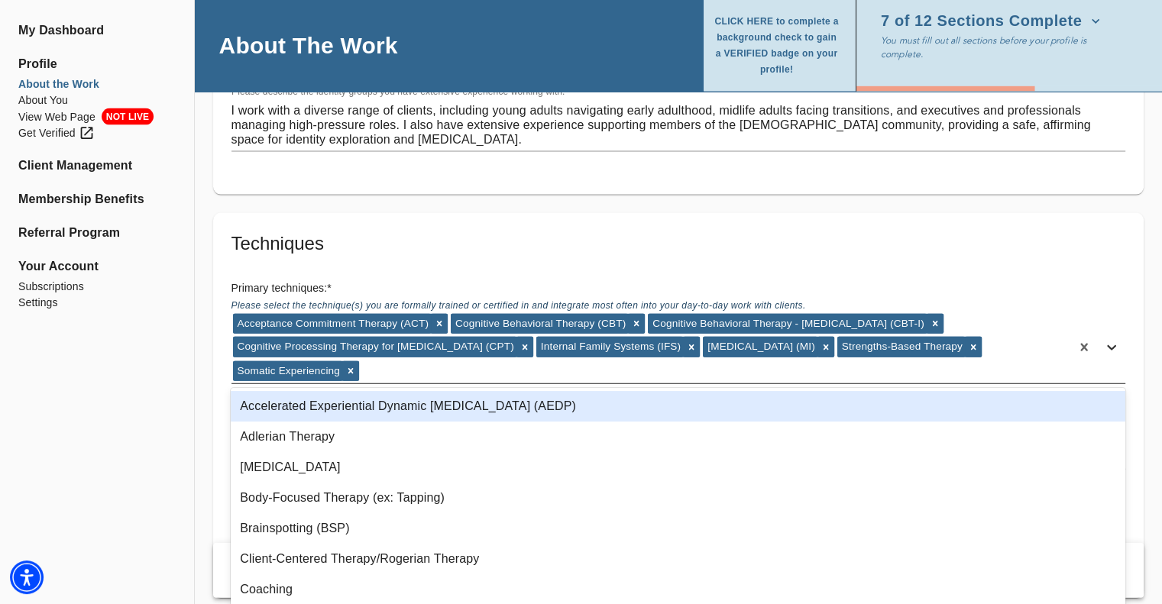
click at [1110, 348] on icon at bounding box center [1111, 348] width 9 height 5
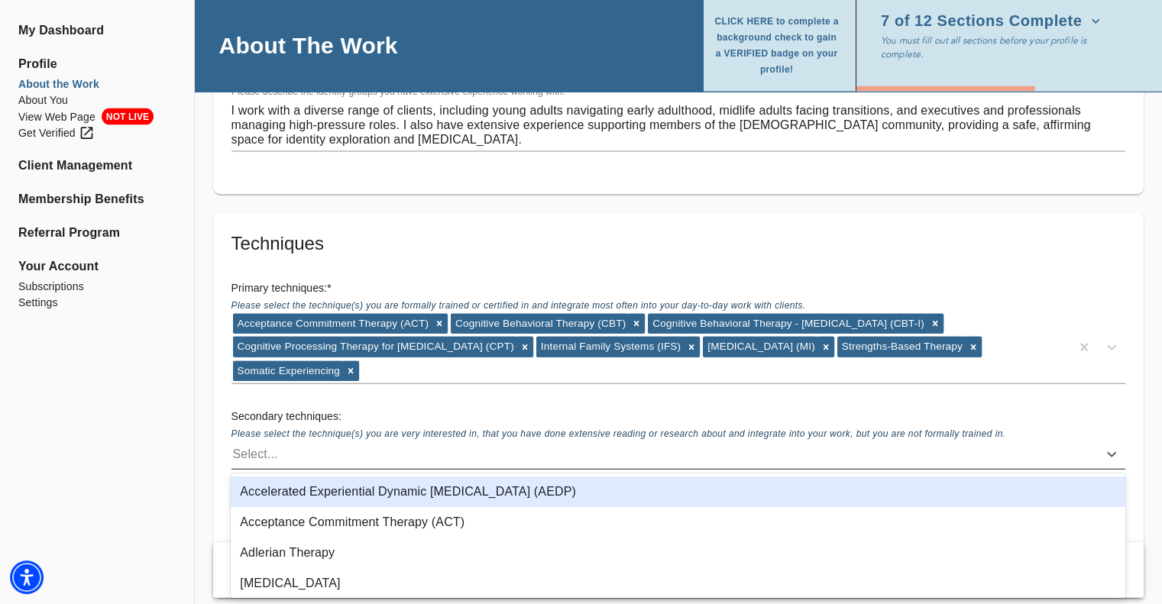
click at [280, 448] on div "Select..." at bounding box center [664, 454] width 866 height 24
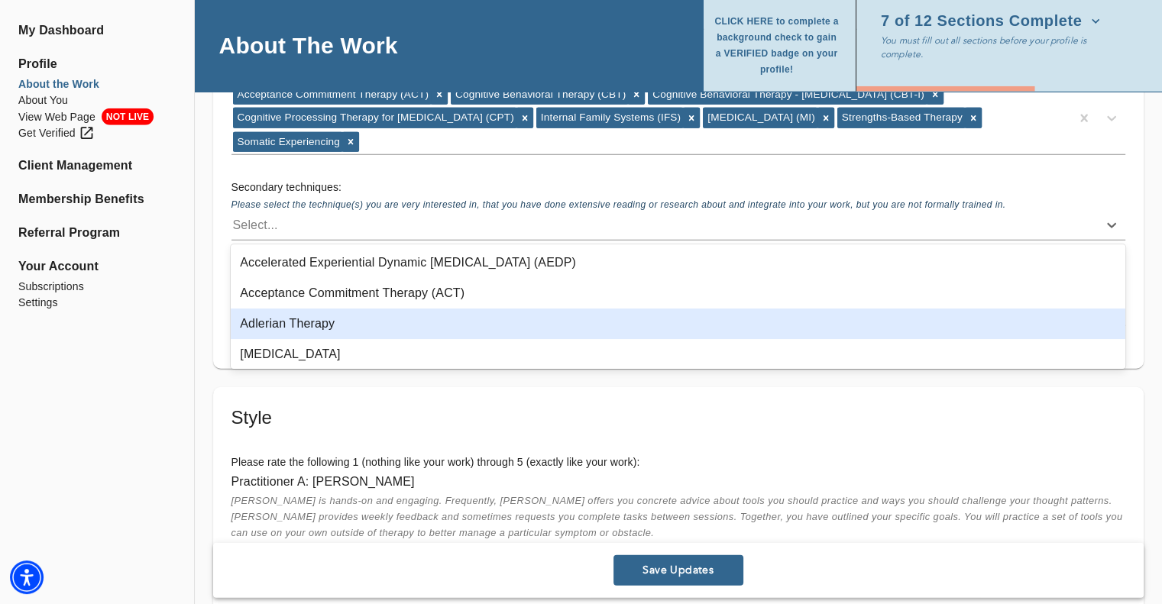
scroll to position [153, 0]
click at [327, 323] on div "Coaching" at bounding box center [678, 324] width 895 height 31
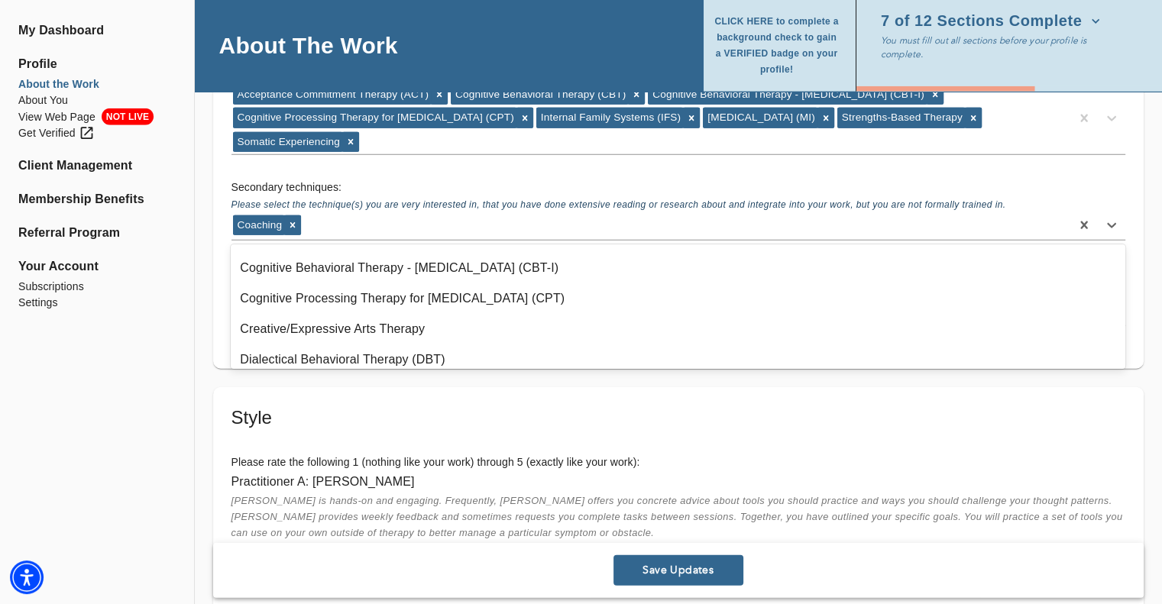
scroll to position [306, 0]
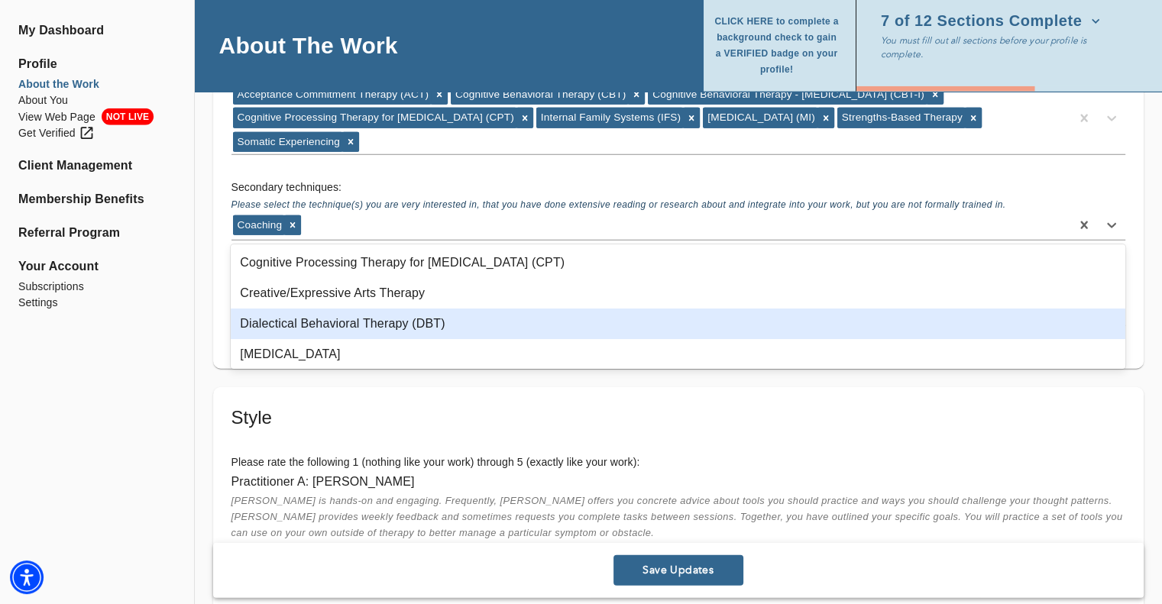
click at [385, 319] on div "Dialectical Behavioral Therapy (DBT)" at bounding box center [678, 324] width 895 height 31
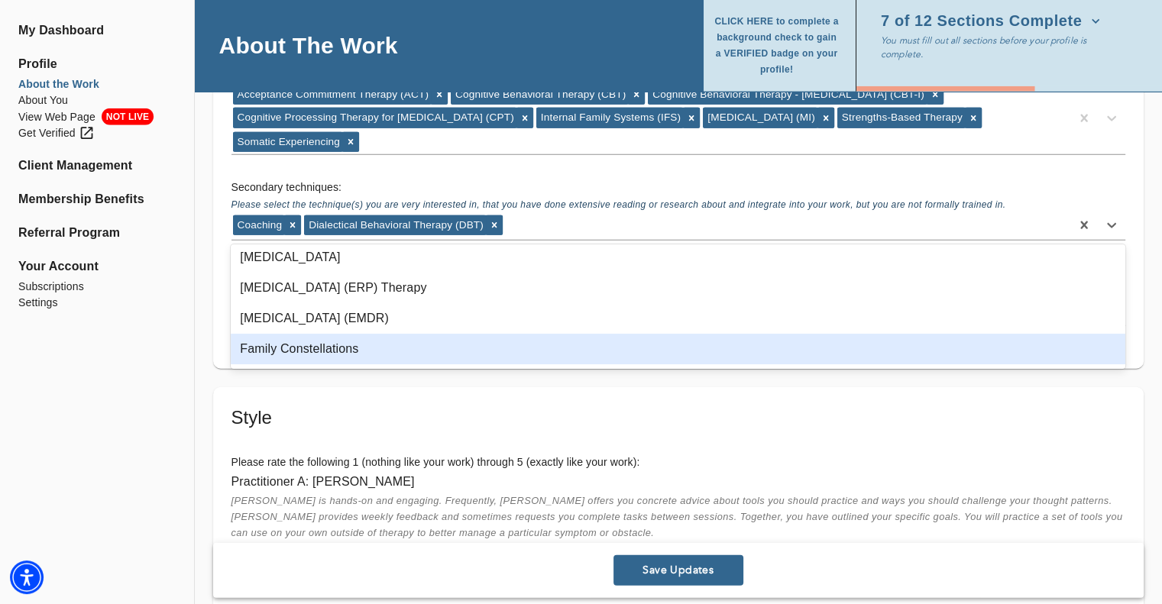
scroll to position [458, 0]
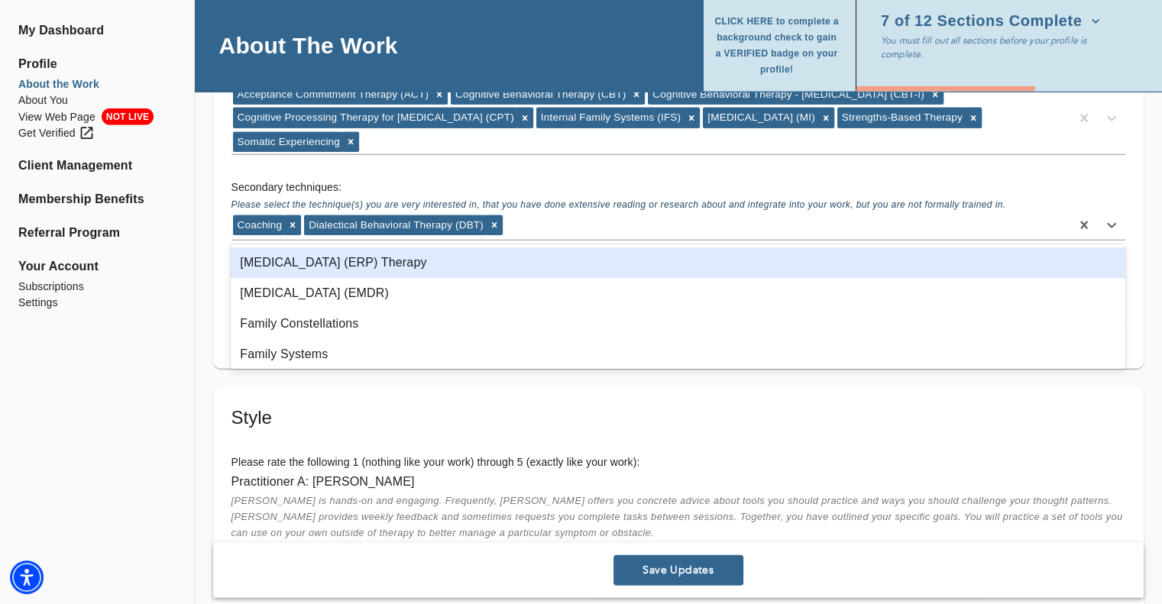
click at [388, 271] on div "[MEDICAL_DATA] (ERP) Therapy" at bounding box center [678, 263] width 895 height 31
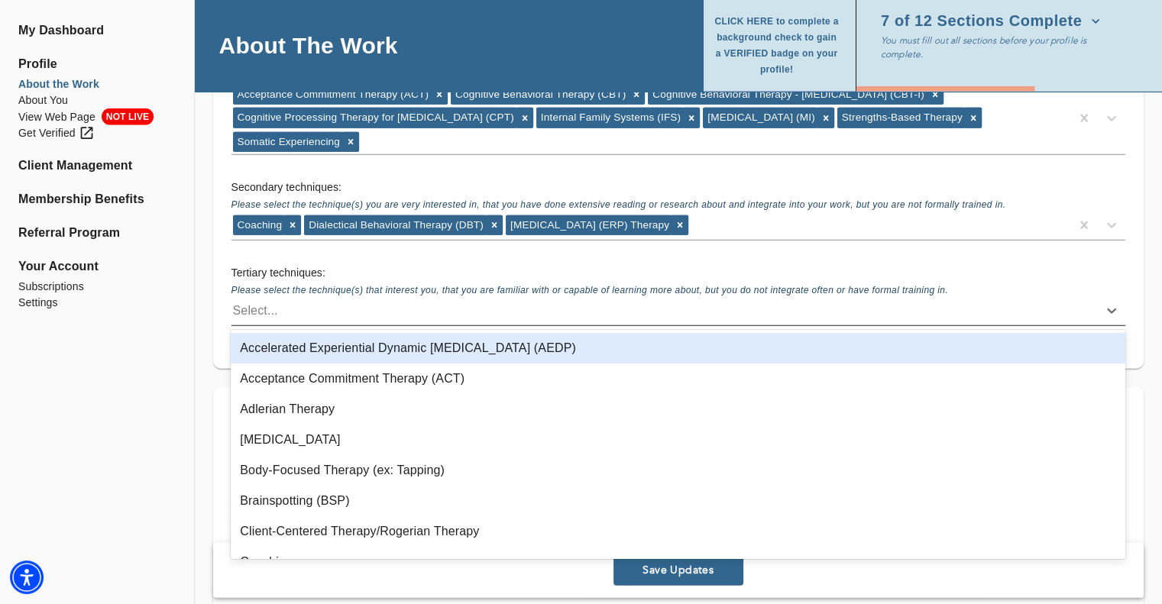
click at [290, 306] on div "Select..." at bounding box center [664, 311] width 866 height 24
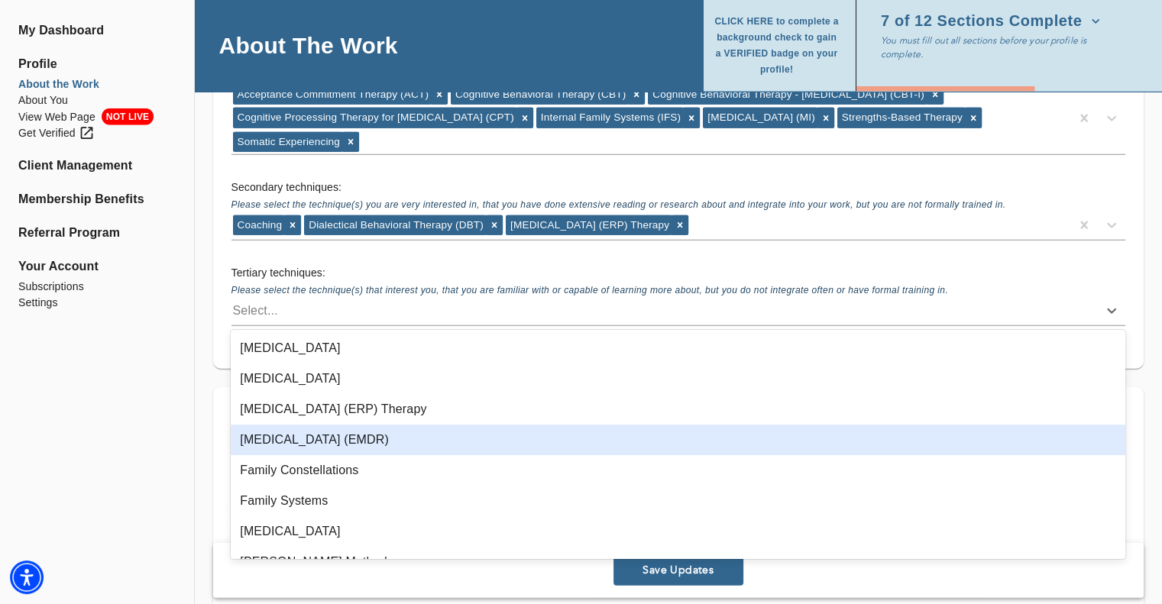
click at [420, 442] on div "[MEDICAL_DATA] (EMDR)" at bounding box center [678, 440] width 895 height 31
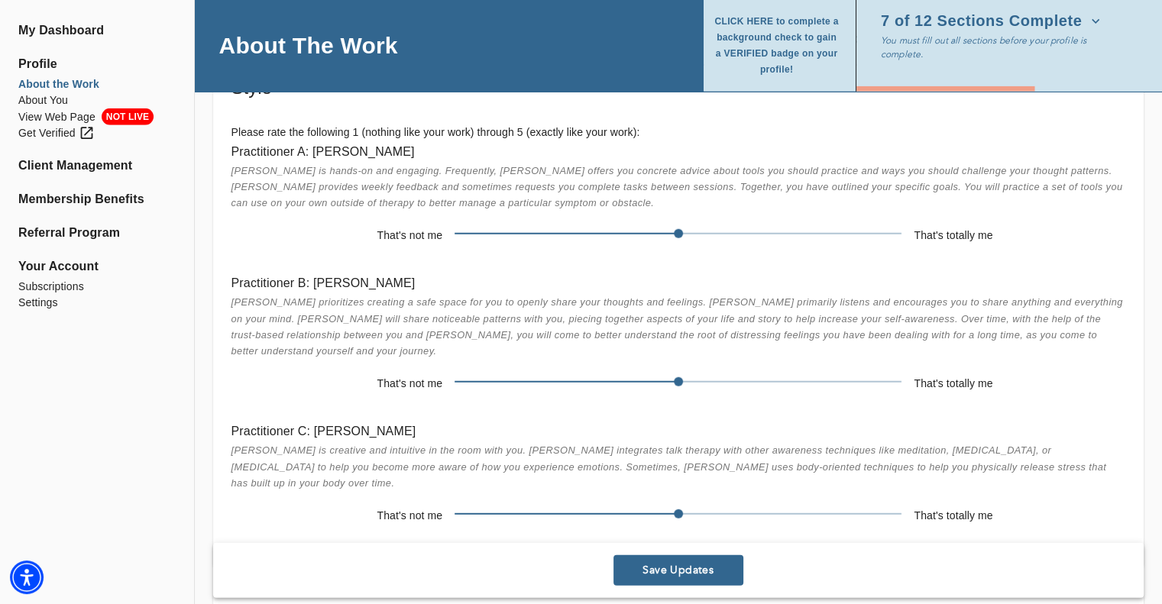
scroll to position [3896, 0]
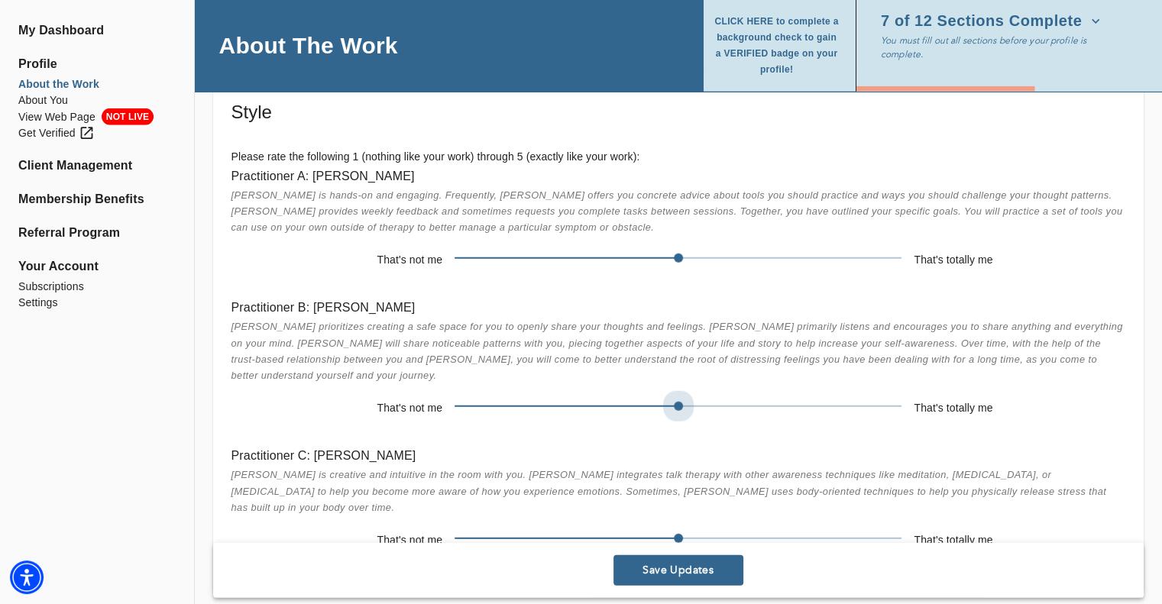
drag, startPoint x: 680, startPoint y: 386, endPoint x: 729, endPoint y: 384, distance: 48.9
click at [729, 396] on span at bounding box center [678, 406] width 447 height 21
click at [752, 396] on span at bounding box center [678, 406] width 447 height 21
click at [555, 528] on span at bounding box center [678, 538] width 447 height 21
click at [508, 528] on span at bounding box center [678, 538] width 447 height 21
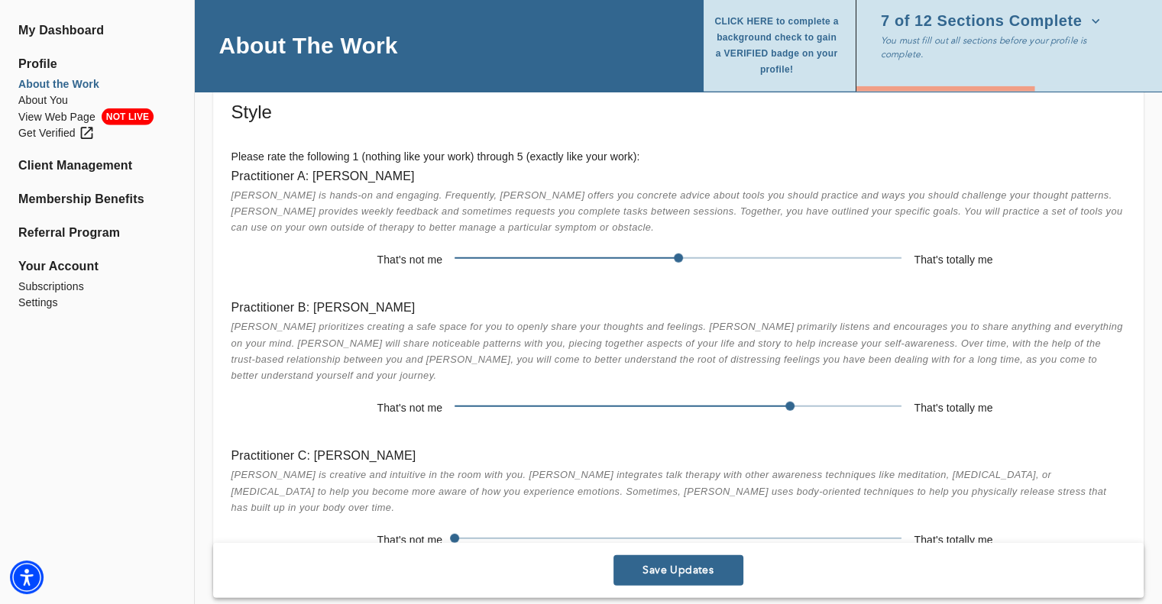
click at [530, 528] on span at bounding box center [678, 538] width 447 height 21
click at [801, 255] on span at bounding box center [678, 258] width 447 height 21
click at [872, 254] on span at bounding box center [678, 258] width 447 height 21
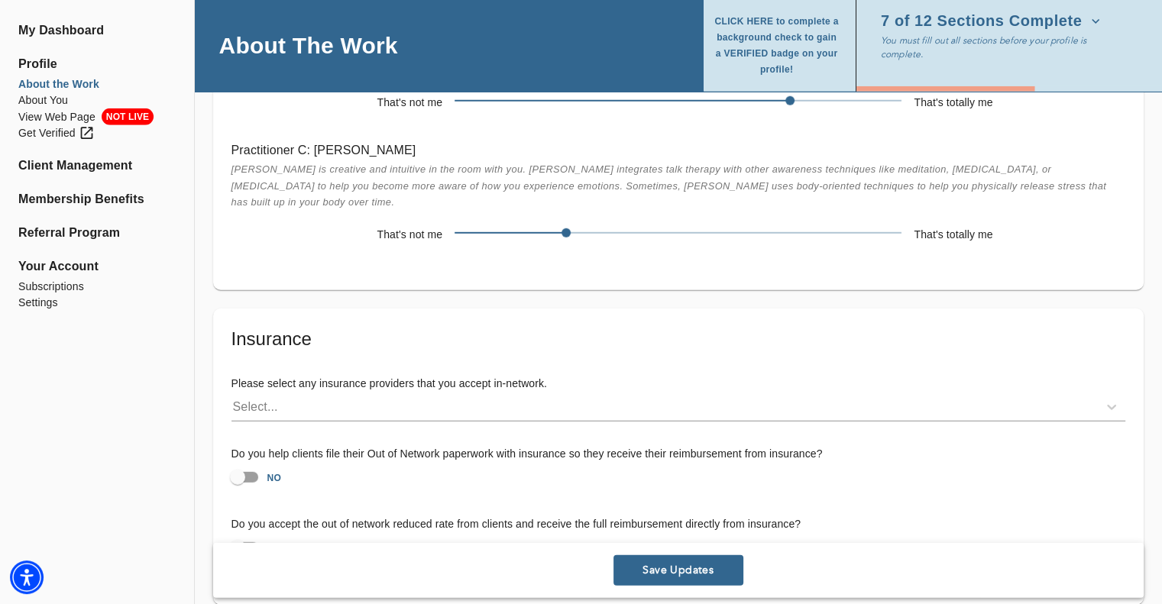
scroll to position [4267, 0]
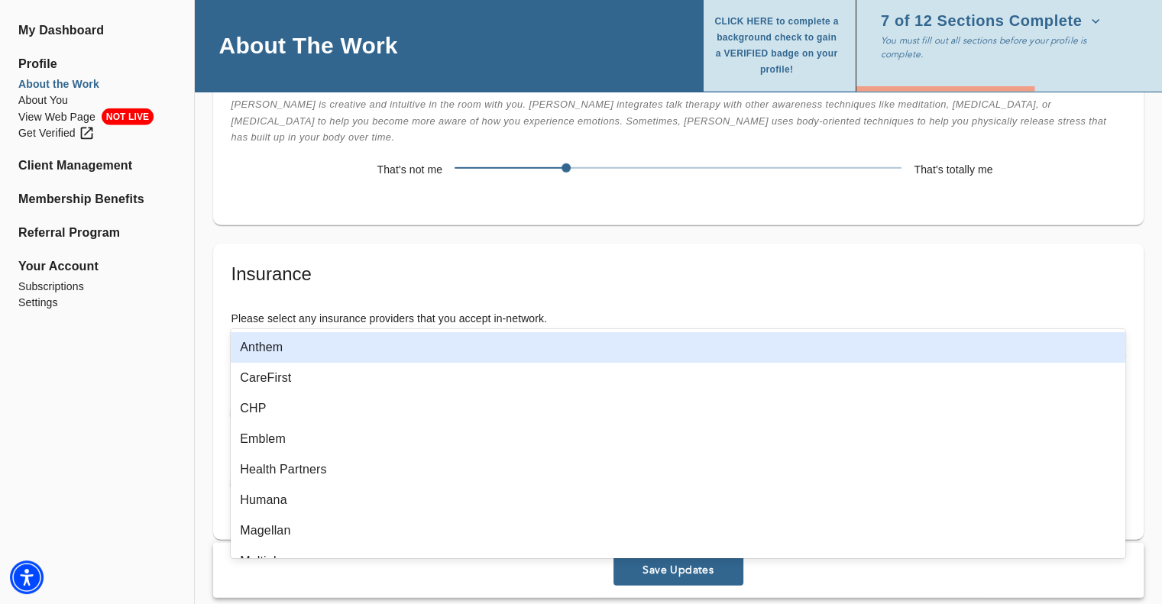
click at [309, 330] on div "Select..." at bounding box center [664, 342] width 866 height 24
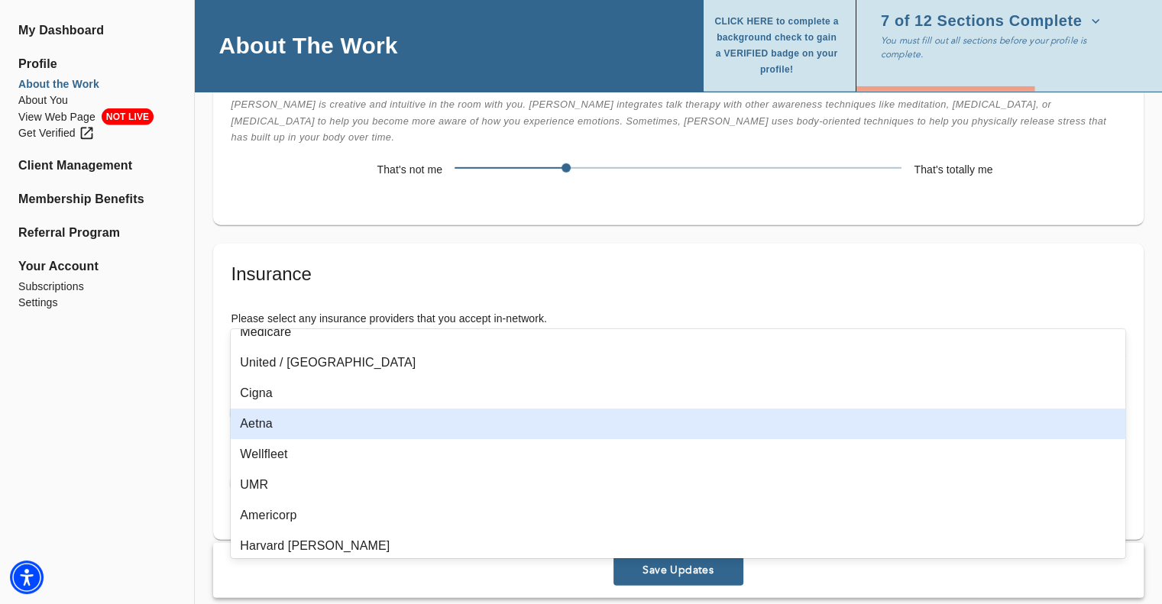
scroll to position [1070, 0]
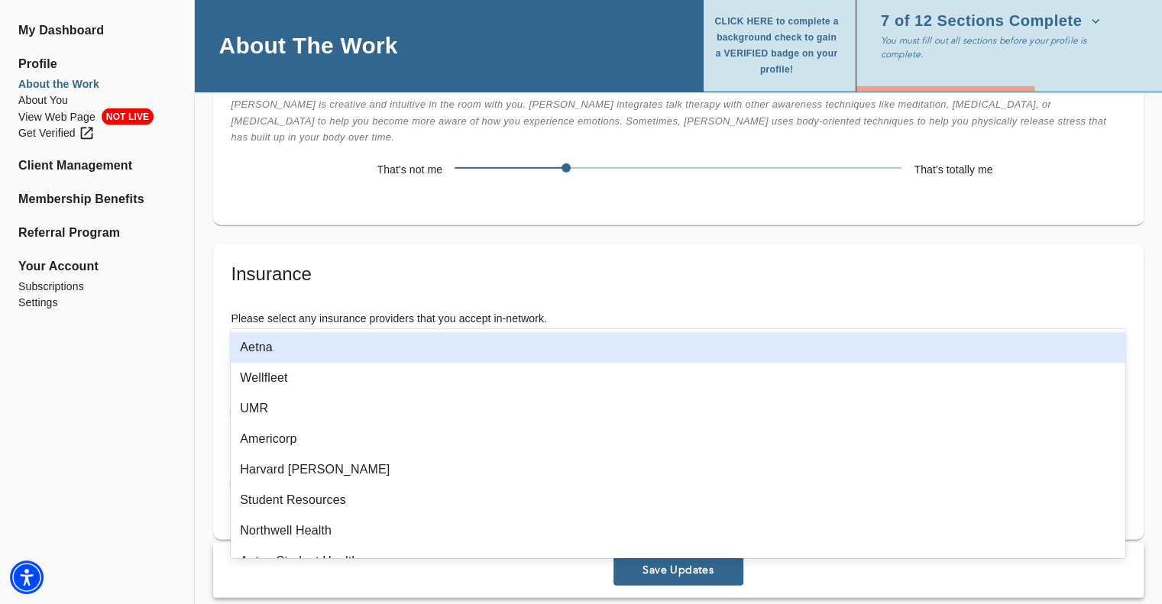
click at [314, 348] on div "Aetna" at bounding box center [678, 347] width 895 height 31
click at [620, 244] on div "Insurance Please select any insurance providers that you accept in-network. opt…" at bounding box center [678, 392] width 931 height 296
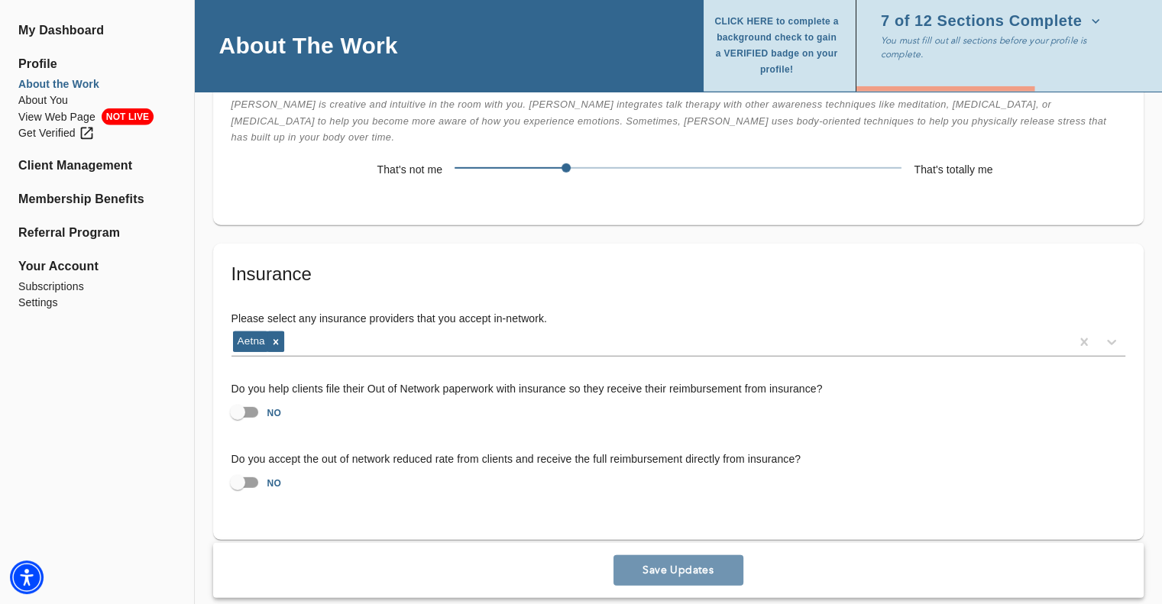
click at [687, 564] on span "Save Updates" at bounding box center [679, 571] width 118 height 15
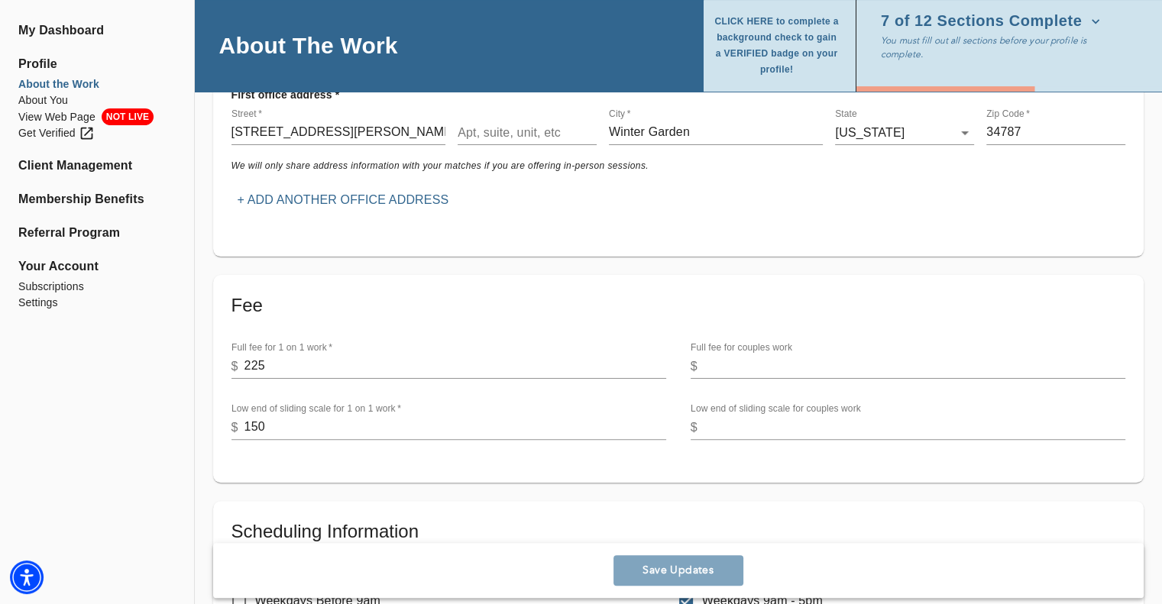
scroll to position [0, 0]
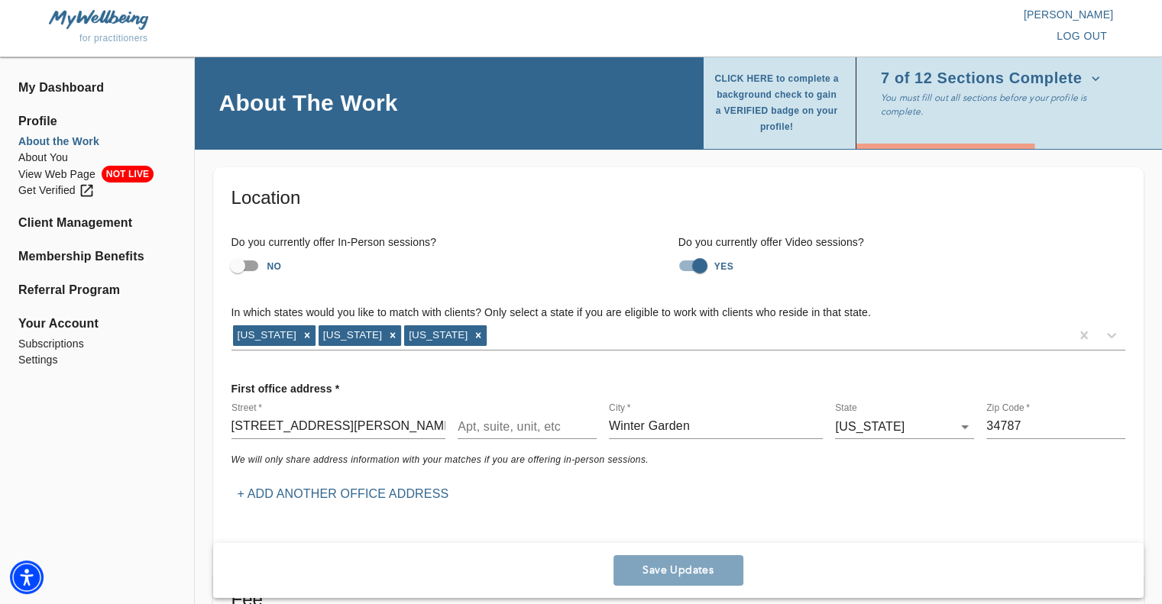
click at [1018, 86] on span "7 of 12 Sections Complete" at bounding box center [990, 78] width 219 height 15
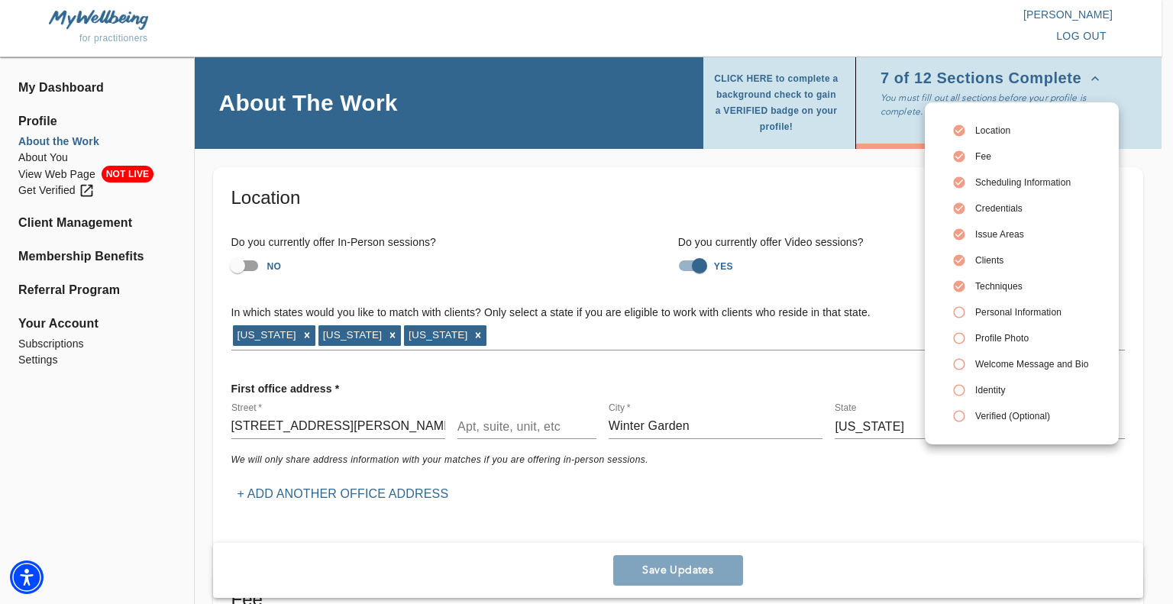
click at [37, 159] on div at bounding box center [586, 302] width 1173 height 604
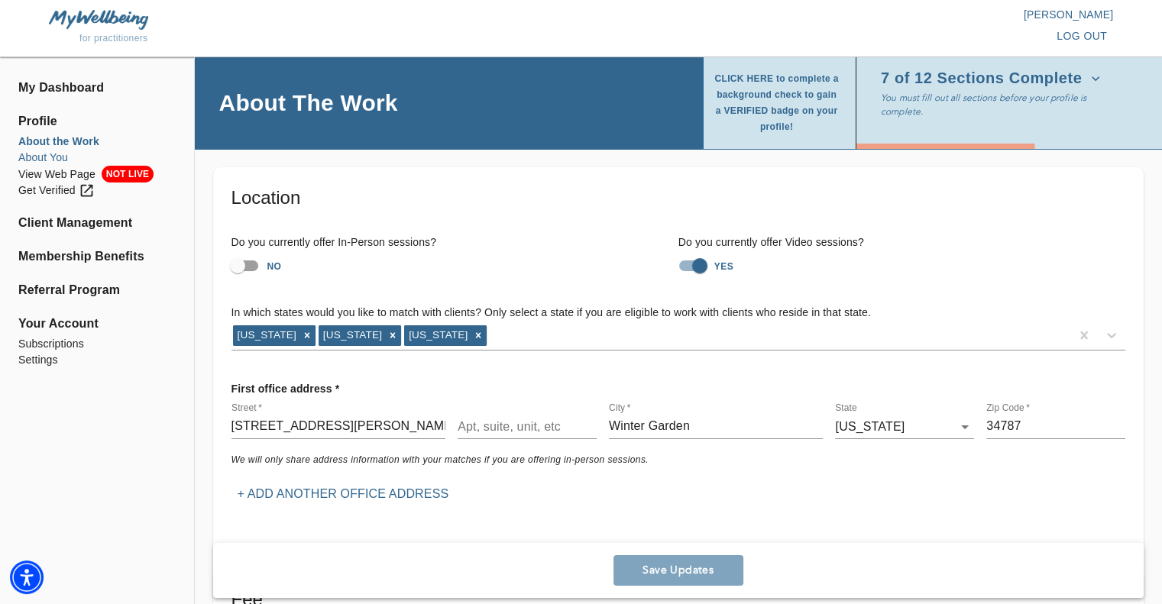
click at [53, 158] on li "About You" at bounding box center [96, 158] width 157 height 16
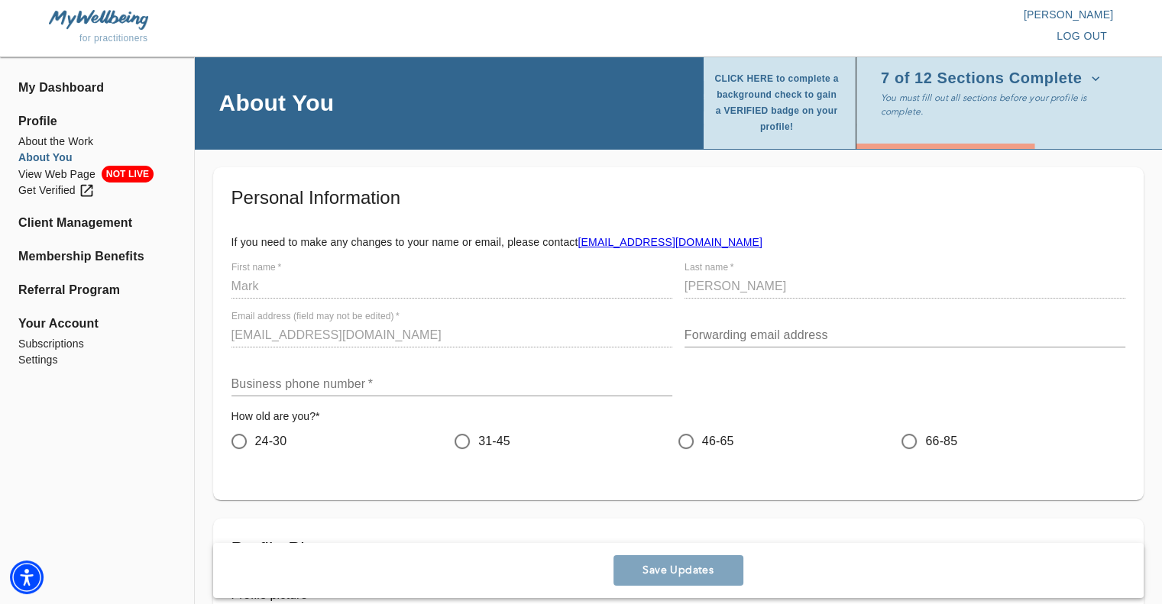
click at [319, 381] on input "text" at bounding box center [451, 384] width 441 height 24
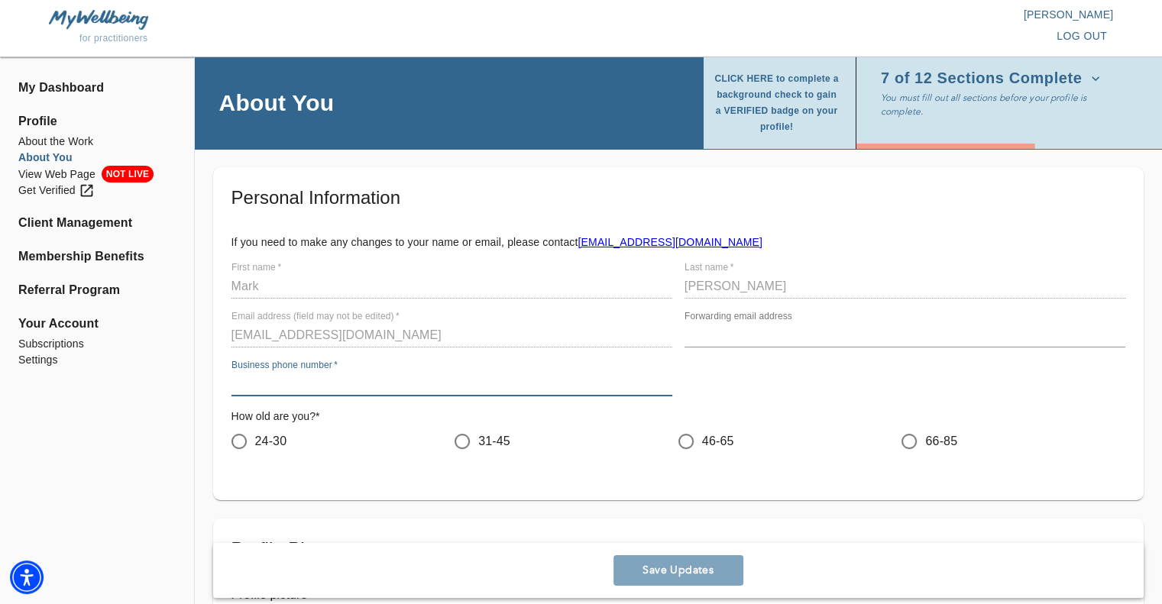
type input "4079064352"
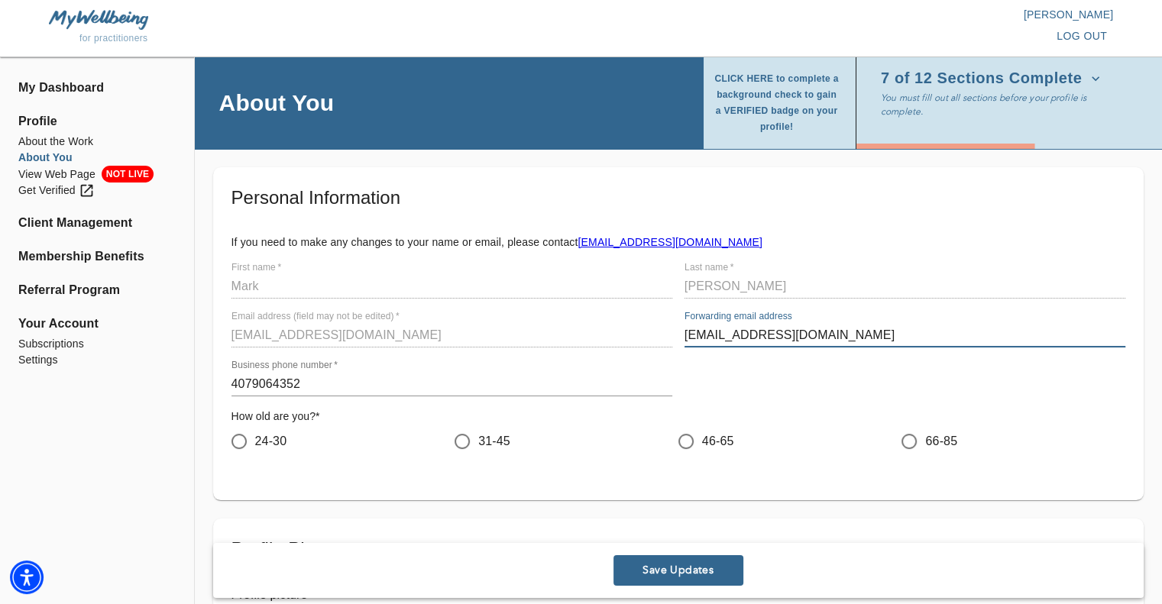
click at [819, 336] on input "[EMAIL_ADDRESS][DOMAIN_NAME]" at bounding box center [905, 335] width 441 height 24
type input "m"
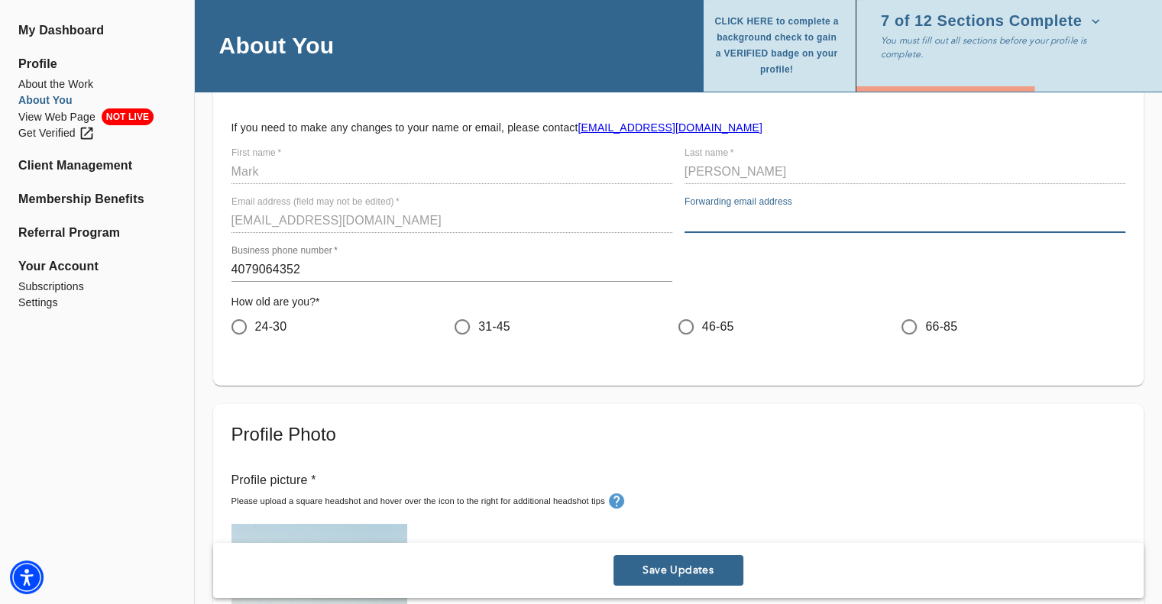
scroll to position [153, 0]
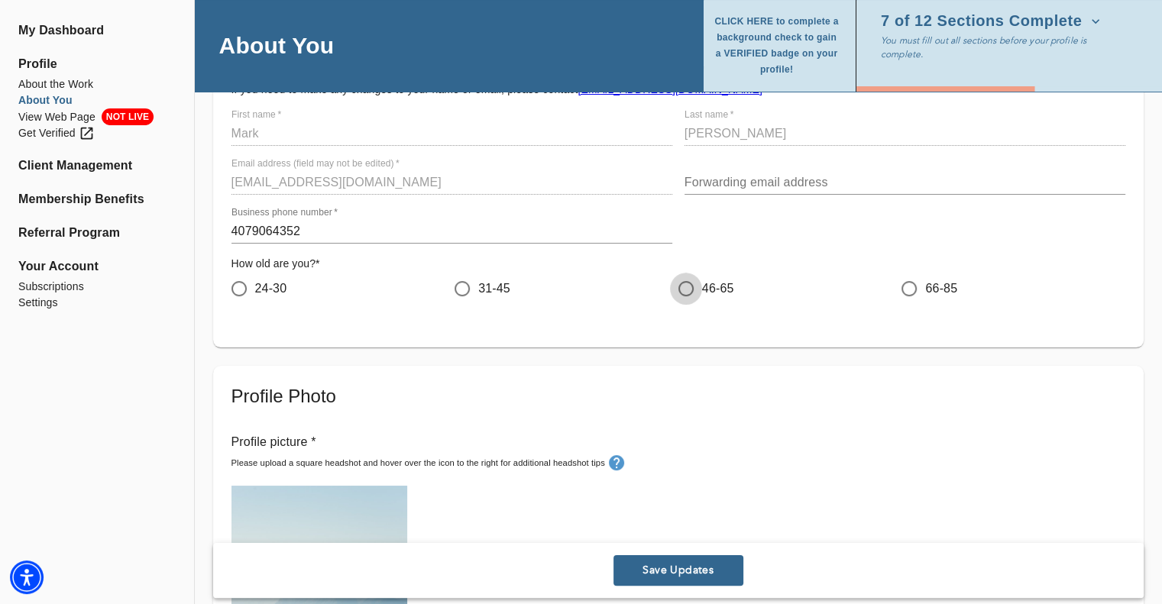
click at [681, 285] on input "46-65" at bounding box center [686, 289] width 32 height 32
radio input "true"
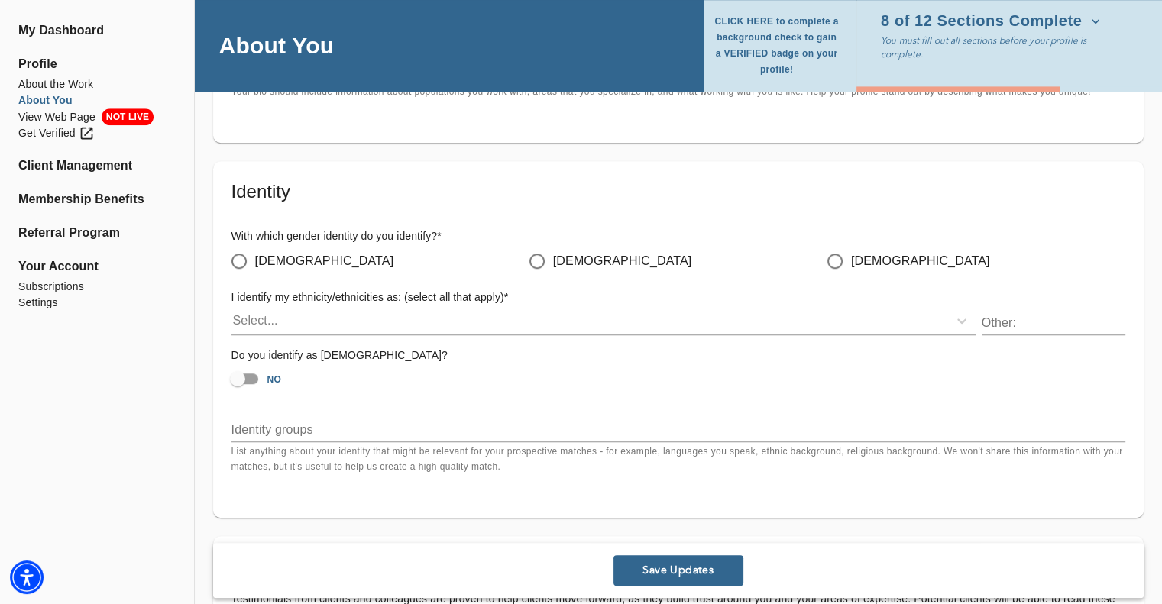
scroll to position [1222, 0]
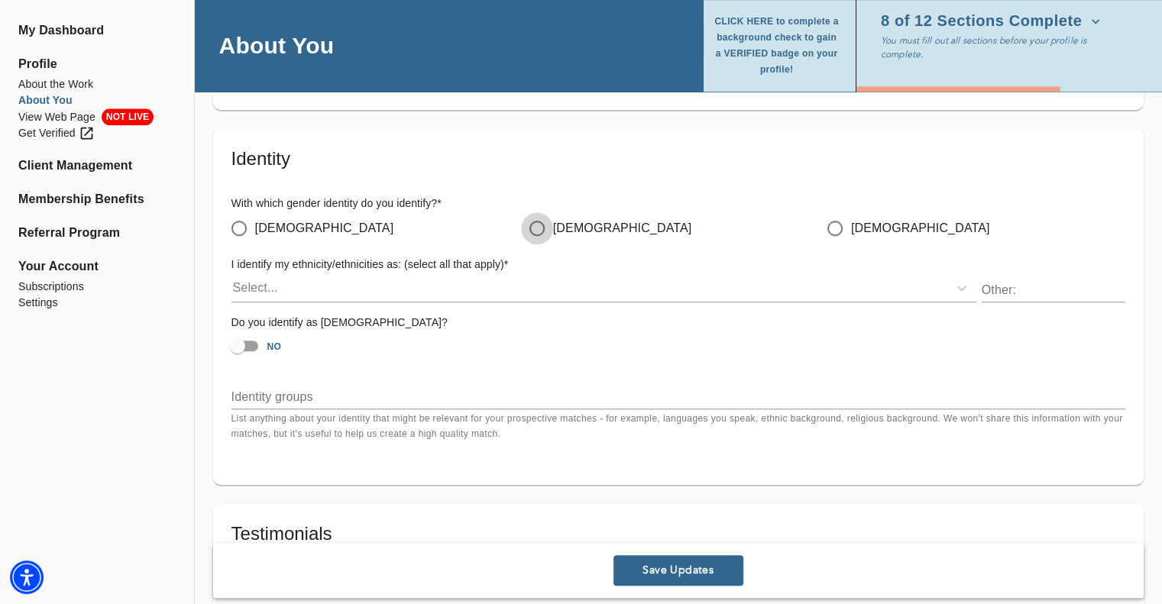
click at [549, 222] on input "[DEMOGRAPHIC_DATA]" at bounding box center [537, 228] width 32 height 32
radio input "true"
click at [439, 287] on div "Select..." at bounding box center [589, 288] width 717 height 24
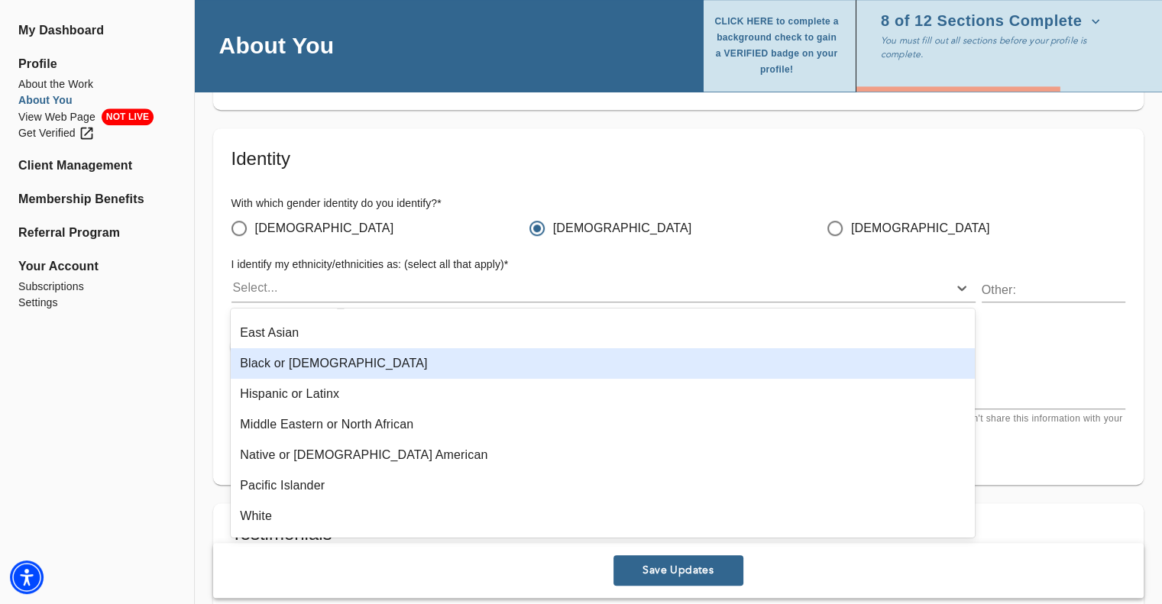
scroll to position [76, 0]
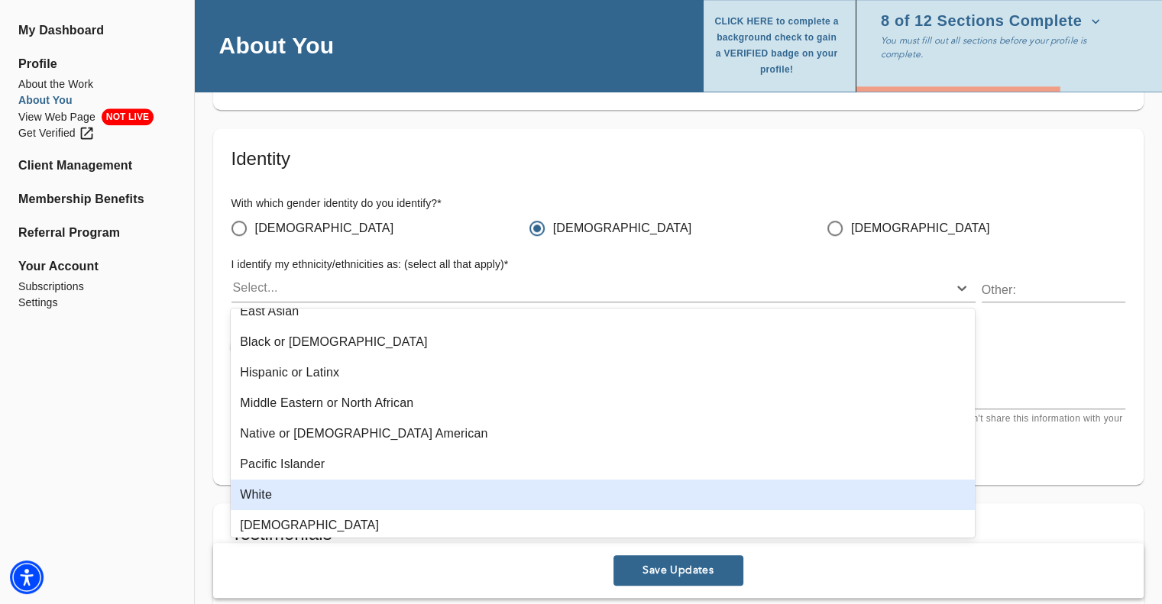
click at [294, 499] on div "White" at bounding box center [603, 495] width 744 height 31
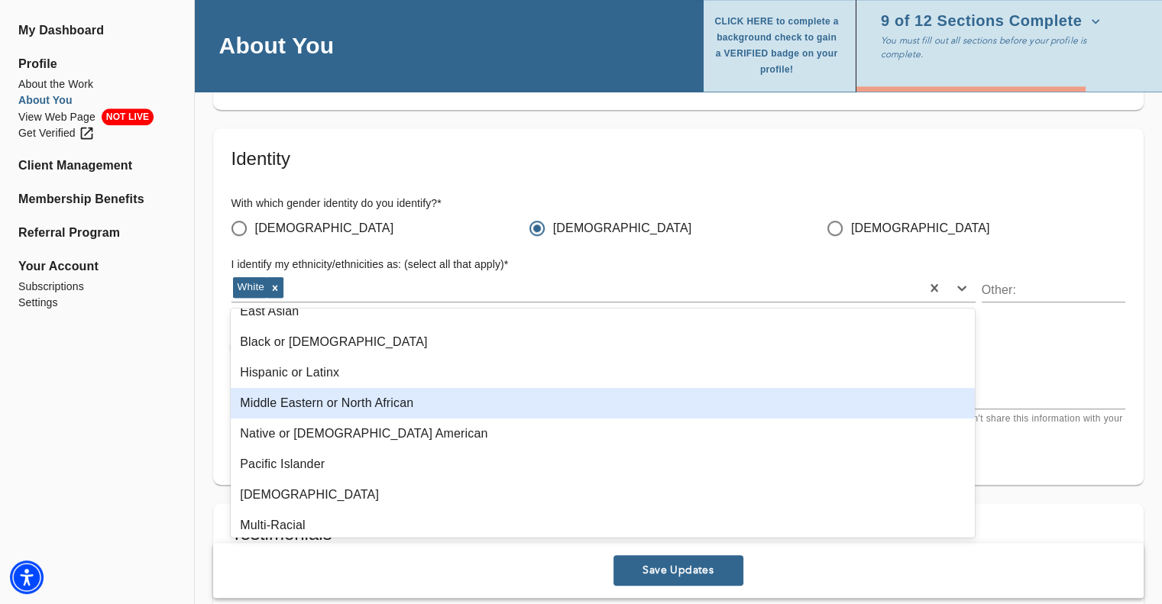
scroll to position [113, 0]
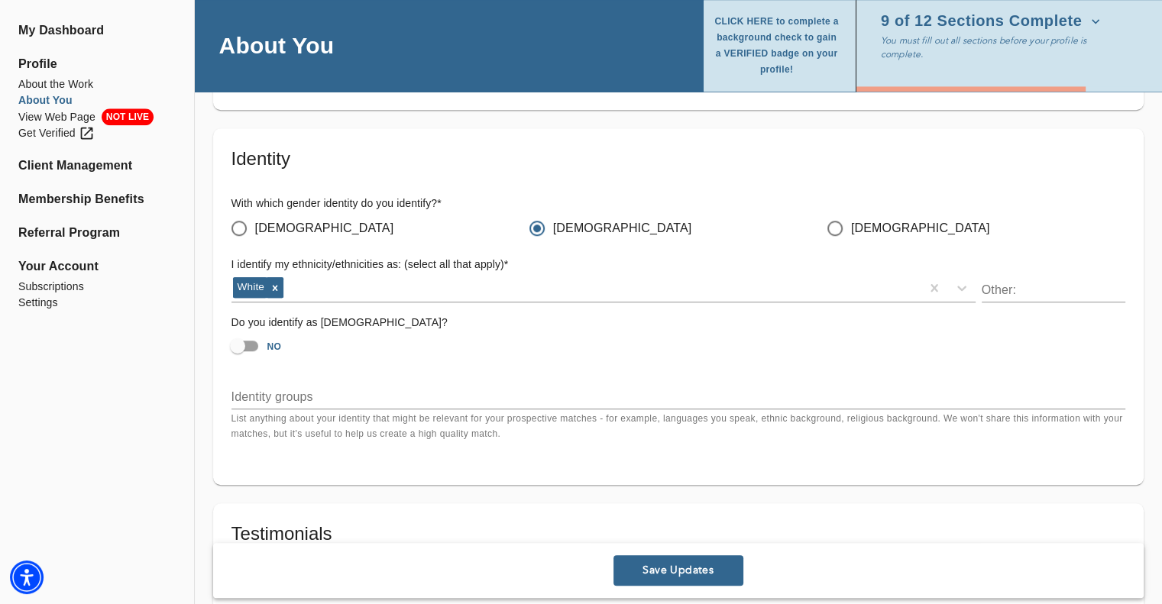
click at [630, 261] on h6 "I identify my ethnicity/ethnicities as: (select all that apply) *" at bounding box center [603, 265] width 744 height 17
drag, startPoint x: 238, startPoint y: 345, endPoint x: 280, endPoint y: 347, distance: 42.1
click at [238, 345] on input "NO" at bounding box center [237, 346] width 87 height 29
checkbox input "true"
click at [373, 390] on textarea at bounding box center [678, 397] width 894 height 15
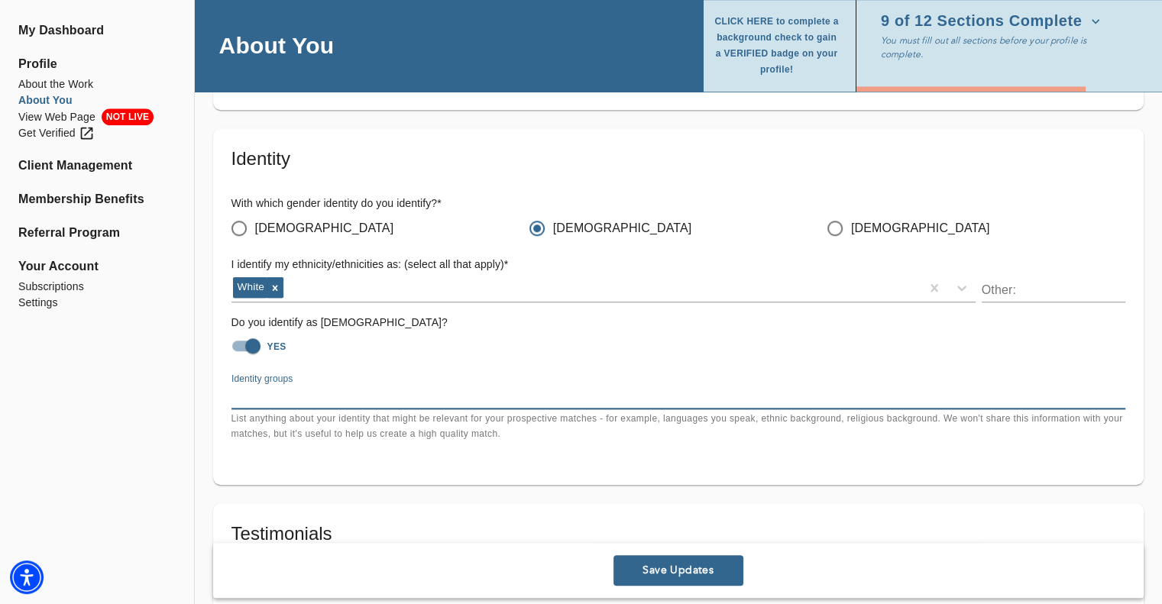
click at [494, 329] on h6 "Do you identify as [DEMOGRAPHIC_DATA]?" at bounding box center [678, 323] width 894 height 17
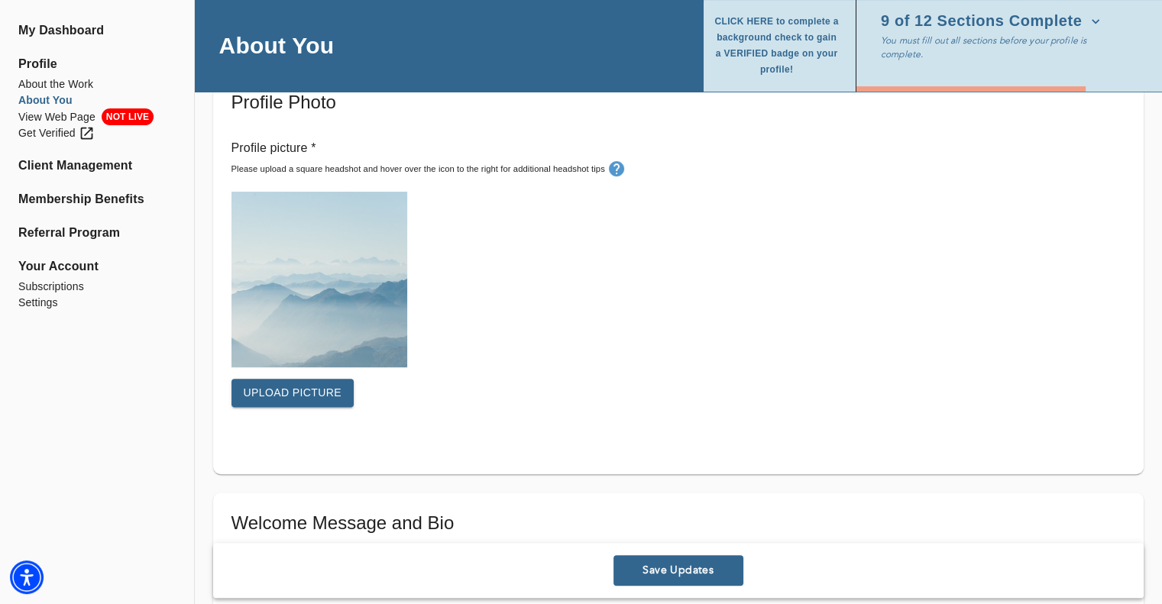
scroll to position [458, 0]
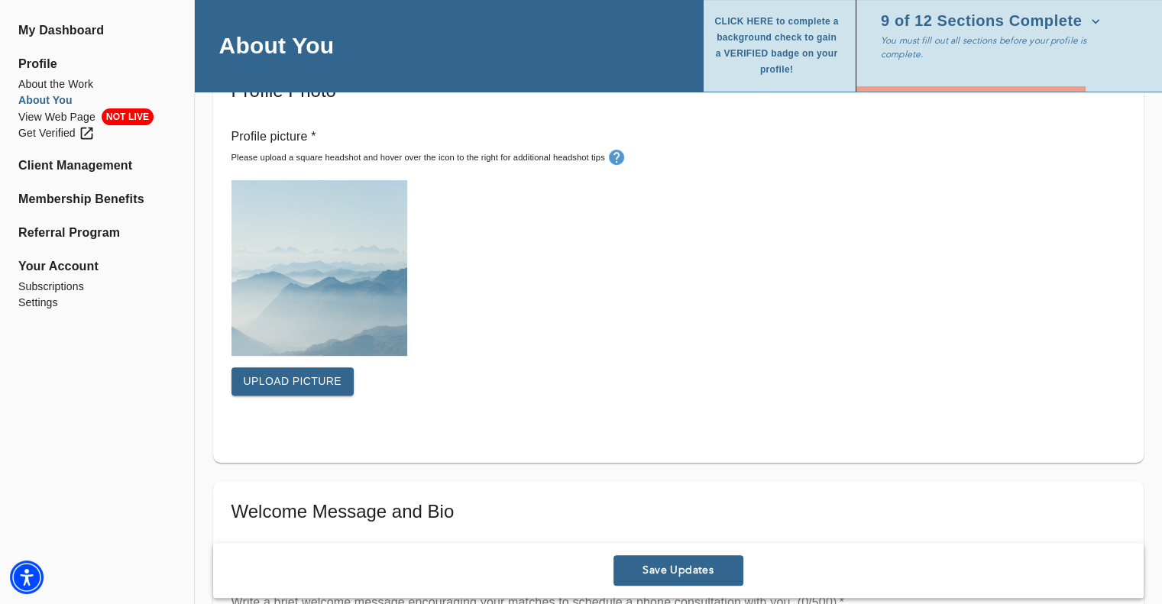
click at [303, 379] on span "Upload picture" at bounding box center [293, 381] width 99 height 19
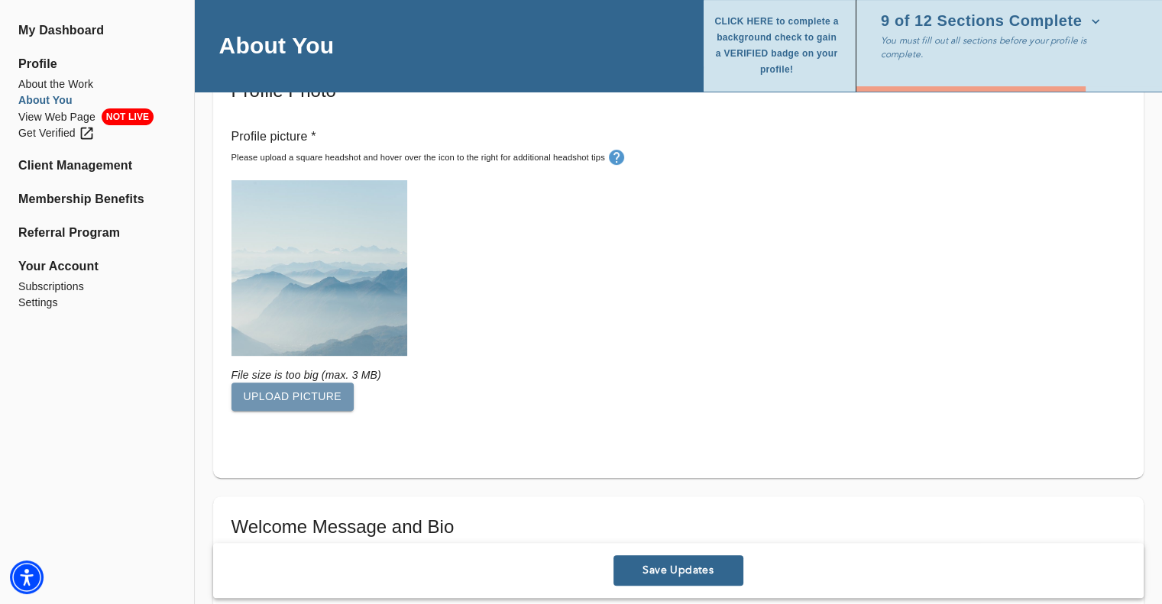
click at [303, 397] on span "Upload picture" at bounding box center [293, 396] width 99 height 19
click at [278, 403] on span "Upload picture" at bounding box center [293, 396] width 99 height 19
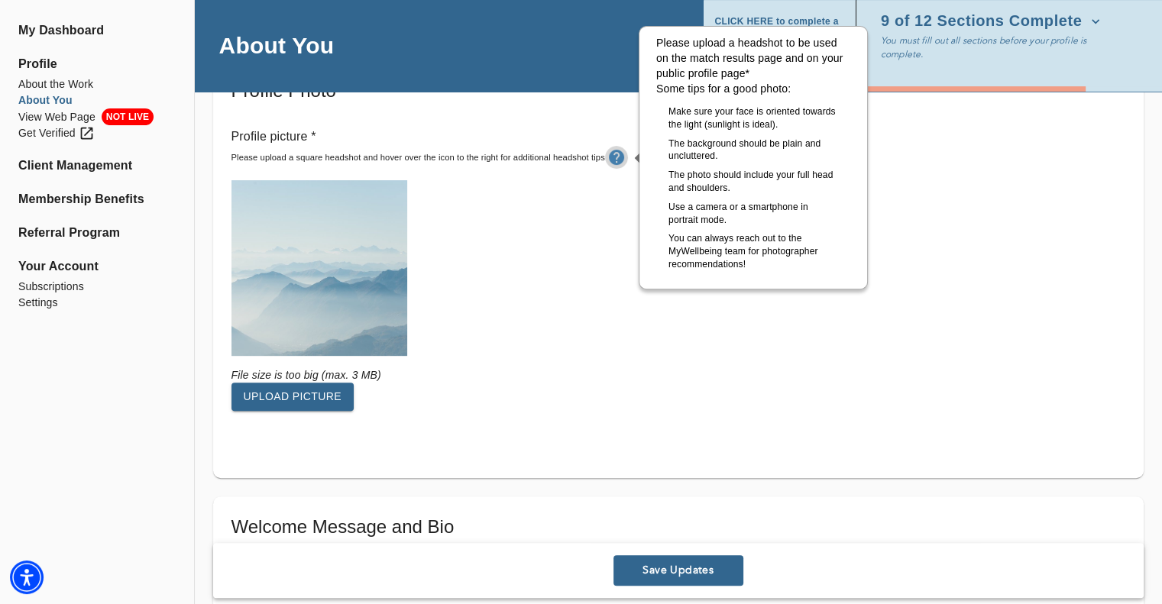
click at [616, 159] on icon "tooltip" at bounding box center [616, 157] width 18 height 18
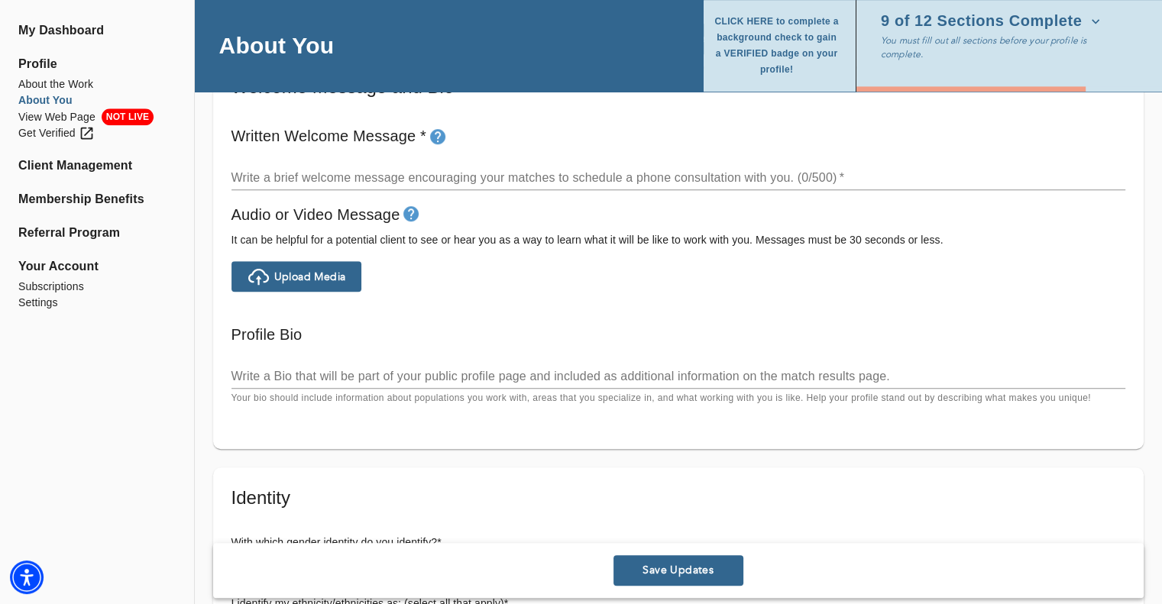
scroll to position [917, 0]
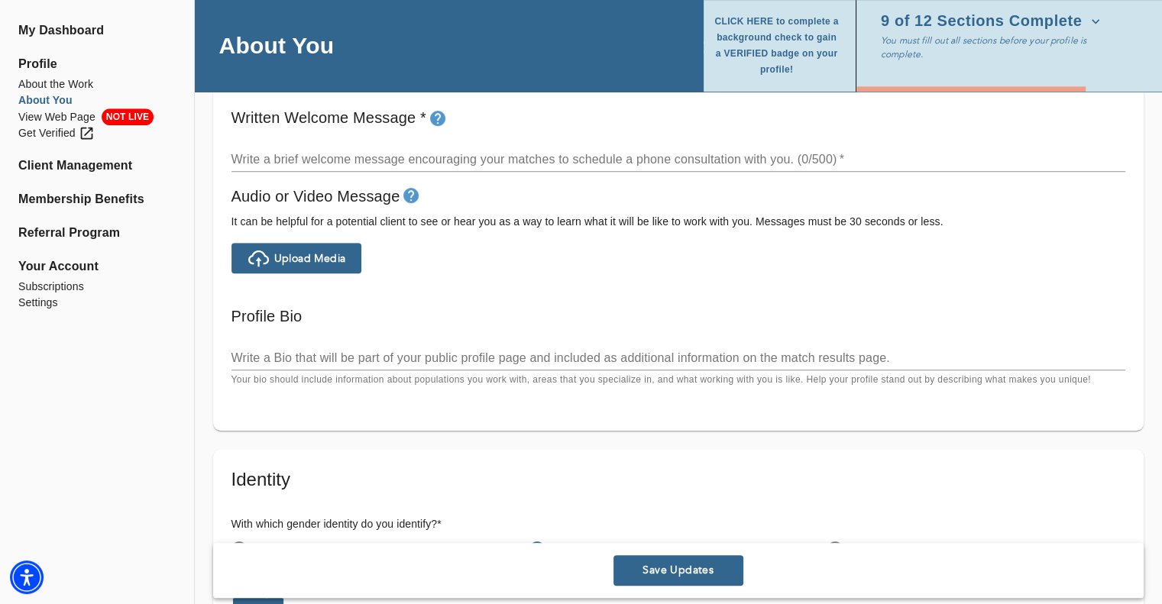
click at [307, 351] on textarea at bounding box center [678, 358] width 894 height 15
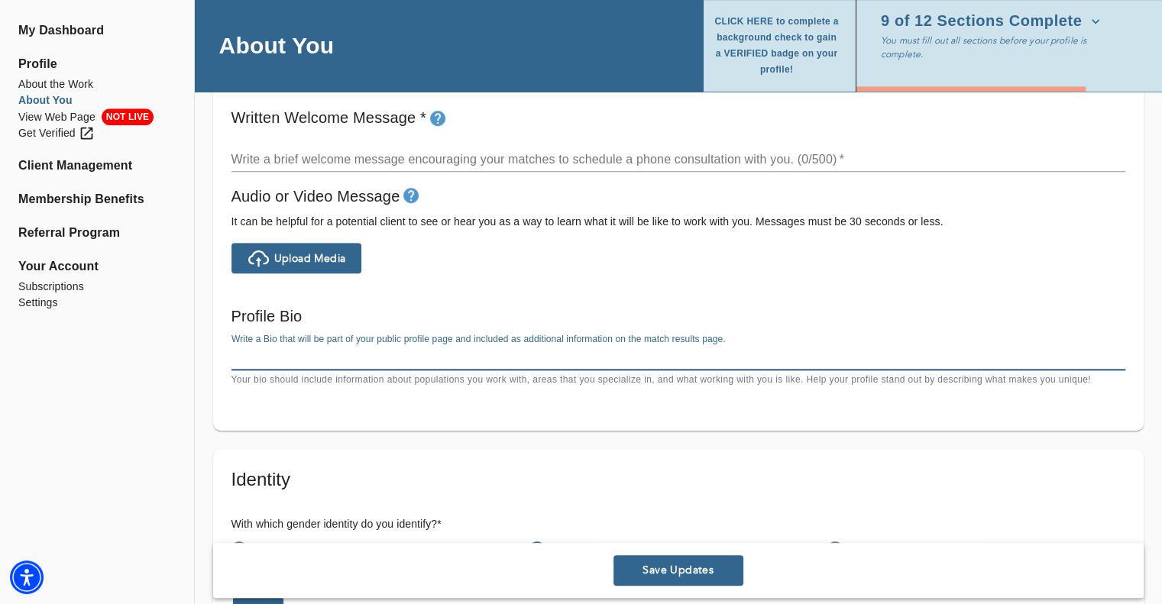
paste textarea "Hi, I'm [PERSON_NAME]. Before I became a therapist, I spent over two decades in…"
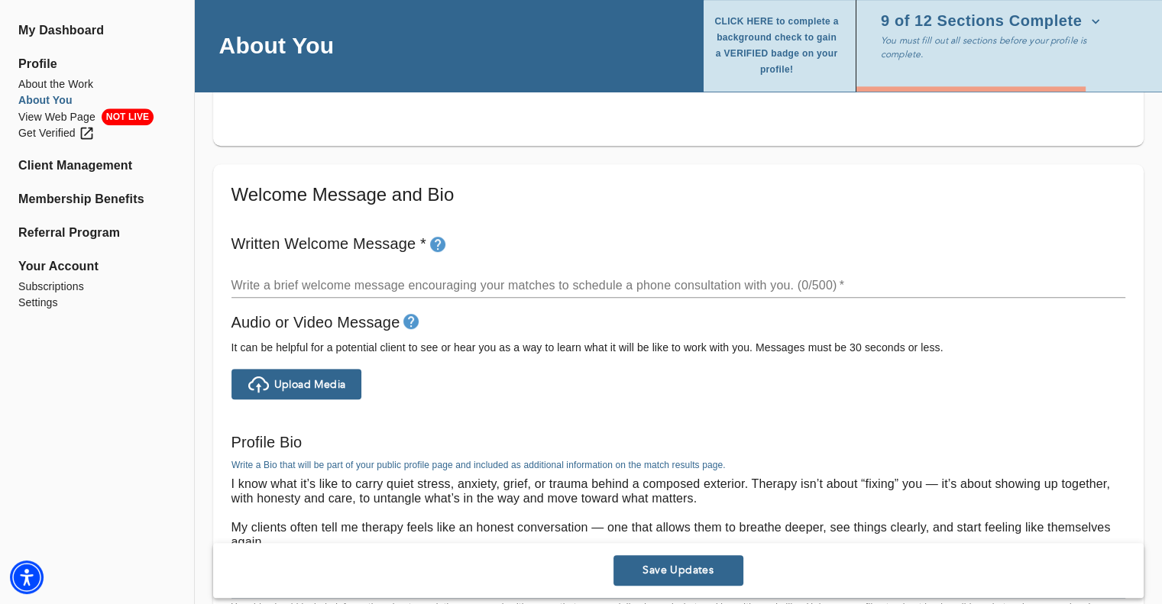
scroll to position [764, 0]
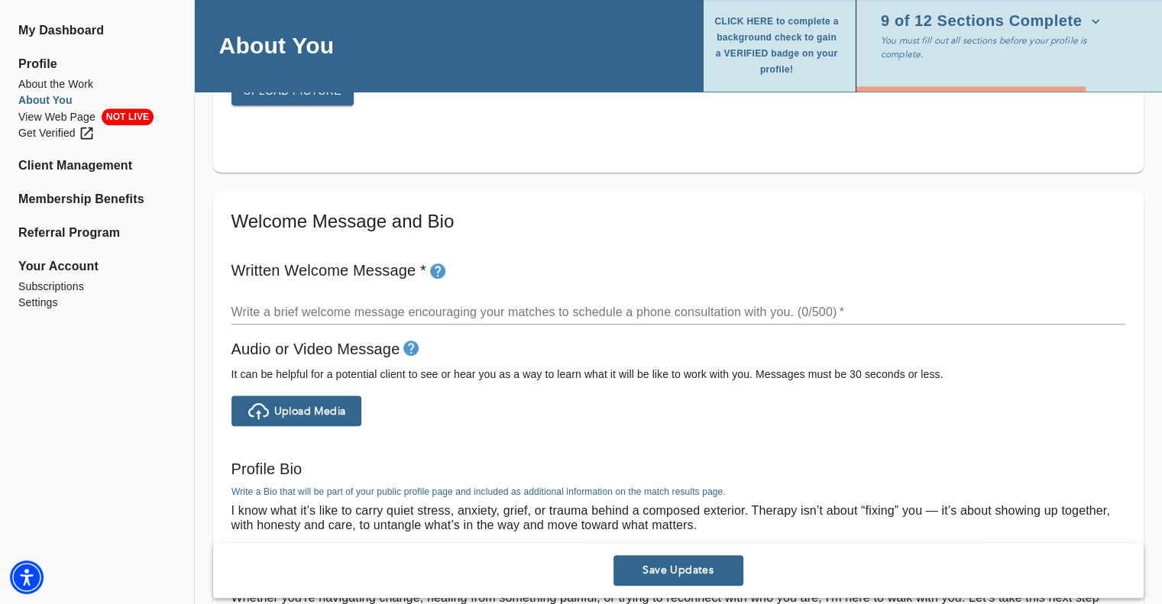
type textarea "Hi, I'm [PERSON_NAME]. Before I became a therapist, I spent over two decades in…"
click at [274, 301] on div "x" at bounding box center [678, 312] width 894 height 24
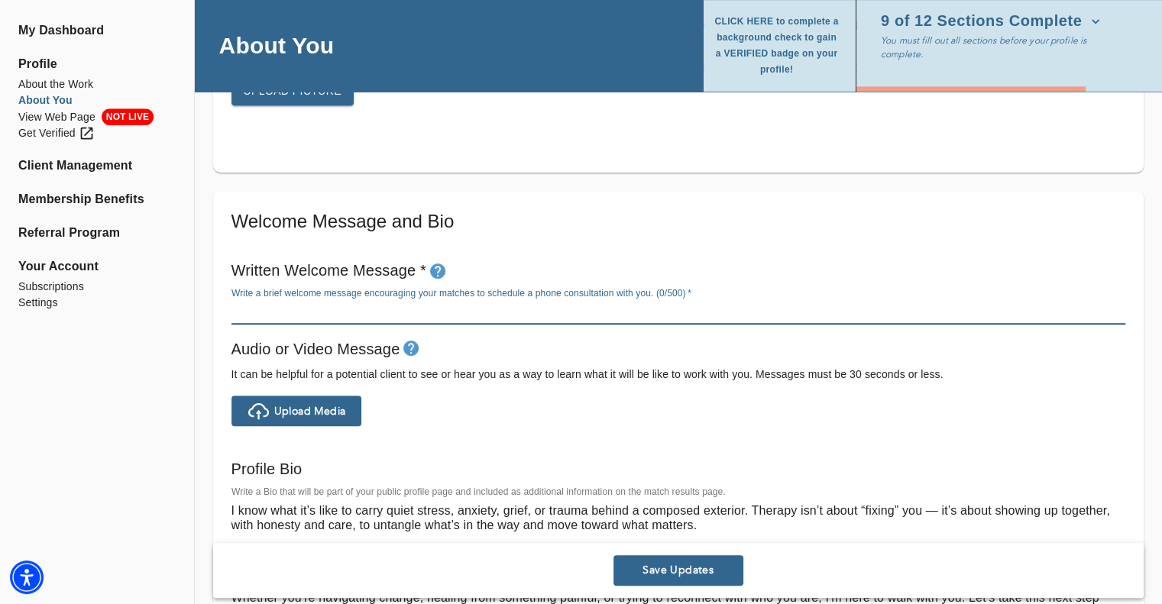
paste textarea "ife can be challenging, but you don’t have to navigate it alone. I offer a comp…"
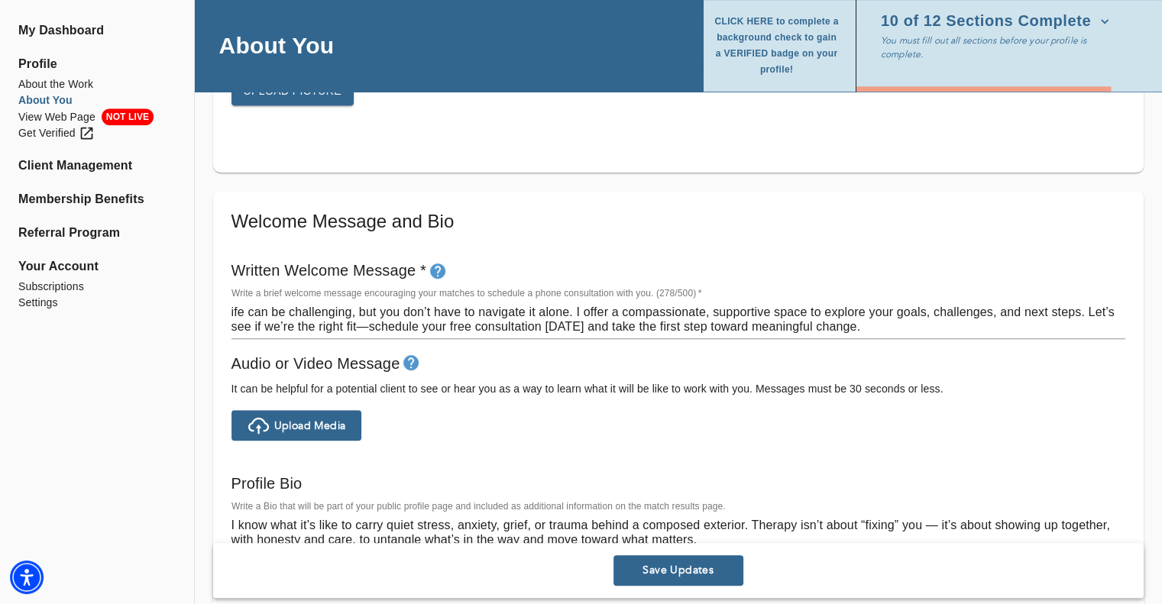
click at [229, 310] on div "Written Welcome Message * Write a brief welcome message encouraging your matche…" at bounding box center [678, 299] width 906 height 94
click at [235, 310] on textarea "ife can be challenging, but you don’t have to navigate it alone. I offer a comp…" at bounding box center [678, 319] width 894 height 29
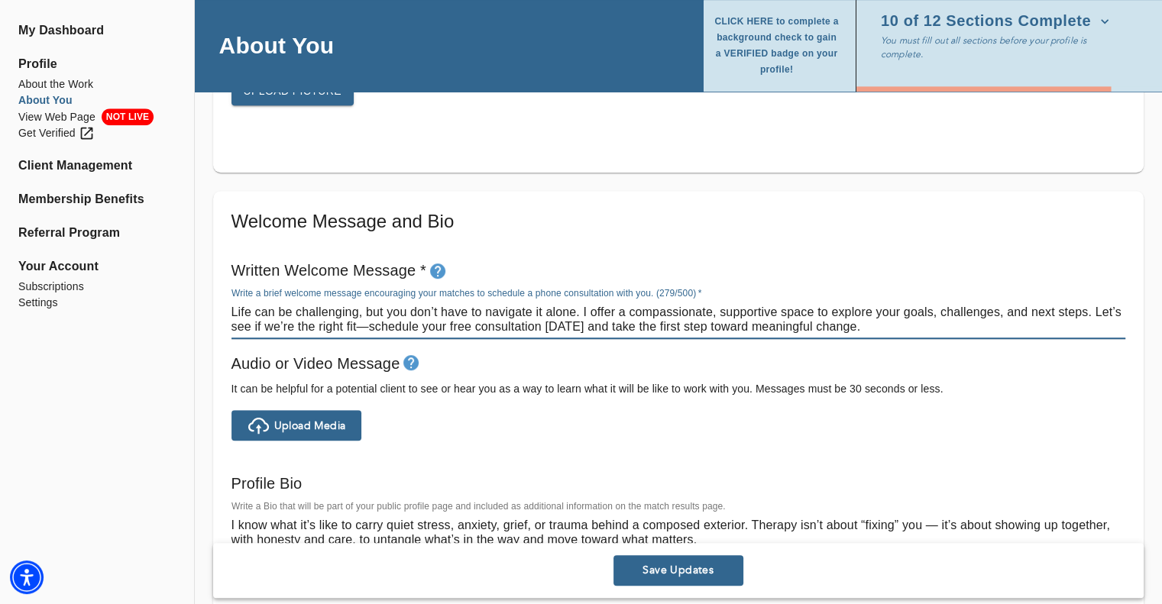
type textarea "Life can be challenging, but you don’t have to navigate it alone. I offer a com…"
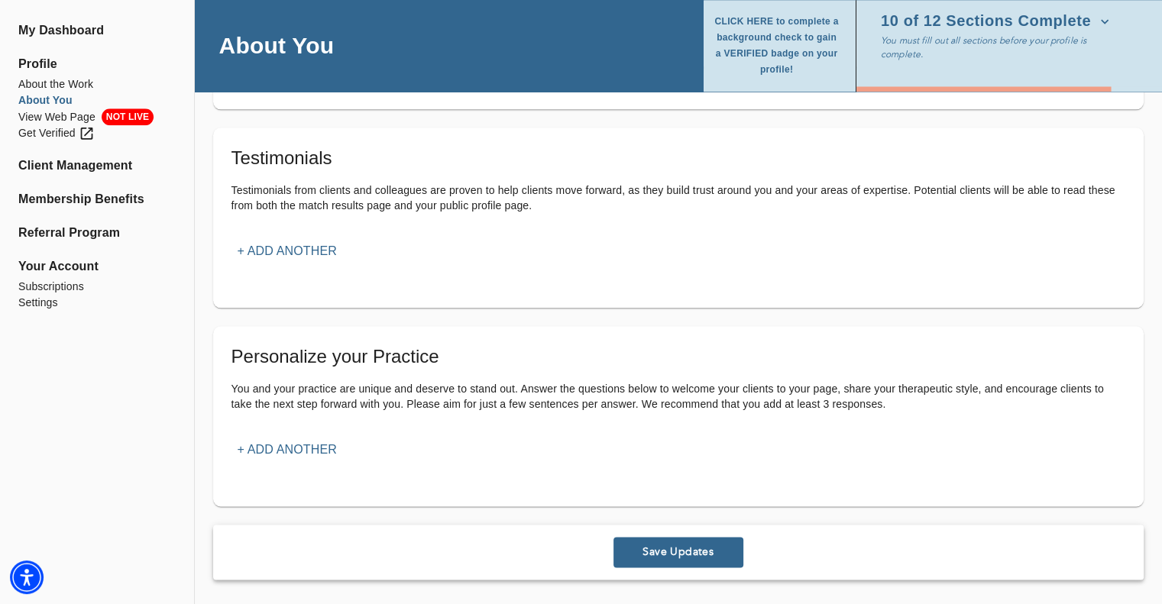
scroll to position [1653, 0]
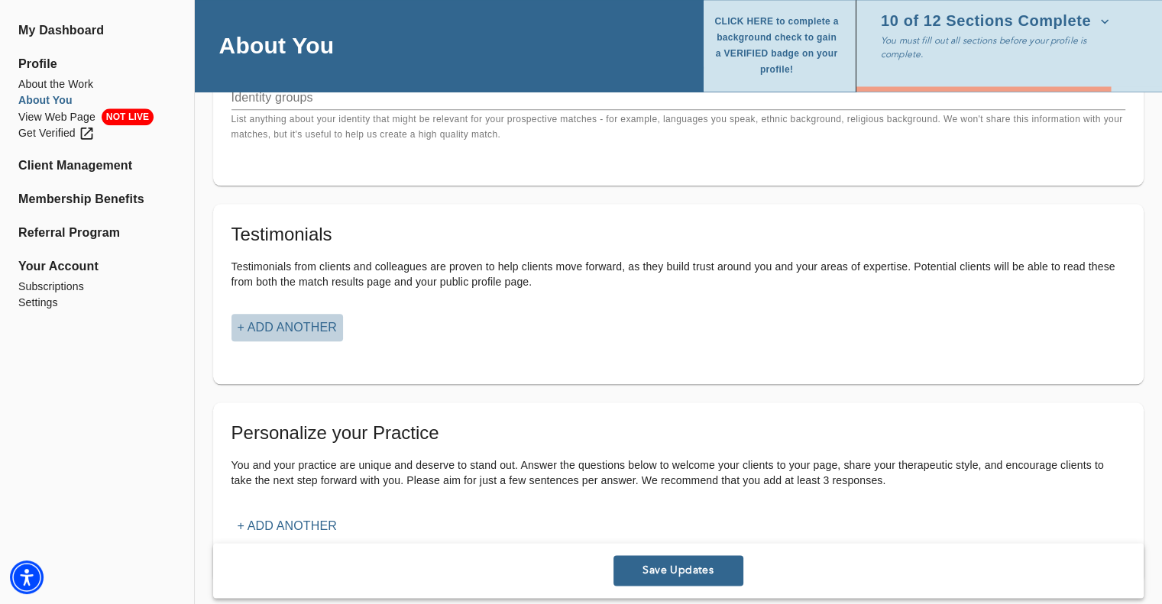
click at [289, 328] on p "+ Add another" at bounding box center [287, 328] width 99 height 18
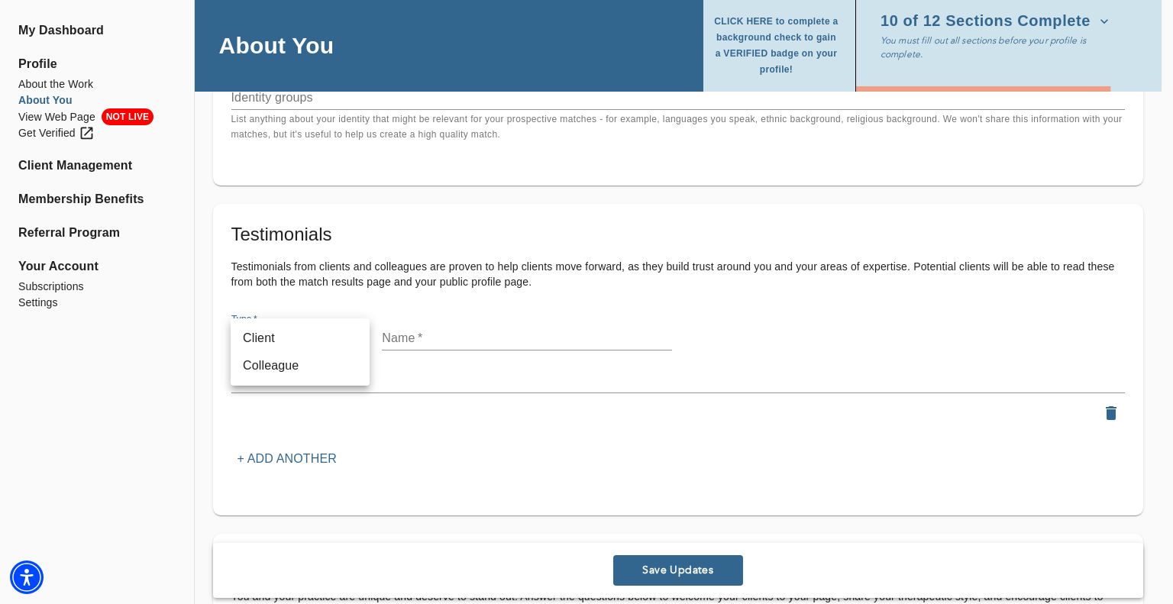
click at [299, 339] on li "Client" at bounding box center [300, 339] width 139 height 28
type input "client"
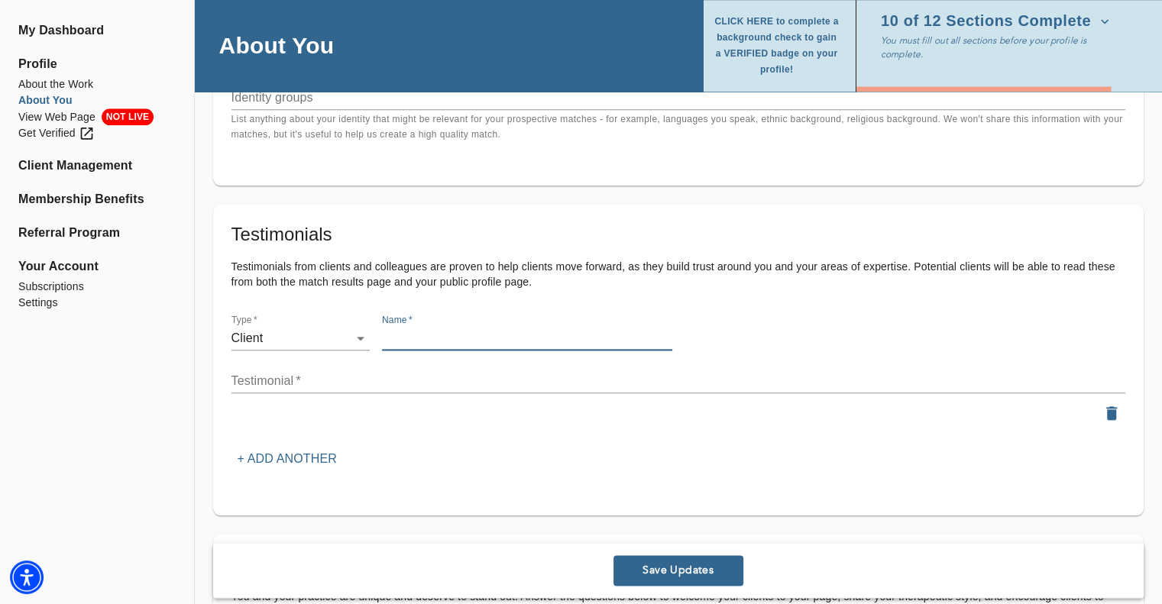
click at [467, 342] on input "text" at bounding box center [527, 338] width 290 height 24
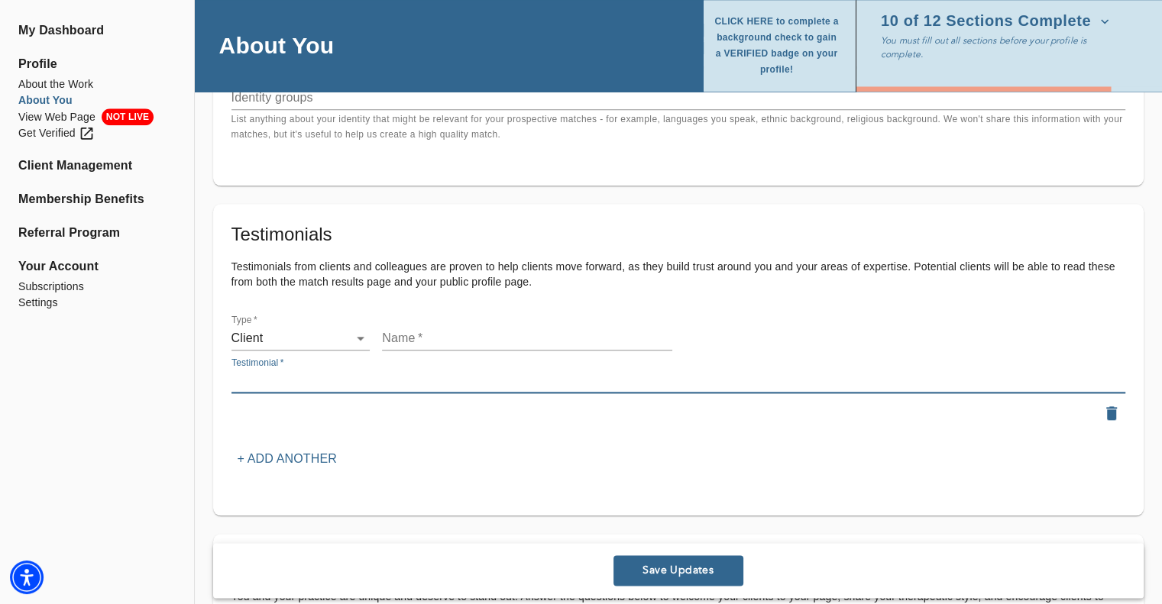
click at [279, 375] on textarea at bounding box center [678, 381] width 894 height 15
paste textarea "I love how pragmatic [PERSON_NAME] is. Additionally, he is always ready to give…"
type textarea "I love how pragmatic [PERSON_NAME] is. Additionally, he is always ready to give…"
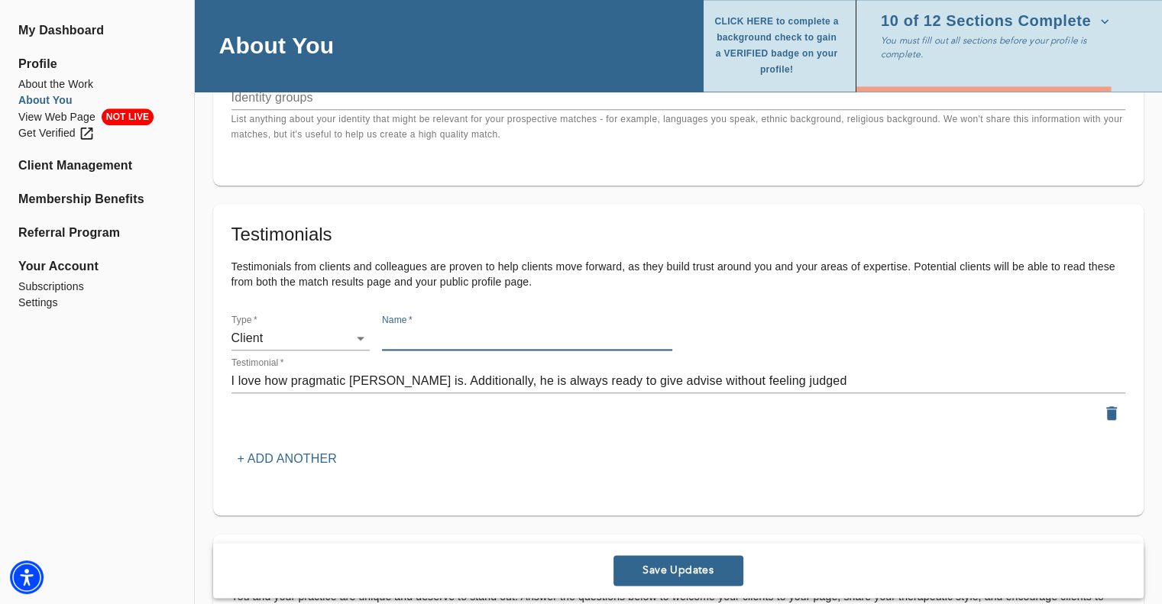
click at [413, 345] on input "text" at bounding box center [527, 338] width 290 height 24
click at [367, 432] on div "Testimonials Testimonials from clients and colleagues are proven to help client…" at bounding box center [678, 347] width 894 height 251
click at [438, 335] on input "GW" at bounding box center [527, 338] width 290 height 24
type input "G"
click at [306, 427] on div at bounding box center [678, 414] width 900 height 34
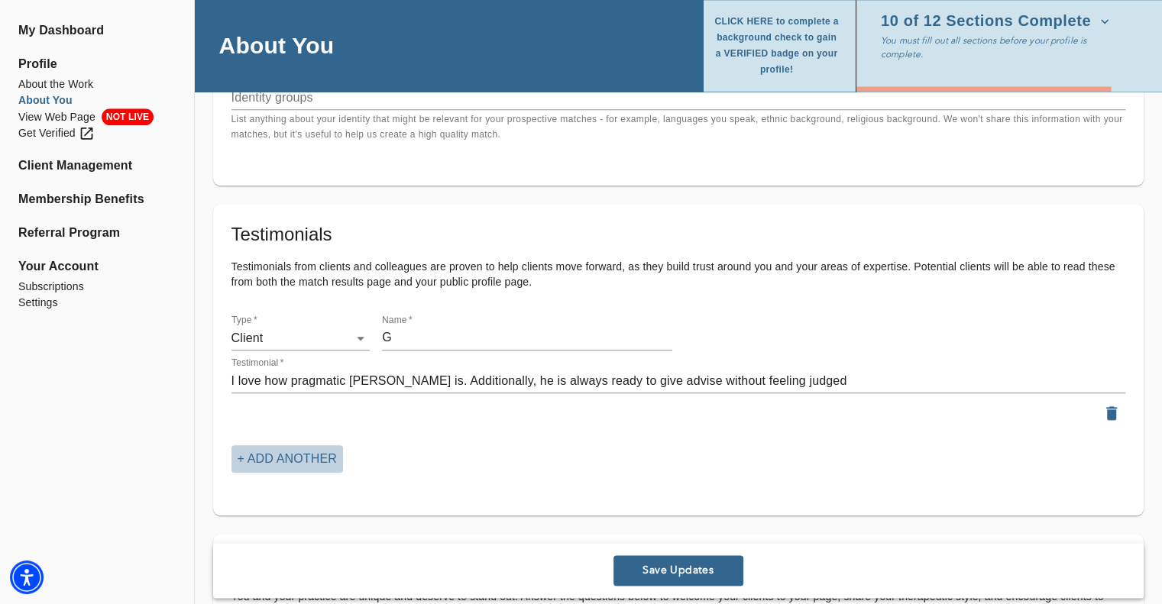
click at [301, 454] on p "+ Add another" at bounding box center [287, 459] width 99 height 18
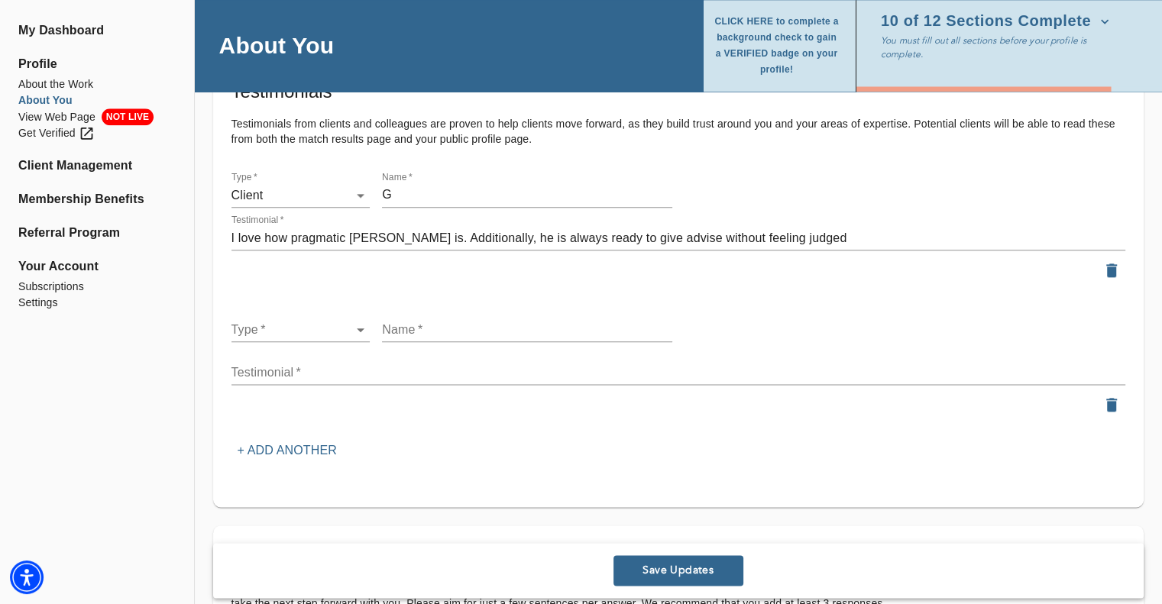
scroll to position [1806, 0]
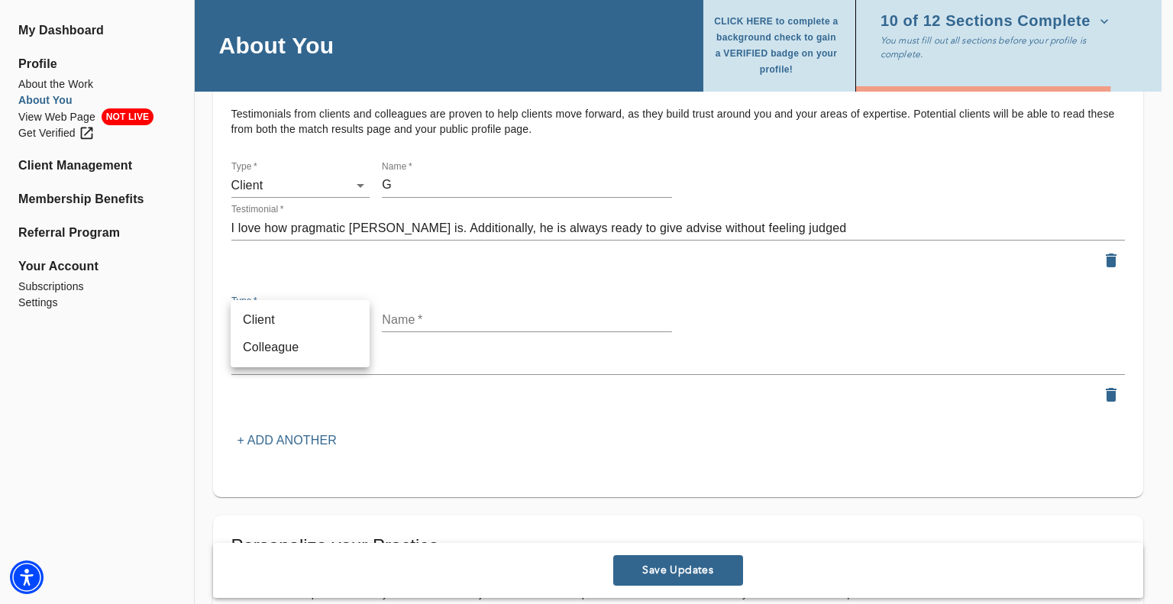
click at [282, 314] on li "Client" at bounding box center [300, 320] width 139 height 28
type input "client"
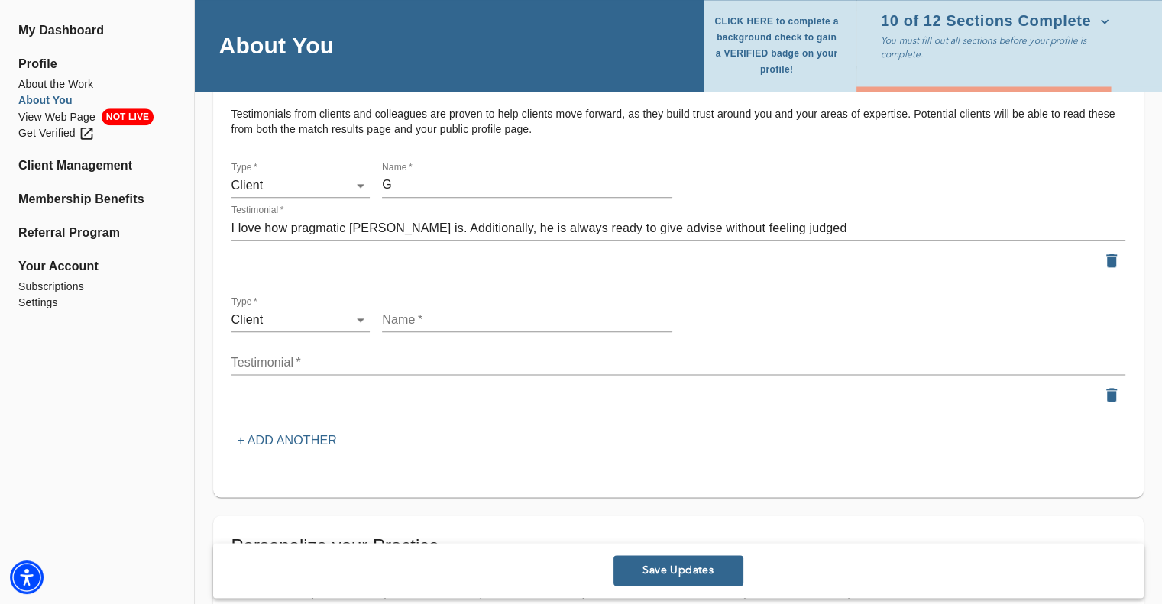
click at [281, 373] on div "x" at bounding box center [678, 363] width 894 height 24
paste textarea "I have talked to many providers in my life, and I have never had anyone come in…"
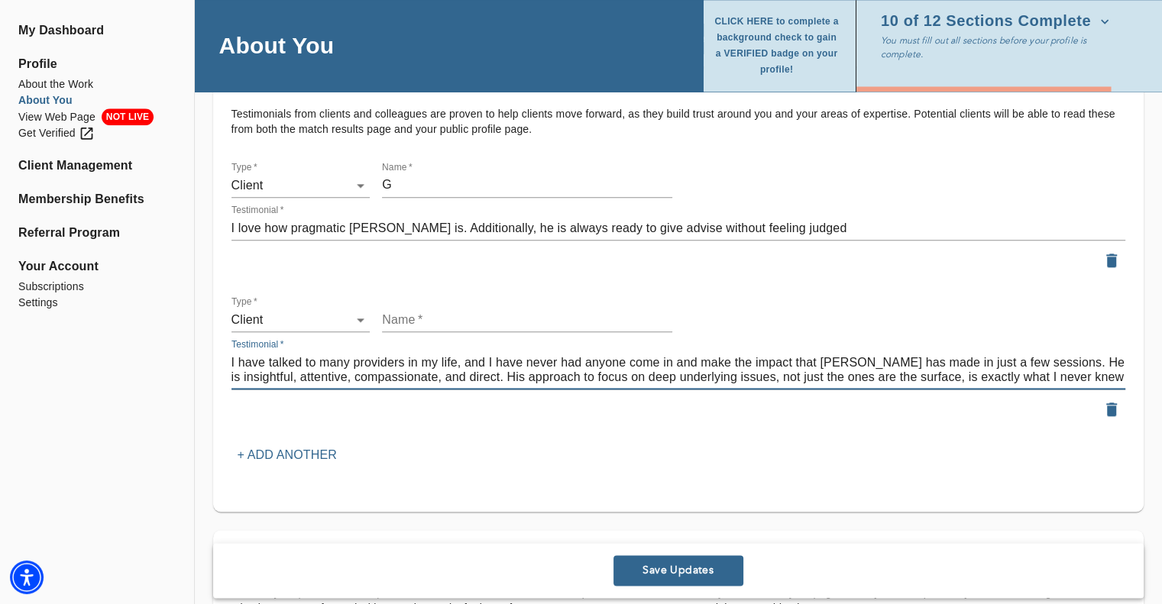
type textarea "I have talked to many providers in my life, and I have never had anyone come in…"
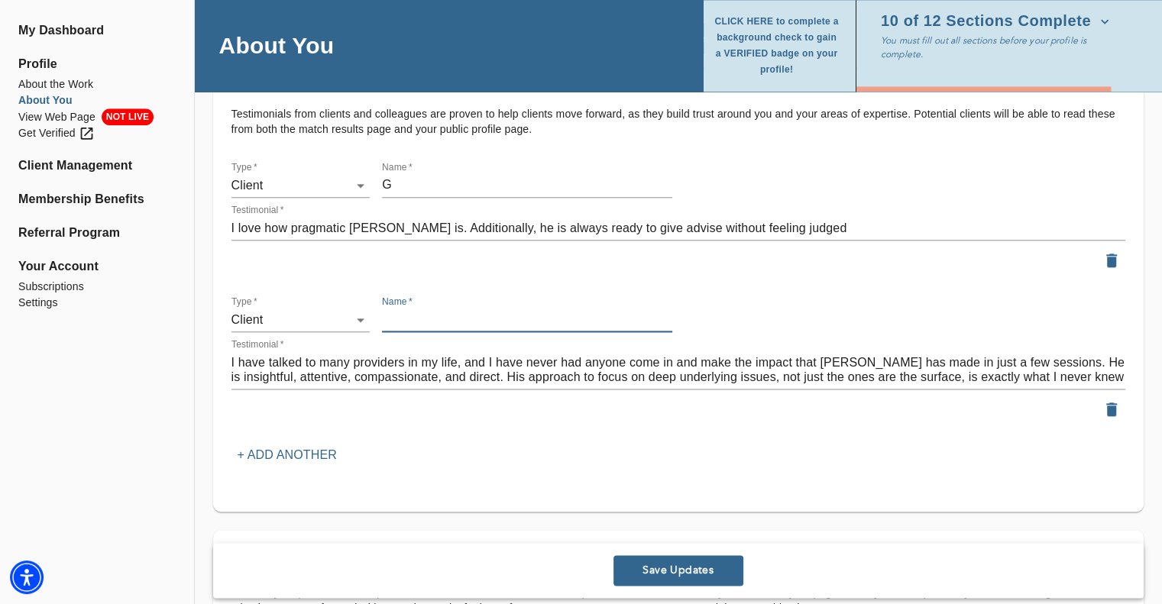
click at [410, 319] on input "text" at bounding box center [527, 320] width 290 height 24
click at [422, 180] on input "G" at bounding box center [527, 185] width 290 height 24
click at [341, 410] on div at bounding box center [678, 410] width 894 height 28
click at [278, 458] on p "+ Add another" at bounding box center [287, 455] width 99 height 18
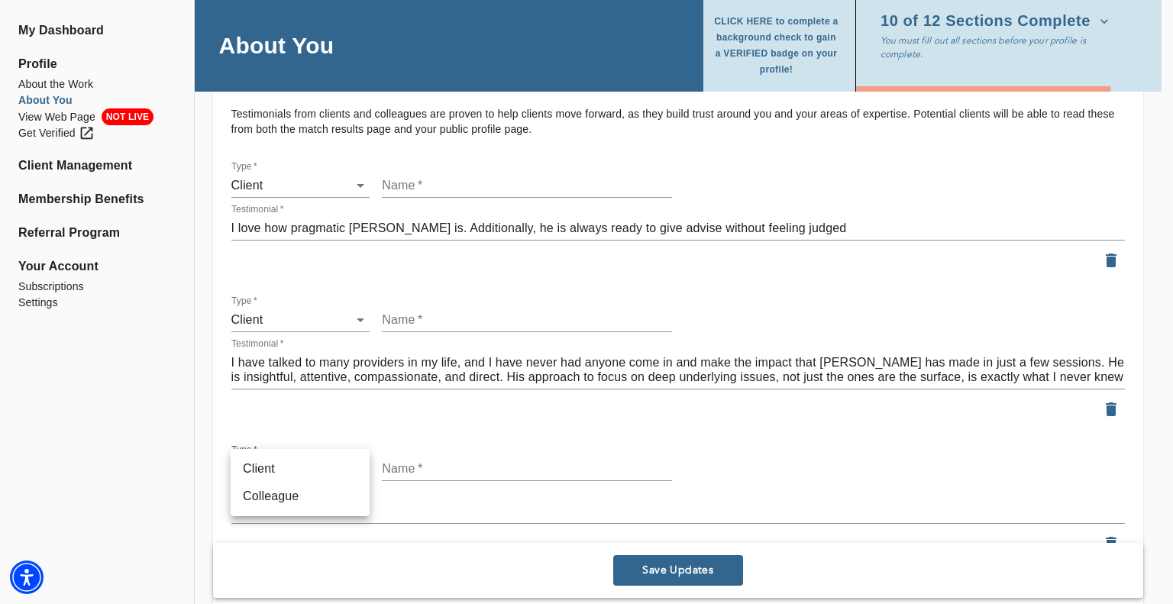
click at [273, 476] on li "Client" at bounding box center [300, 469] width 139 height 28
type input "client"
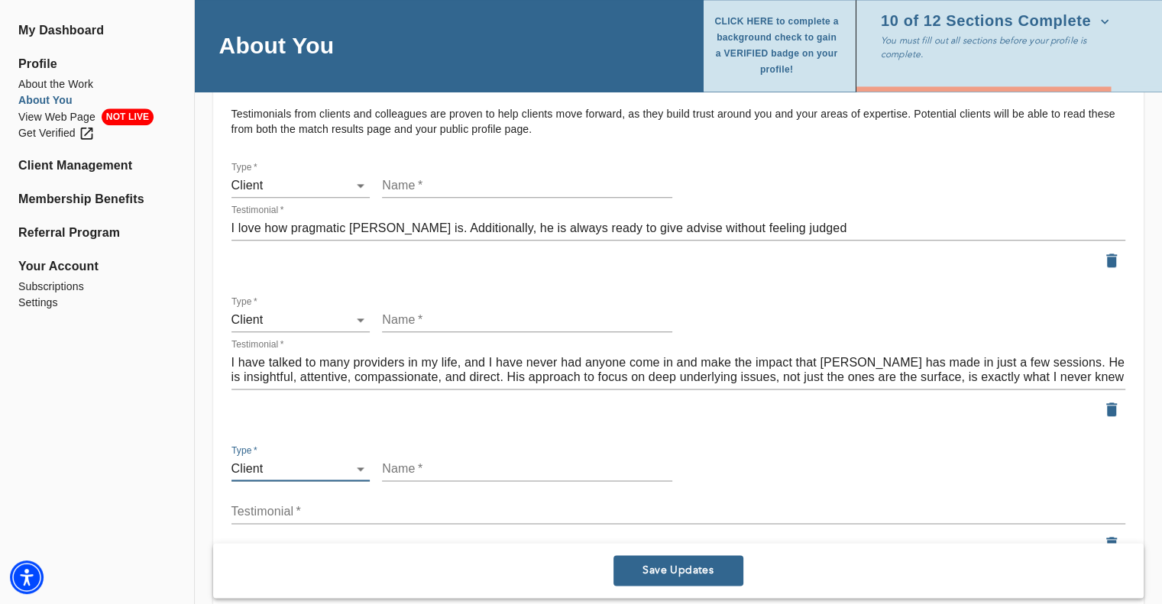
click at [296, 498] on div "Testimonial   * x" at bounding box center [678, 505] width 894 height 37
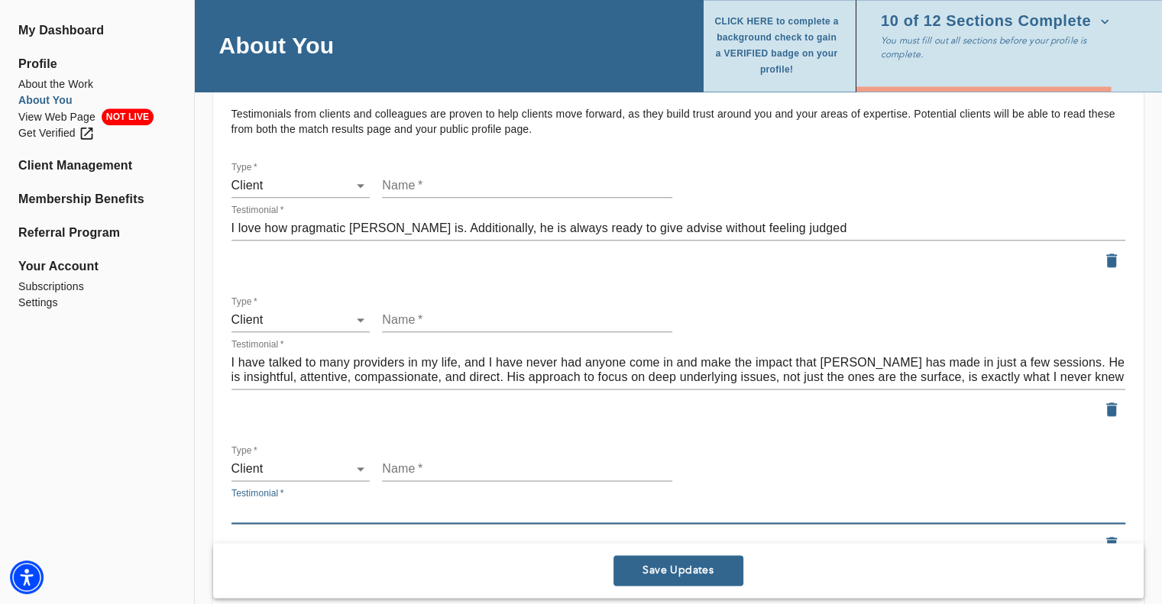
click at [290, 507] on textarea at bounding box center [678, 511] width 894 height 15
paste textarea "First session was great. [PERSON_NAME] listened and allowed me to express mysel…"
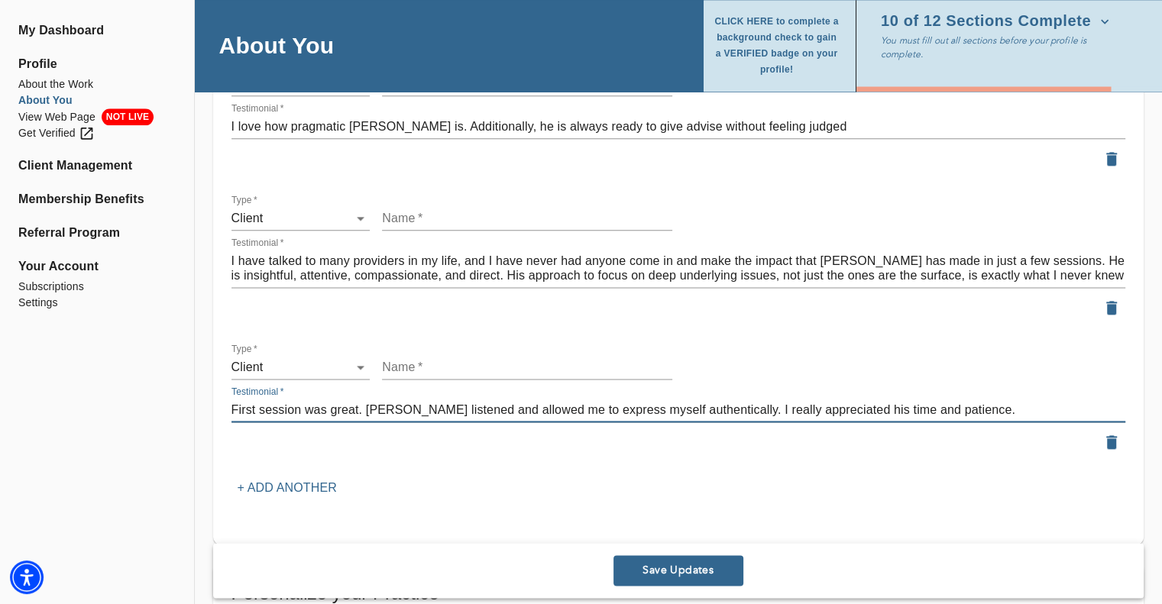
scroll to position [1882, 0]
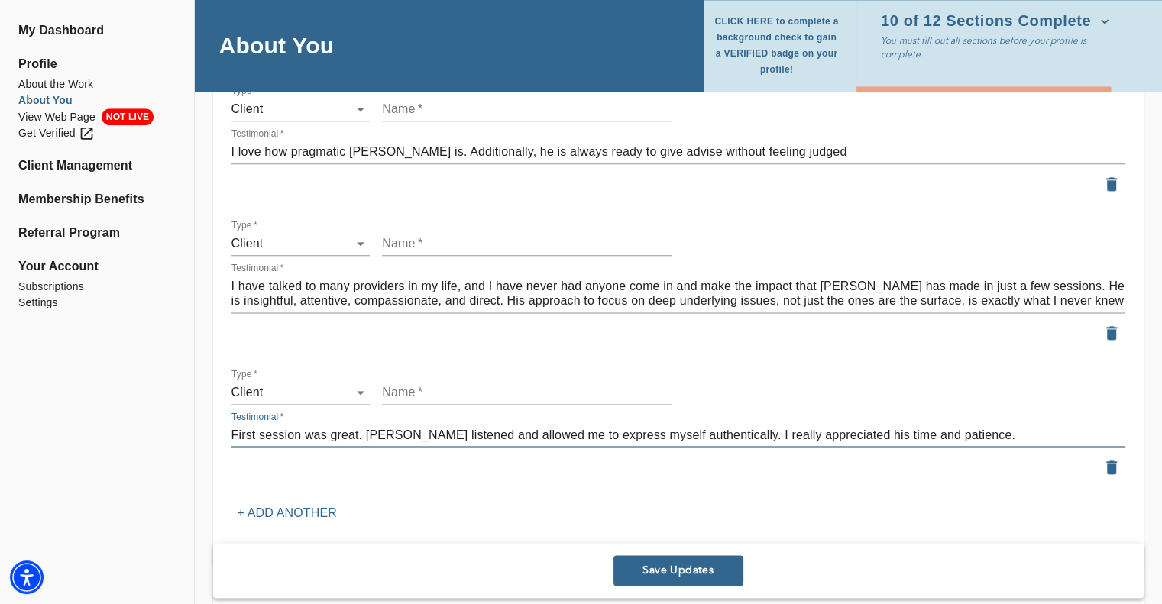
type textarea "First session was great. [PERSON_NAME] listened and allowed me to express mysel…"
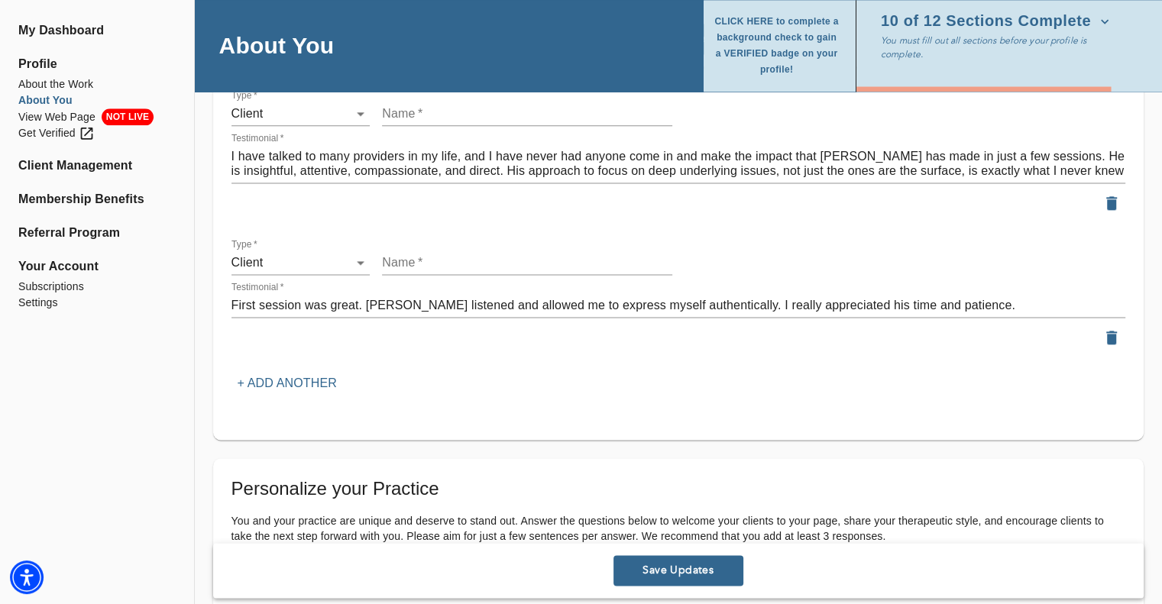
scroll to position [2035, 0]
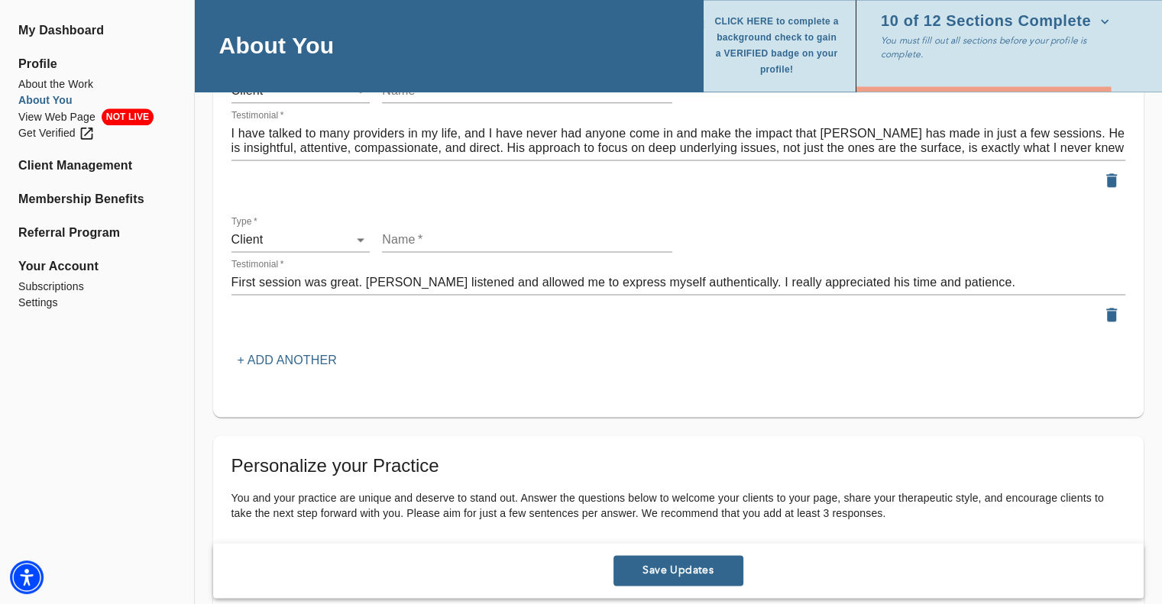
click at [303, 361] on p "+ Add another" at bounding box center [287, 360] width 99 height 18
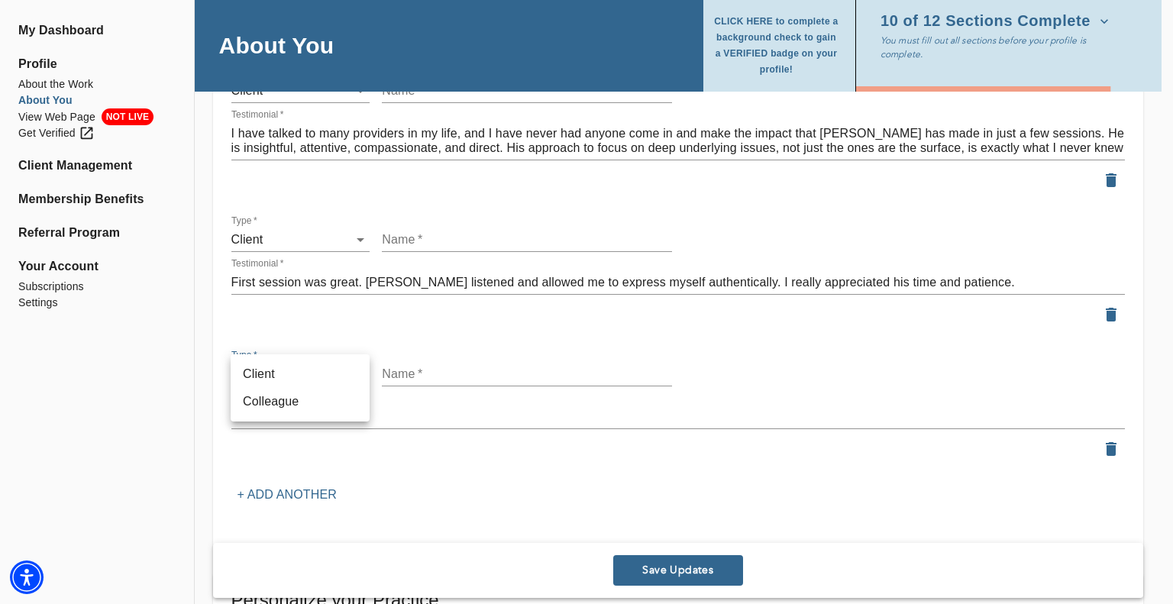
click at [275, 378] on li "Client" at bounding box center [300, 375] width 139 height 28
type input "client"
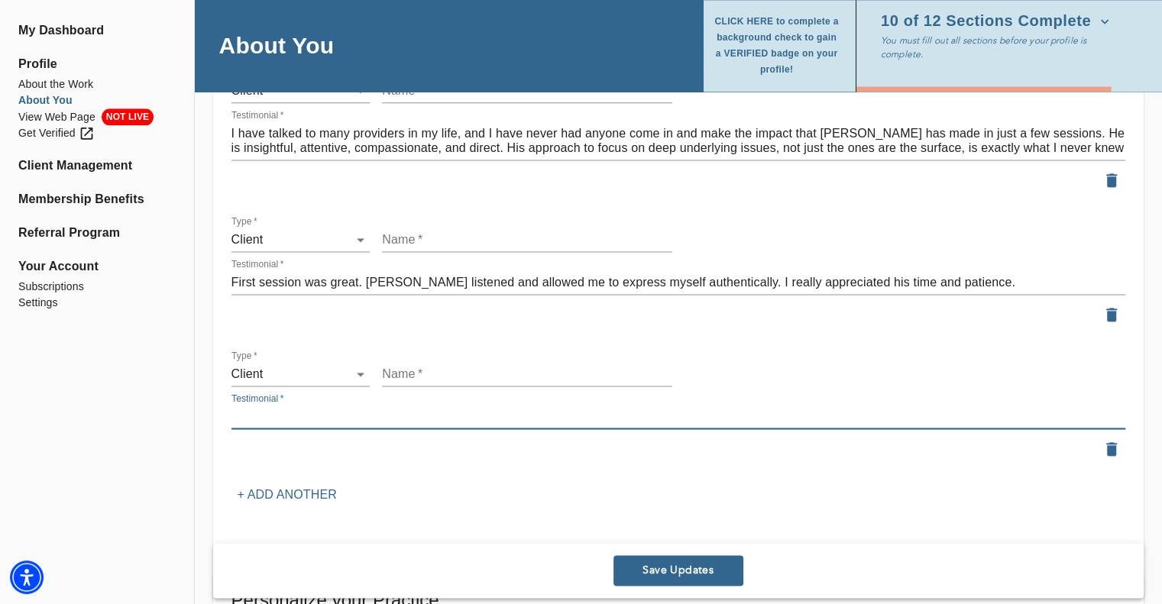
click at [324, 415] on textarea at bounding box center [678, 417] width 894 height 15
paste textarea "[PERSON_NAME] was clear and let me know up front how he works with his patients…"
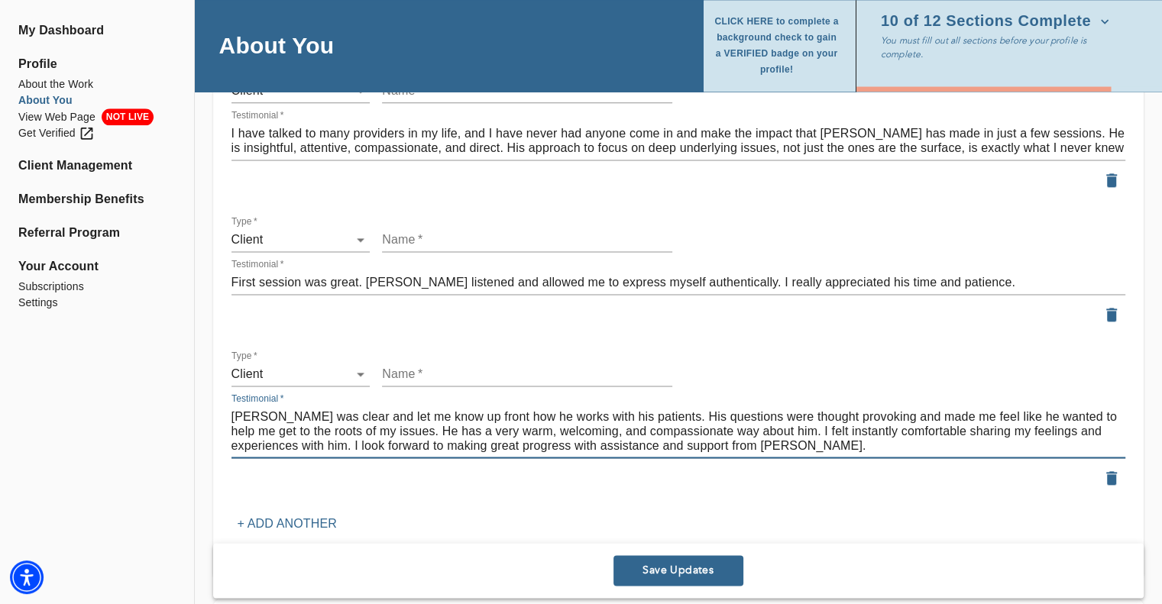
click at [710, 451] on textarea "[PERSON_NAME] was clear and let me know up front how he works with his patients…" at bounding box center [678, 432] width 894 height 44
type textarea "[PERSON_NAME] was clear and let me know up front how he works with his patients…"
click at [410, 241] on input "text" at bounding box center [527, 240] width 290 height 24
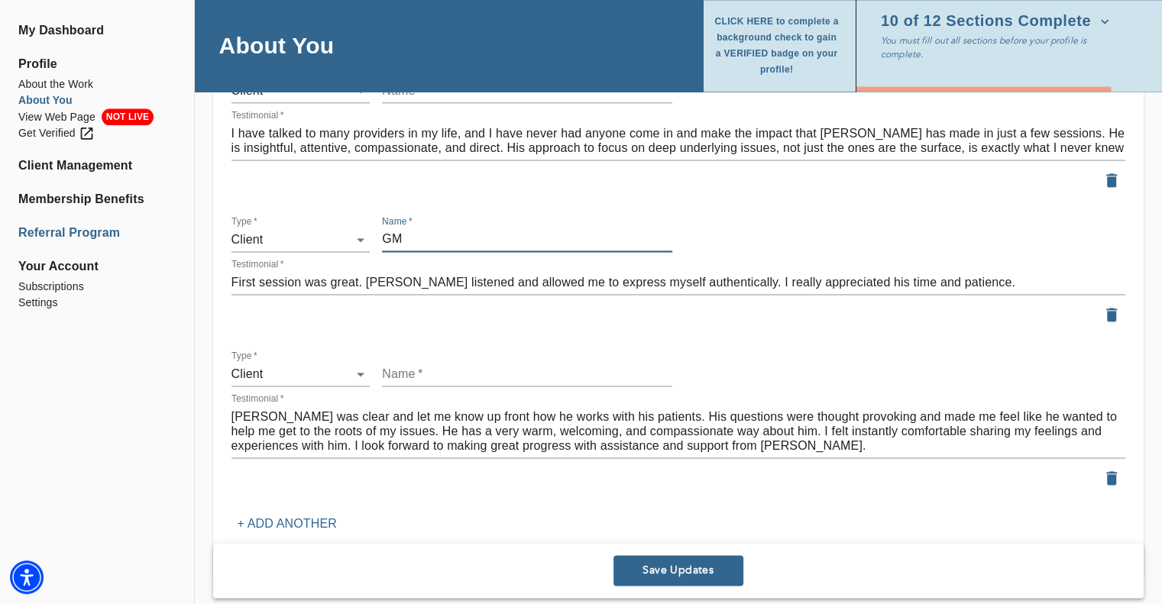
type input "GM"
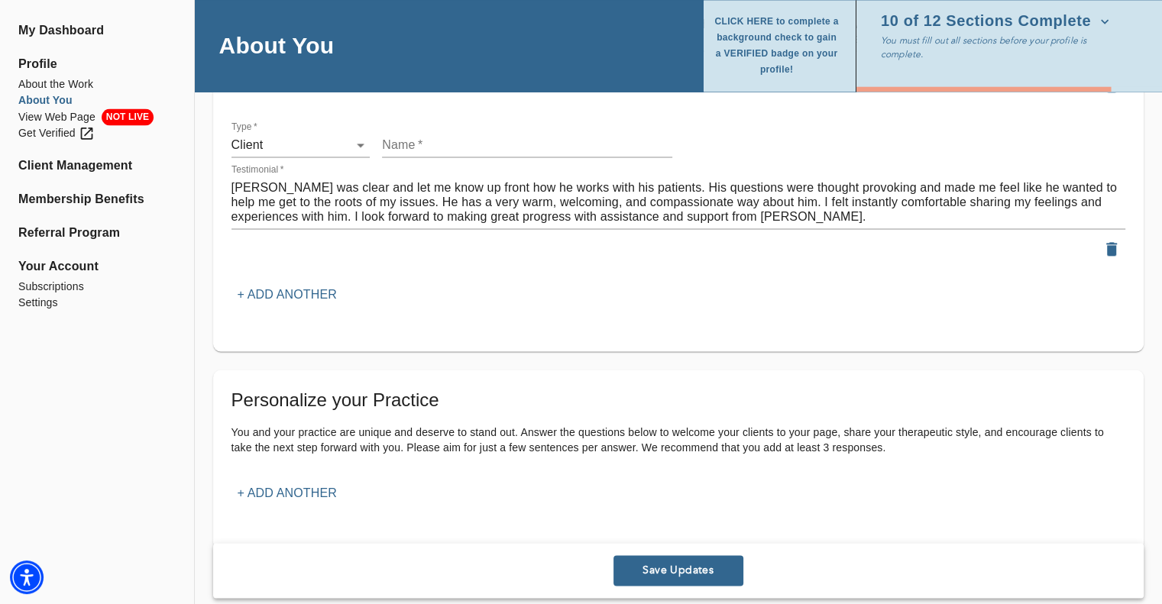
click at [293, 290] on p "+ Add another" at bounding box center [287, 295] width 99 height 18
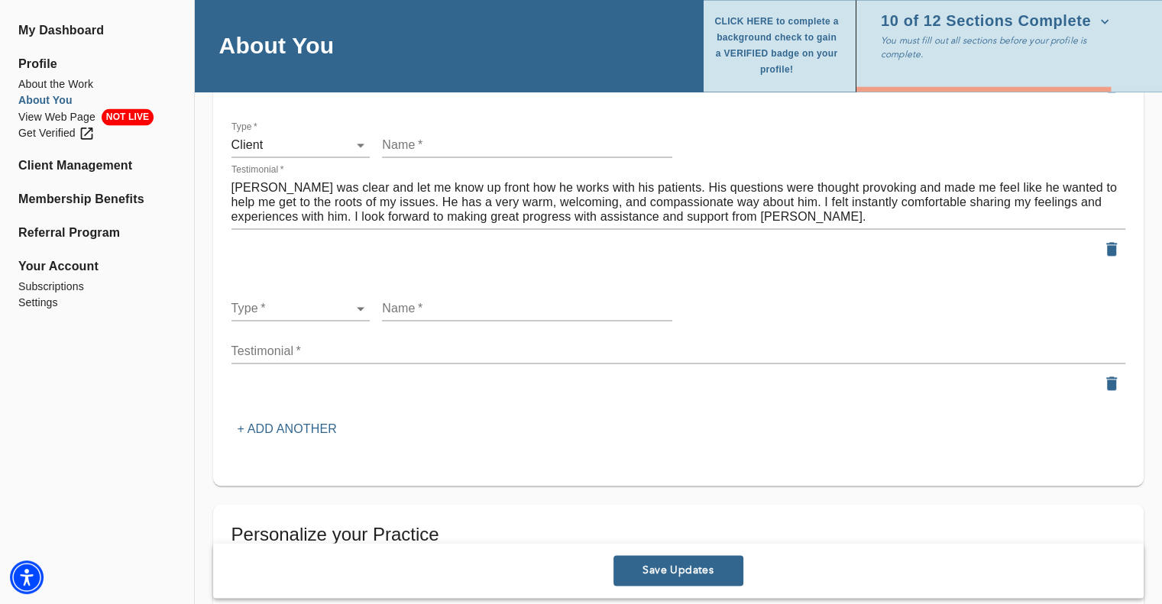
click at [258, 349] on textarea at bounding box center [678, 351] width 894 height 15
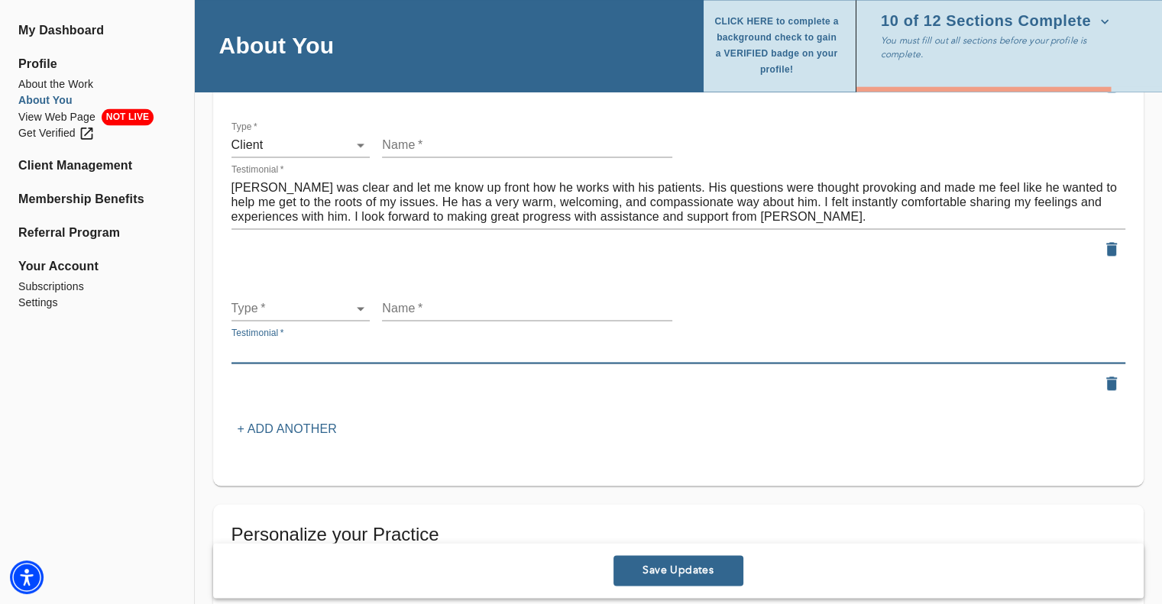
paste textarea "these sessions feel truly productive and not just a vent session (although ther…"
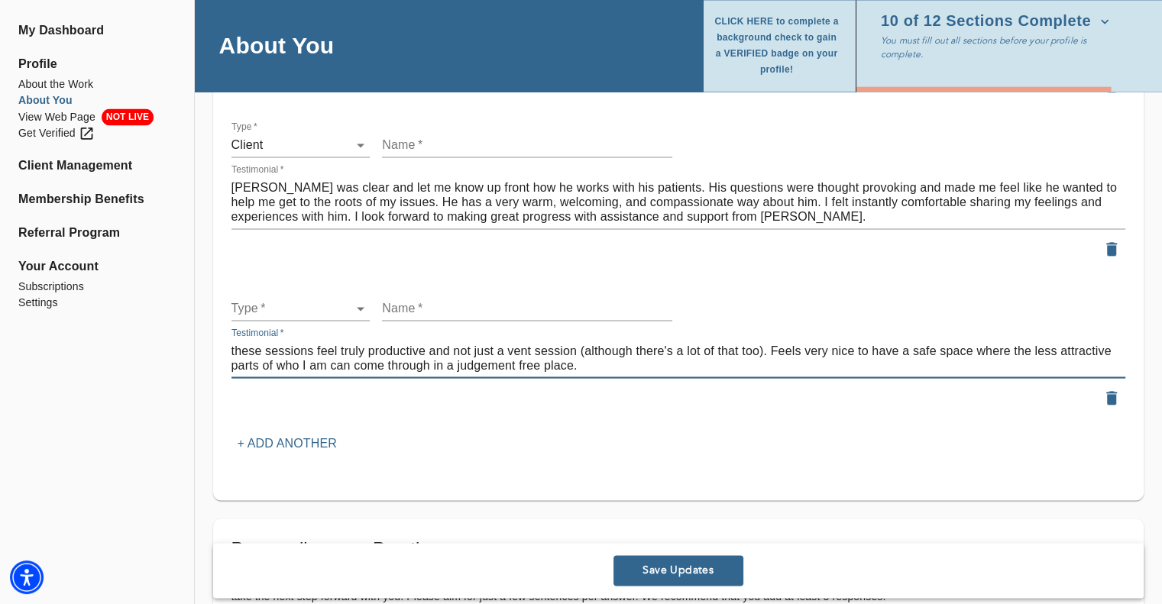
drag, startPoint x: 231, startPoint y: 348, endPoint x: 254, endPoint y: 338, distance: 24.7
click at [235, 348] on textarea "these sessions feel truly productive and not just a vent session (although ther…" at bounding box center [678, 358] width 894 height 29
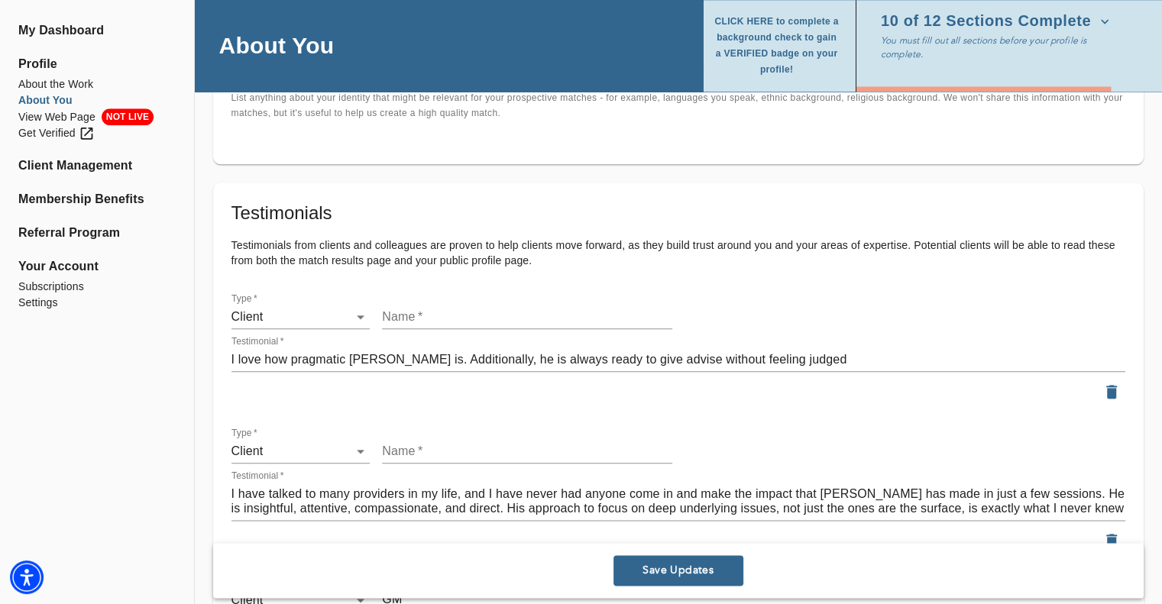
scroll to position [1681, 0]
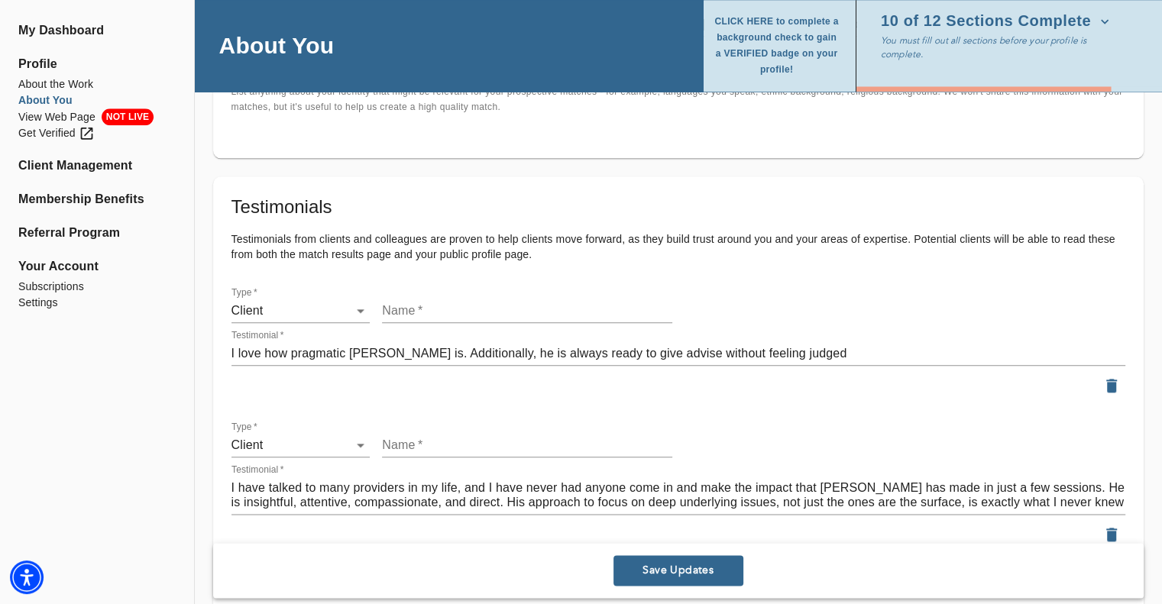
type textarea "These sessions feel truly productive and not just a vent session (although ther…"
click at [436, 307] on input "text" at bounding box center [527, 311] width 290 height 24
type input "client"
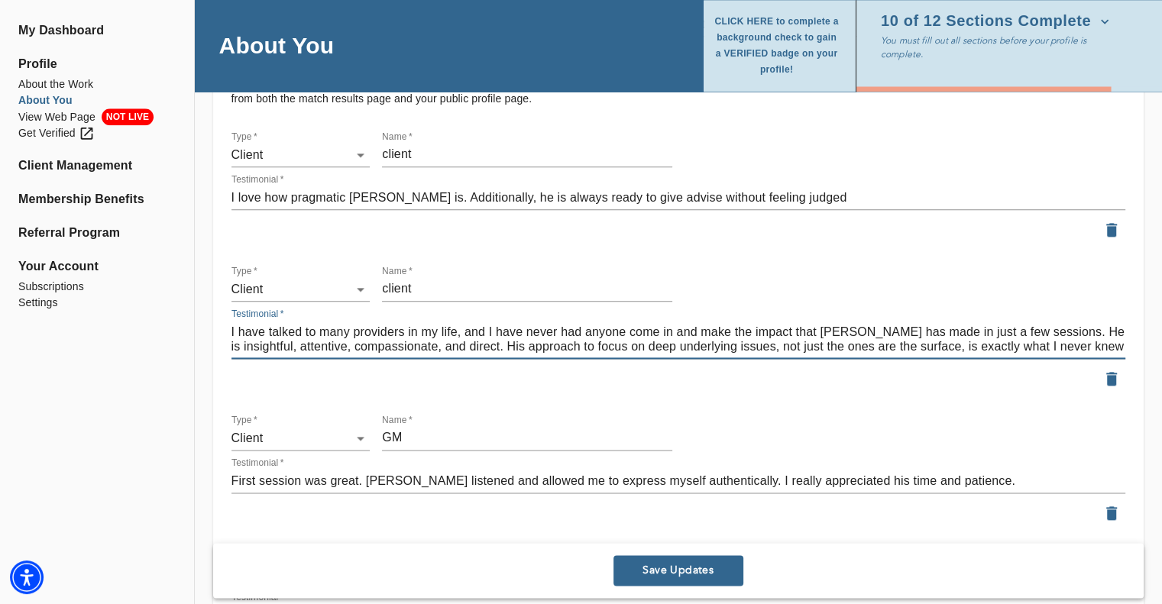
scroll to position [1910, 0]
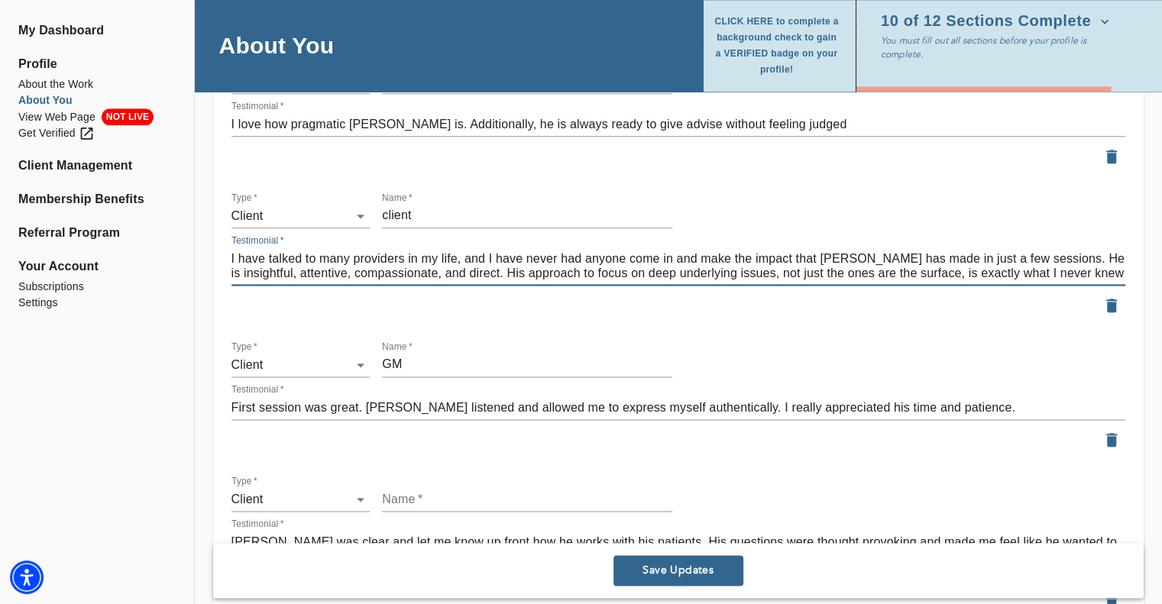
click at [442, 363] on input "GM" at bounding box center [527, 365] width 290 height 24
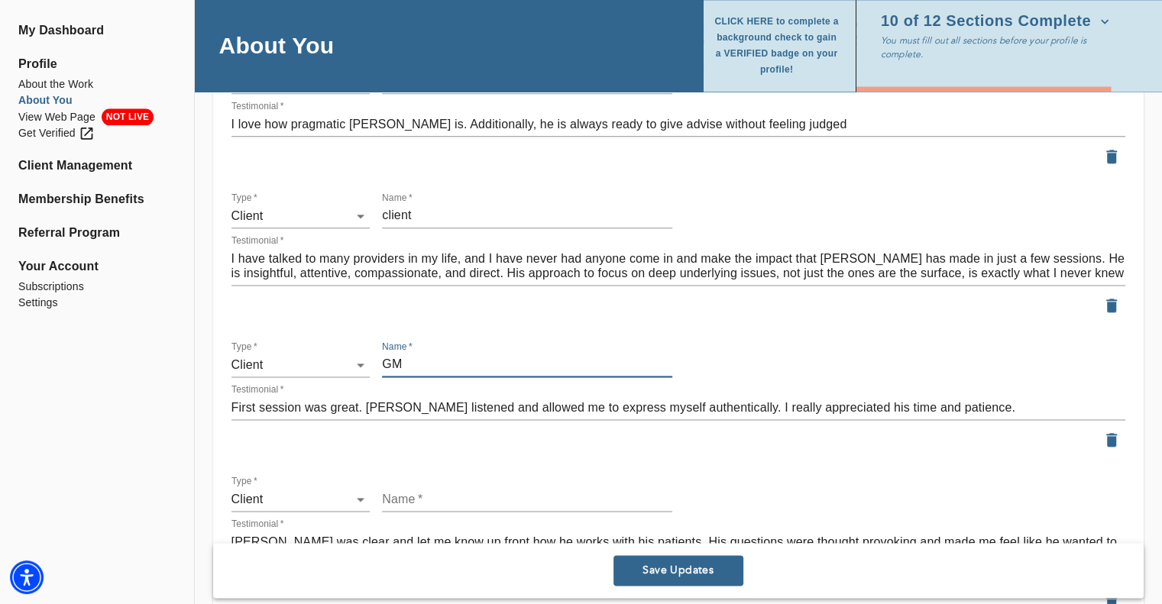
type input "G"
type input "C"
type input "client"
click at [481, 500] on input "text" at bounding box center [527, 499] width 290 height 24
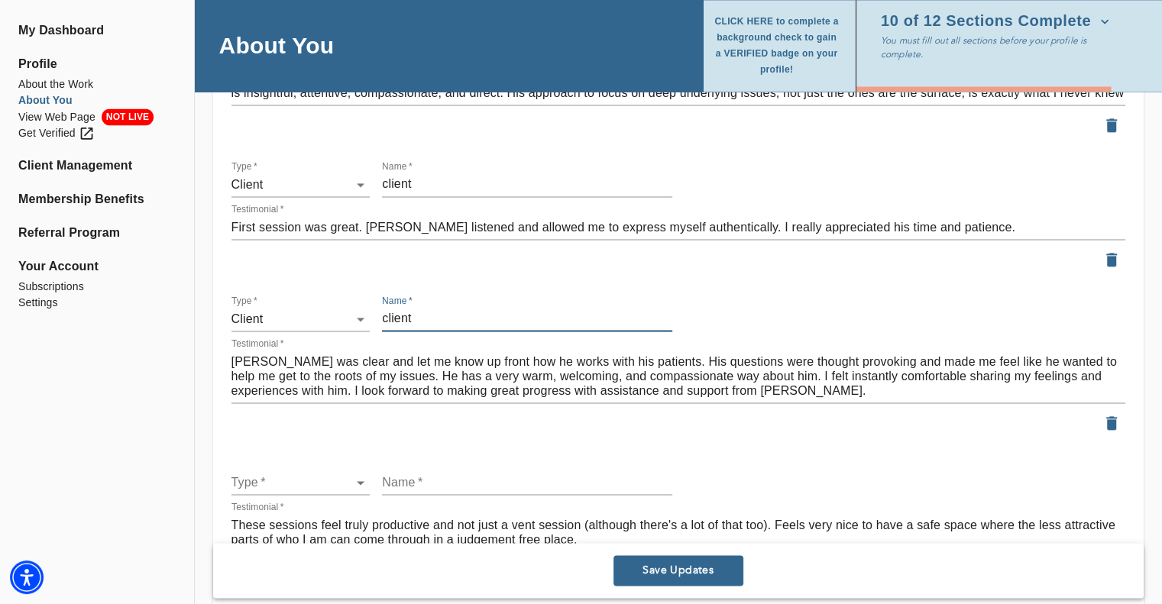
scroll to position [2139, 0]
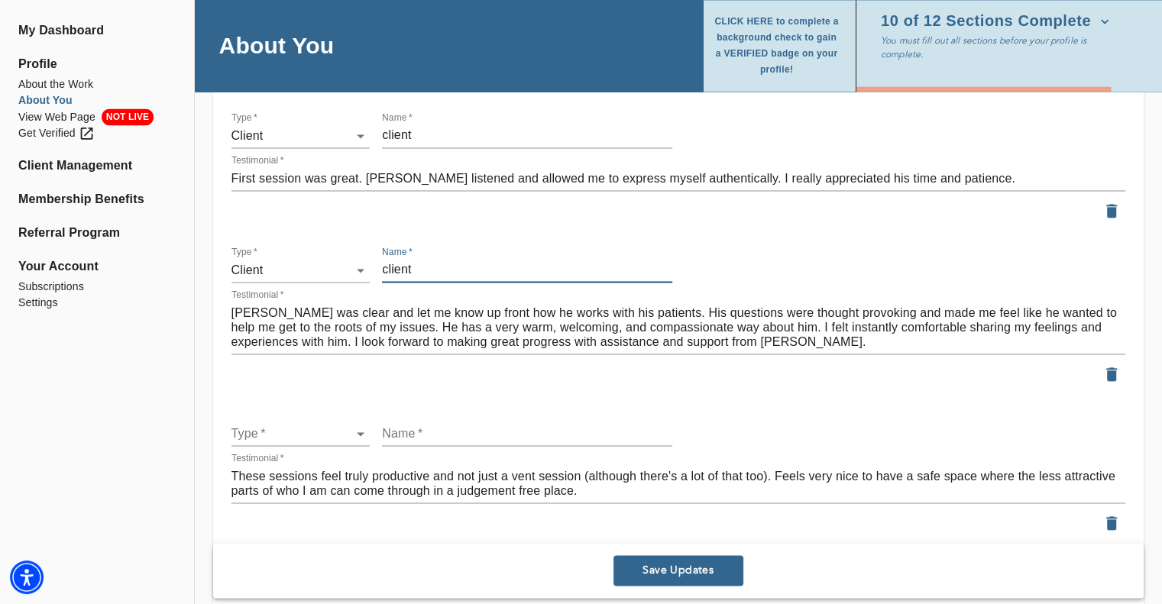
type input "client"
click at [425, 444] on input "text" at bounding box center [527, 434] width 290 height 24
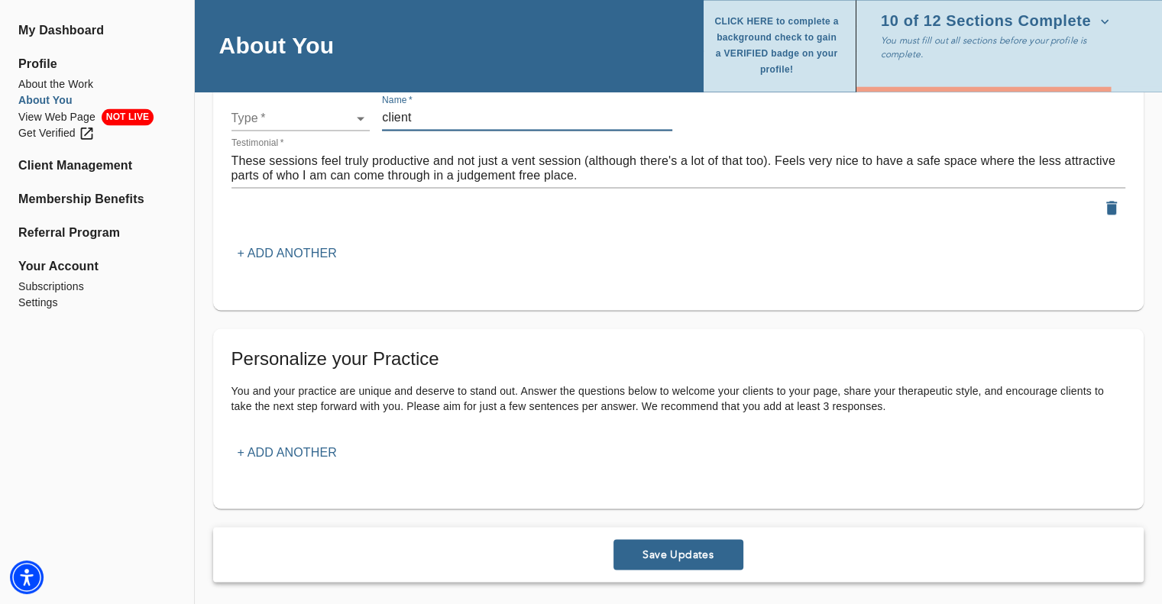
scroll to position [2457, 0]
type input "client"
click at [304, 445] on p "+ Add another" at bounding box center [287, 450] width 99 height 18
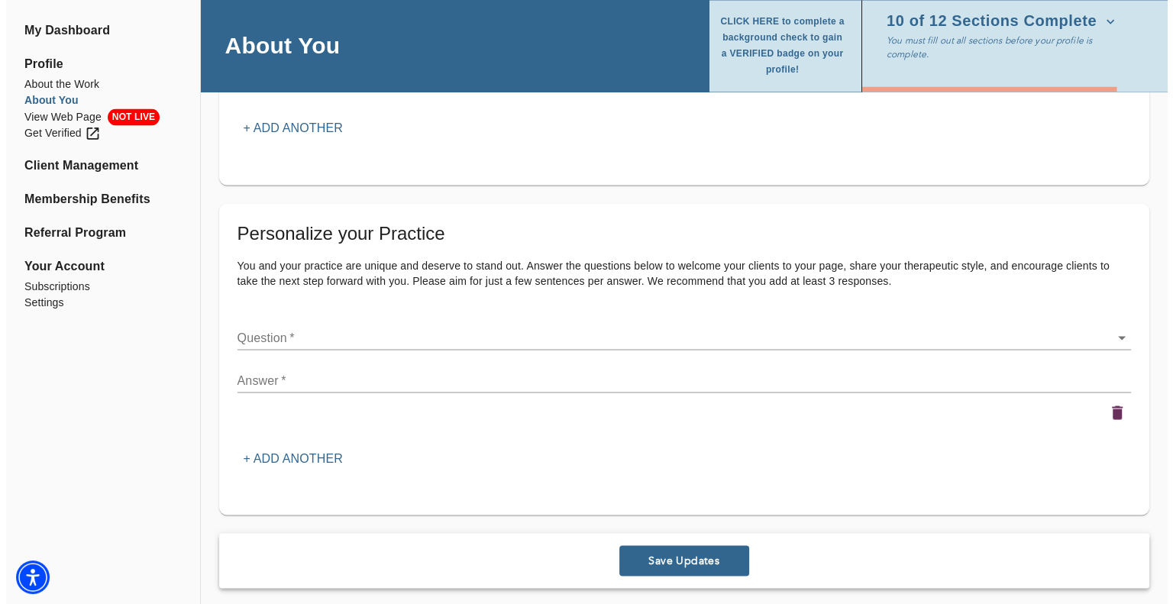
scroll to position [2588, 0]
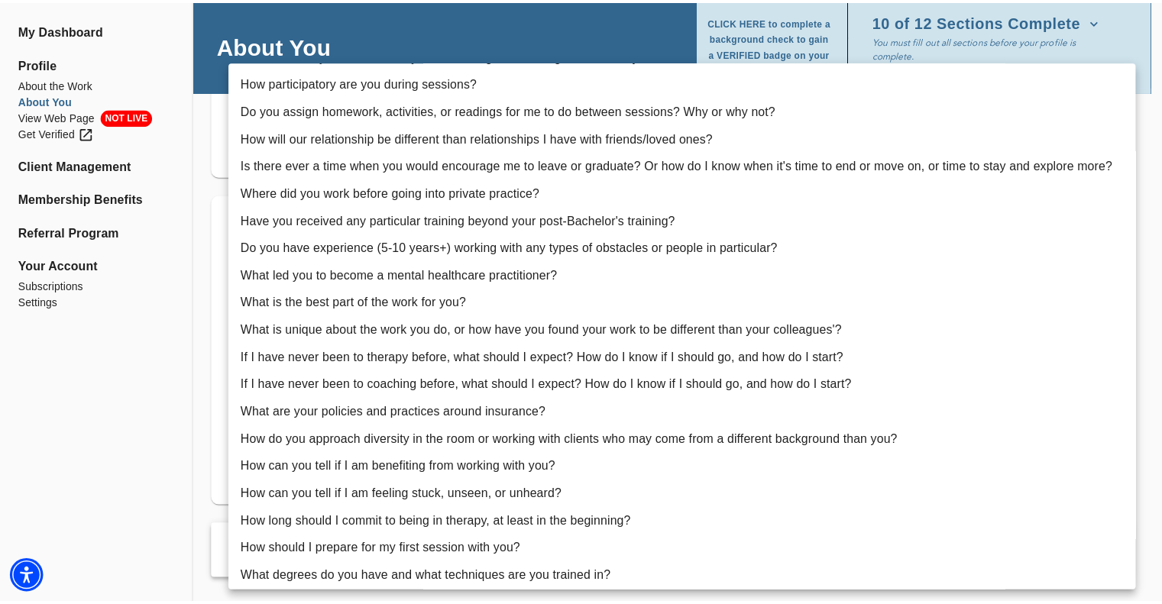
scroll to position [0, 0]
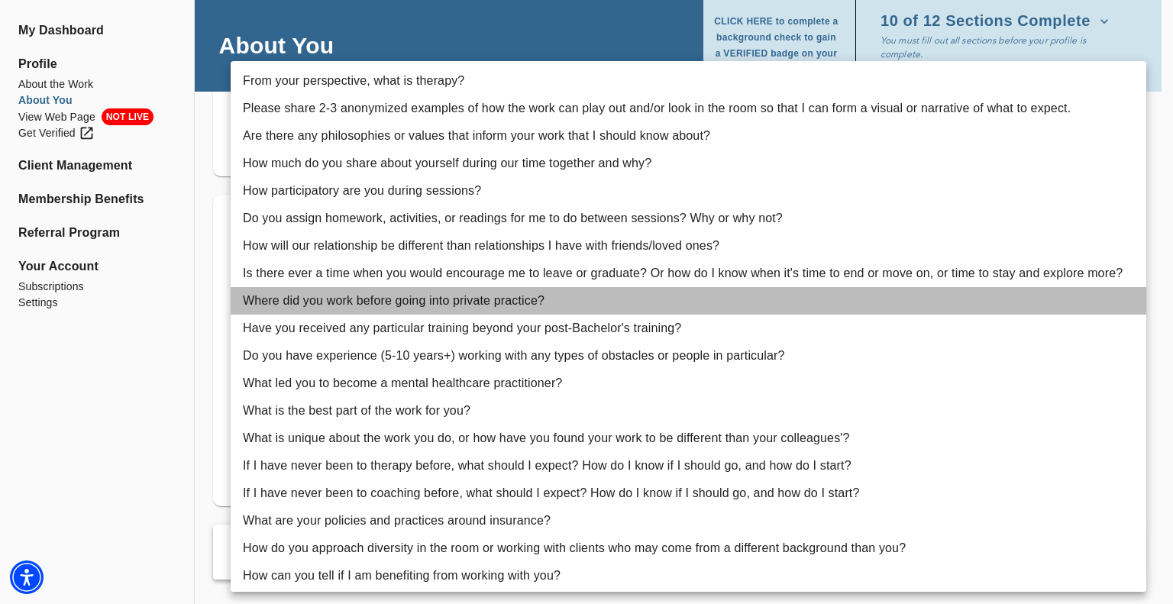
click at [379, 307] on li "Where did you work before going into private practice?" at bounding box center [689, 301] width 916 height 28
type input "9"
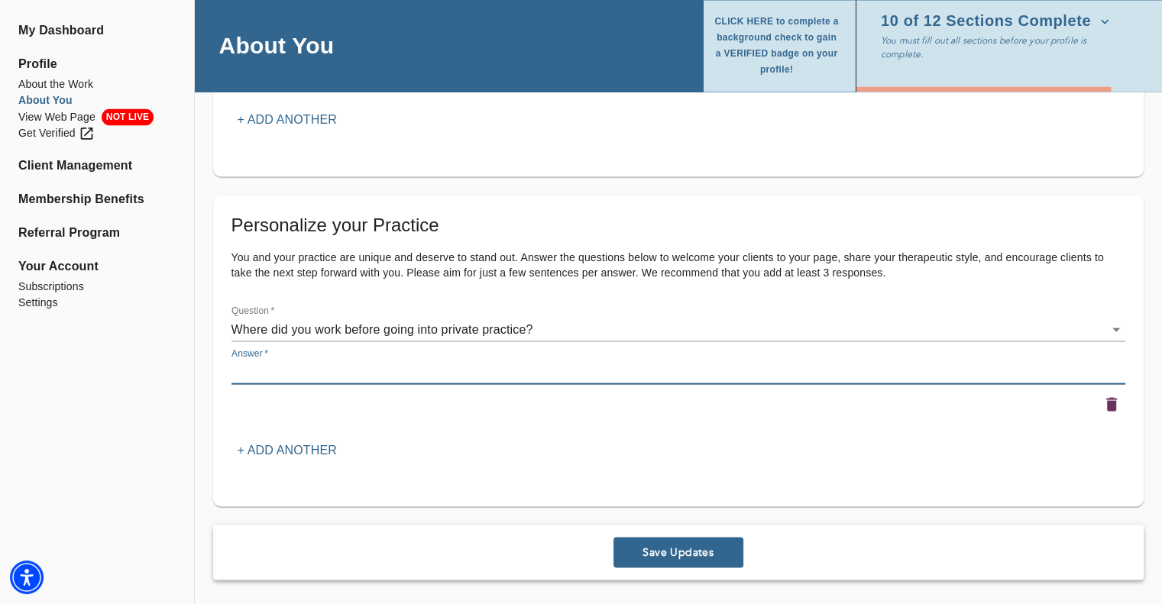
click at [303, 370] on textarea at bounding box center [678, 371] width 894 height 15
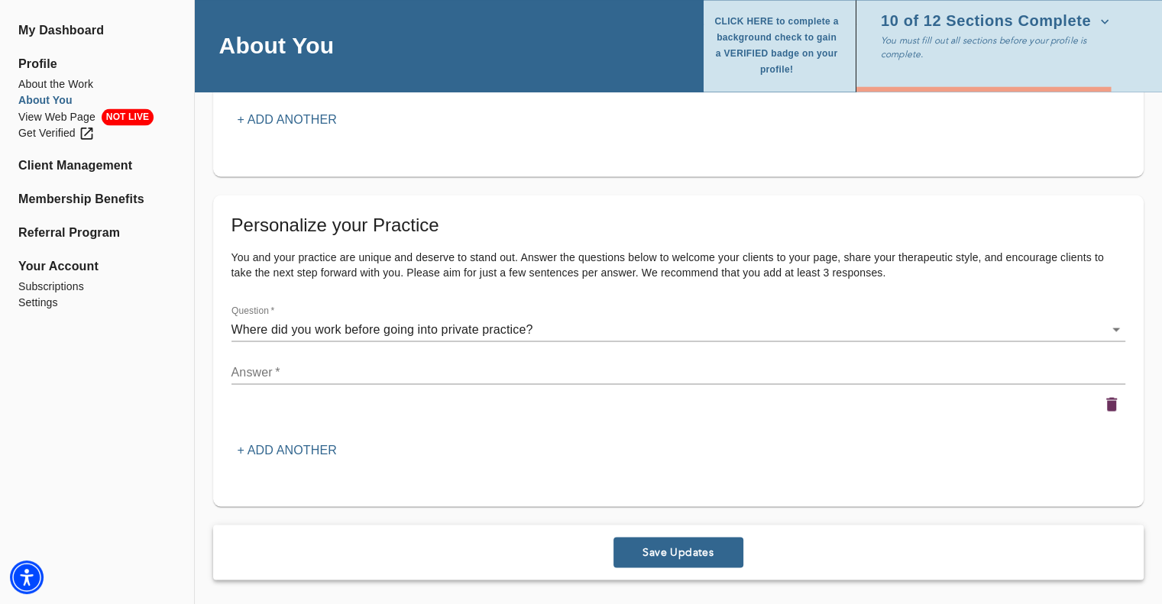
click at [279, 375] on textarea at bounding box center [678, 371] width 894 height 15
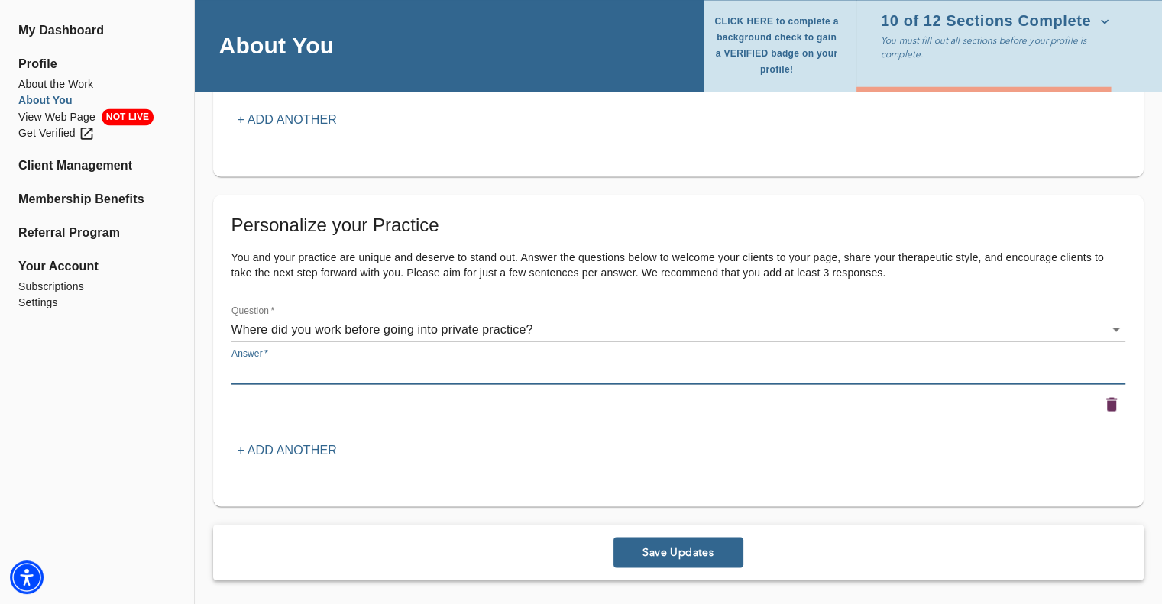
paste textarea "For nearly two decades, my professional life unfolded in the vibrant, ever-evol…"
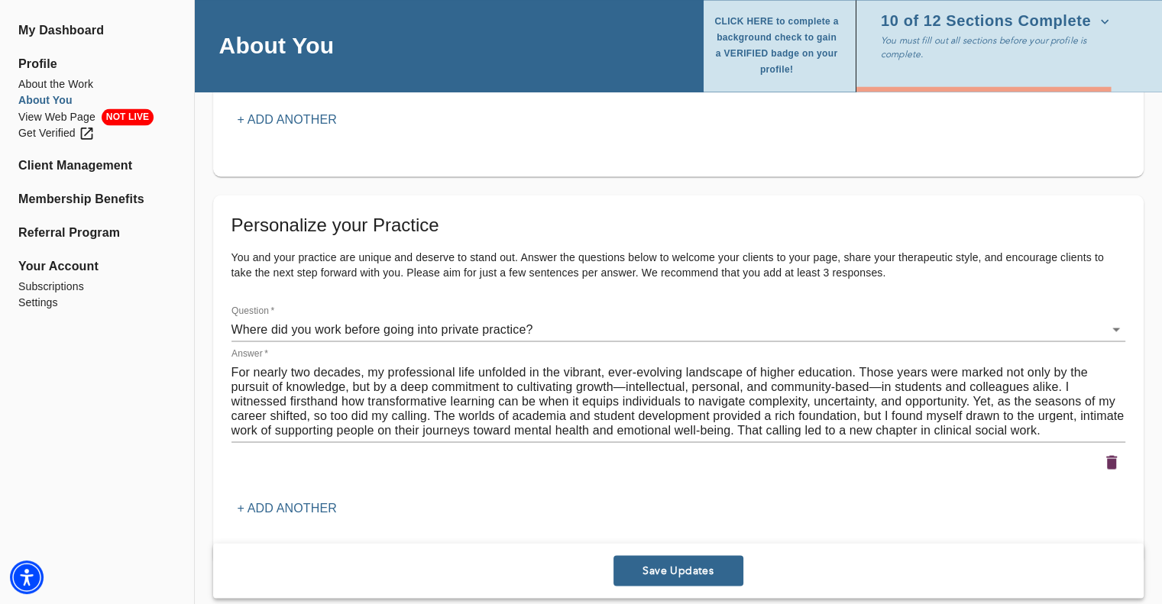
click at [1093, 429] on textarea "For nearly two decades, my professional life unfolded in the vibrant, ever-evol…" at bounding box center [678, 400] width 894 height 73
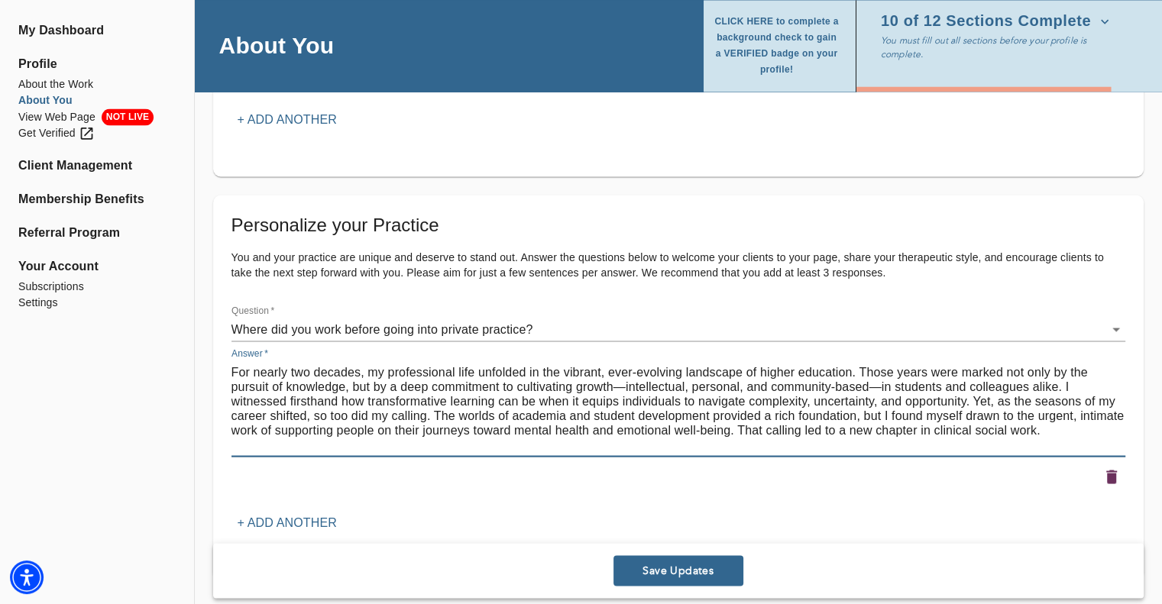
paste textarea "Lo ipsumdol sitamet conse ad elitsedd eius temporin utlaboreetd, magnaaliqu, en…"
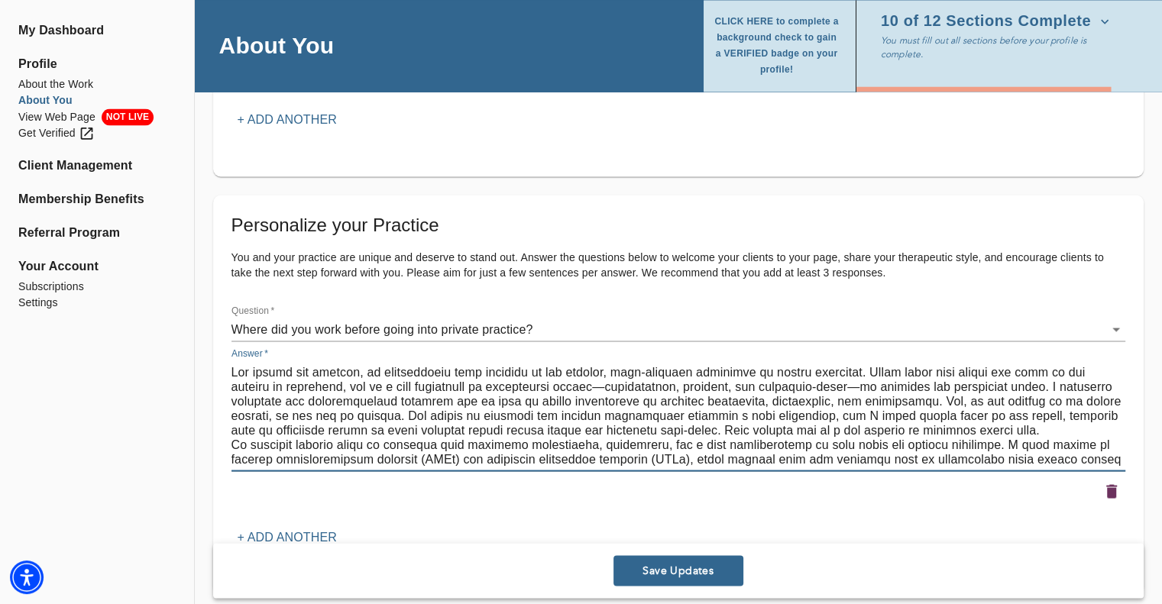
scroll to position [173, 0]
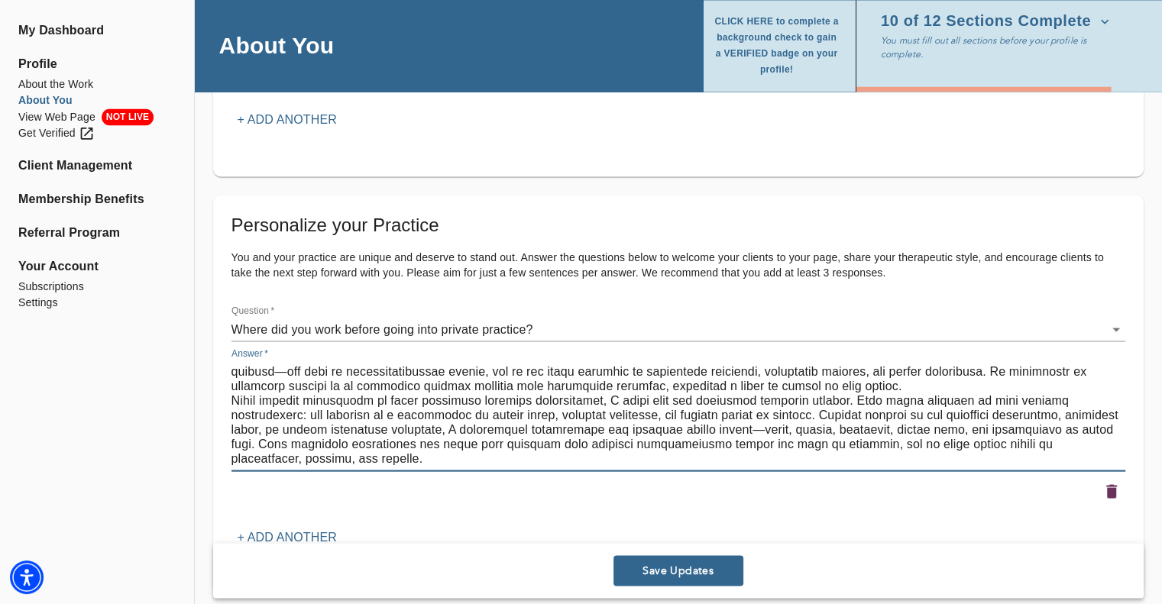
paste textarea "Lo ipsumdol sitamet conse ad elitsedd eius temporin utlaboreetd, magnaaliqu, en…"
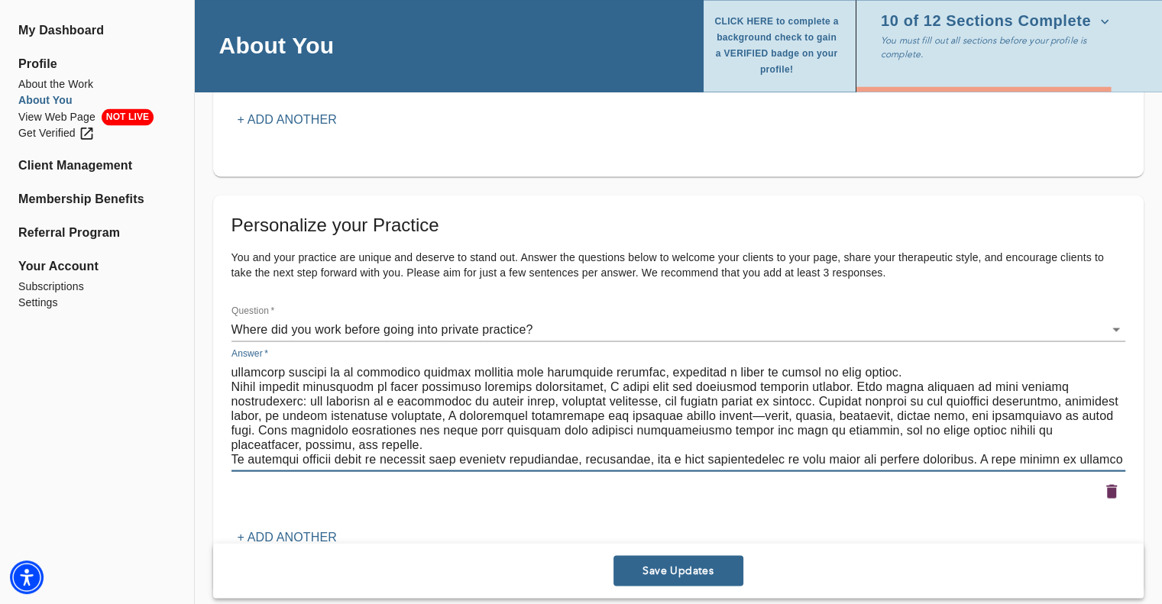
paste textarea "Lo ipsumdol sitamet conse ad elitsedd eius temporin utlaboreetd, magnaaliqu, en…"
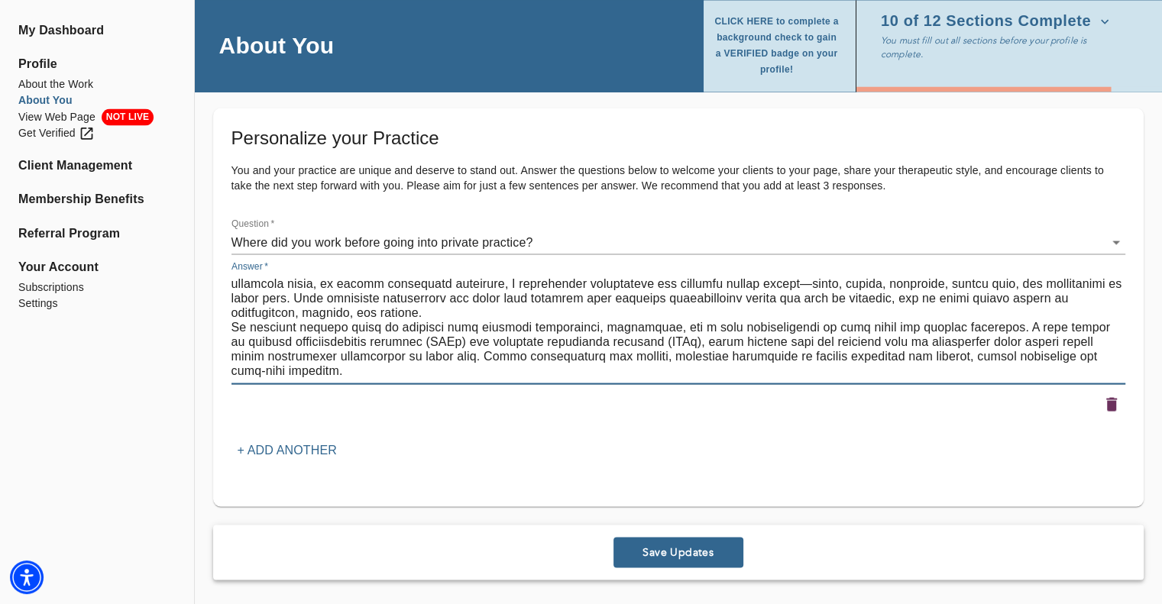
scroll to position [398, 0]
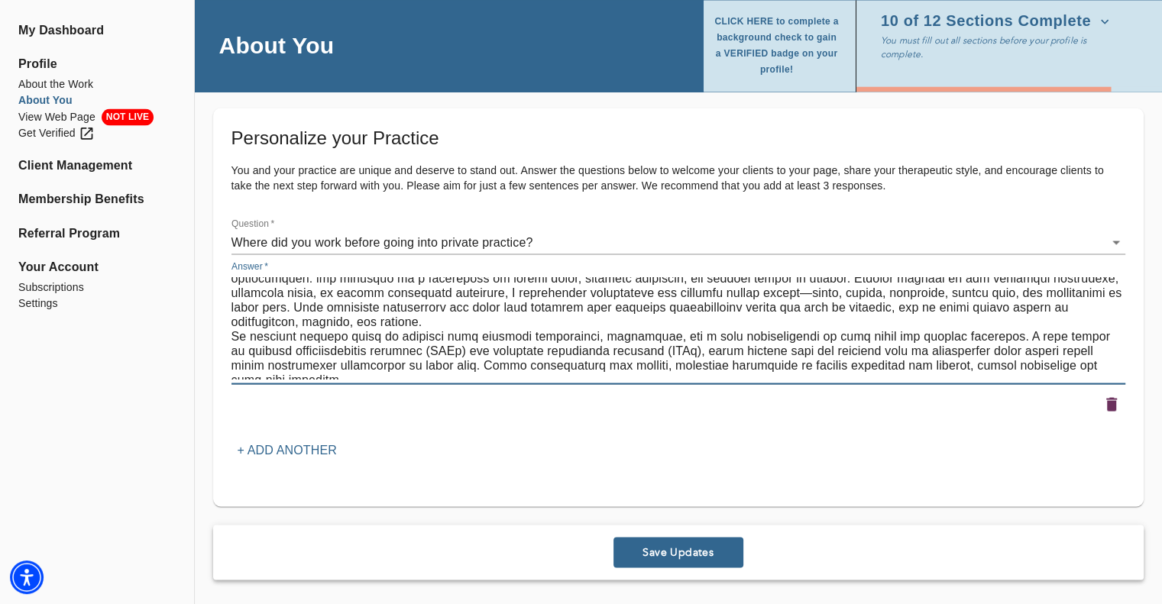
drag, startPoint x: 303, startPoint y: 371, endPoint x: 228, endPoint y: 344, distance: 79.8
click at [228, 344] on div "Answer   * x" at bounding box center [678, 322] width 900 height 130
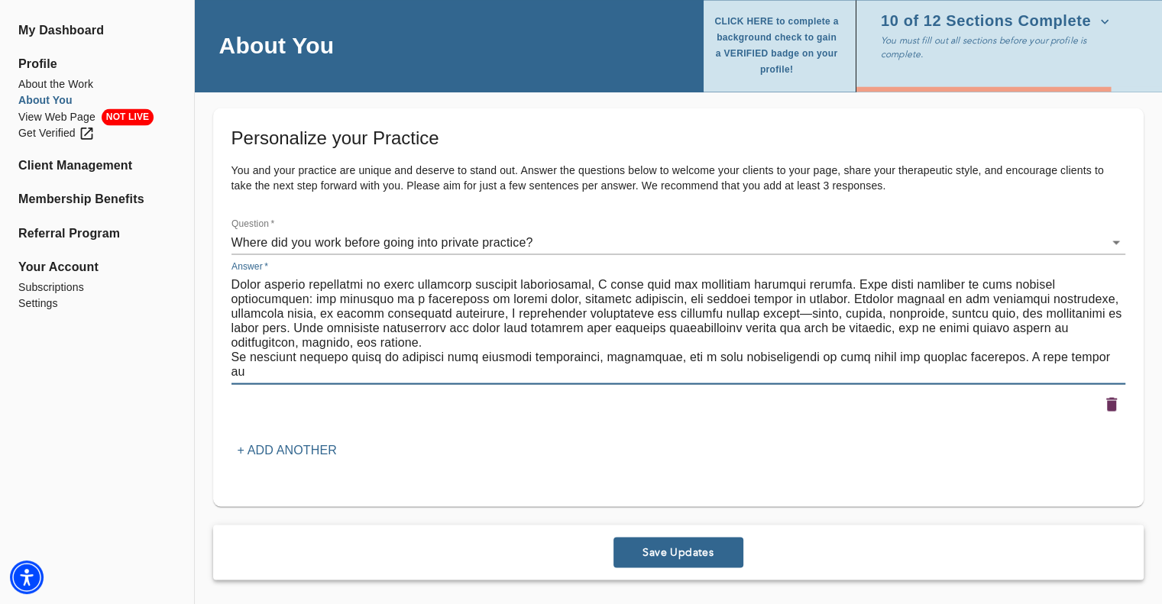
scroll to position [363, 0]
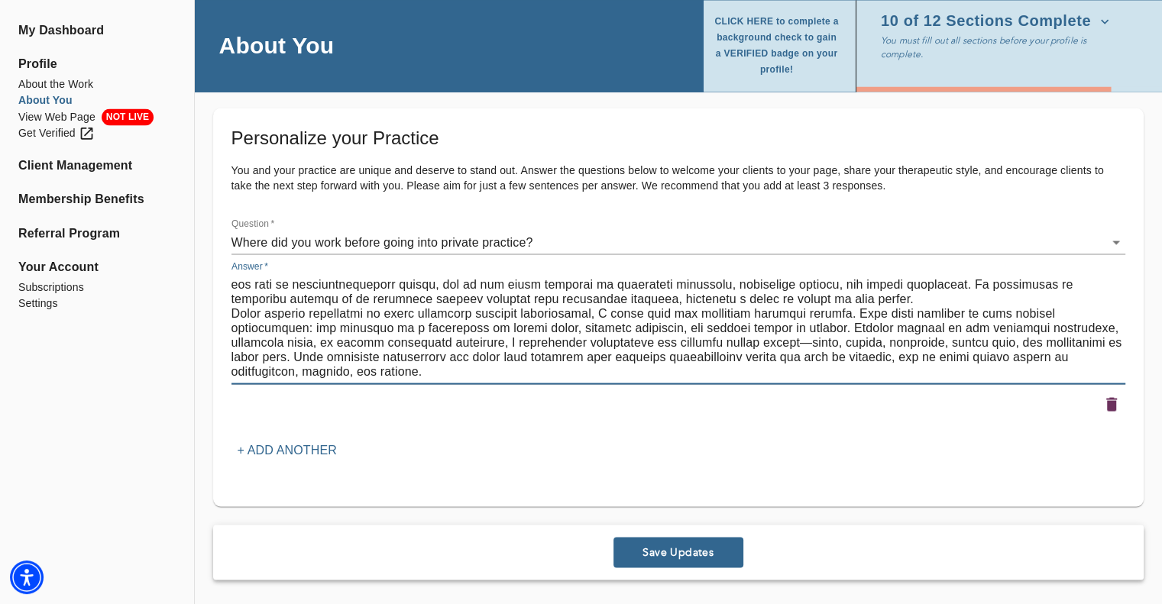
paste textarea "Lo ipsumdol sitamet conse ad elitsedd eius temporin utlaboreetd, magnaaliqu, en…"
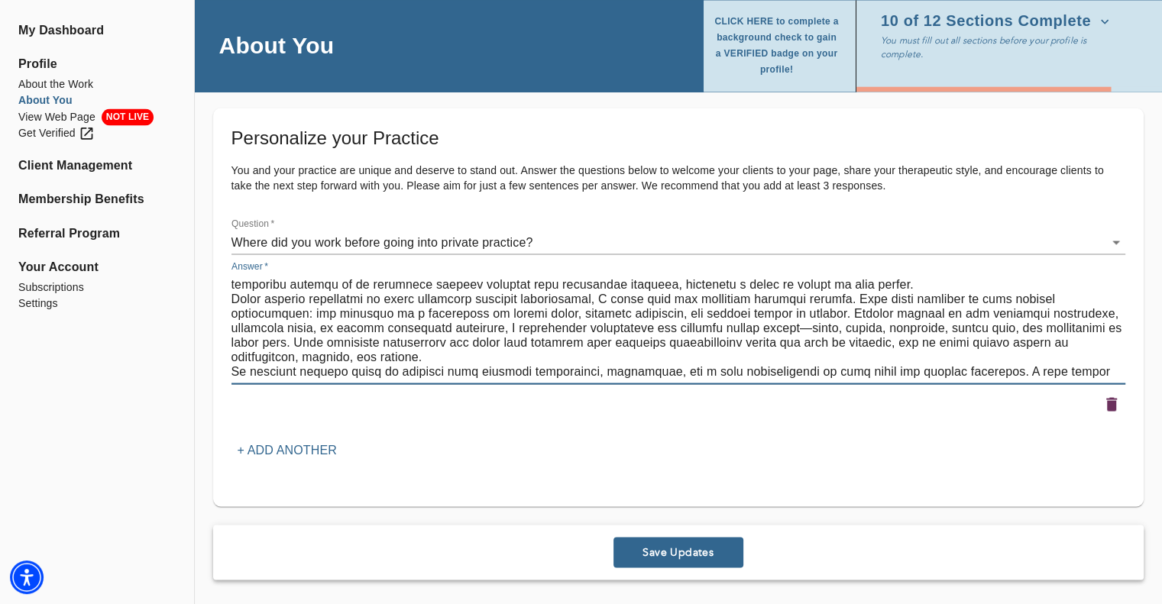
scroll to position [550, 0]
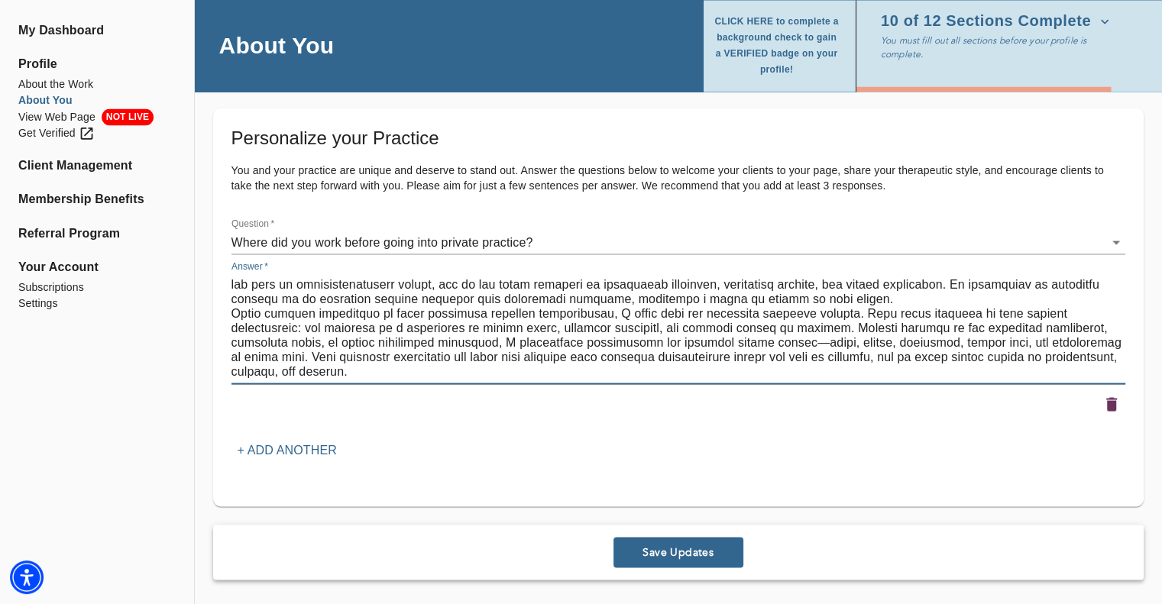
paste textarea "Lo ipsumdol sitamet conse ad elitsedd eius temporin utlaboreetd, magnaaliqu, en…"
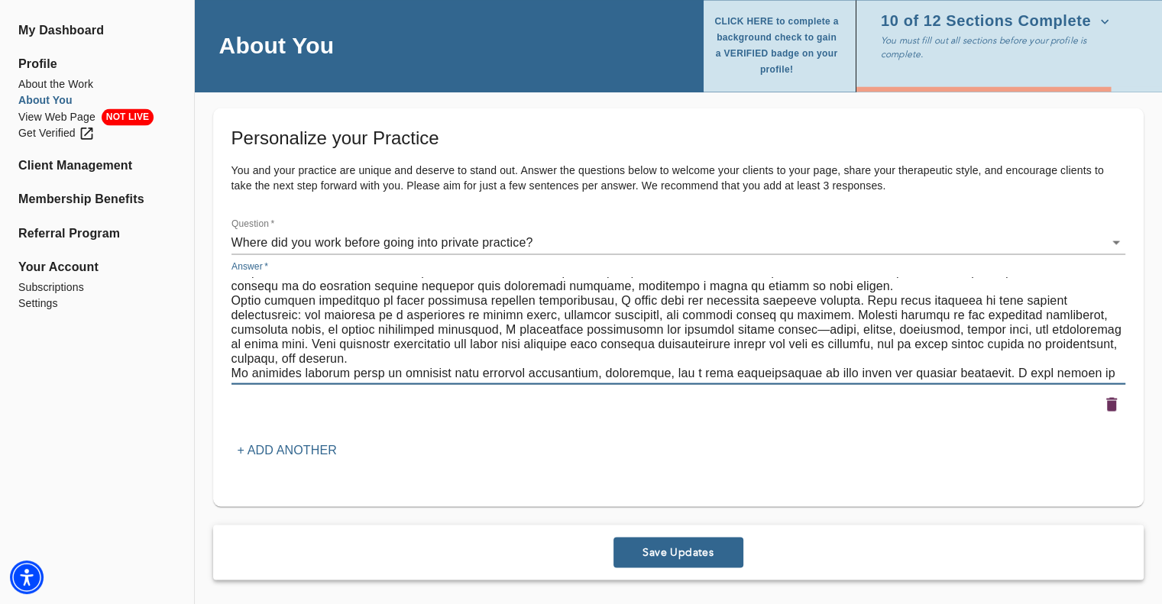
scroll to position [740, 0]
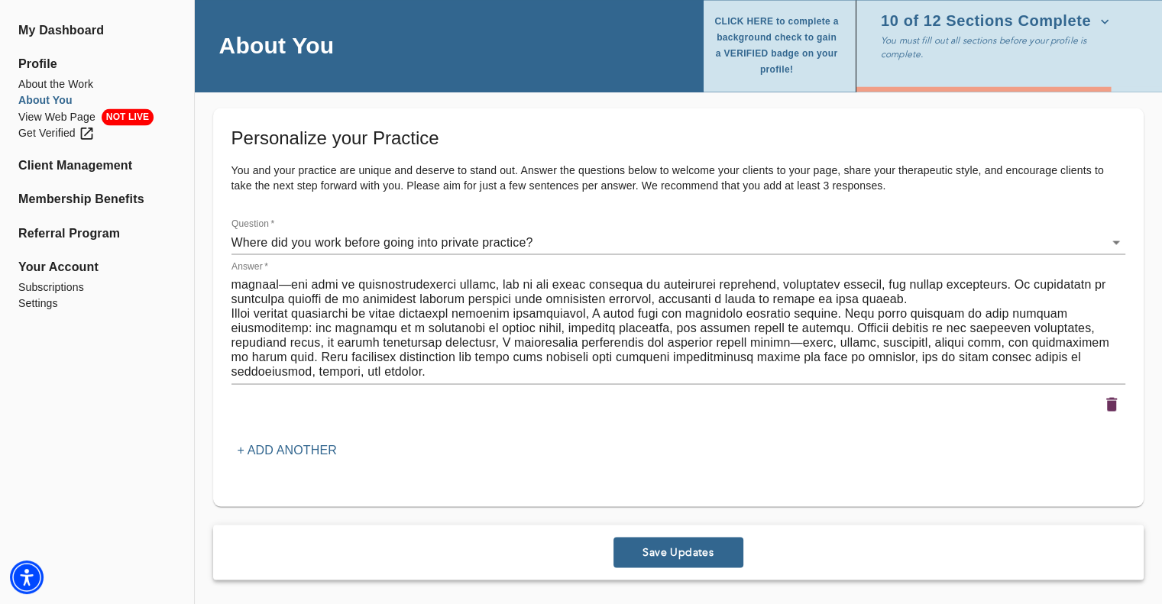
click at [278, 374] on textarea at bounding box center [678, 328] width 894 height 102
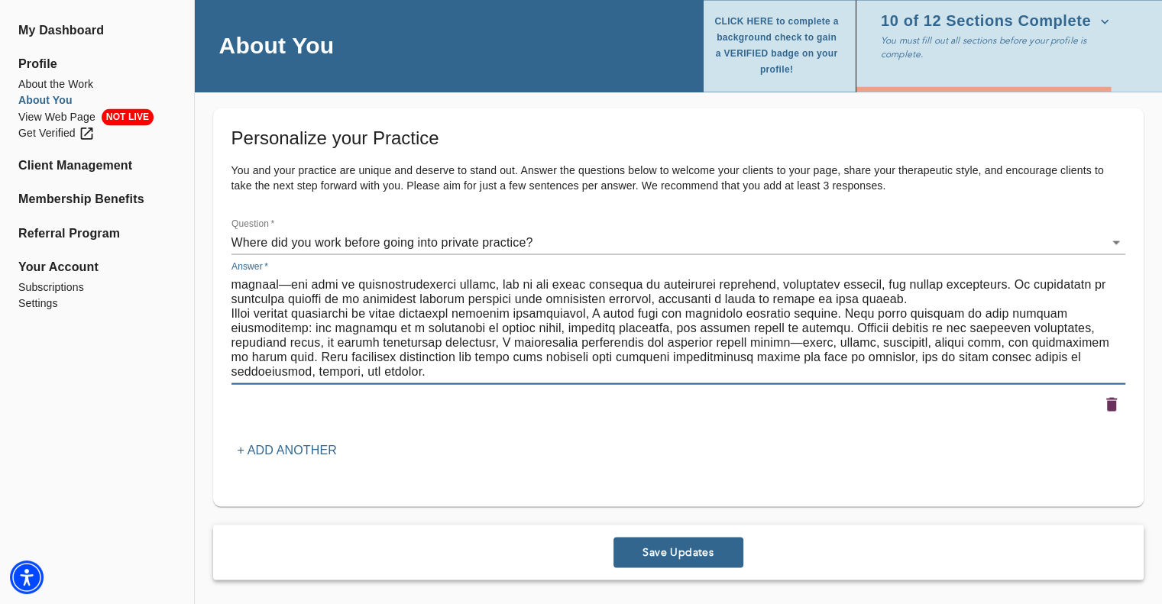
paste textarea "Lo ipsumdol sitamet conse ad elitsedd eius temporin utlaboreetd, magnaaliqu, en…"
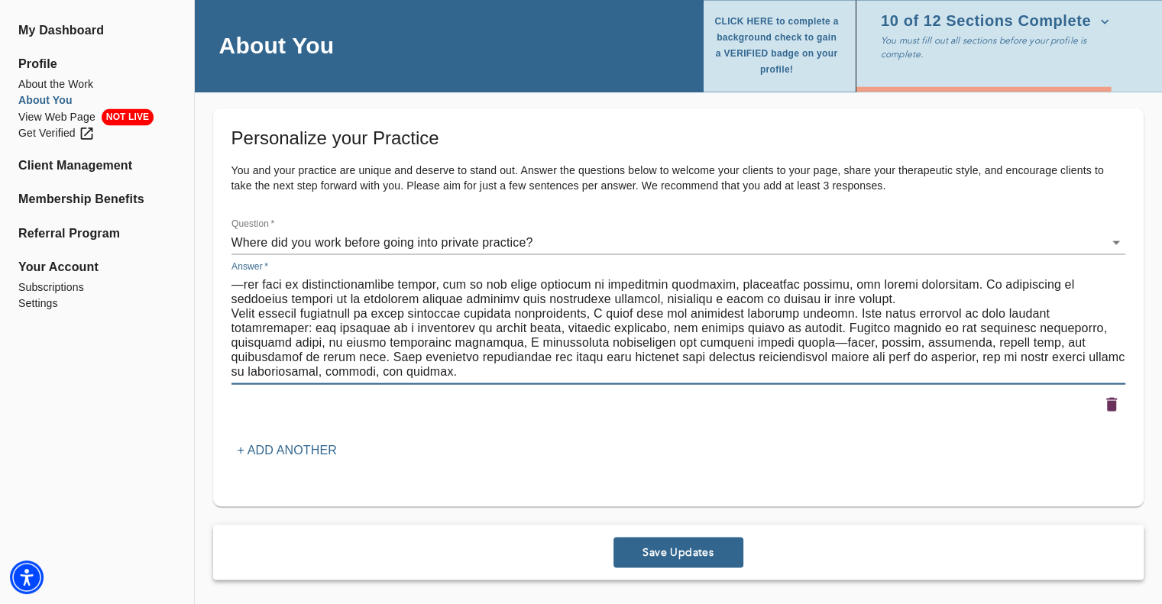
scroll to position [929, 0]
click at [284, 364] on textarea at bounding box center [678, 328] width 894 height 102
paste textarea "These cumulative experiences set the stage for my next step: launching my own p…"
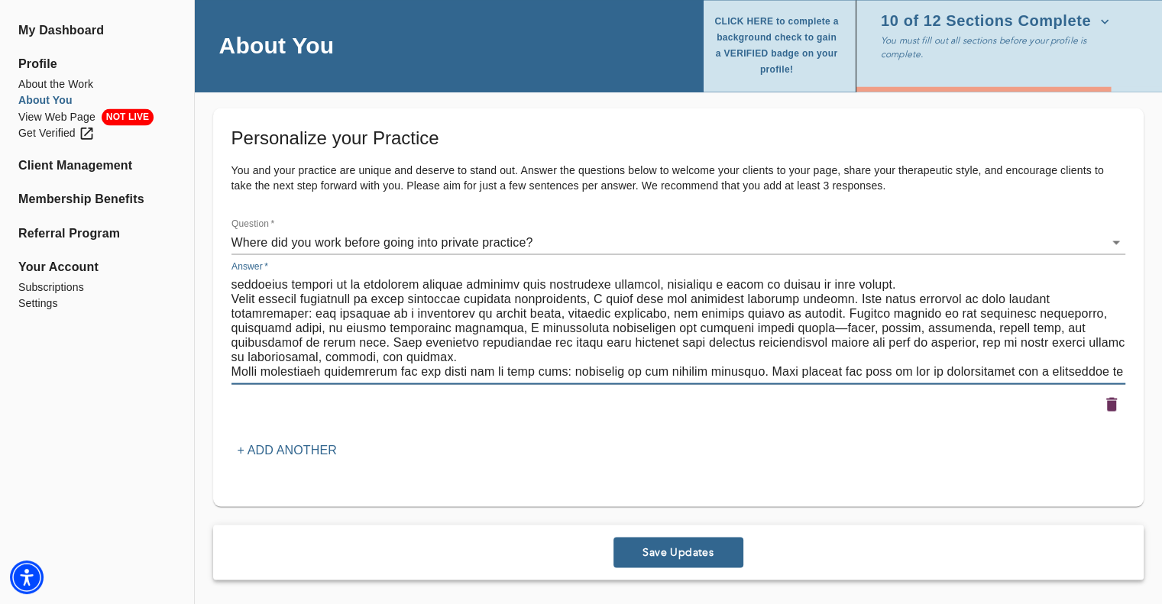
scroll to position [957, 0]
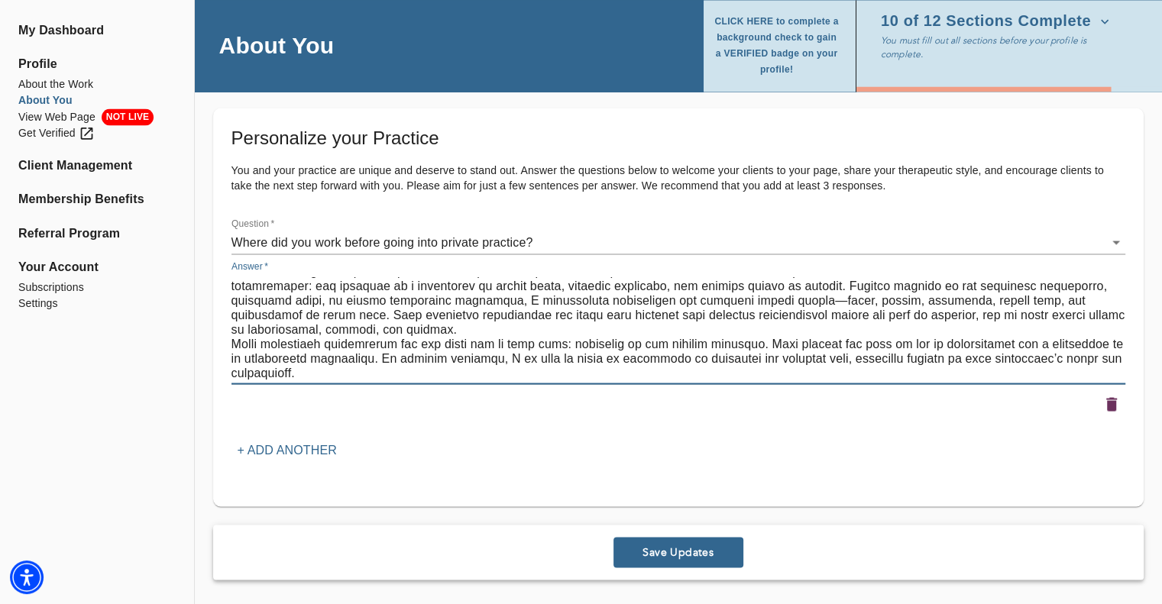
click at [770, 342] on textarea at bounding box center [678, 328] width 894 height 102
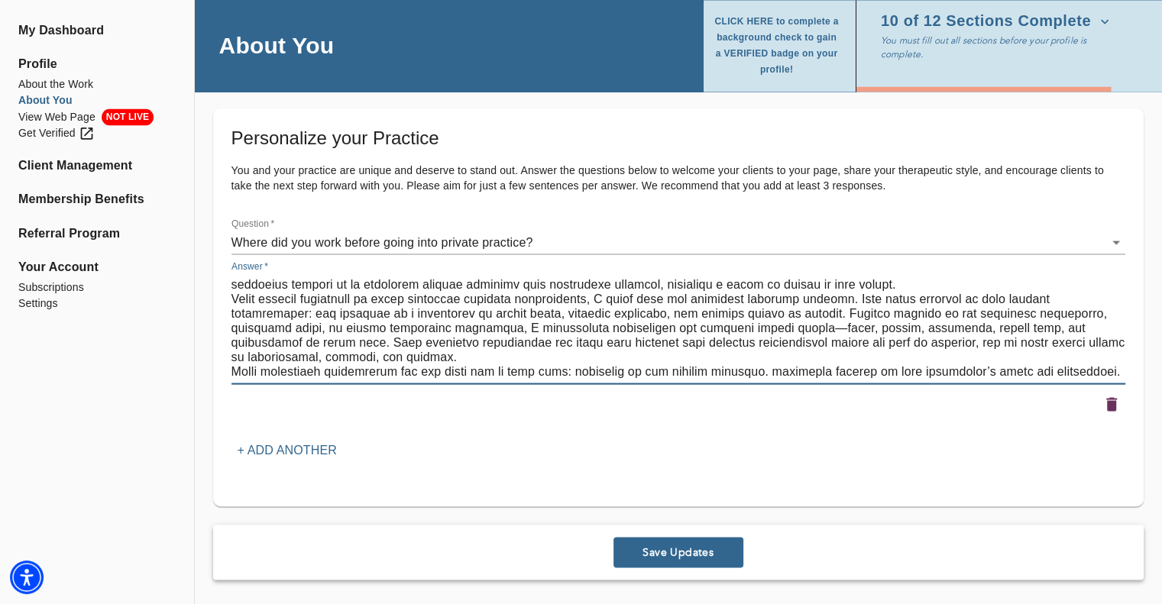
scroll to position [929, 0]
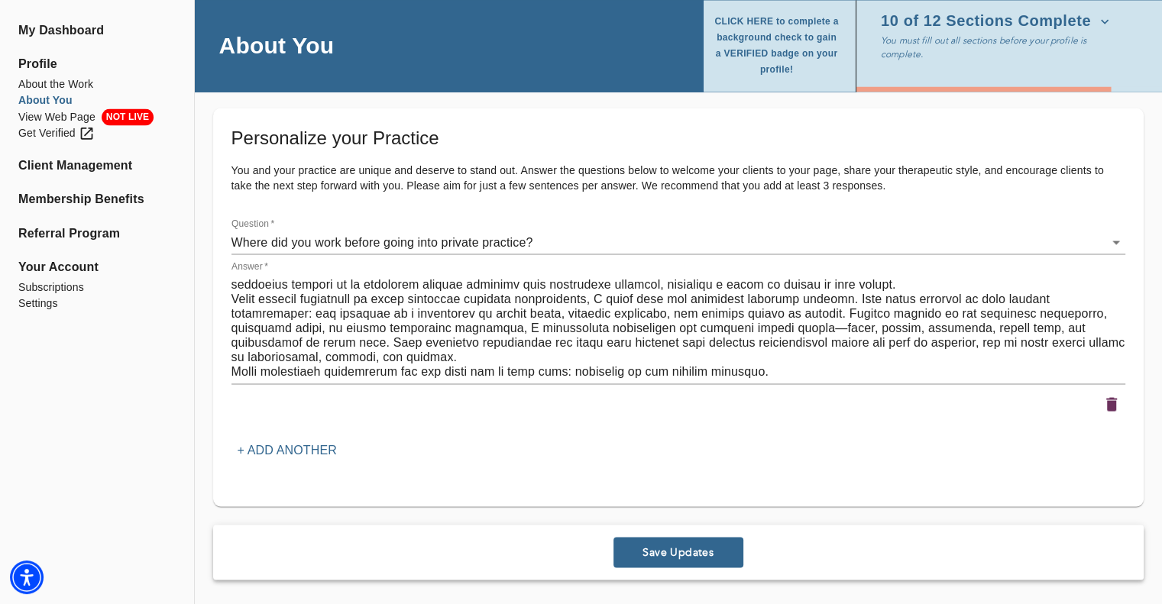
drag, startPoint x: 761, startPoint y: 367, endPoint x: 821, endPoint y: 384, distance: 62.7
click at [762, 369] on textarea at bounding box center [678, 328] width 894 height 102
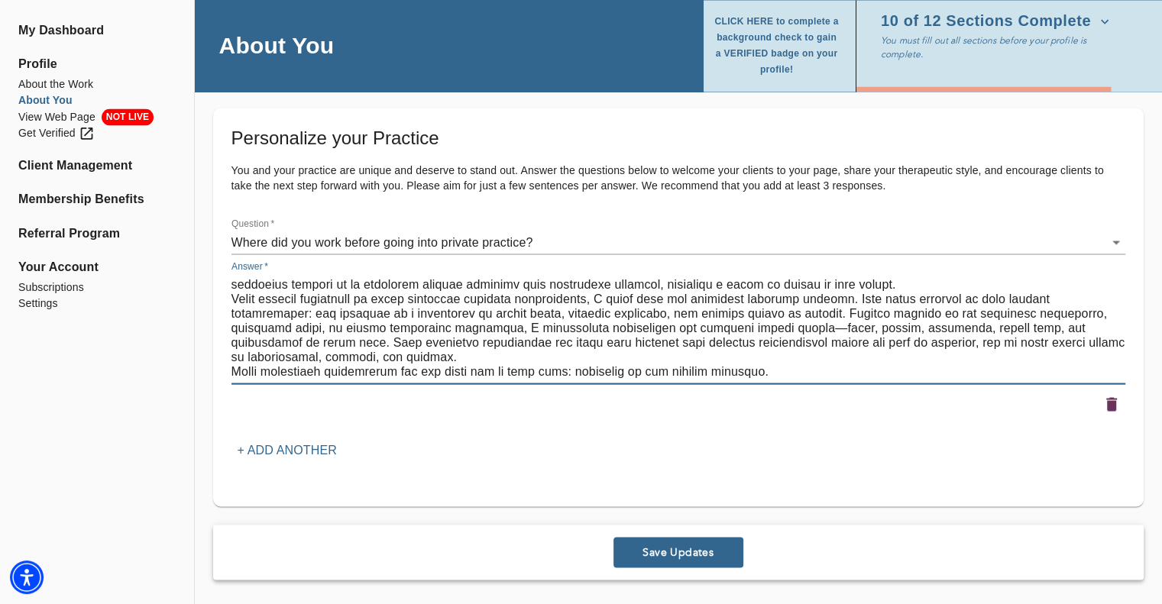
paste textarea "In private practice, I am able to blend my expertise in education and clinical …"
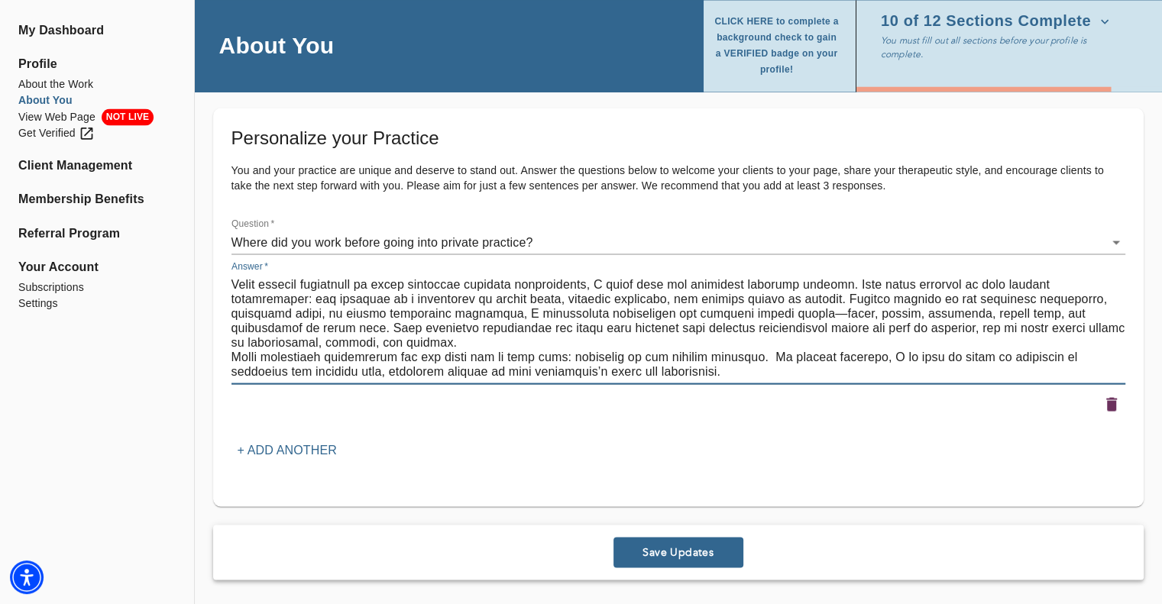
type textarea "Lor ipsumd sit ametcon, ad elitseddoeiu temp incididu ut lab etdolor, magn-aliq…"
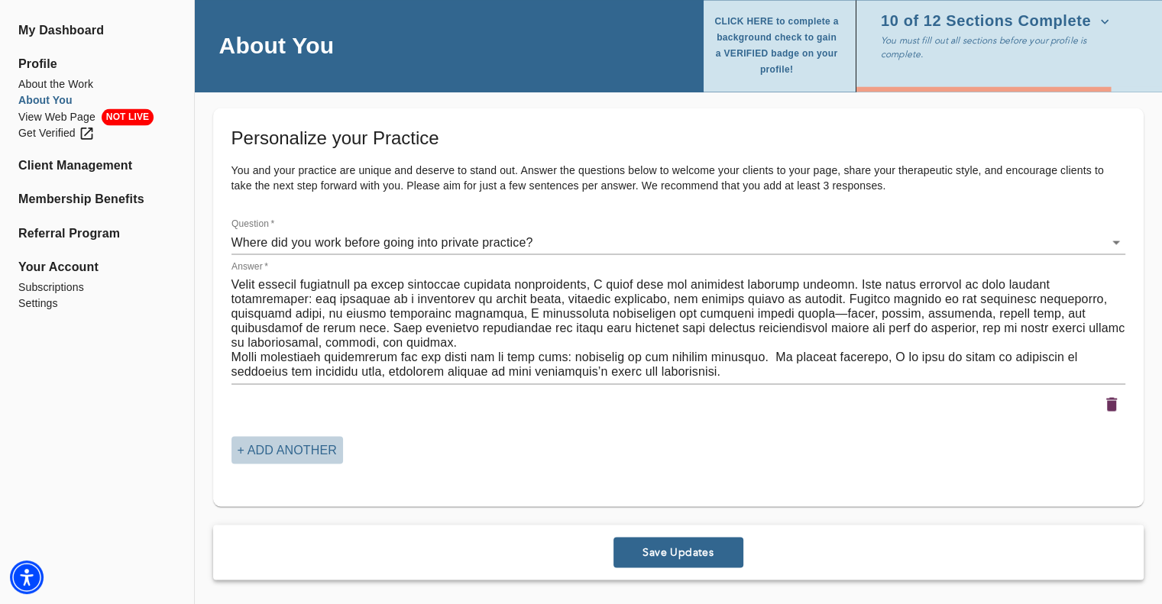
click at [274, 450] on p "+ Add another" at bounding box center [287, 450] width 99 height 18
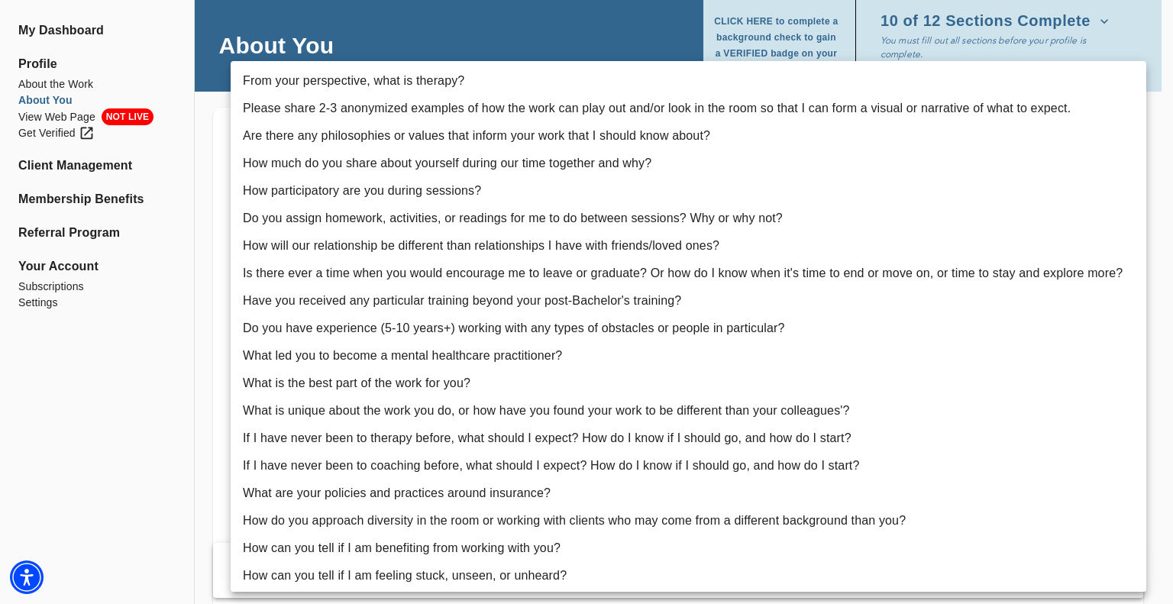
click at [354, 143] on li "Are there any philosophies or values that inform your work that I should know a…" at bounding box center [689, 136] width 916 height 28
type input "3"
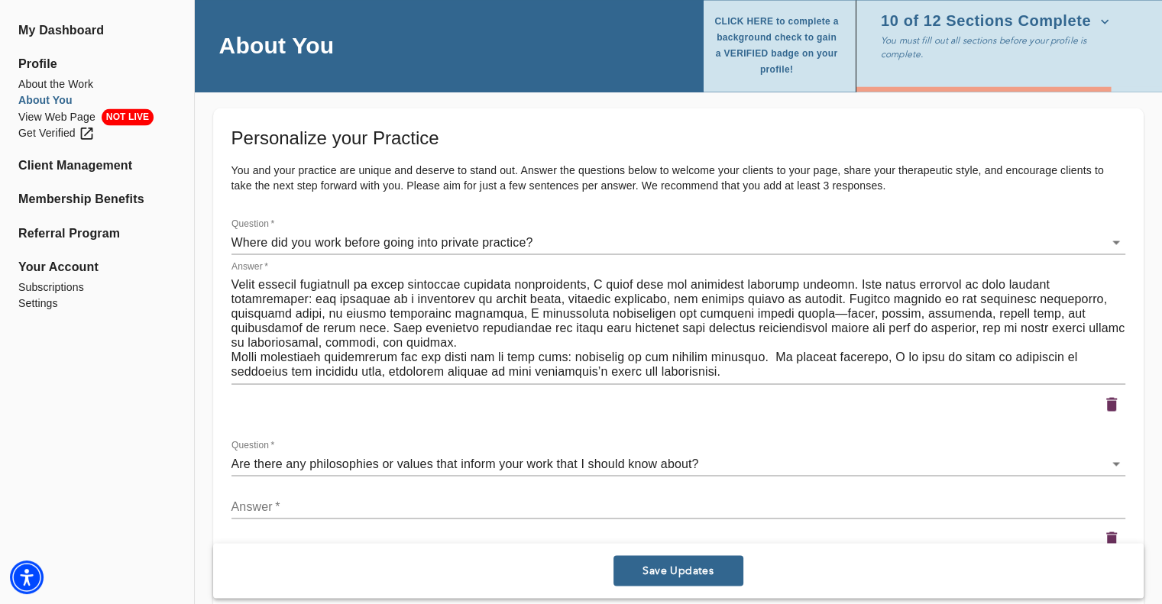
click at [299, 507] on textarea at bounding box center [678, 506] width 894 height 15
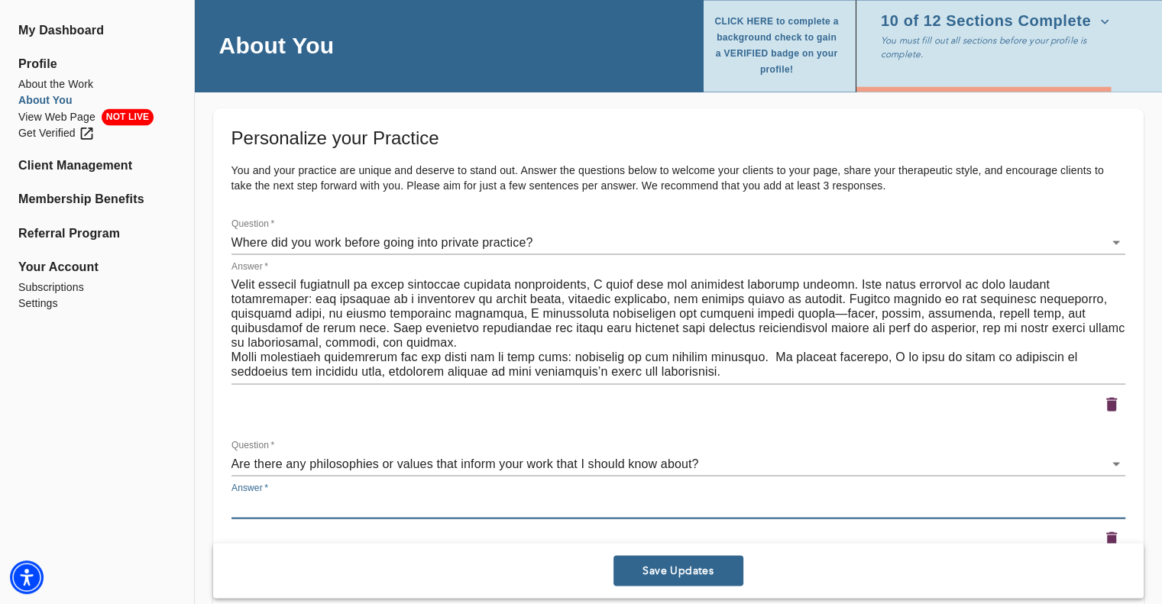
paste textarea "Education is a thread that runs through all aspects of my work. In sessions, I …"
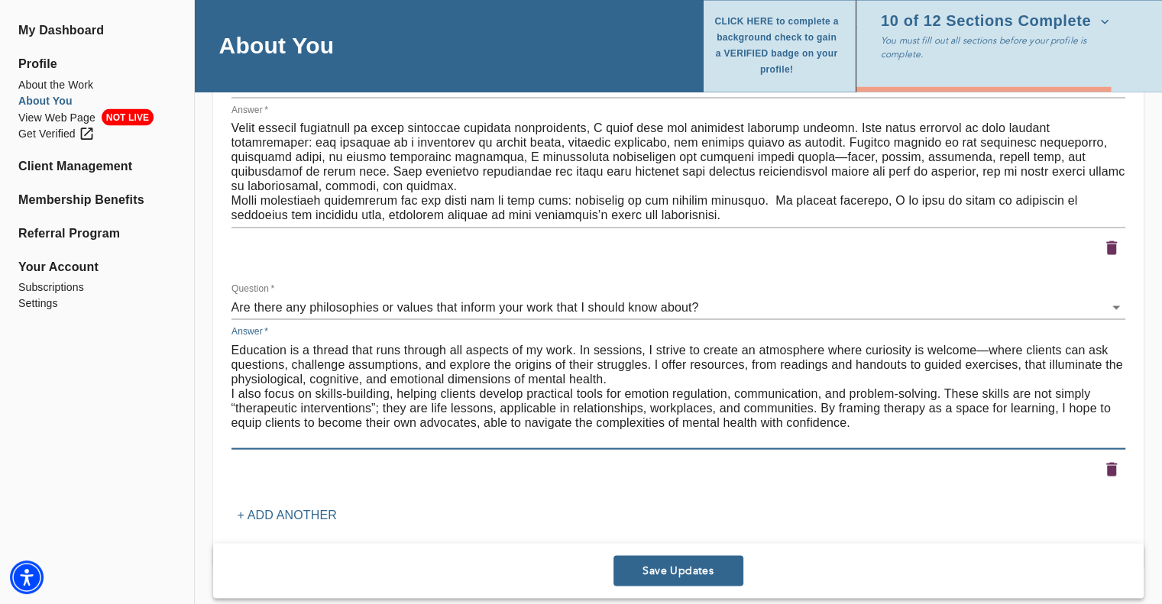
scroll to position [2897, 0]
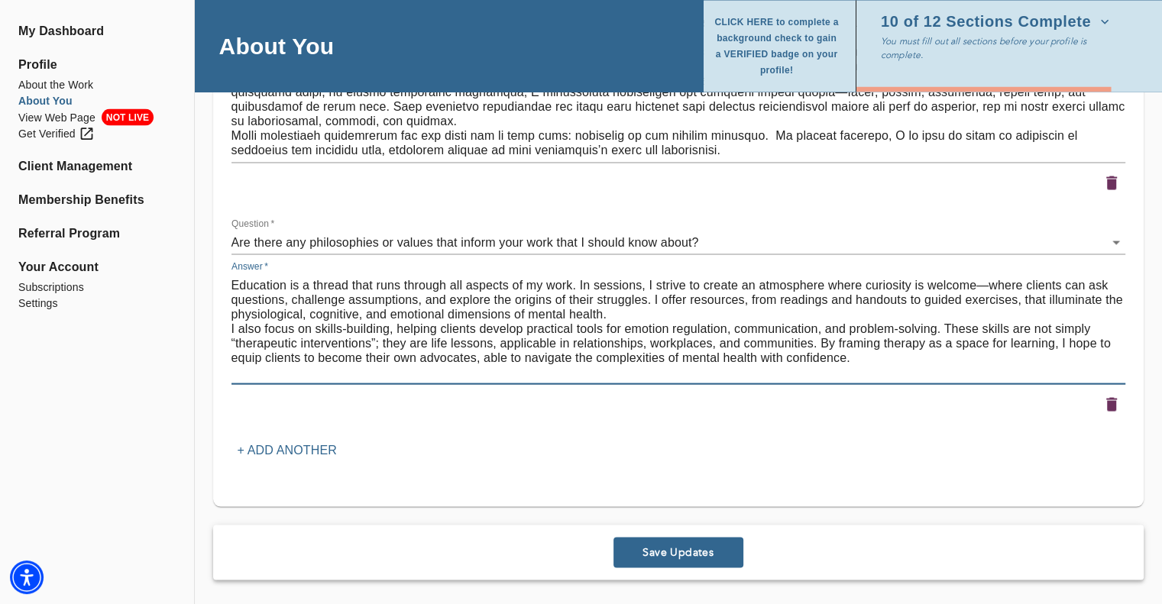
type textarea "Education is a thread that runs through all aspects of my work. In sessions, I …"
click at [306, 445] on p "+ Add another" at bounding box center [287, 450] width 99 height 18
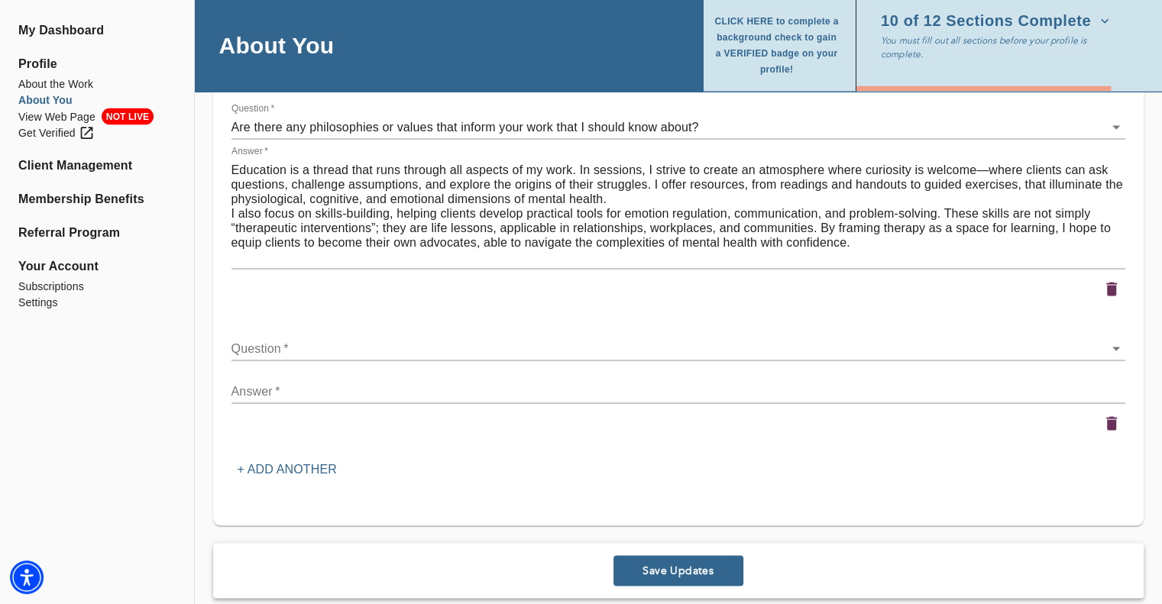
scroll to position [3032, 0]
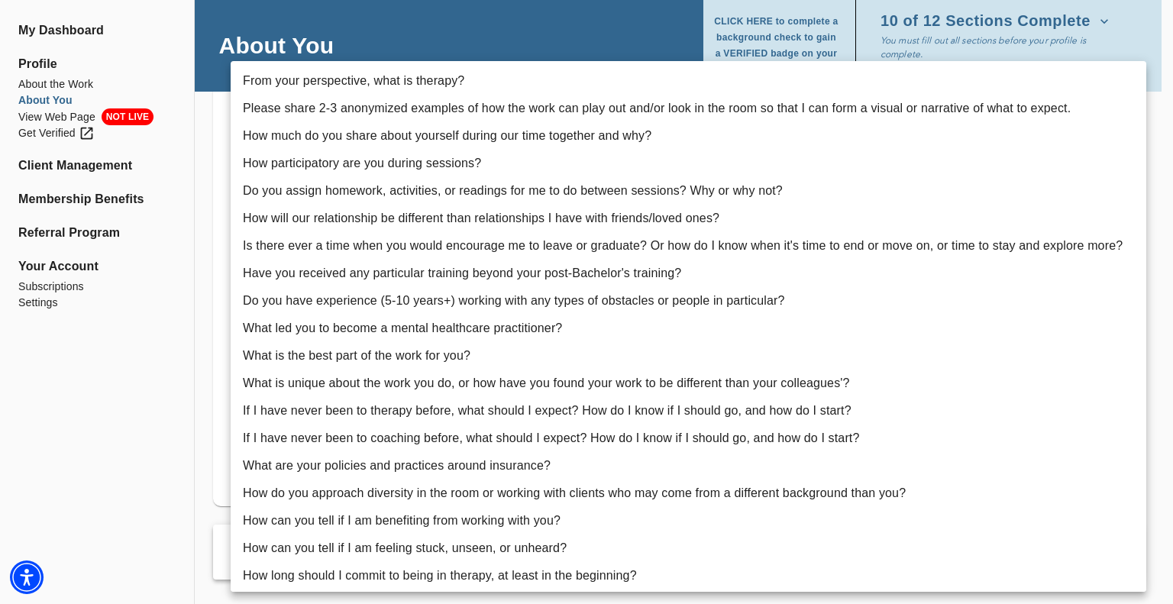
click at [474, 389] on li "What is unique about the work you do, or how have you found your work to be dif…" at bounding box center [689, 384] width 916 height 28
type input "14"
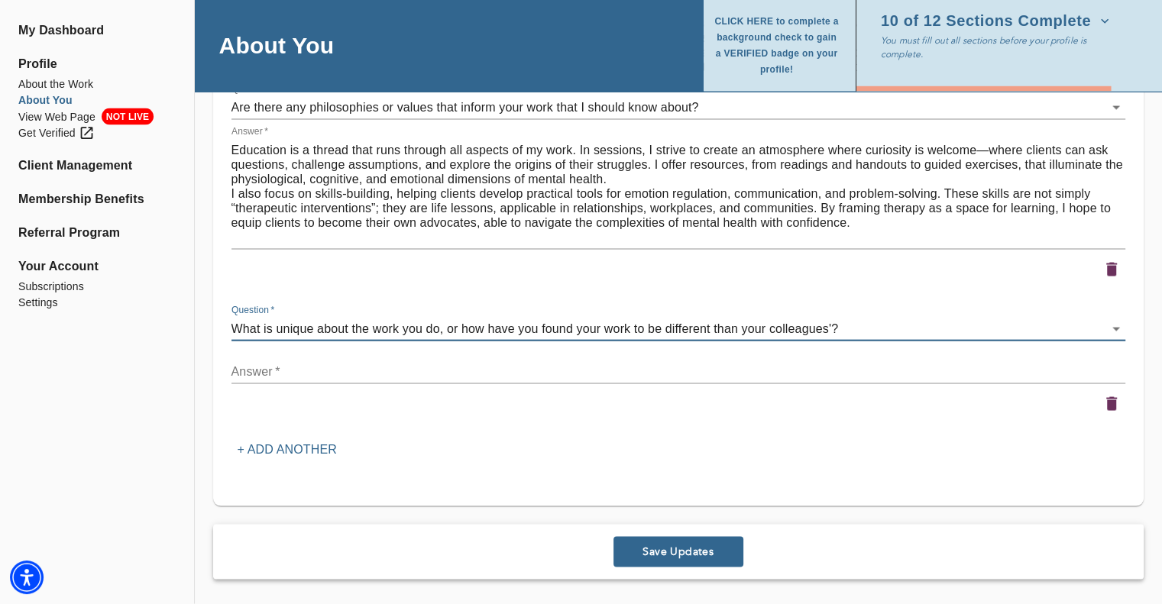
click at [281, 374] on textarea at bounding box center [678, 371] width 894 height 15
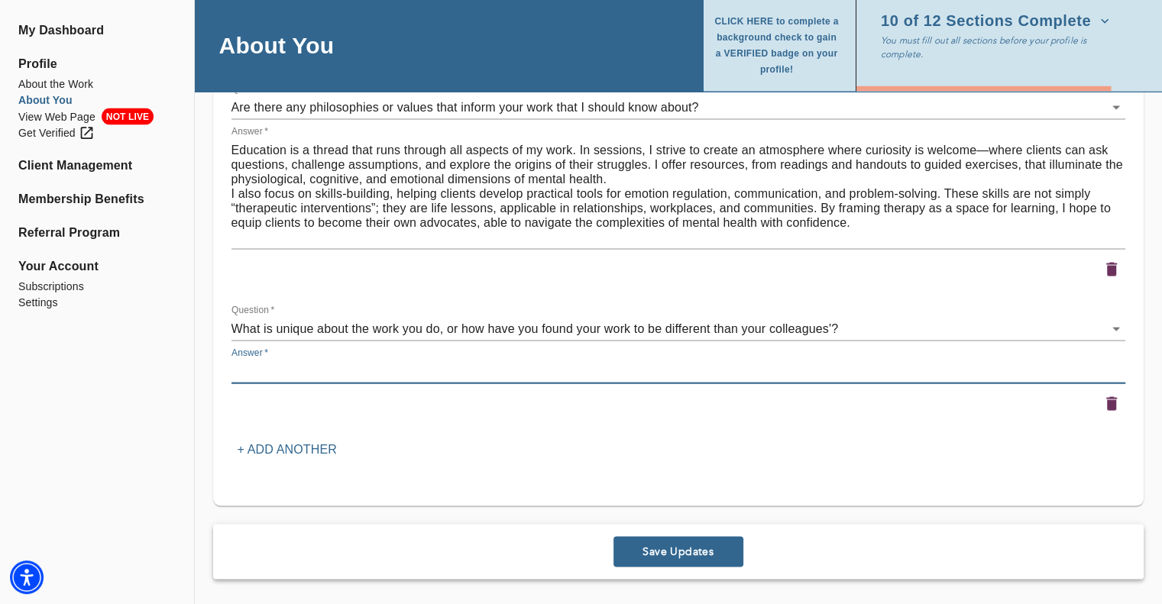
paste textarea "In my work, I consider the whole person: physical health, family system, cultur…"
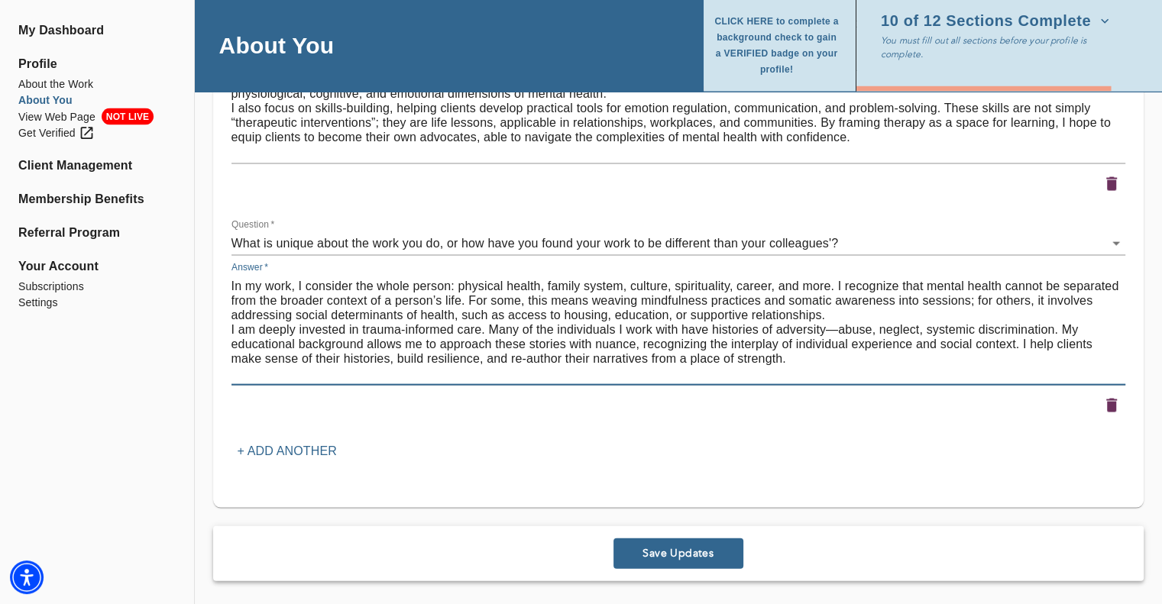
scroll to position [3119, 0]
type textarea "In my work, I consider the whole person: physical health, family system, cultur…"
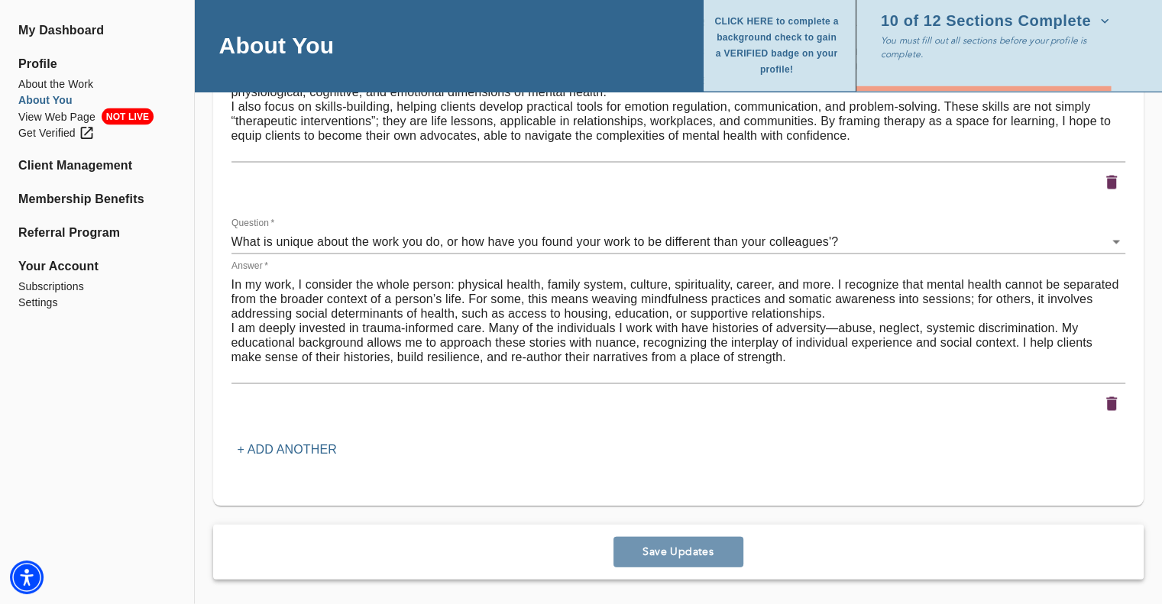
drag, startPoint x: 660, startPoint y: 550, endPoint x: 559, endPoint y: 432, distance: 155.5
click at [660, 550] on span "Save Updates" at bounding box center [679, 552] width 118 height 15
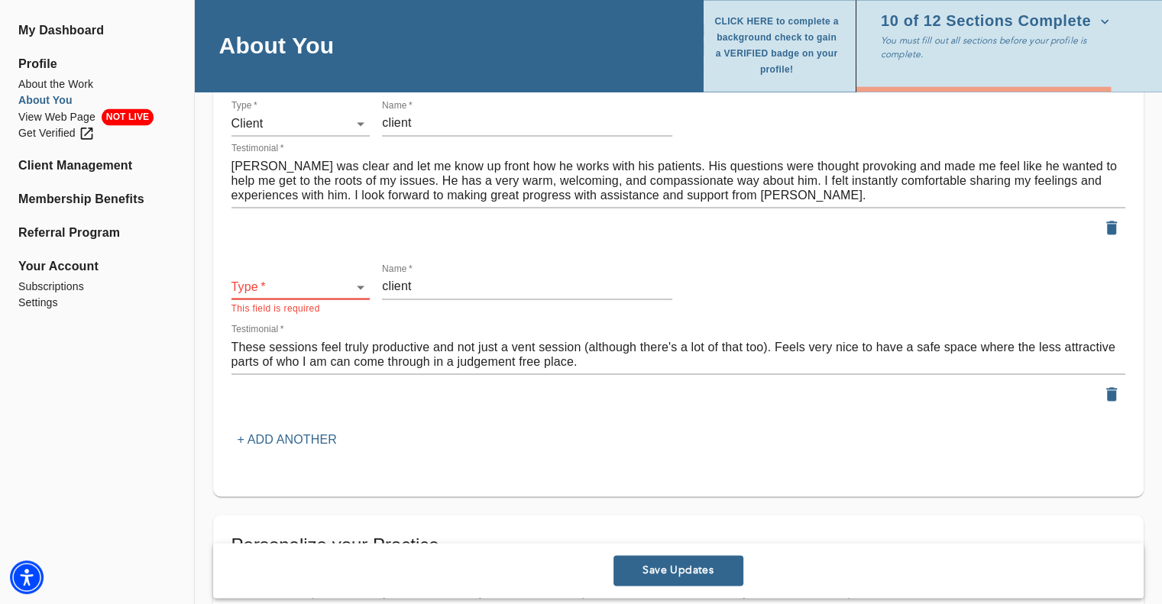
scroll to position [2261, 0]
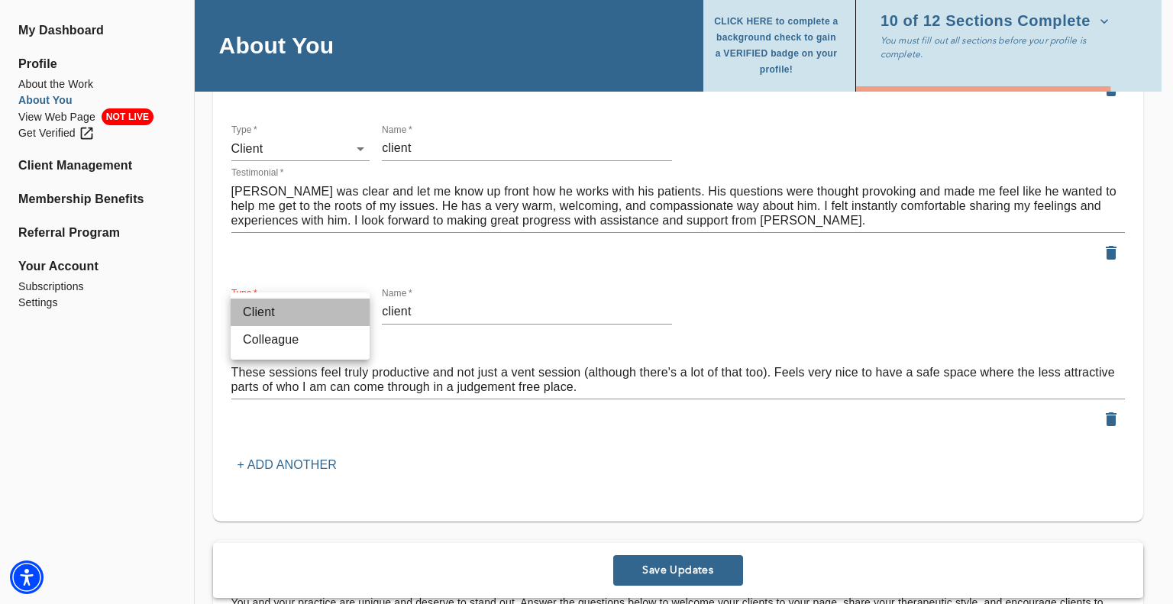
click at [311, 320] on li "Client" at bounding box center [300, 313] width 139 height 28
type input "client"
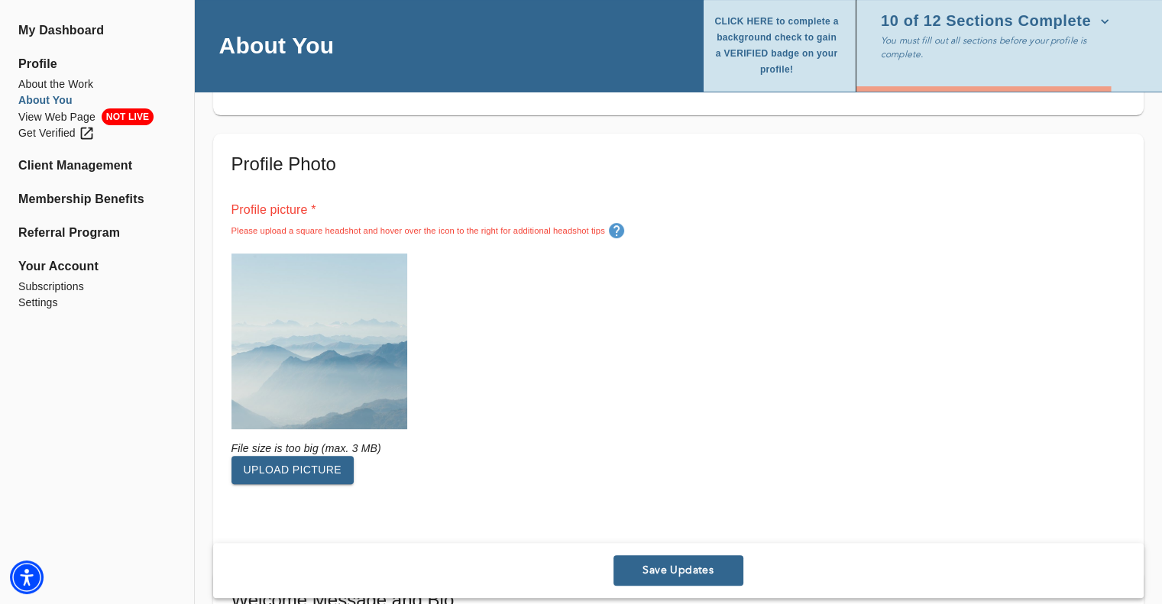
scroll to position [458, 0]
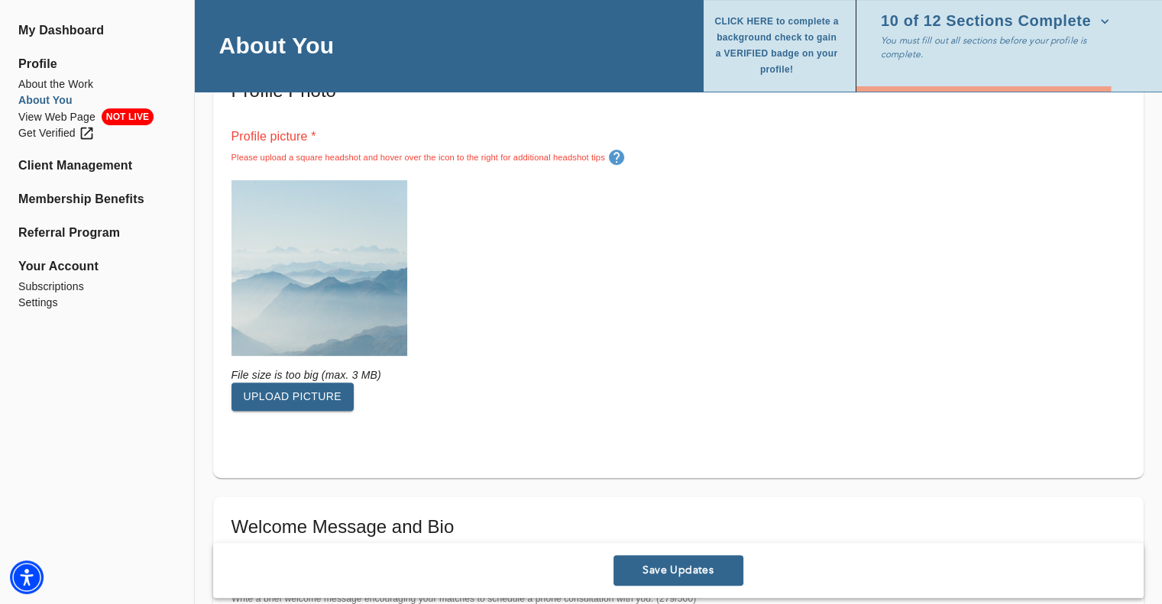
click at [302, 392] on span "Upload picture" at bounding box center [293, 396] width 99 height 19
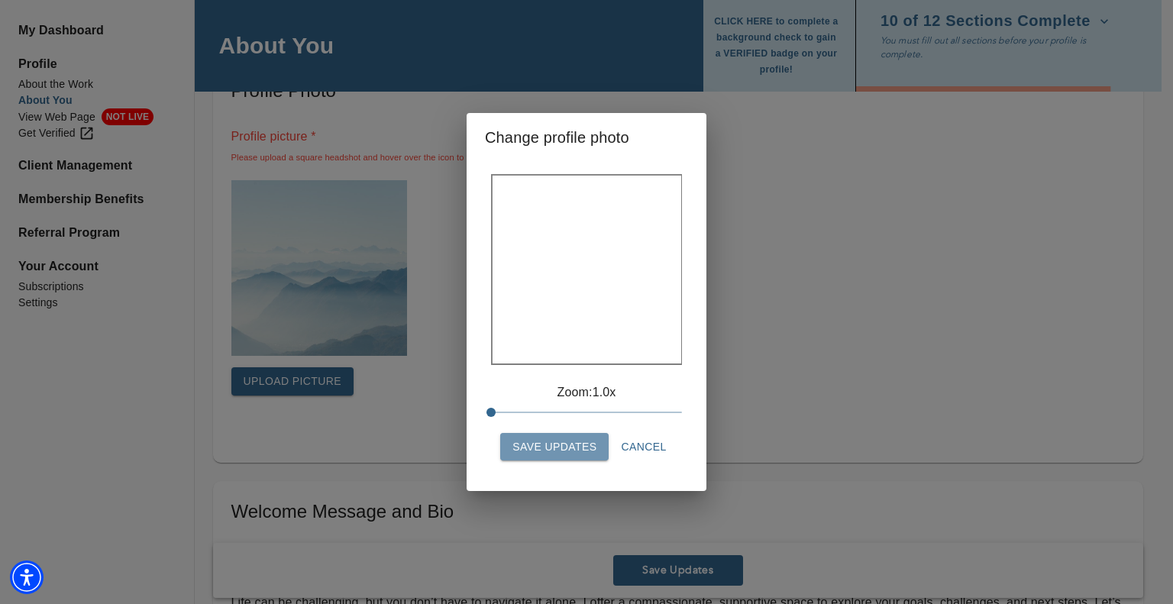
click at [539, 449] on span "Save Updates" at bounding box center [555, 447] width 84 height 19
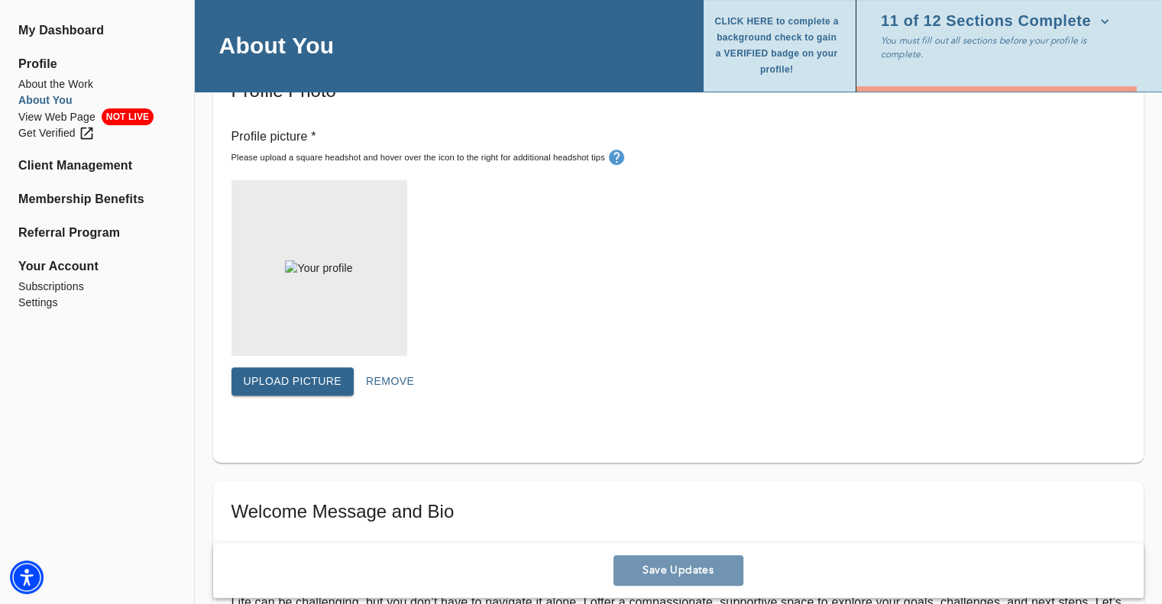
click at [687, 573] on span "Save Updates" at bounding box center [679, 571] width 118 height 15
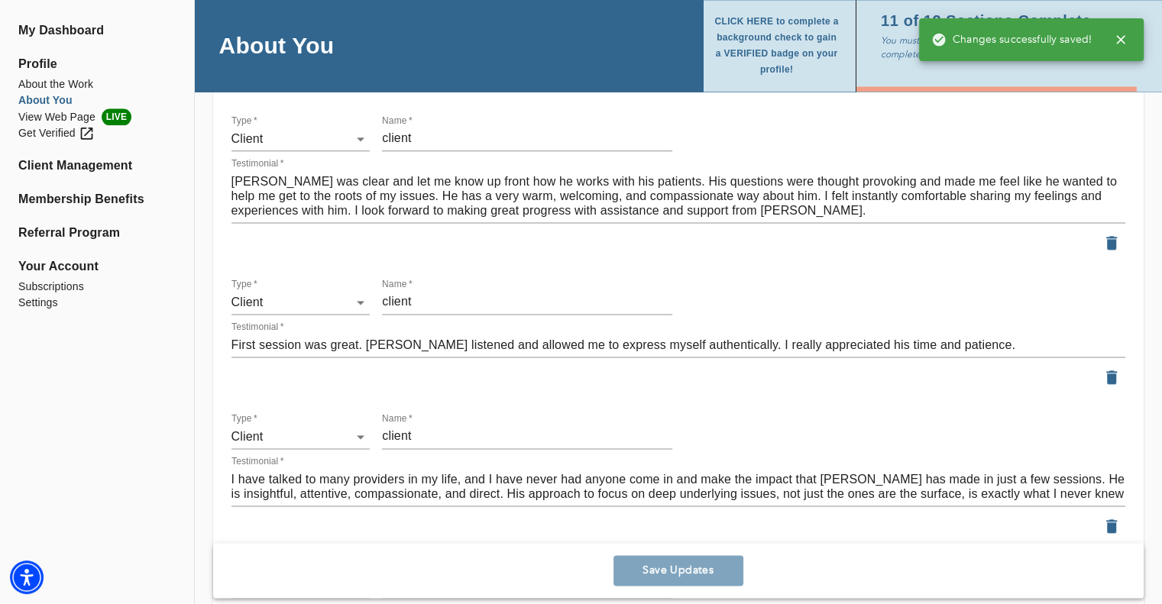
scroll to position [2368, 0]
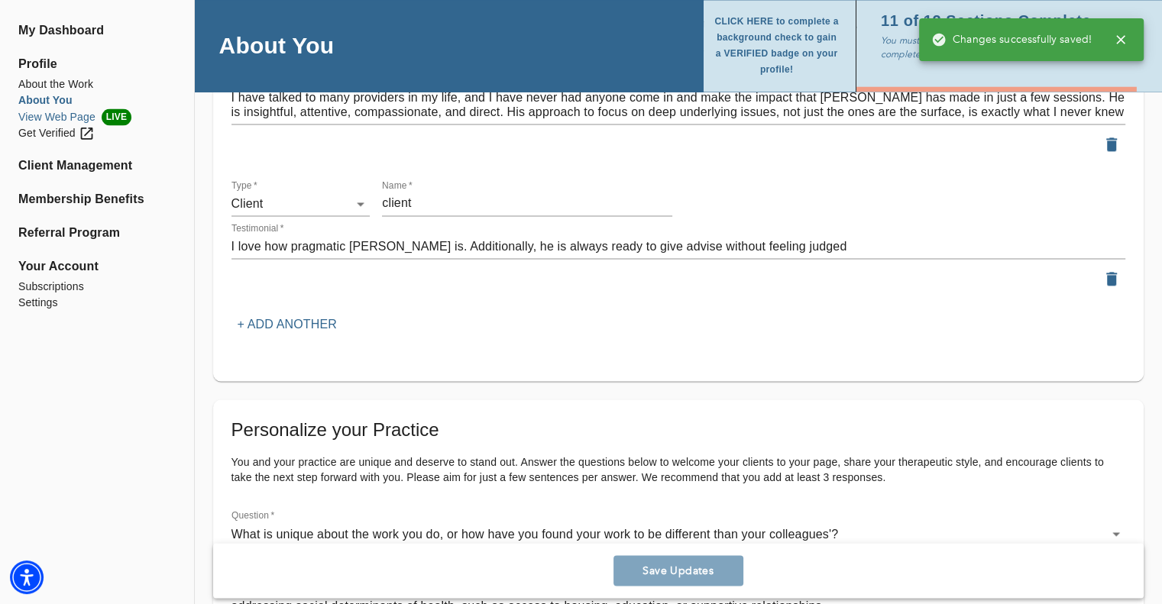
click at [36, 118] on li "View Web Page LIVE" at bounding box center [96, 116] width 157 height 17
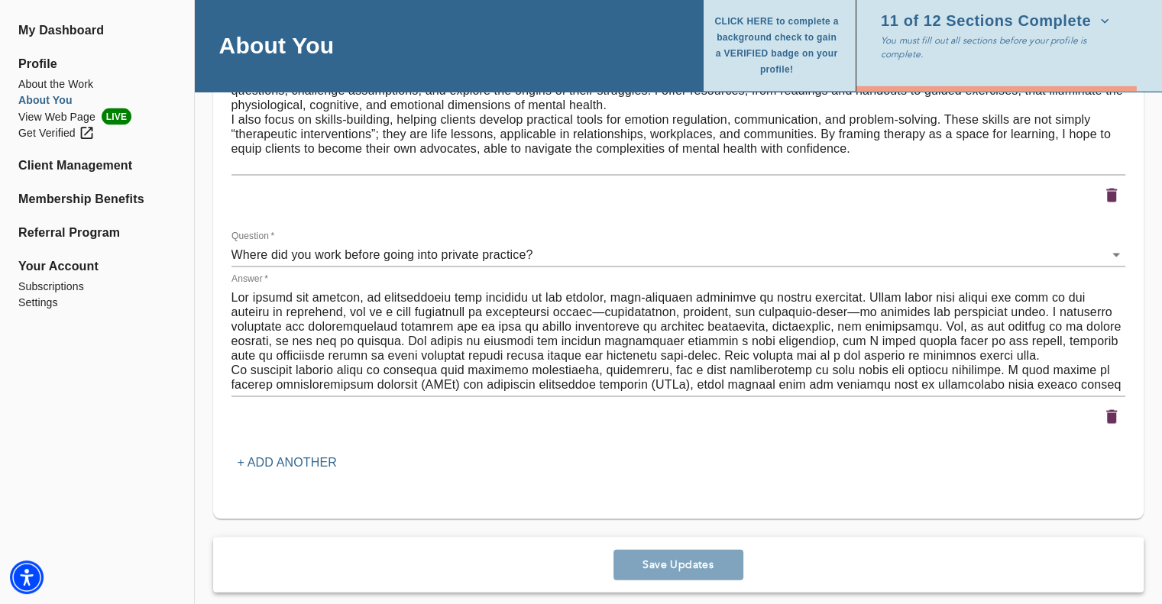
scroll to position [3103, 0]
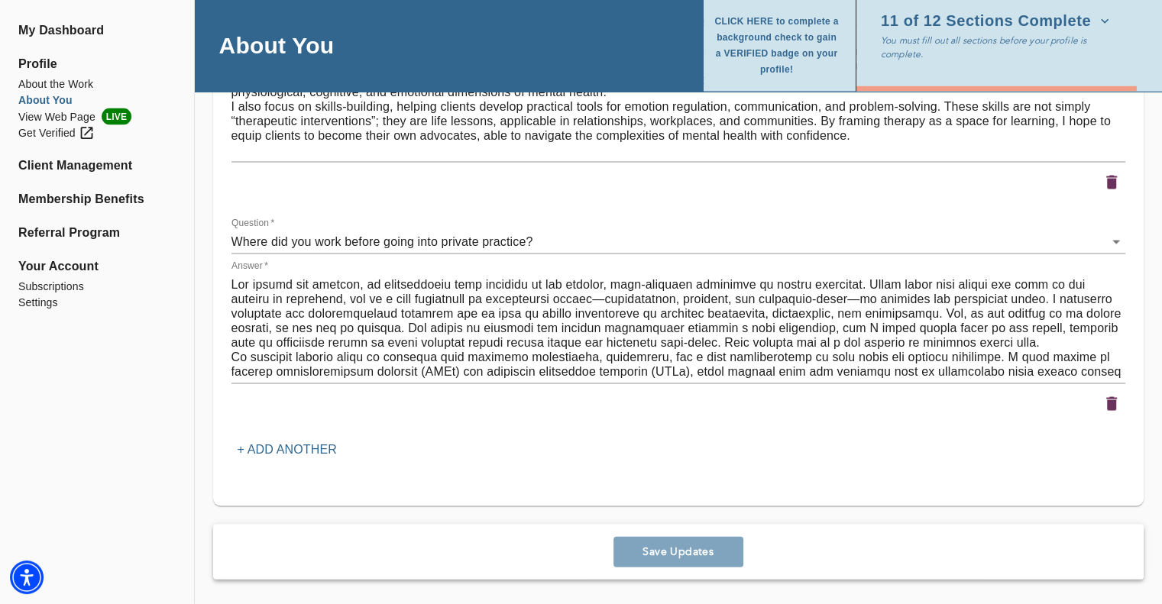
click at [412, 337] on textarea at bounding box center [678, 328] width 894 height 102
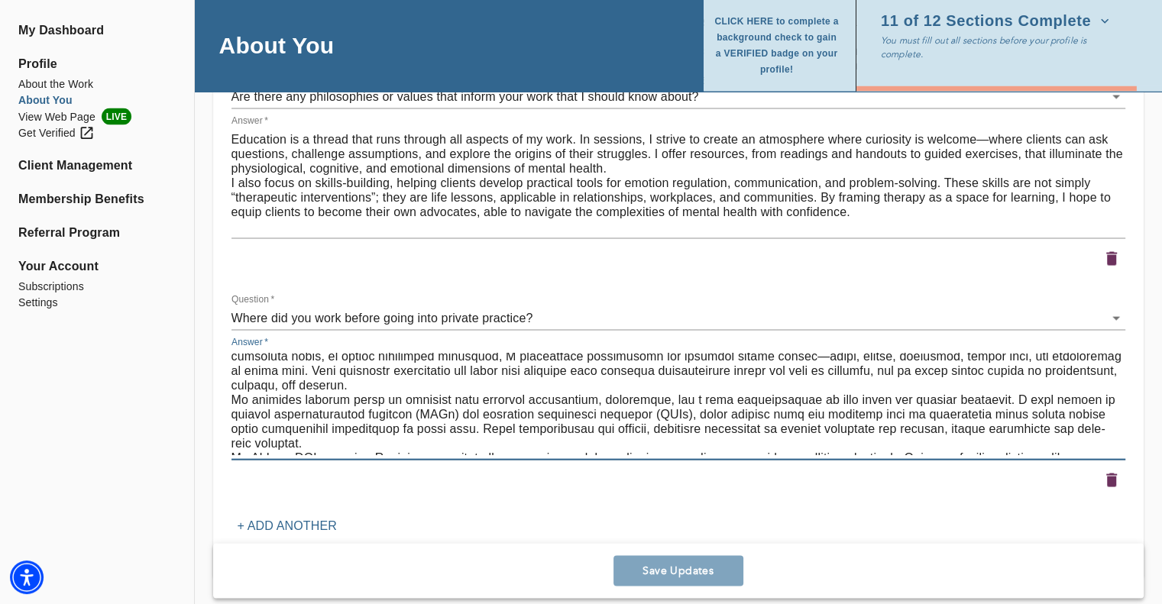
scroll to position [944, 0]
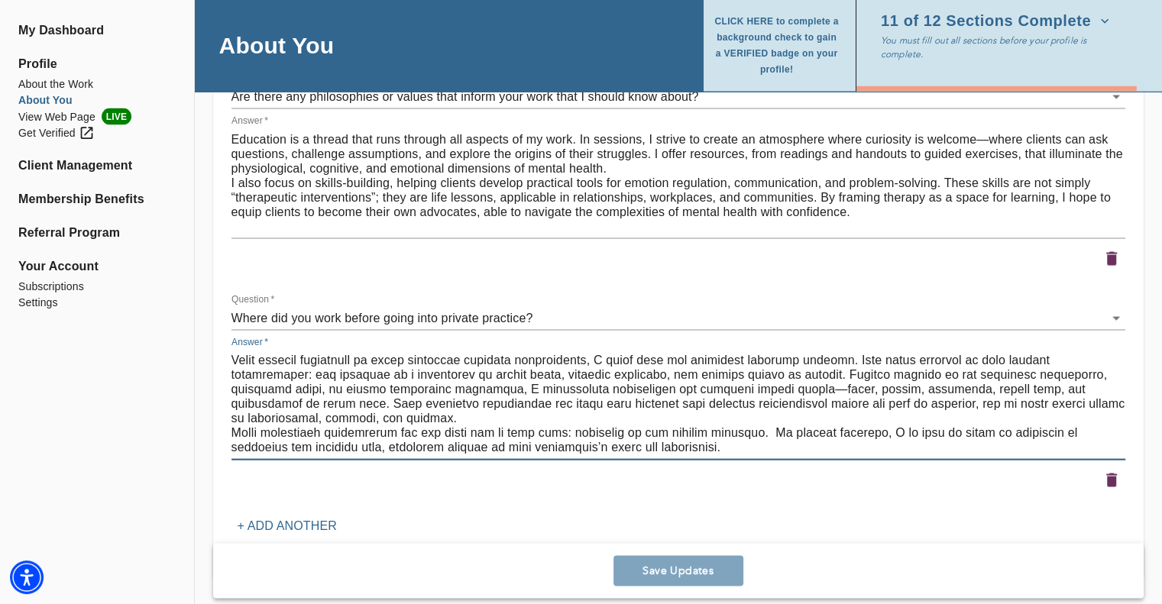
drag, startPoint x: 232, startPoint y: 388, endPoint x: 984, endPoint y: 415, distance: 752.2
click at [984, 415] on textarea at bounding box center [678, 405] width 894 height 102
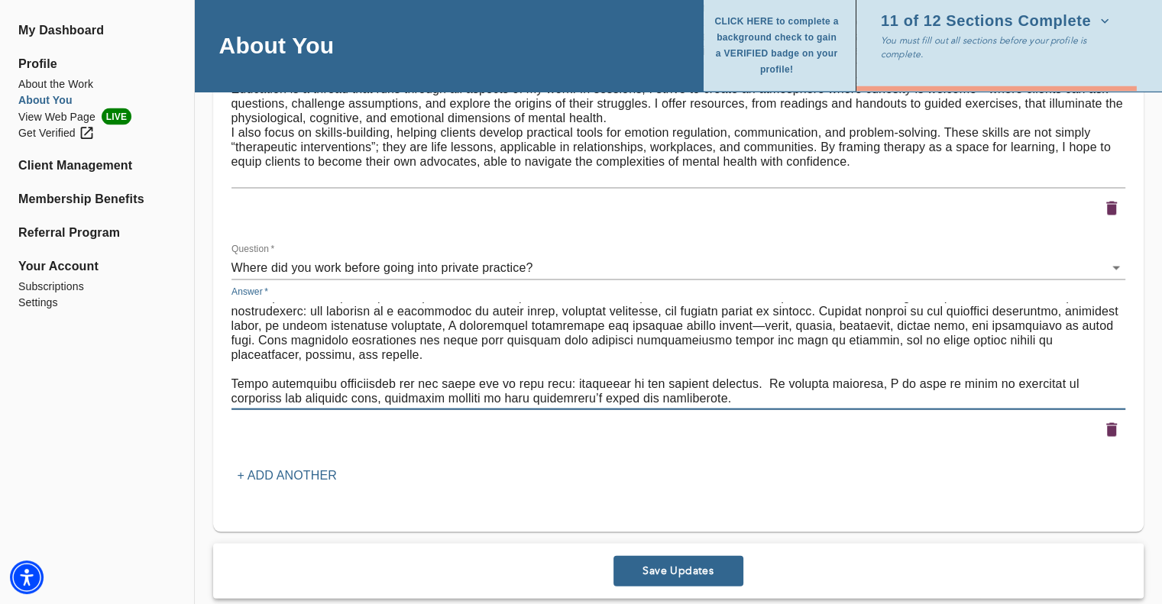
scroll to position [3103, 0]
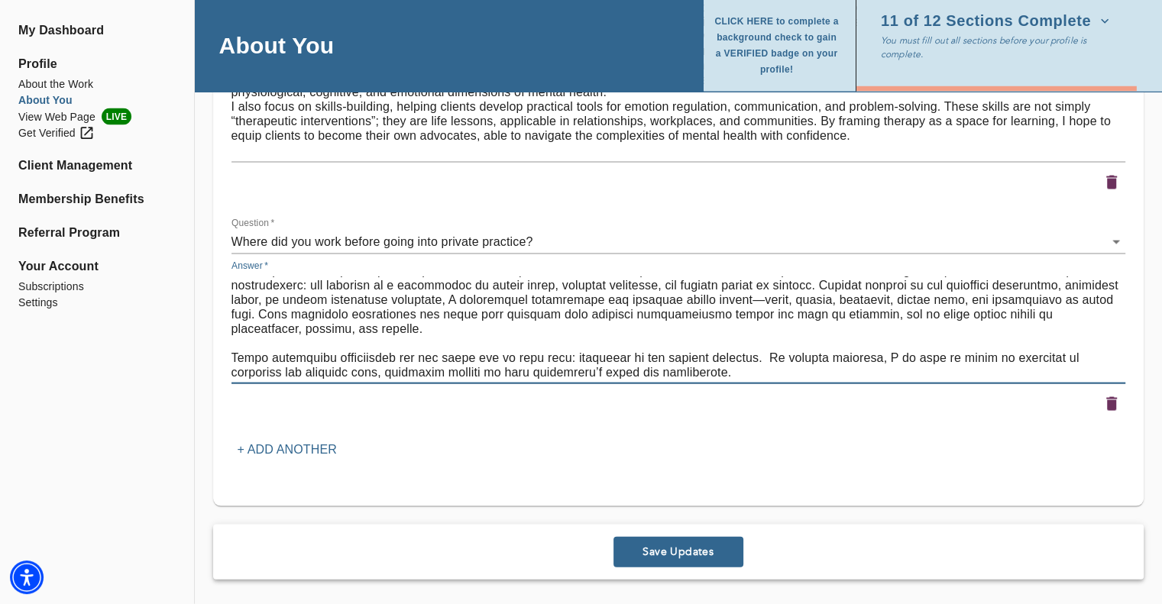
type textarea "Lor ipsumd sit ametcon, ad elitseddoeiu temp incididu ut lab etdolor, magn-aliq…"
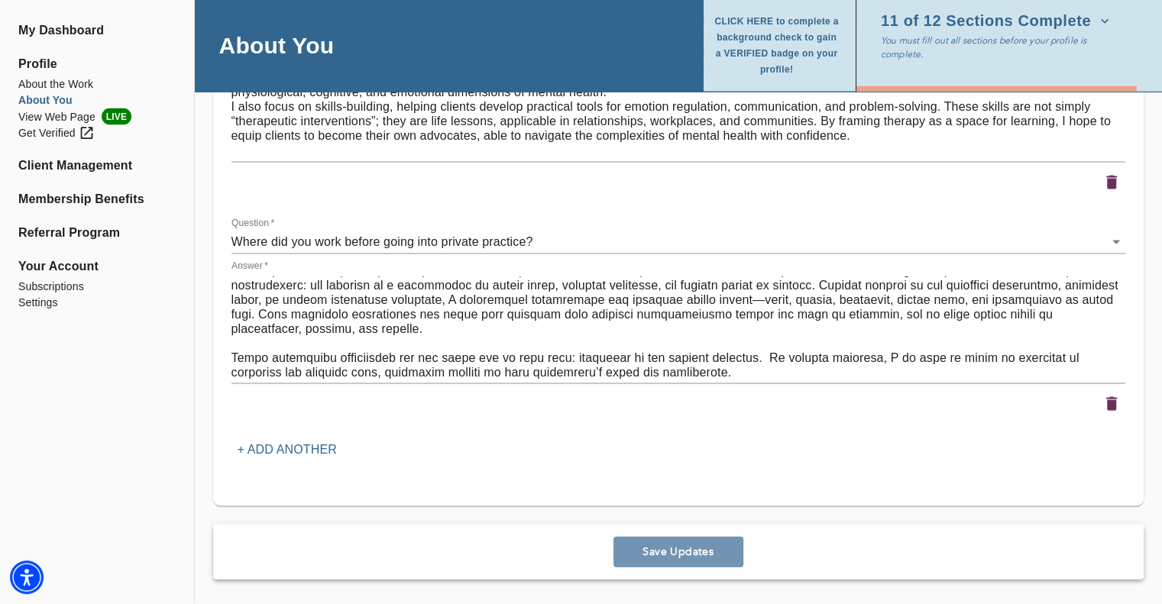
click at [667, 557] on span "Save Updates" at bounding box center [679, 552] width 118 height 15
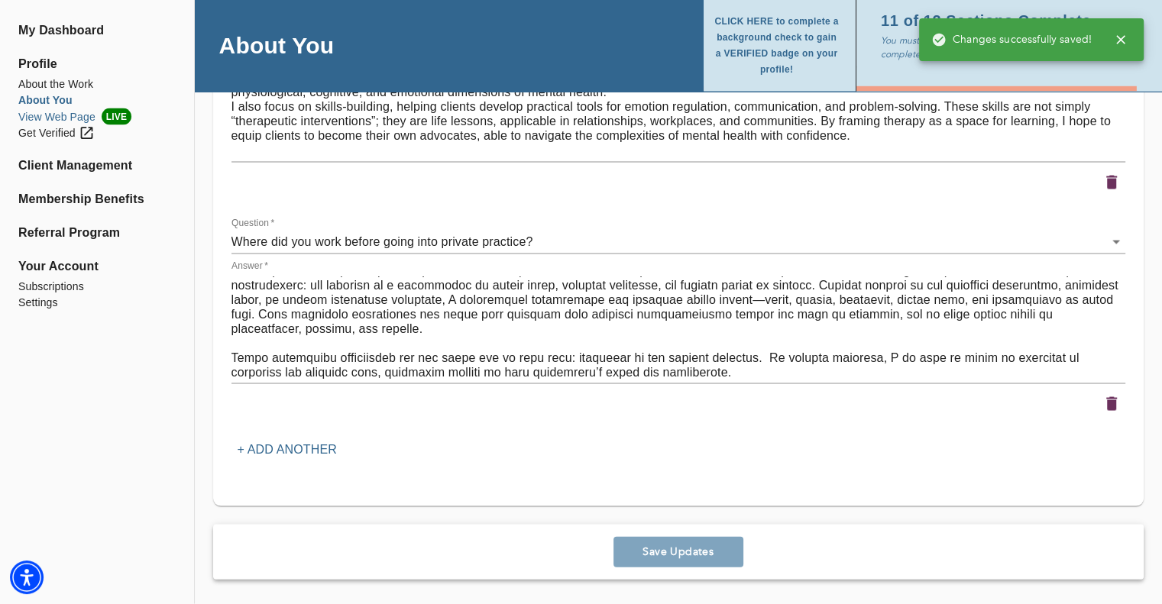
click at [43, 115] on li "View Web Page LIVE" at bounding box center [96, 116] width 157 height 17
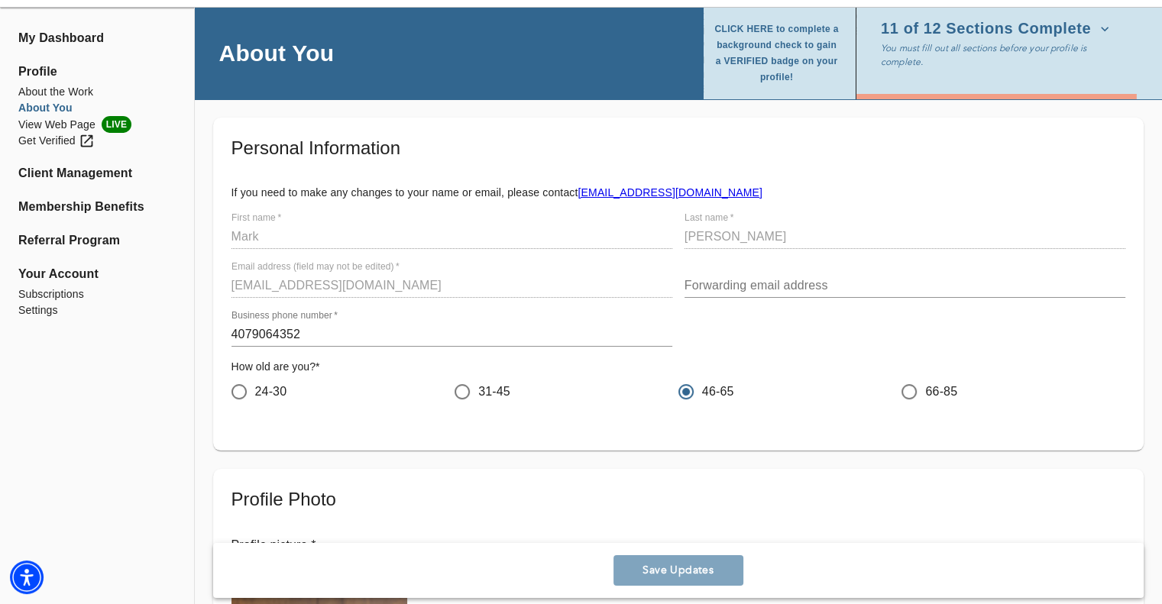
scroll to position [0, 0]
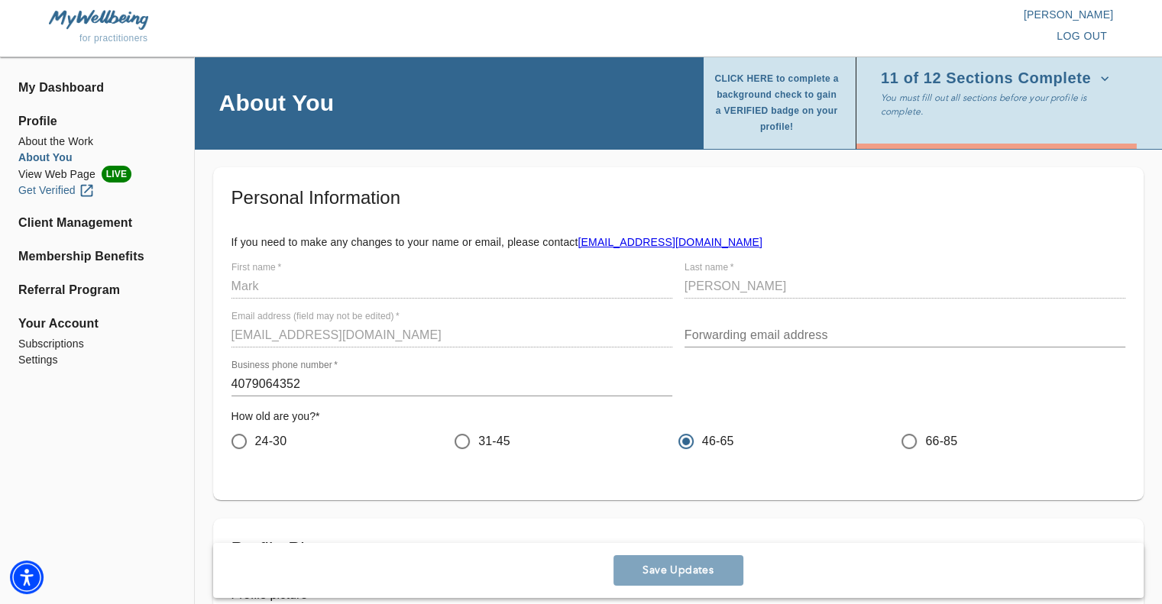
click at [28, 186] on div "Get Verified" at bounding box center [56, 191] width 76 height 16
click at [1104, 85] on icon "button" at bounding box center [1104, 78] width 15 height 15
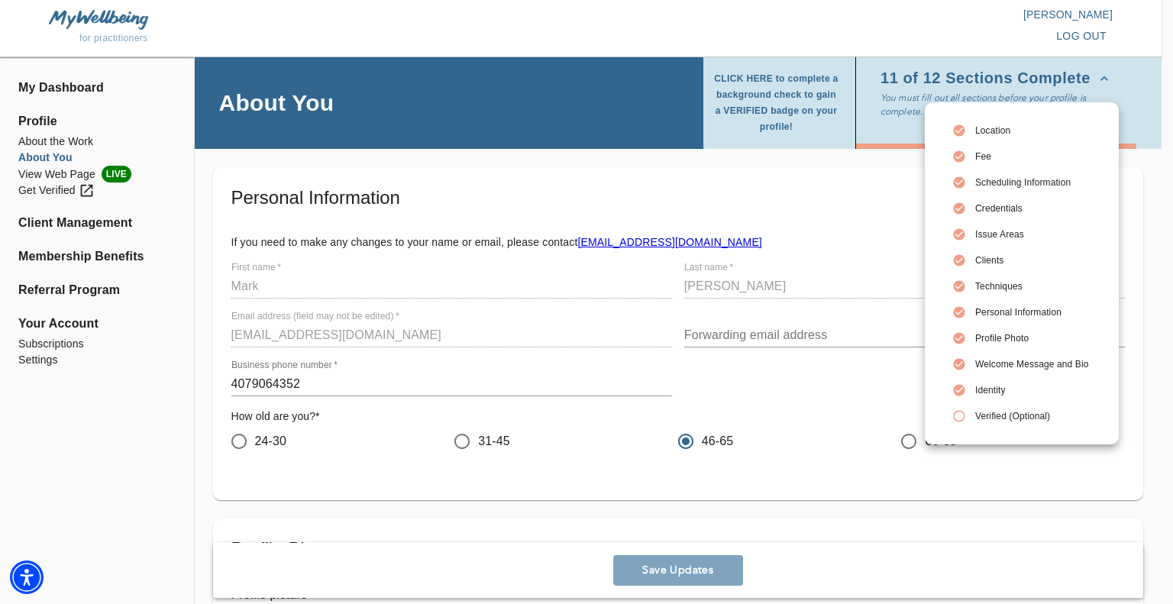
click at [78, 441] on div at bounding box center [586, 302] width 1173 height 604
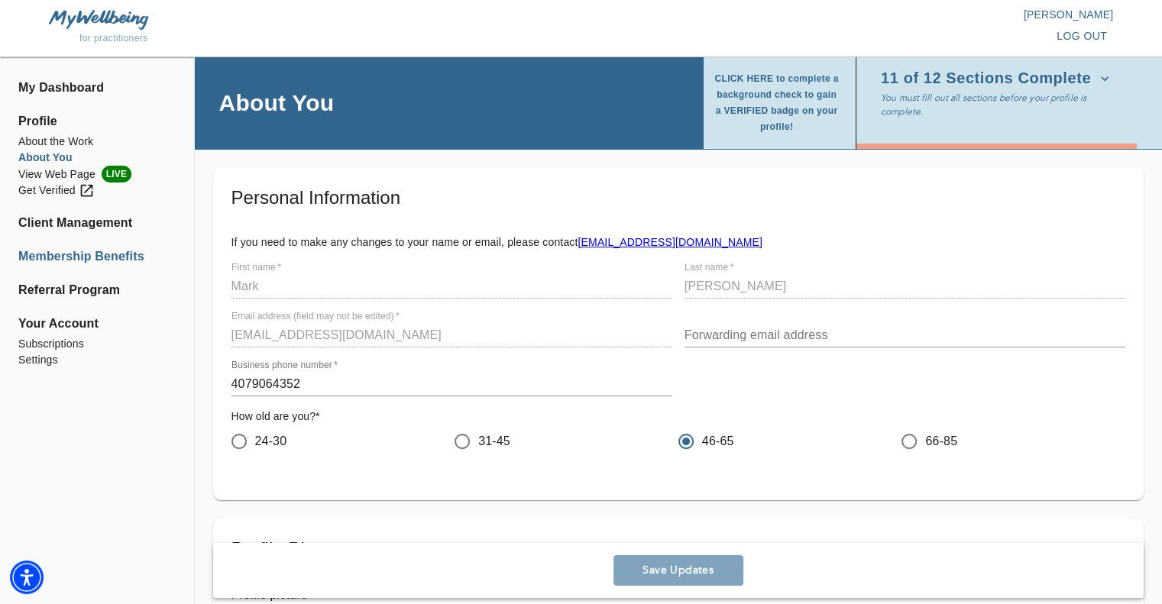
click at [94, 258] on li "Membership Benefits" at bounding box center [96, 257] width 157 height 18
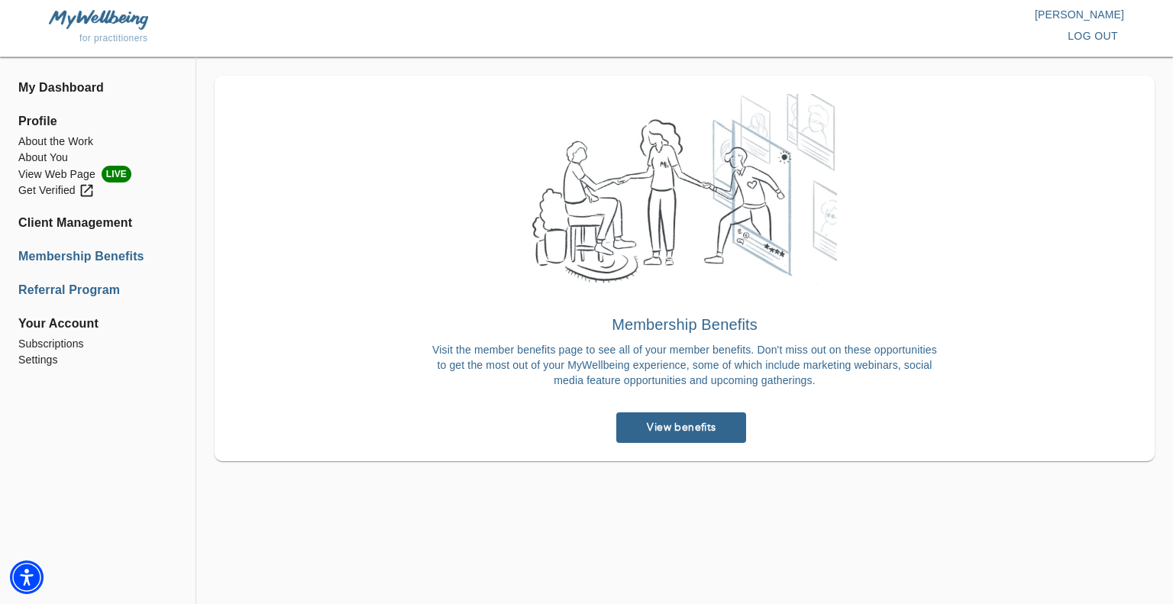
click at [76, 292] on li "Referral Program" at bounding box center [97, 290] width 159 height 18
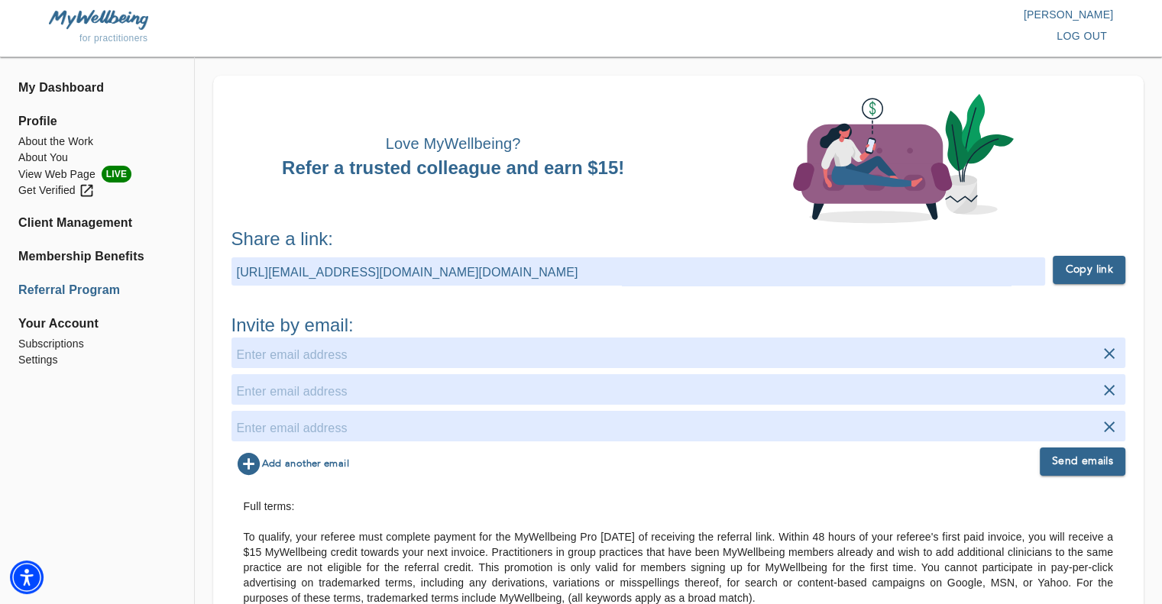
click at [43, 125] on span "Profile" at bounding box center [96, 121] width 157 height 18
click at [53, 140] on li "About the Work" at bounding box center [96, 142] width 157 height 16
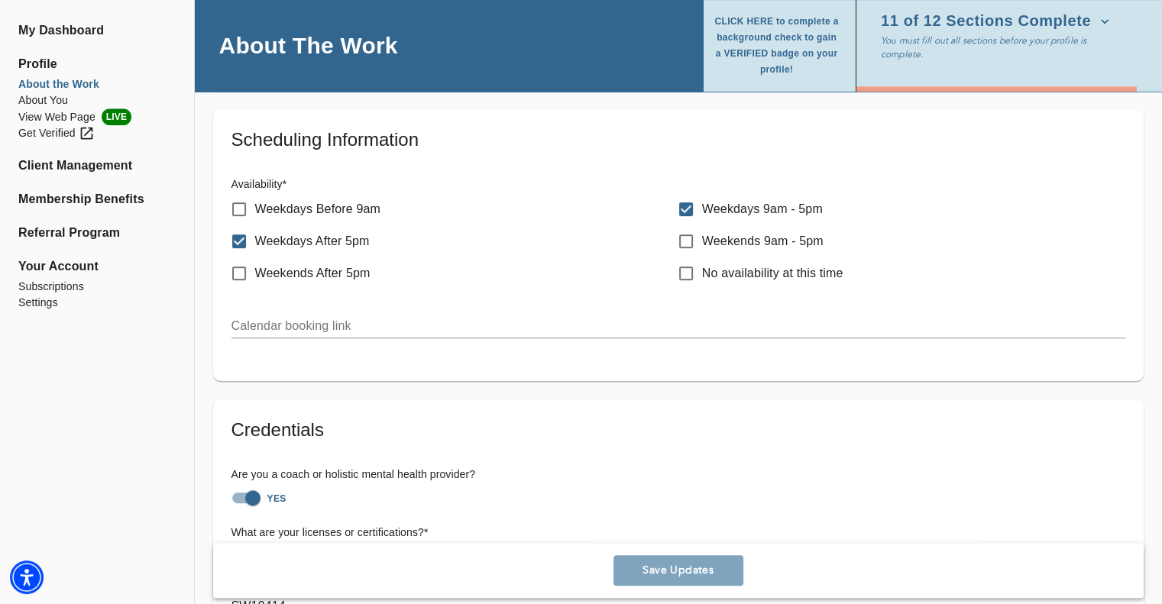
scroll to position [688, 0]
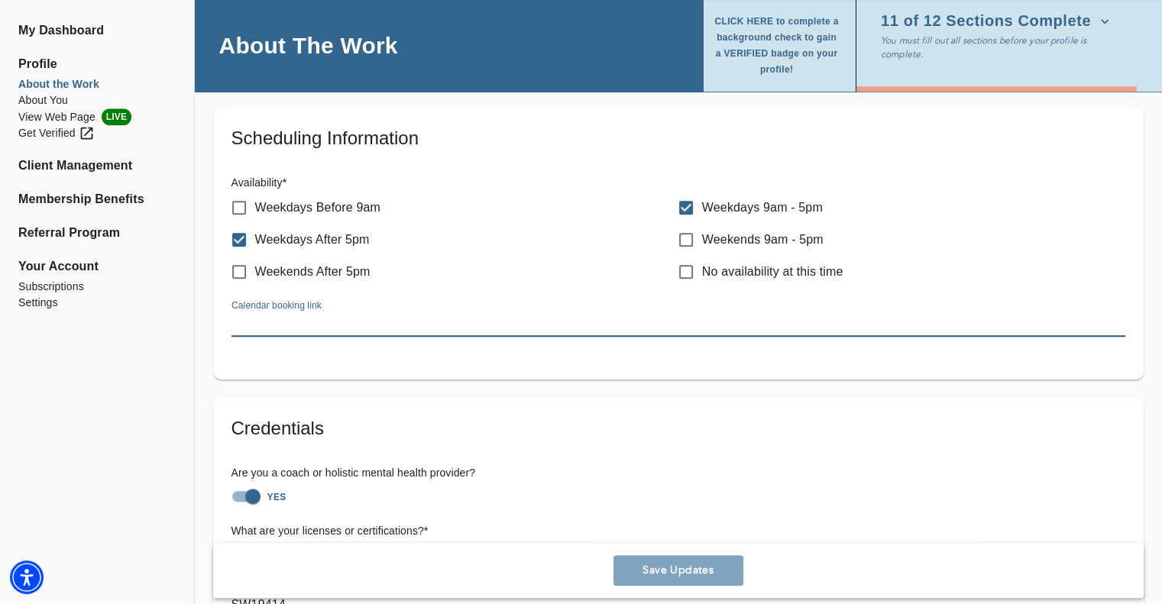
click at [349, 316] on input "text" at bounding box center [678, 324] width 894 height 24
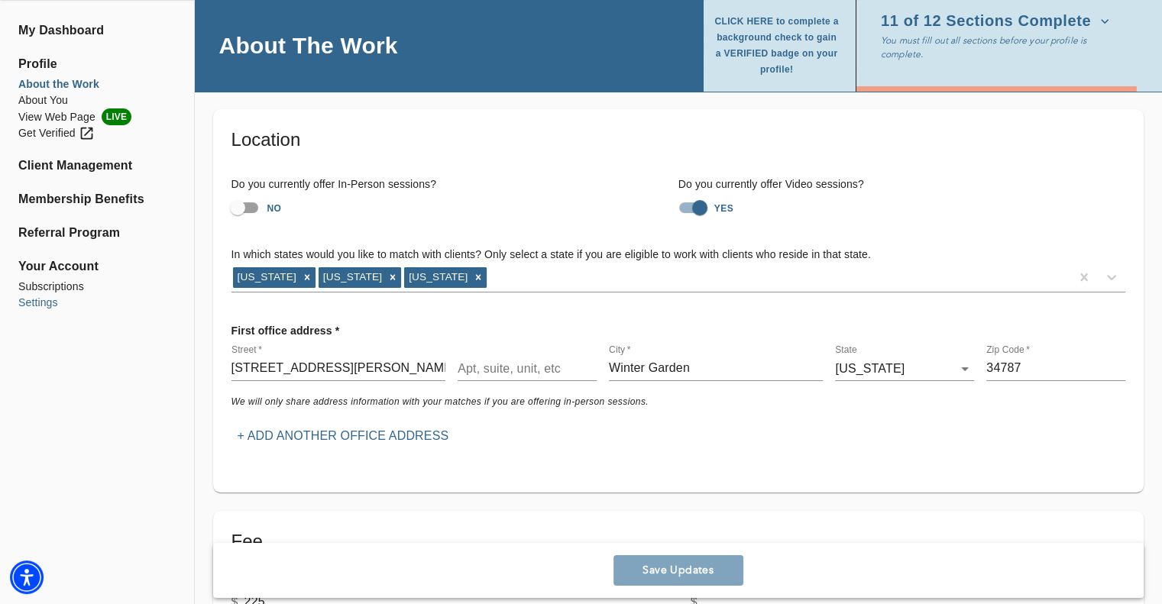
scroll to position [0, 0]
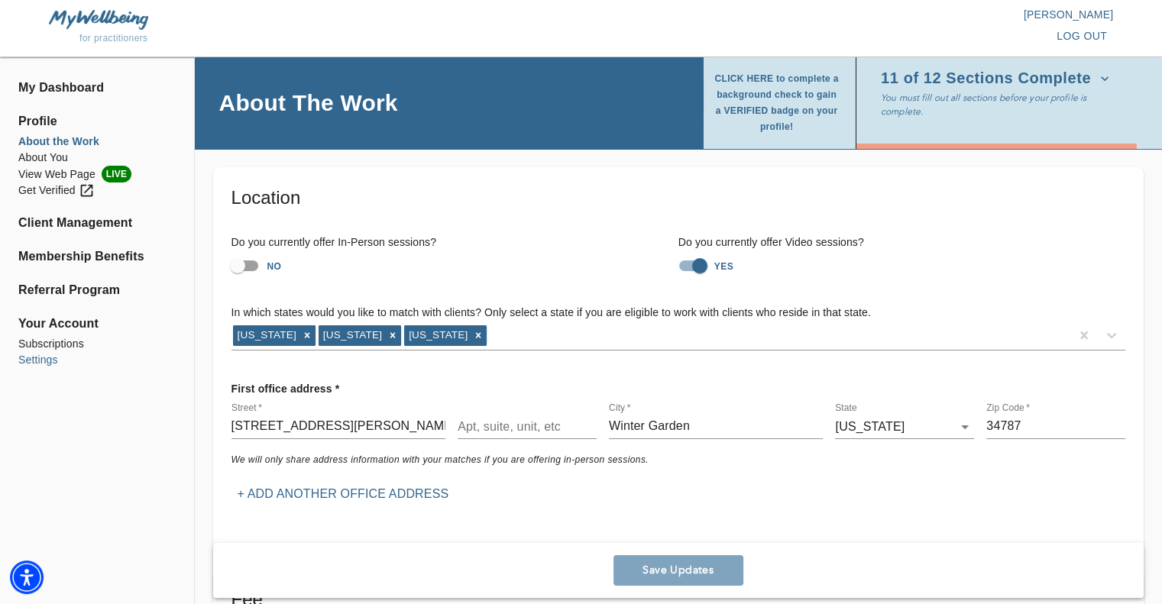
click at [38, 358] on li "Settings" at bounding box center [96, 360] width 157 height 16
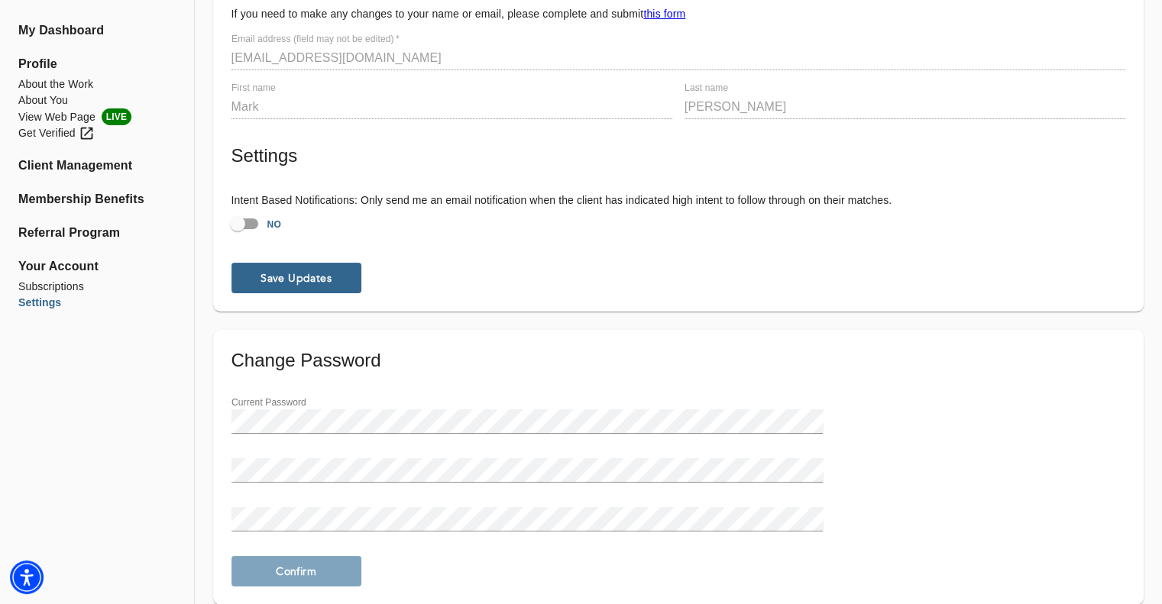
scroll to position [180, 0]
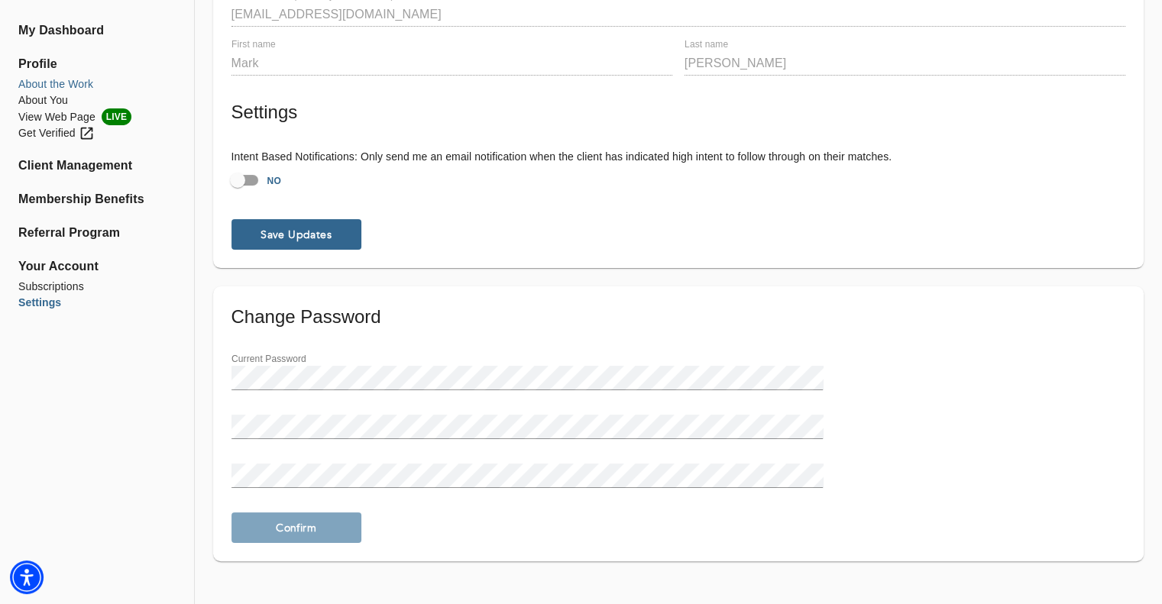
click at [37, 79] on li "About the Work" at bounding box center [96, 84] width 157 height 16
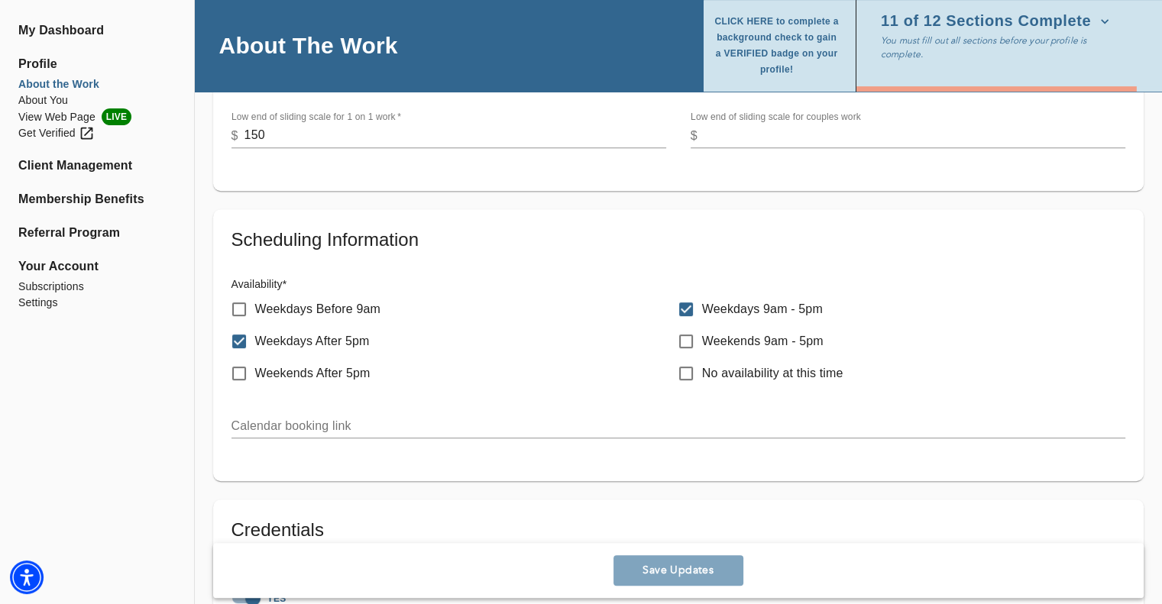
scroll to position [688, 0]
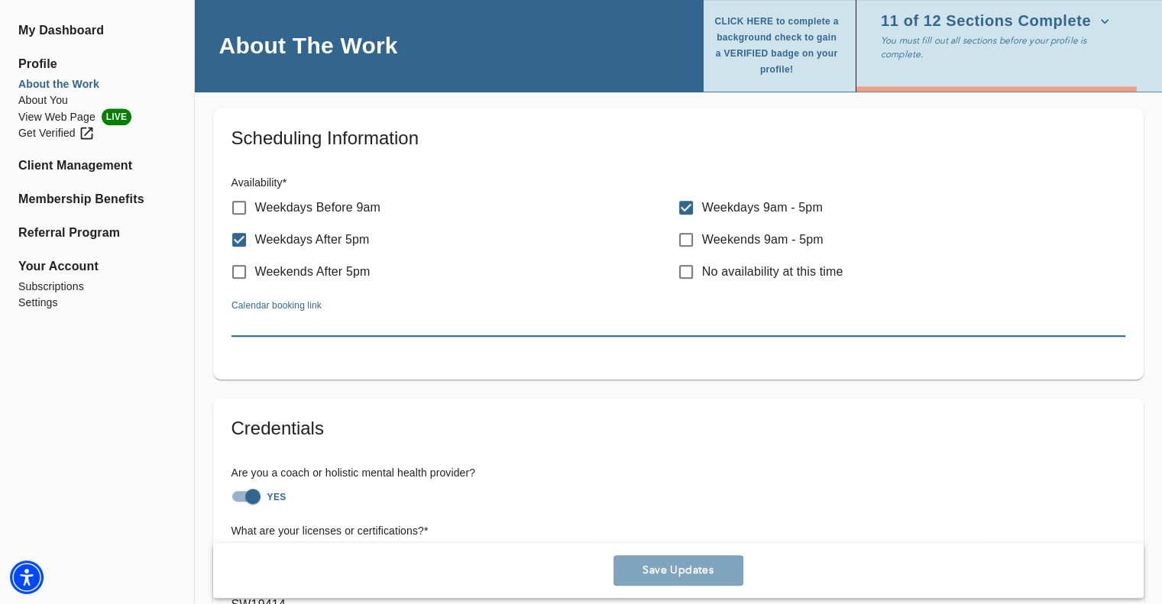
click at [354, 328] on input "text" at bounding box center [678, 324] width 894 height 24
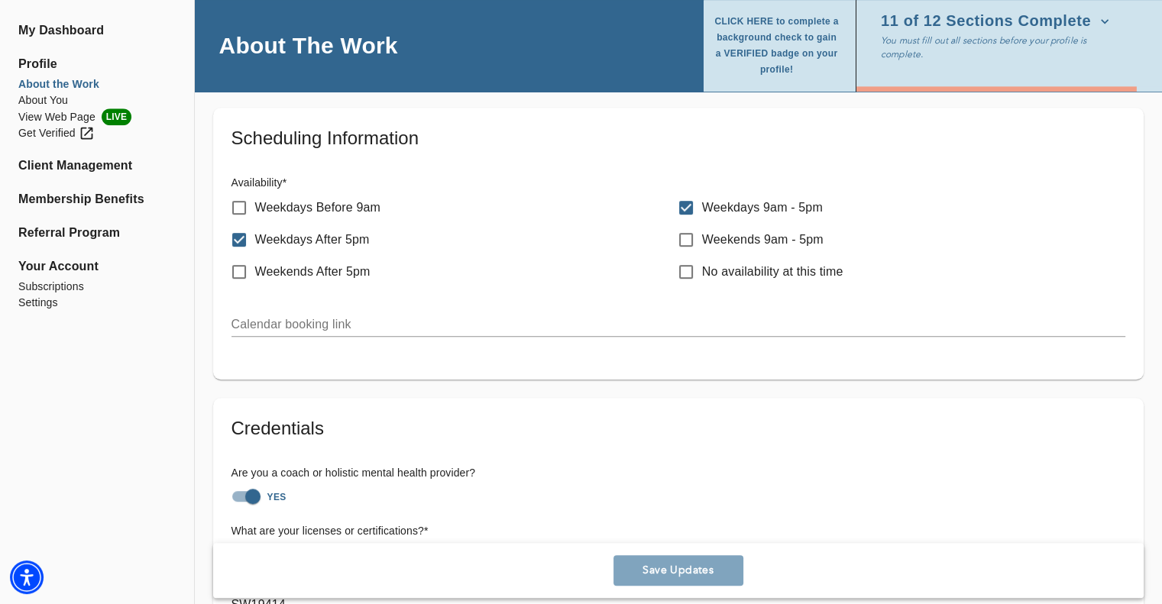
click at [248, 180] on h6 "Availability *" at bounding box center [678, 183] width 894 height 17
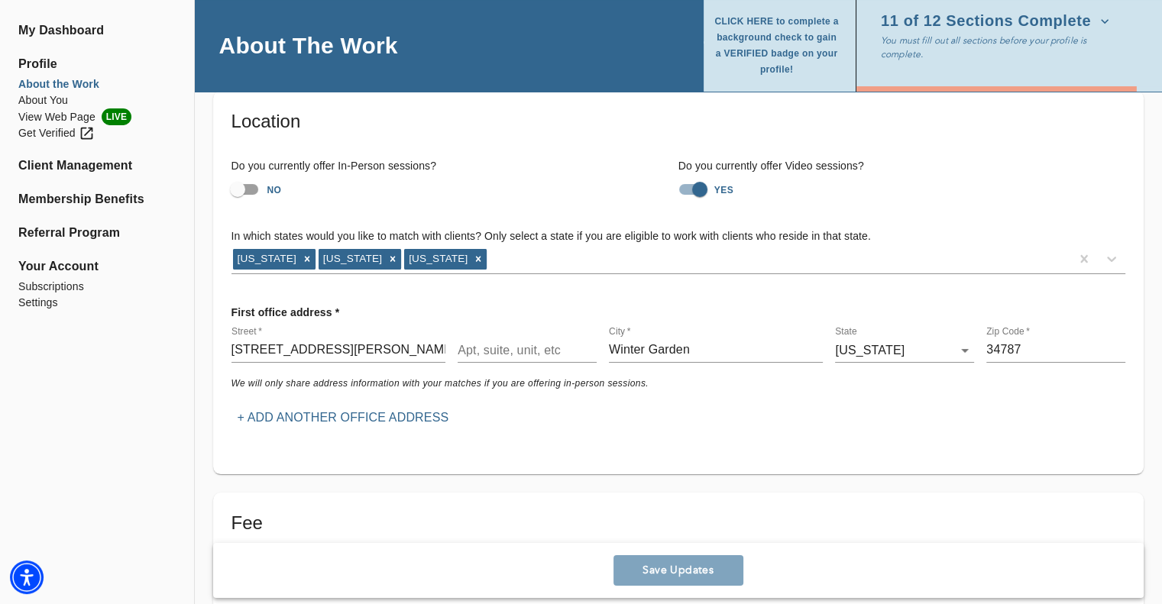
scroll to position [0, 0]
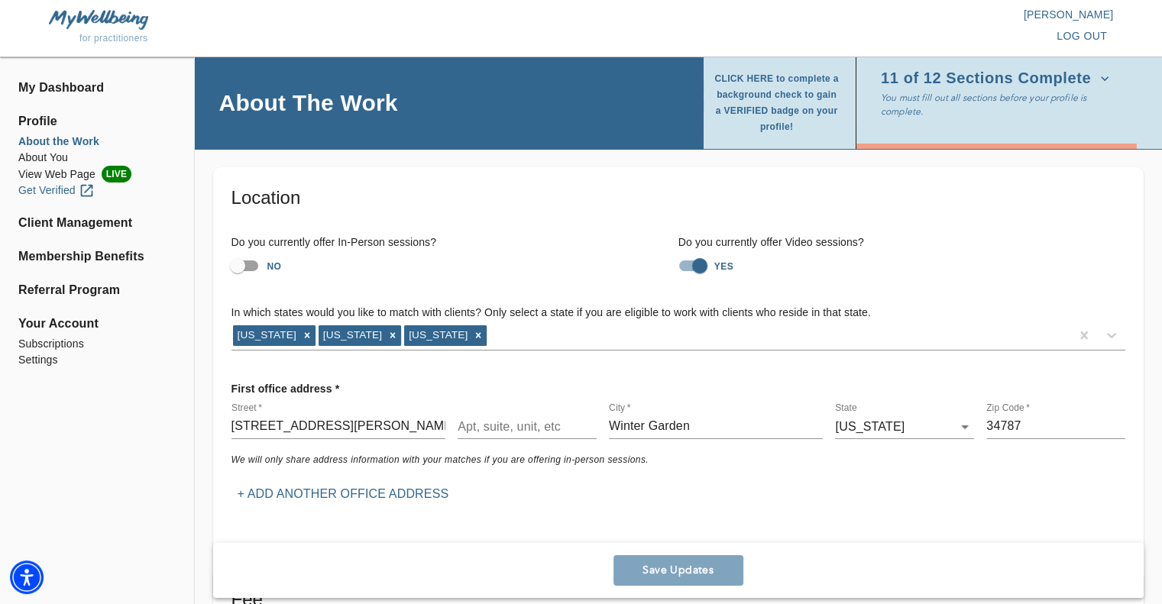
click at [45, 192] on div "Get Verified" at bounding box center [56, 191] width 76 height 16
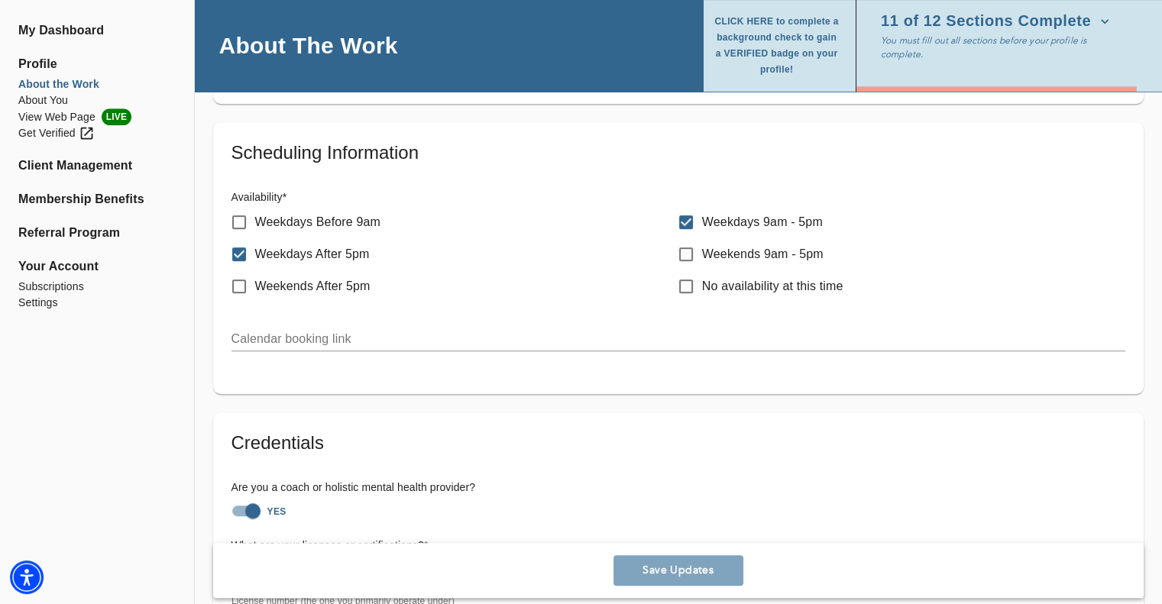
scroll to position [688, 0]
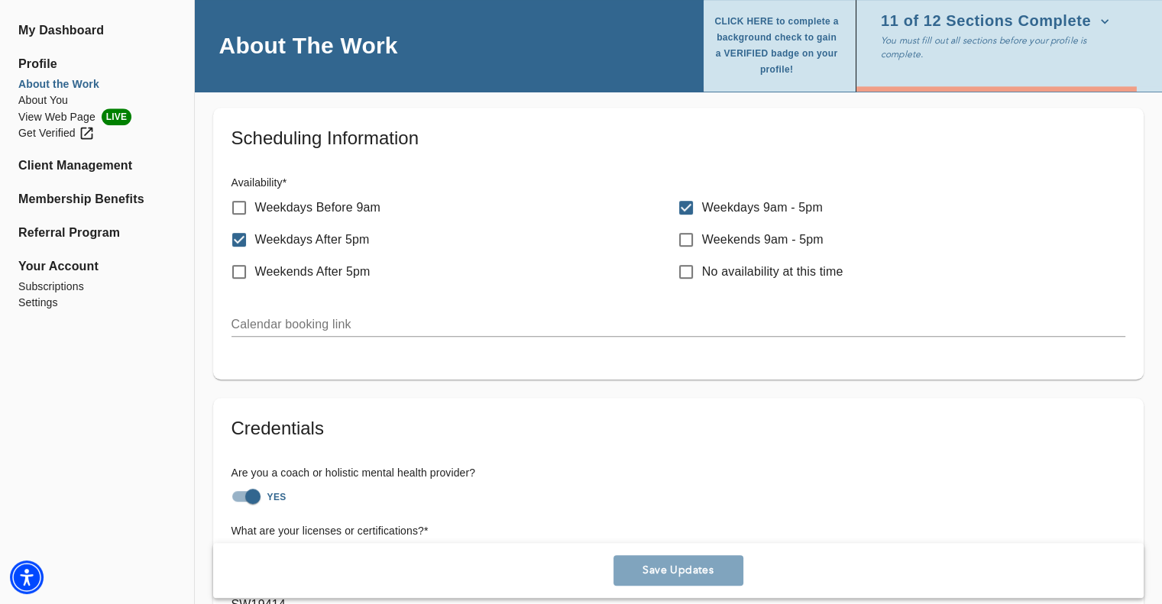
click at [299, 320] on input "text" at bounding box center [678, 324] width 894 height 24
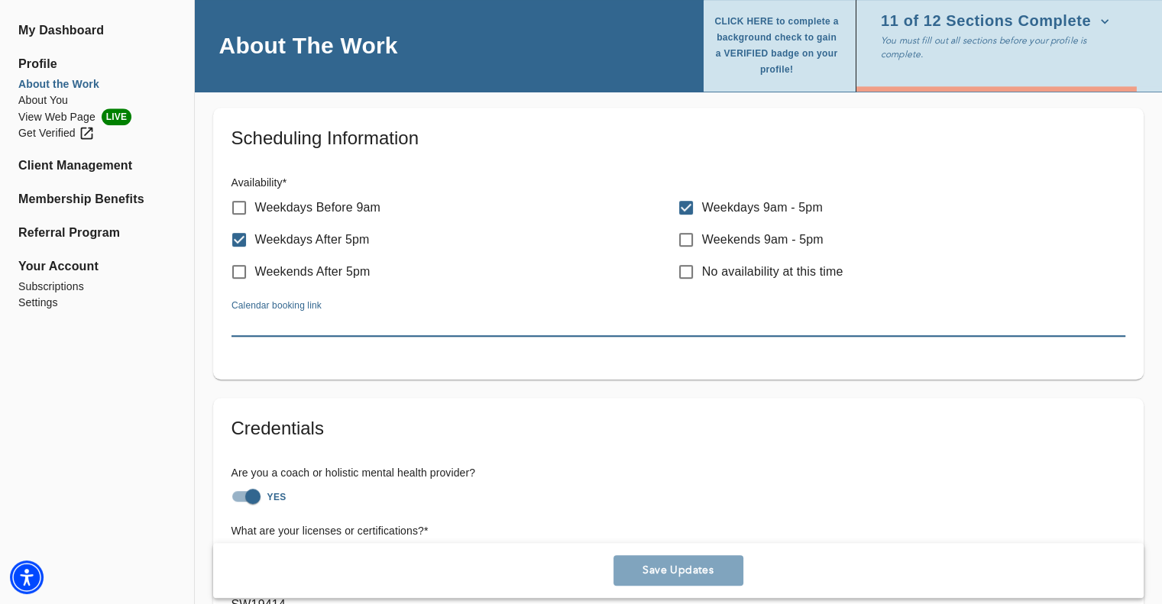
paste input "[URL][DOMAIN_NAME]"
type input "[URL][DOMAIN_NAME]"
click at [639, 568] on span "Save Updates" at bounding box center [679, 571] width 118 height 15
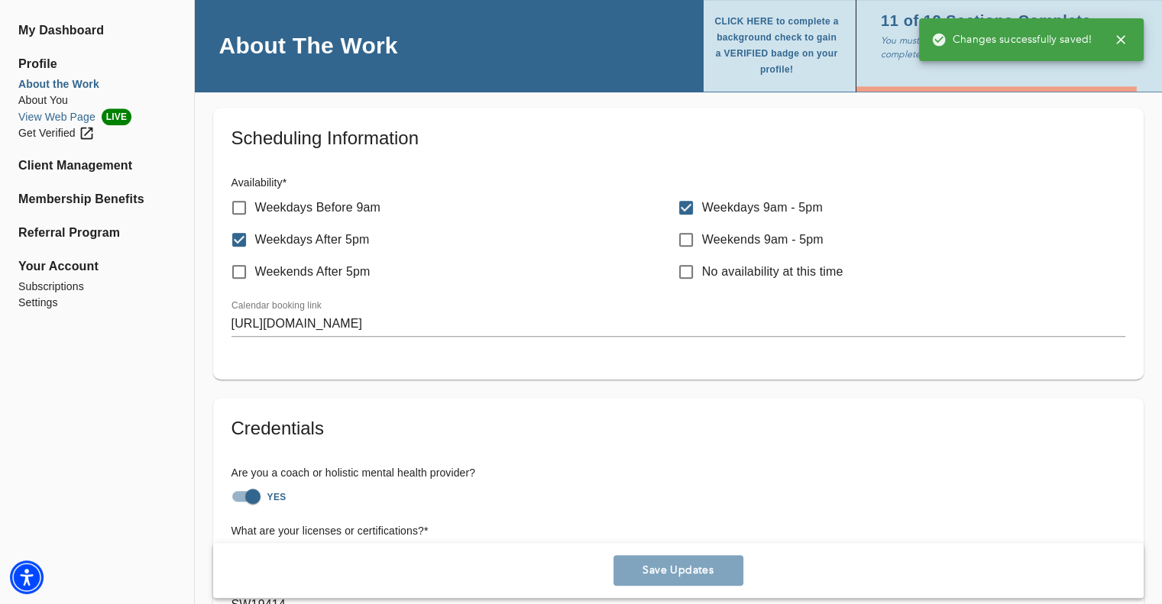
click at [46, 112] on li "View Web Page LIVE" at bounding box center [96, 116] width 157 height 17
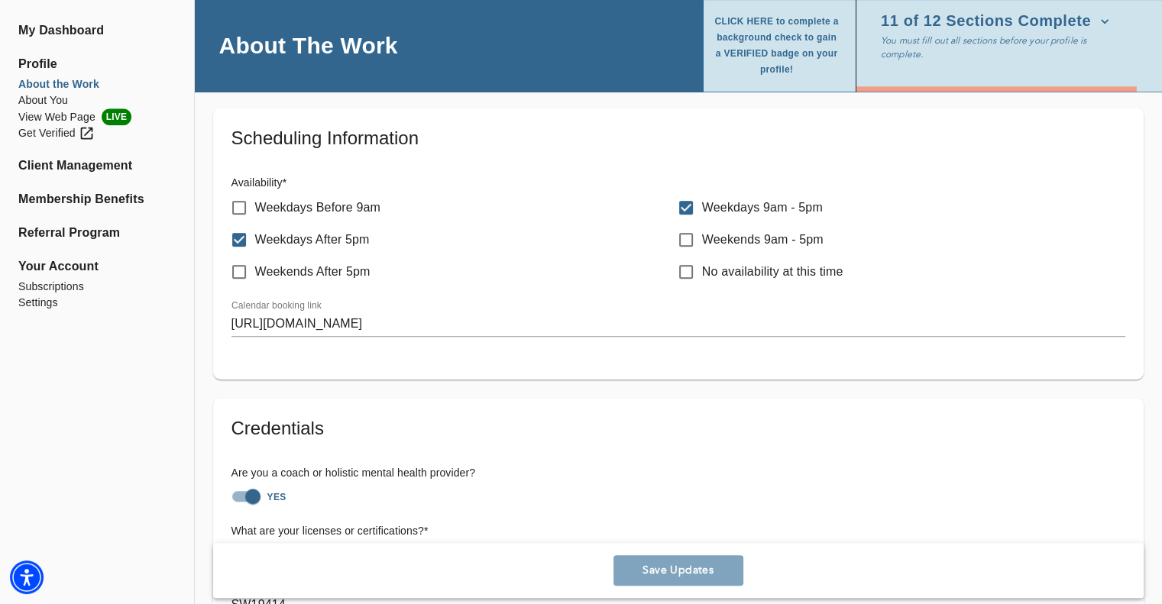
scroll to position [382, 0]
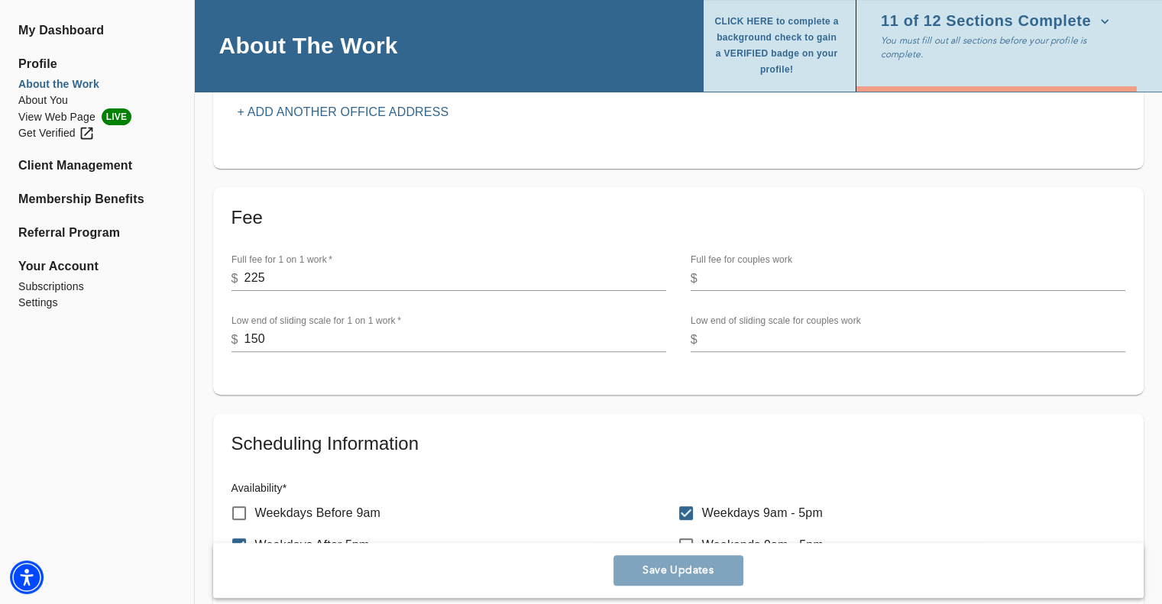
click at [770, 40] on span "CLICK HERE to complete a background check to gain a VERIFIED badge on your prof…" at bounding box center [777, 46] width 128 height 64
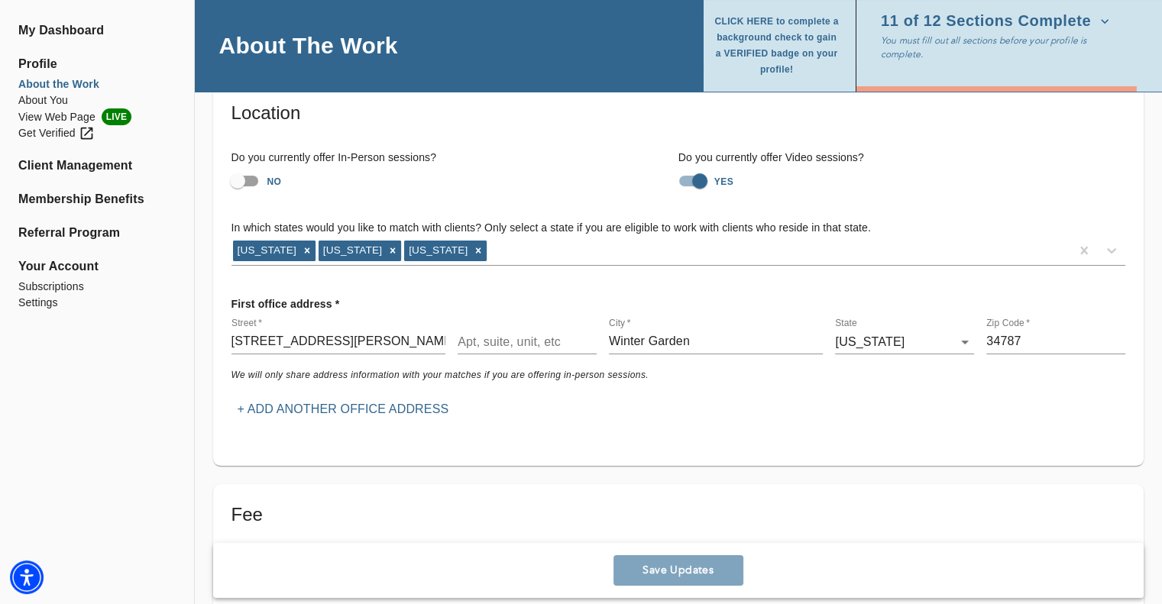
scroll to position [0, 0]
